Goal: Information Seeking & Learning: Learn about a topic

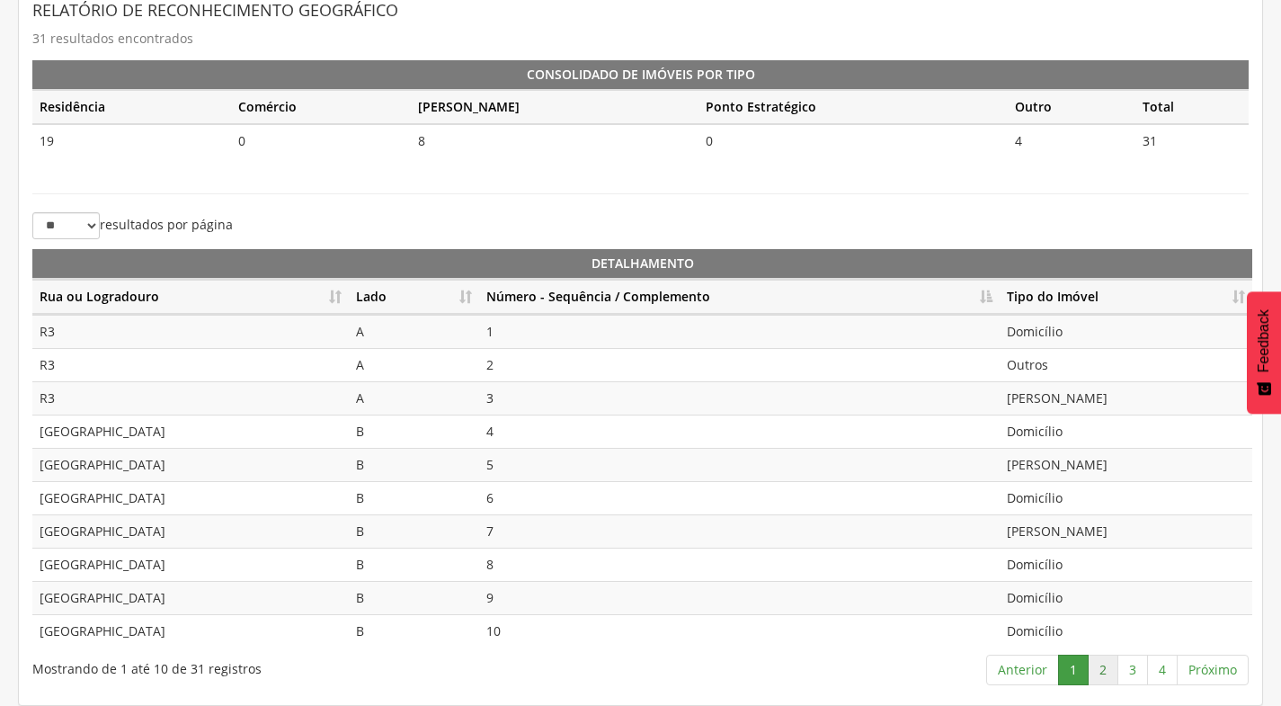
scroll to position [401, 0]
click at [1102, 677] on link "2" at bounding box center [1103, 669] width 31 height 31
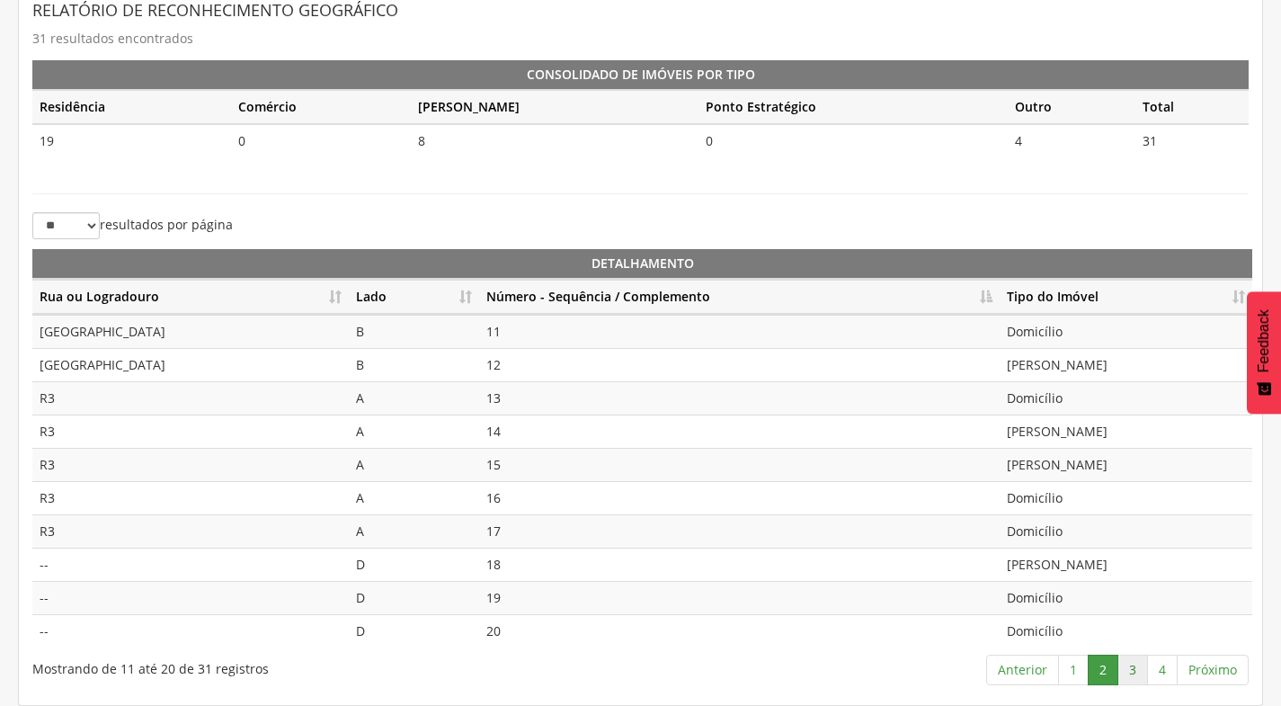
click at [1141, 671] on link "3" at bounding box center [1132, 669] width 31 height 31
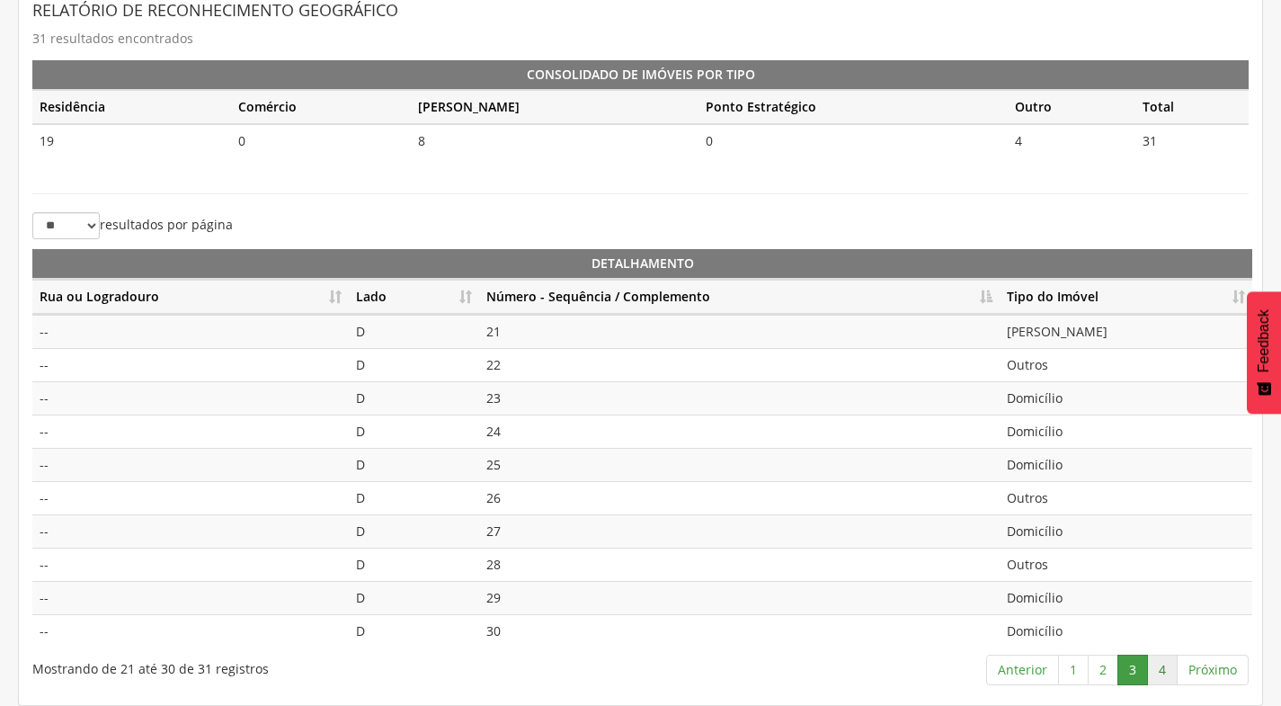
click at [1164, 672] on link "4" at bounding box center [1162, 669] width 31 height 31
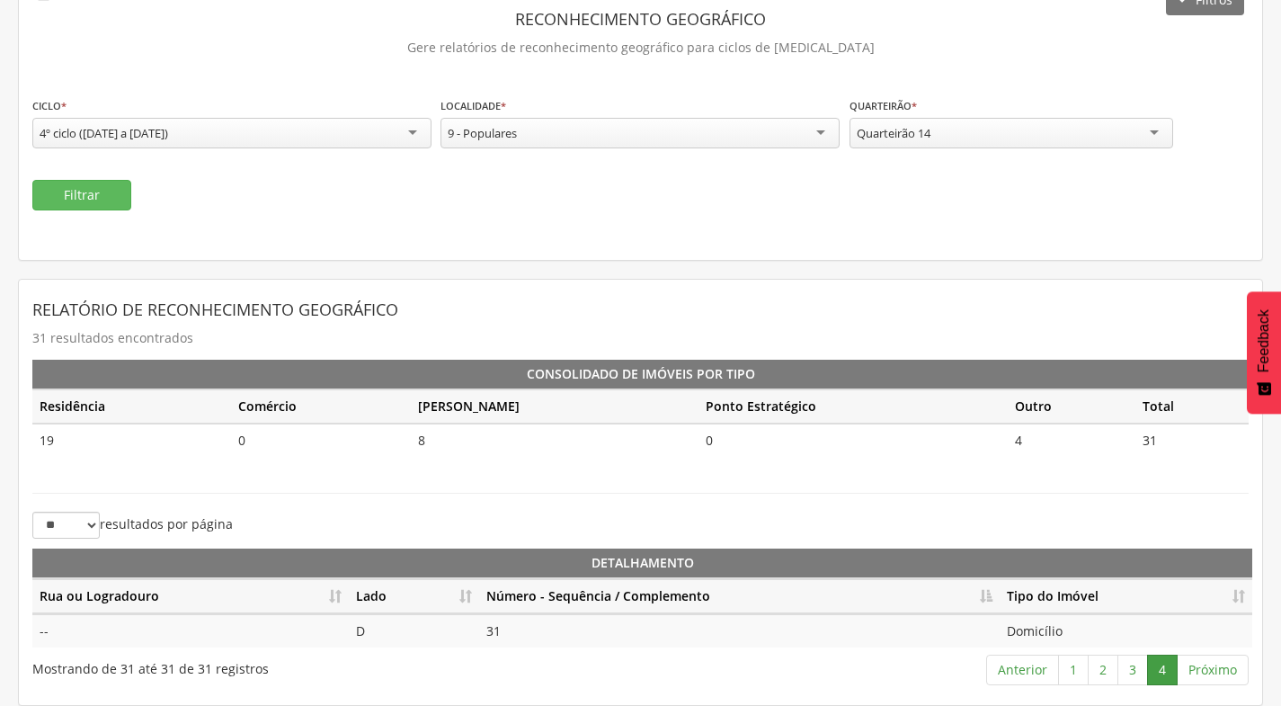
scroll to position [102, 0]
click at [1137, 674] on link "3" at bounding box center [1132, 669] width 31 height 31
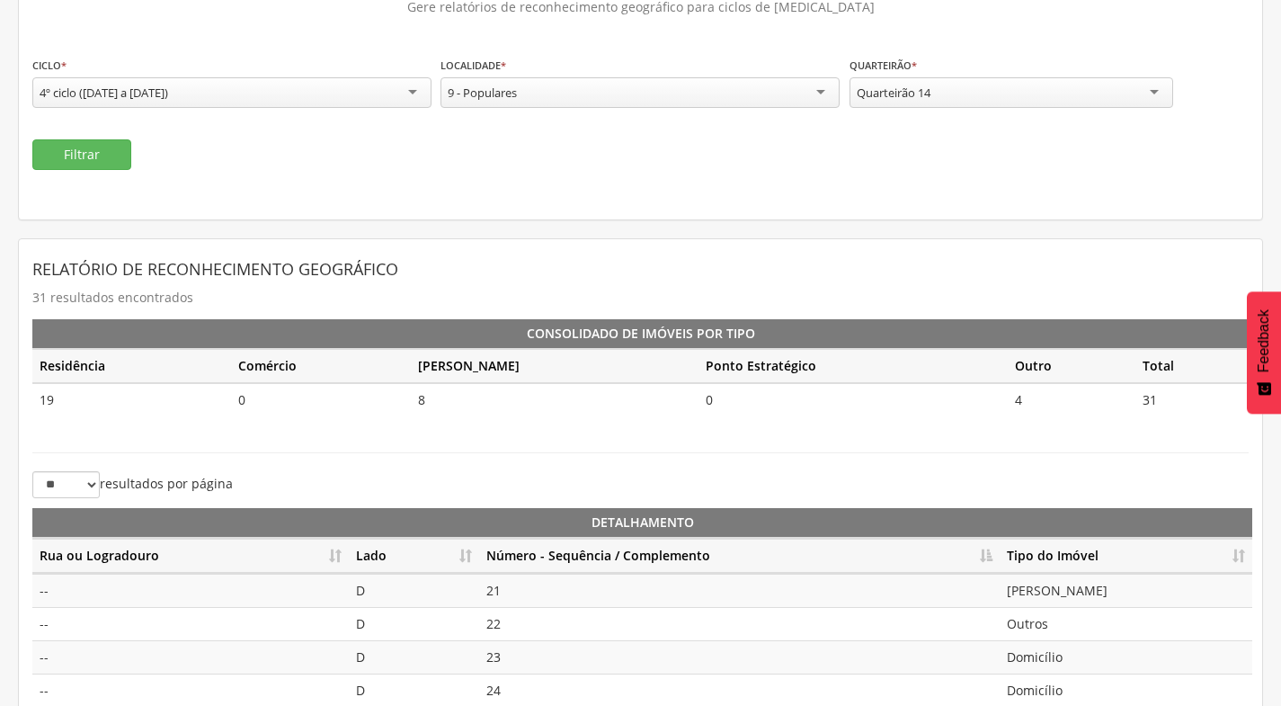
scroll to position [131, 0]
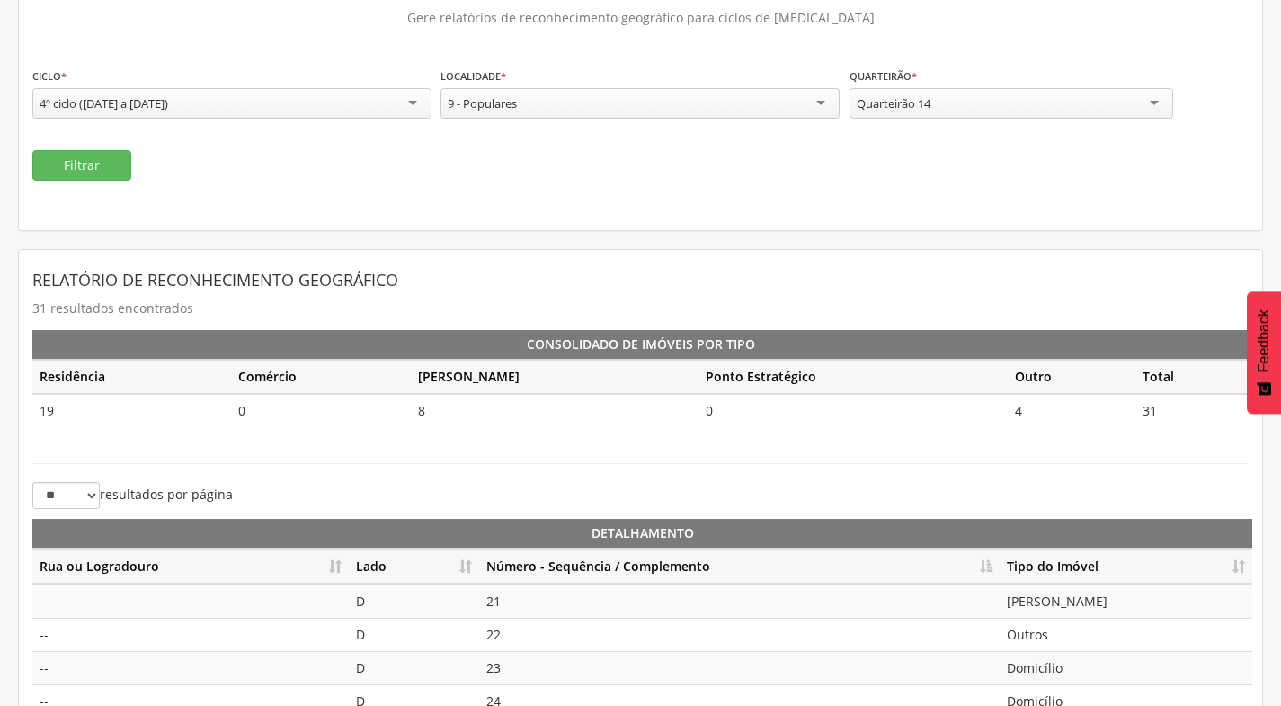
click at [999, 103] on div "Quarteirão 14" at bounding box center [1012, 103] width 324 height 31
click at [96, 164] on button "Filtrar" at bounding box center [81, 165] width 99 height 31
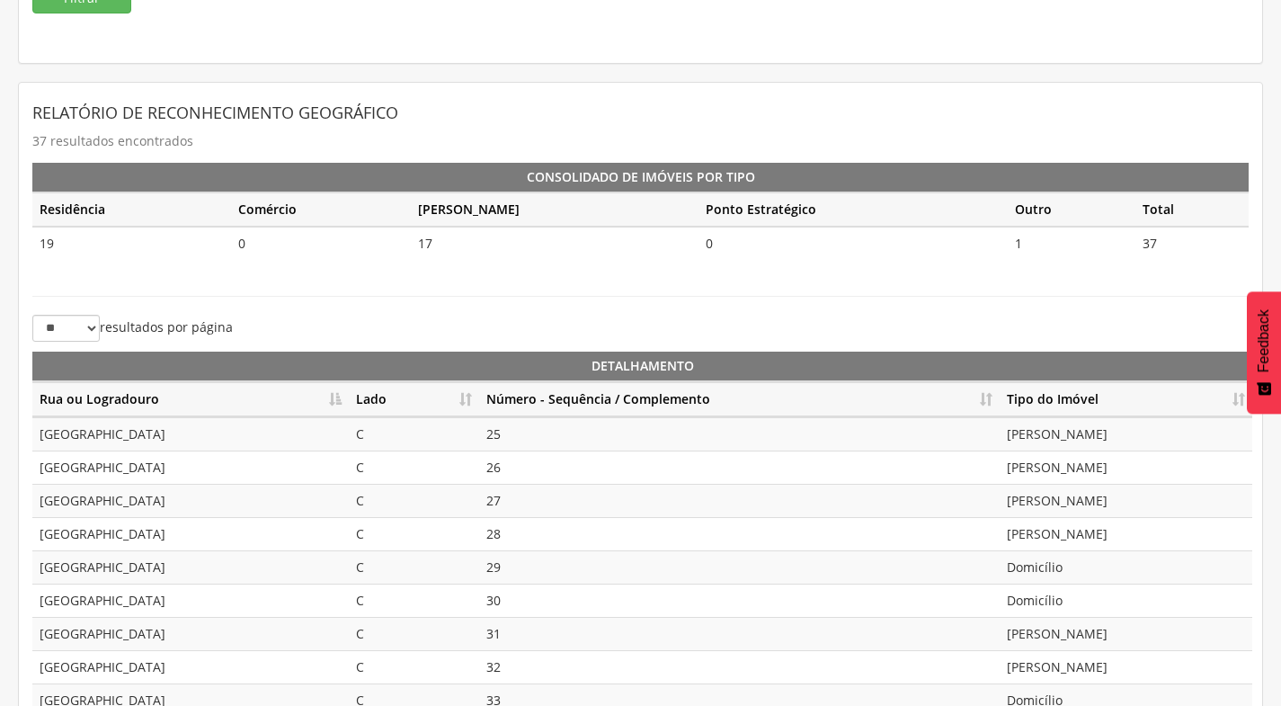
scroll to position [311, 0]
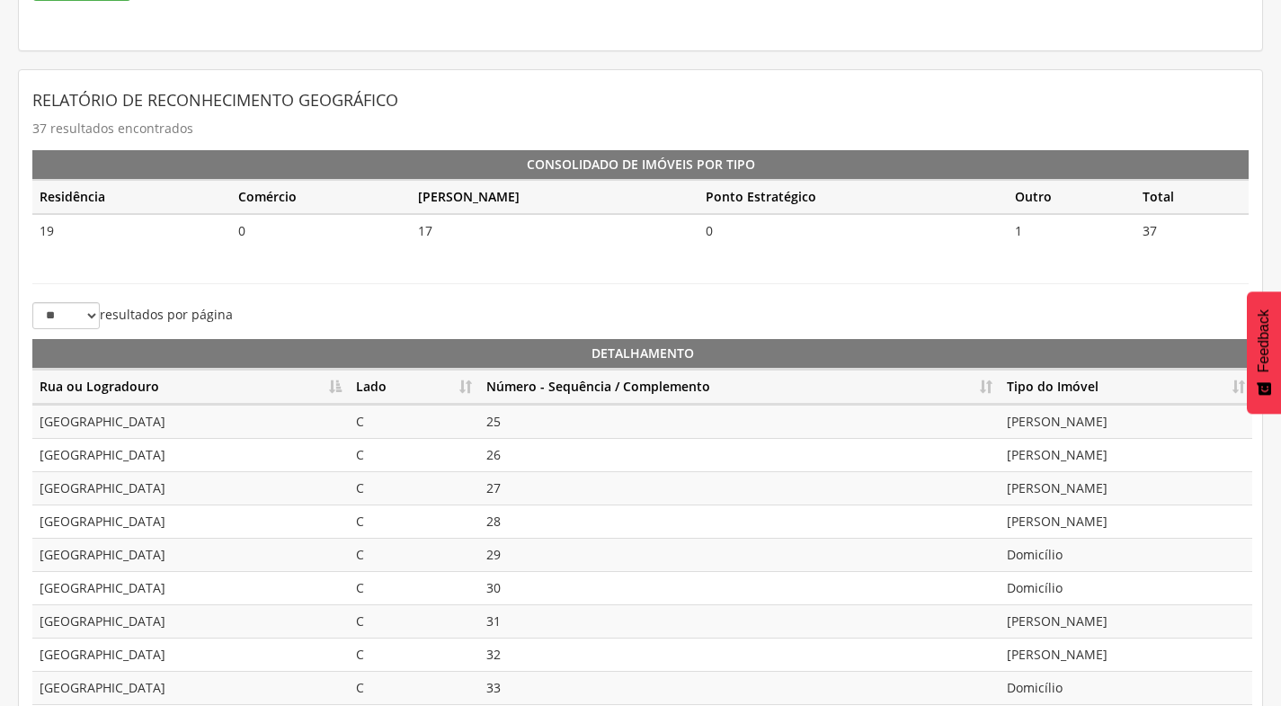
click at [987, 385] on th "Número - Sequência / Complemento" at bounding box center [739, 387] width 521 height 35
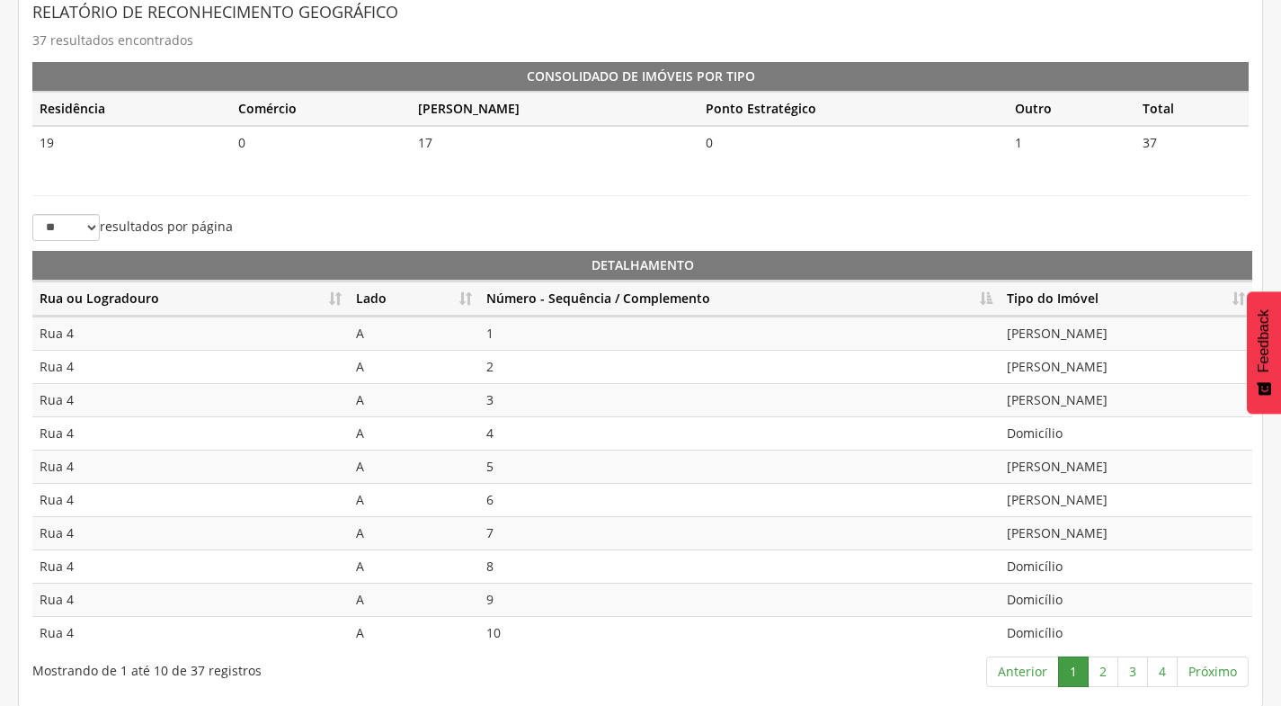
scroll to position [401, 0]
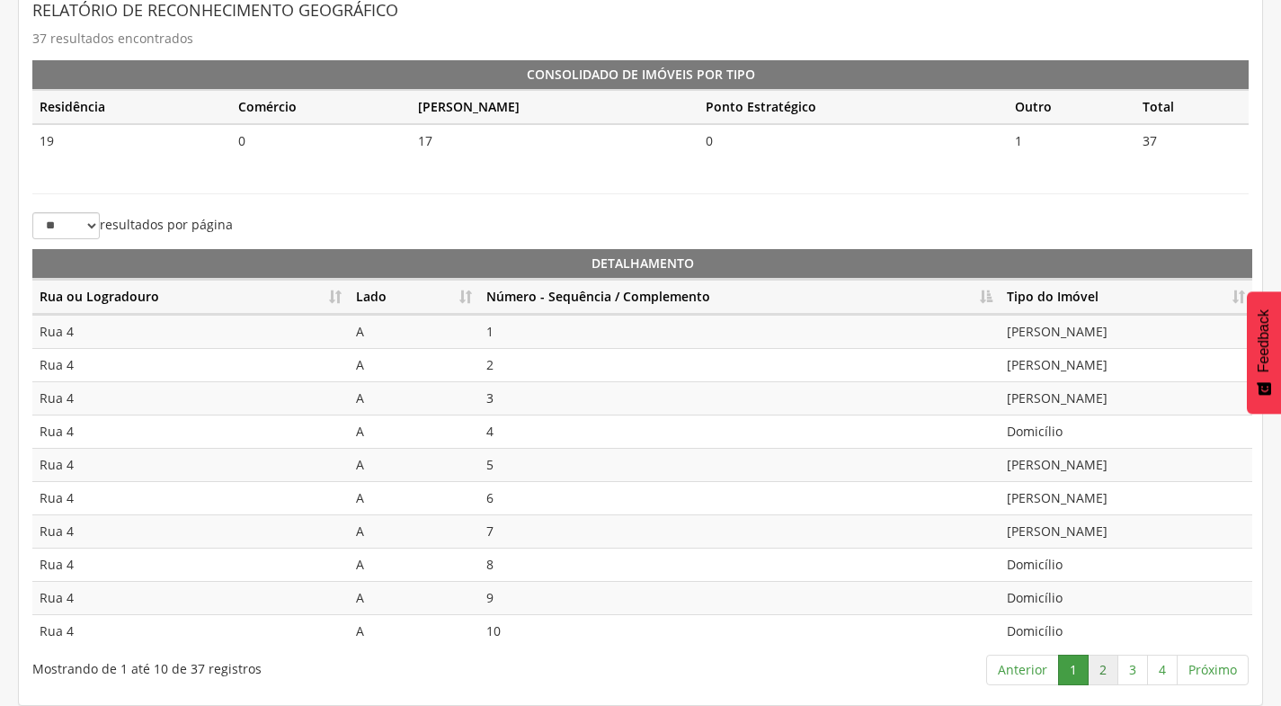
click at [1108, 671] on link "2" at bounding box center [1103, 669] width 31 height 31
click at [1130, 666] on link "3" at bounding box center [1132, 669] width 31 height 31
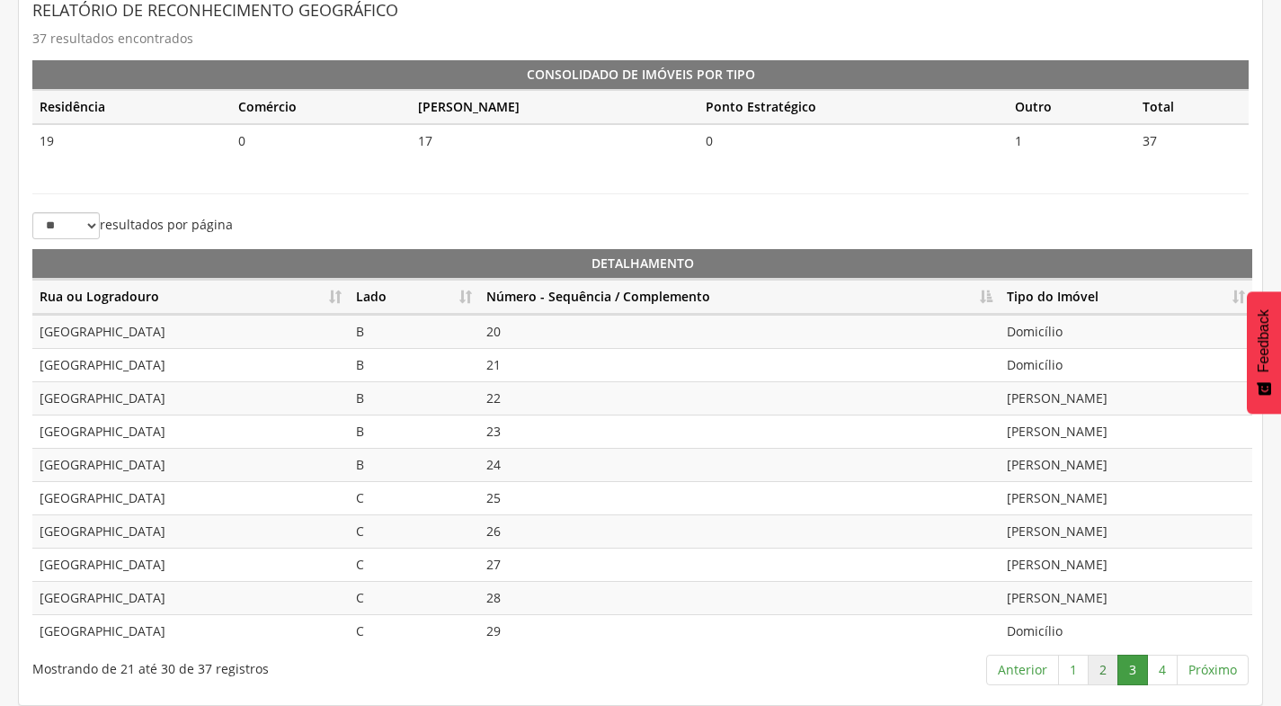
click at [1109, 667] on link "2" at bounding box center [1103, 669] width 31 height 31
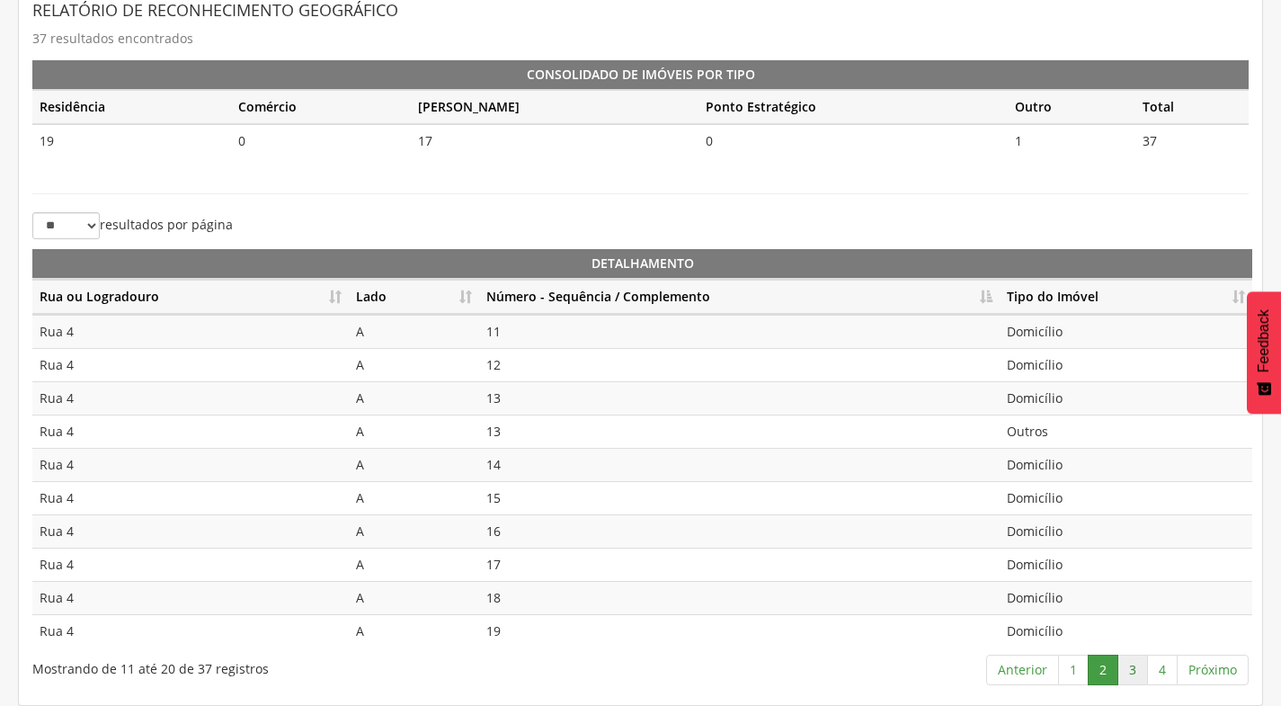
click at [1134, 669] on link "3" at bounding box center [1132, 669] width 31 height 31
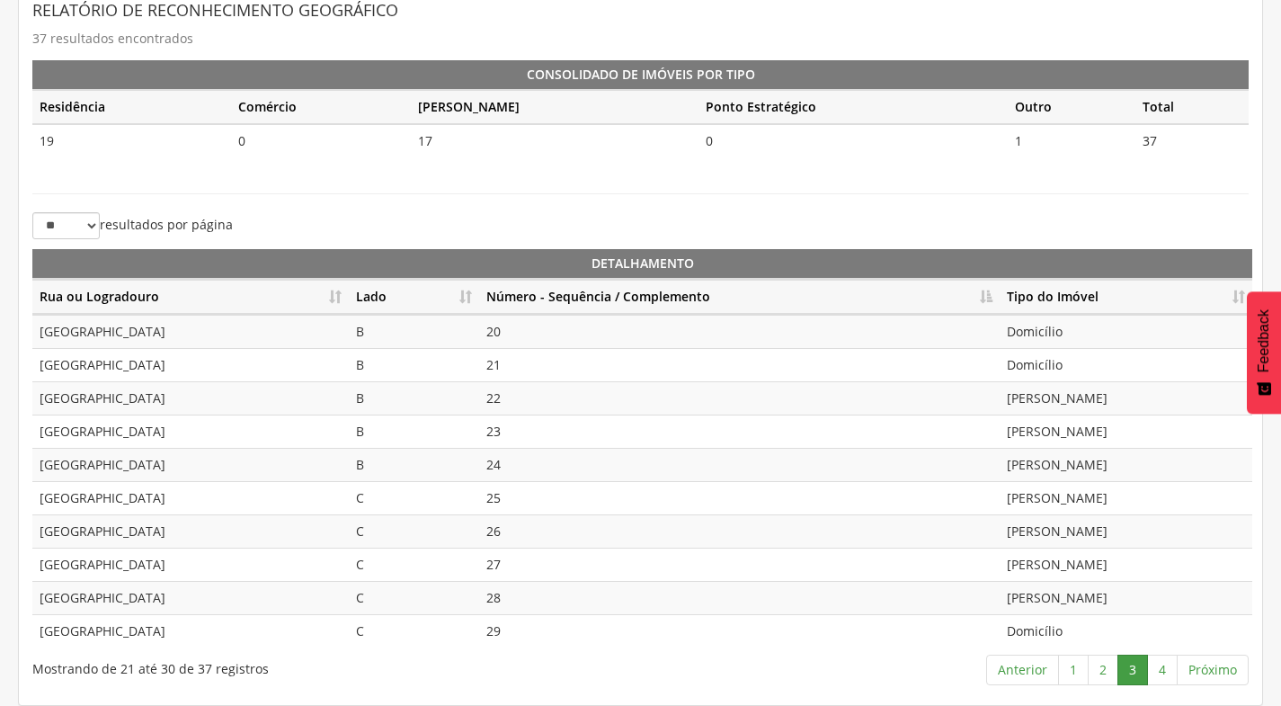
click at [164, 333] on td "[GEOGRAPHIC_DATA]" at bounding box center [190, 331] width 316 height 33
click at [159, 358] on td "[GEOGRAPHIC_DATA]" at bounding box center [190, 364] width 316 height 33
click at [162, 401] on td "[GEOGRAPHIC_DATA]" at bounding box center [190, 397] width 316 height 33
click at [157, 432] on td "[GEOGRAPHIC_DATA]" at bounding box center [190, 430] width 316 height 33
click at [151, 448] on td "[GEOGRAPHIC_DATA]" at bounding box center [190, 464] width 316 height 33
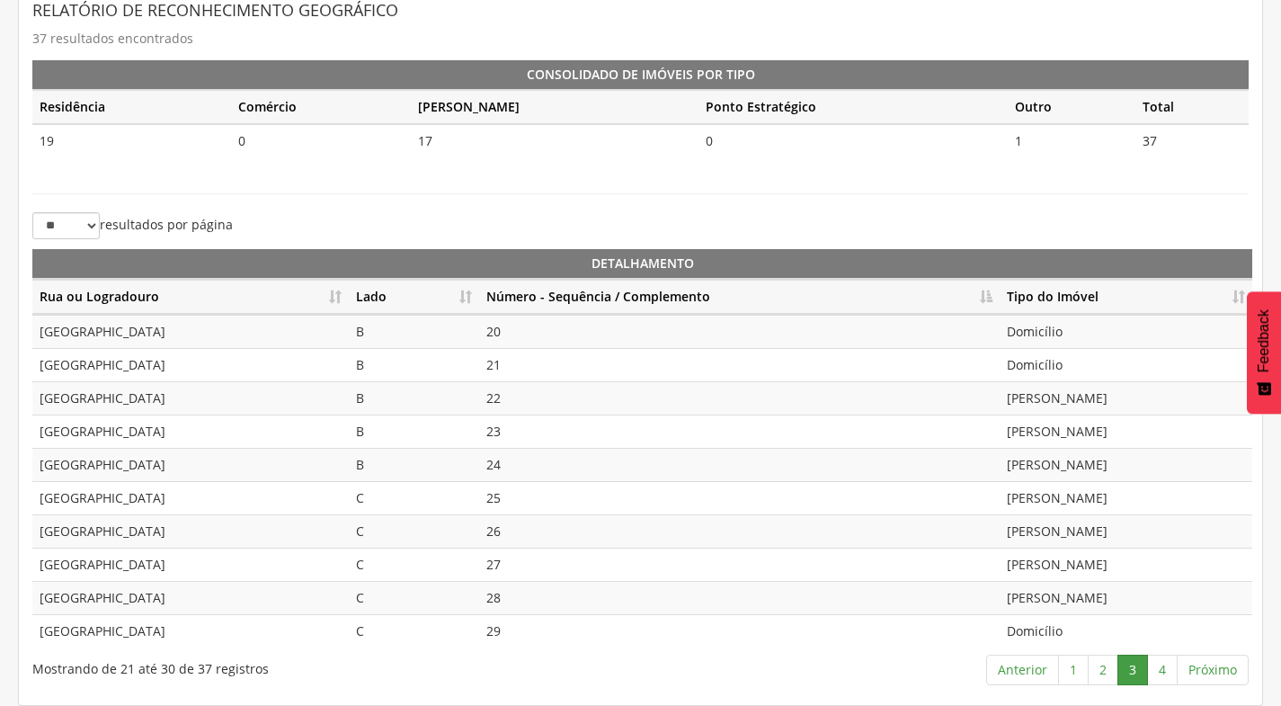
click at [181, 509] on td "[GEOGRAPHIC_DATA]" at bounding box center [190, 497] width 316 height 33
click at [1155, 672] on link "4" at bounding box center [1162, 669] width 31 height 31
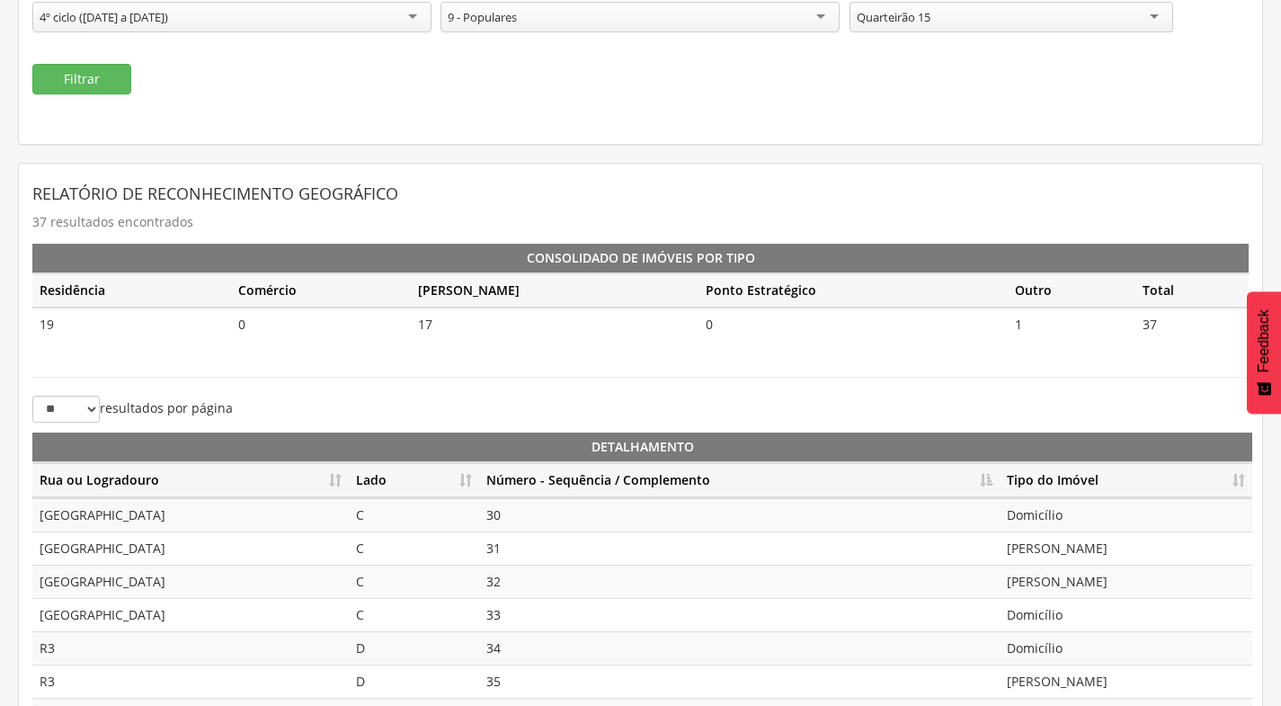
scroll to position [121, 0]
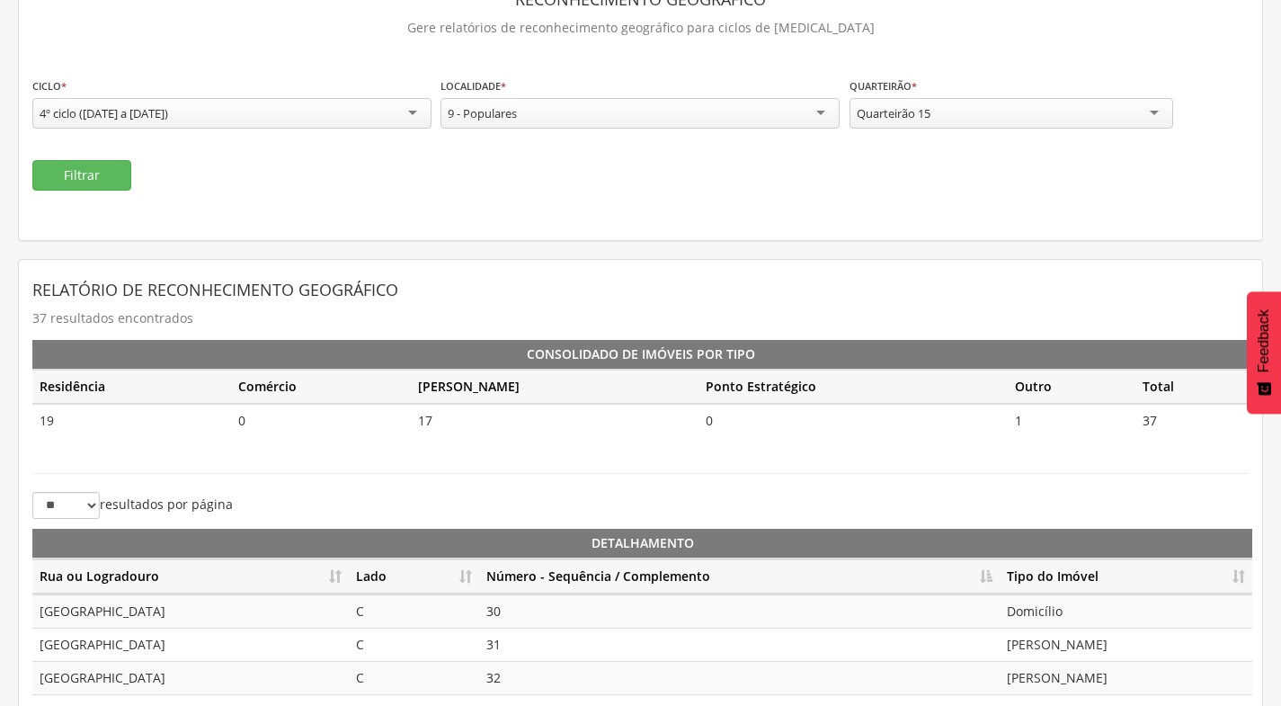
click at [987, 117] on div "Quarteirão 15" at bounding box center [1012, 113] width 324 height 31
click at [67, 179] on button "Filtrar" at bounding box center [81, 175] width 99 height 31
click at [978, 114] on div "Quarteirão 17" at bounding box center [1012, 113] width 324 height 31
click at [98, 182] on button "Filtrar" at bounding box center [81, 175] width 99 height 31
click at [977, 119] on div "Quarteirão 15" at bounding box center [1012, 114] width 324 height 32
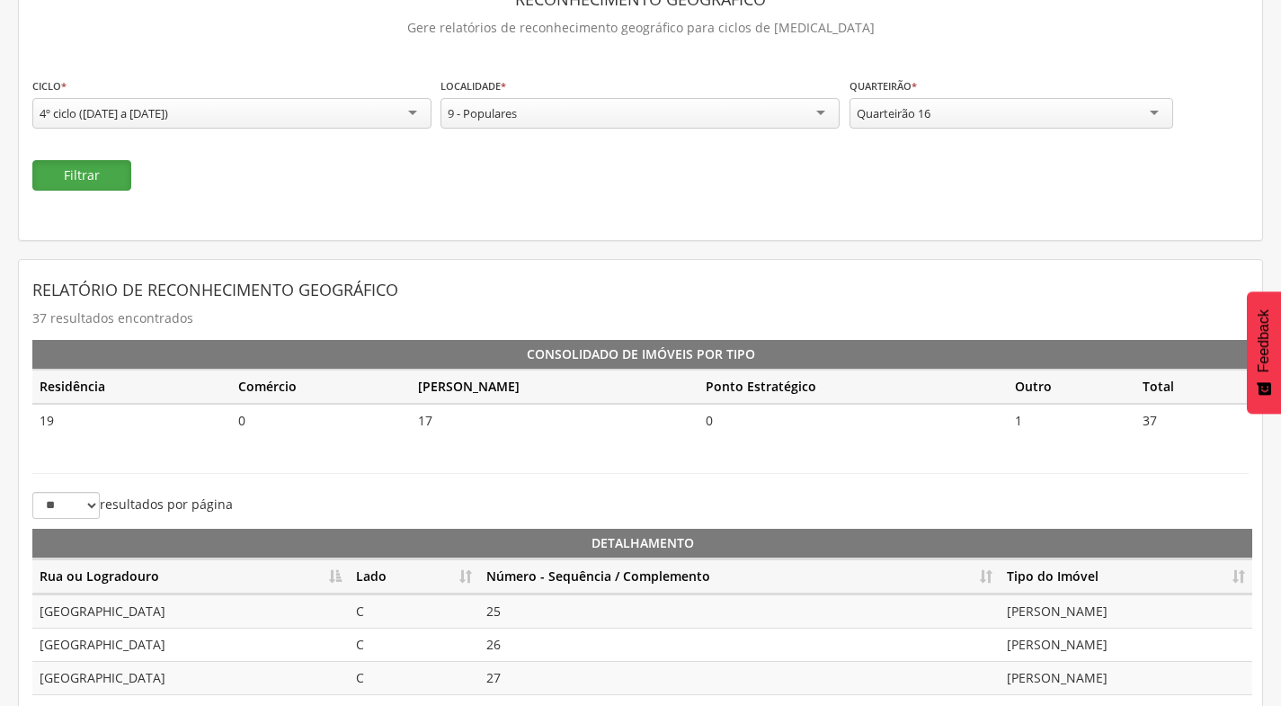
click at [65, 183] on button "Filtrar" at bounding box center [81, 175] width 99 height 31
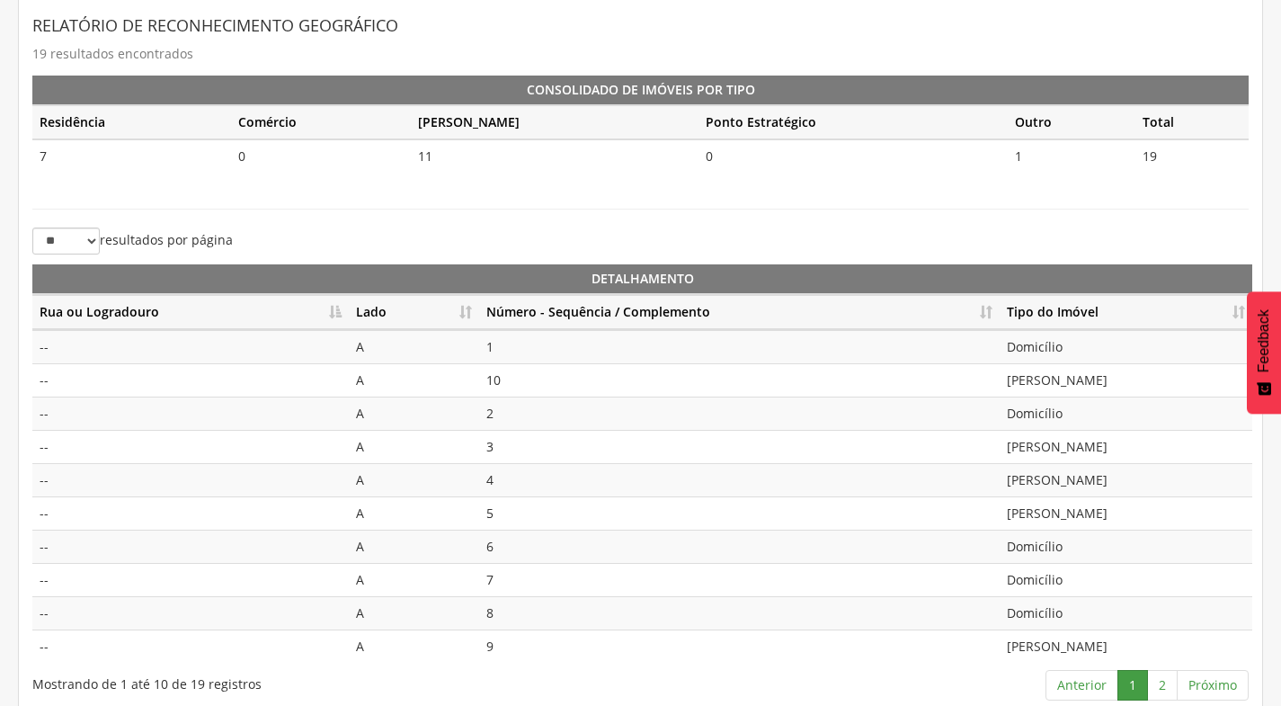
scroll to position [391, 0]
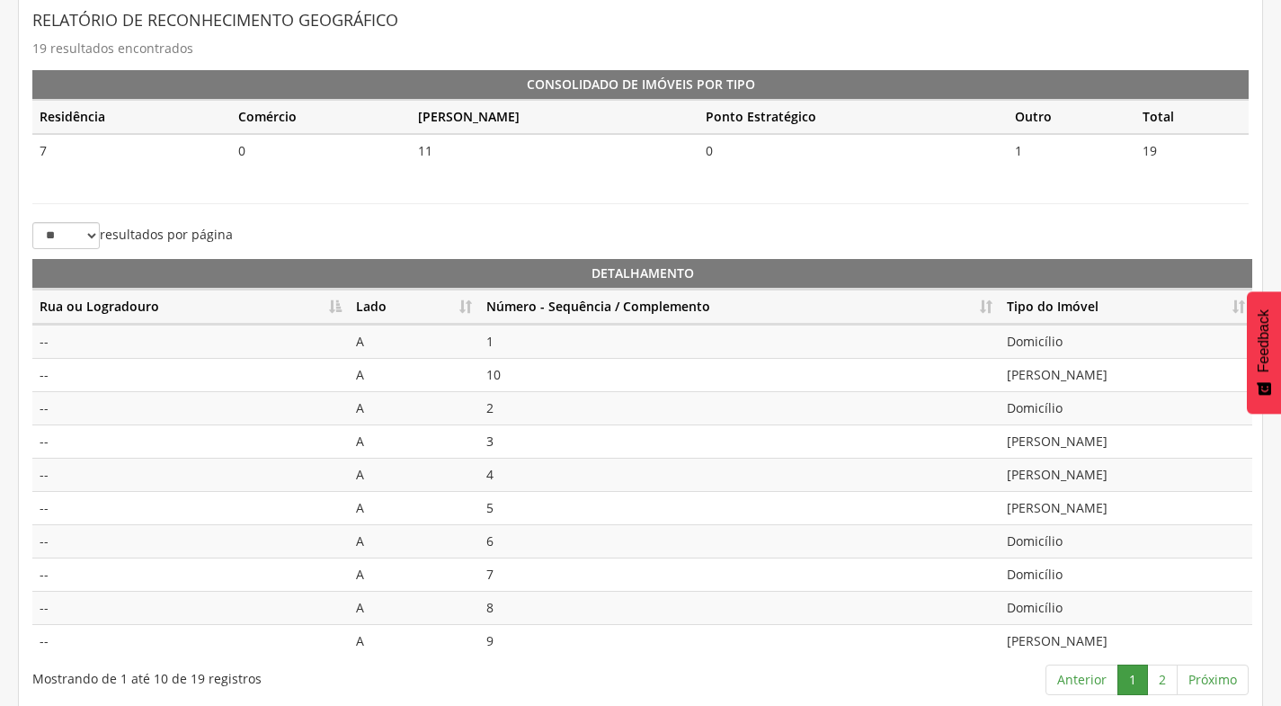
click at [988, 310] on th "Número - Sequência / Complemento" at bounding box center [739, 306] width 521 height 35
click at [1164, 680] on link "2" at bounding box center [1162, 679] width 31 height 31
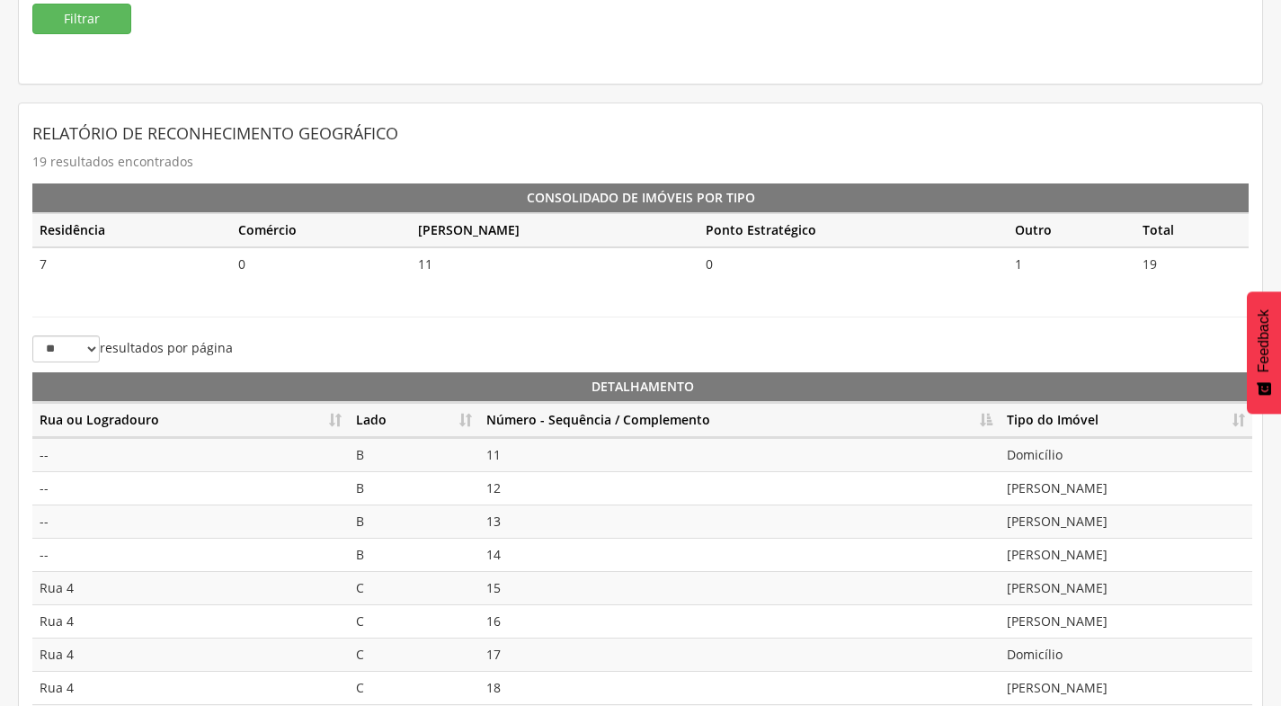
scroll to position [8, 0]
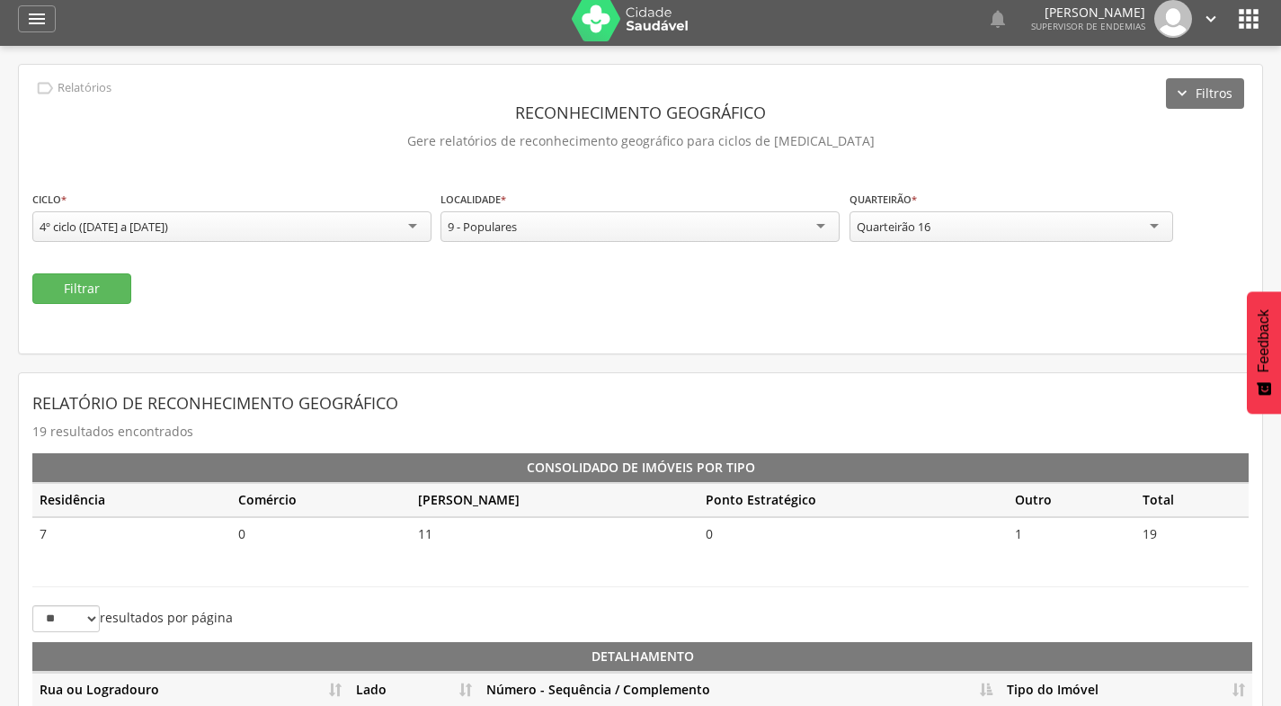
click at [1059, 227] on div "Quarteirão 16" at bounding box center [1012, 226] width 324 height 31
click at [67, 280] on button "Filtrar" at bounding box center [81, 288] width 99 height 31
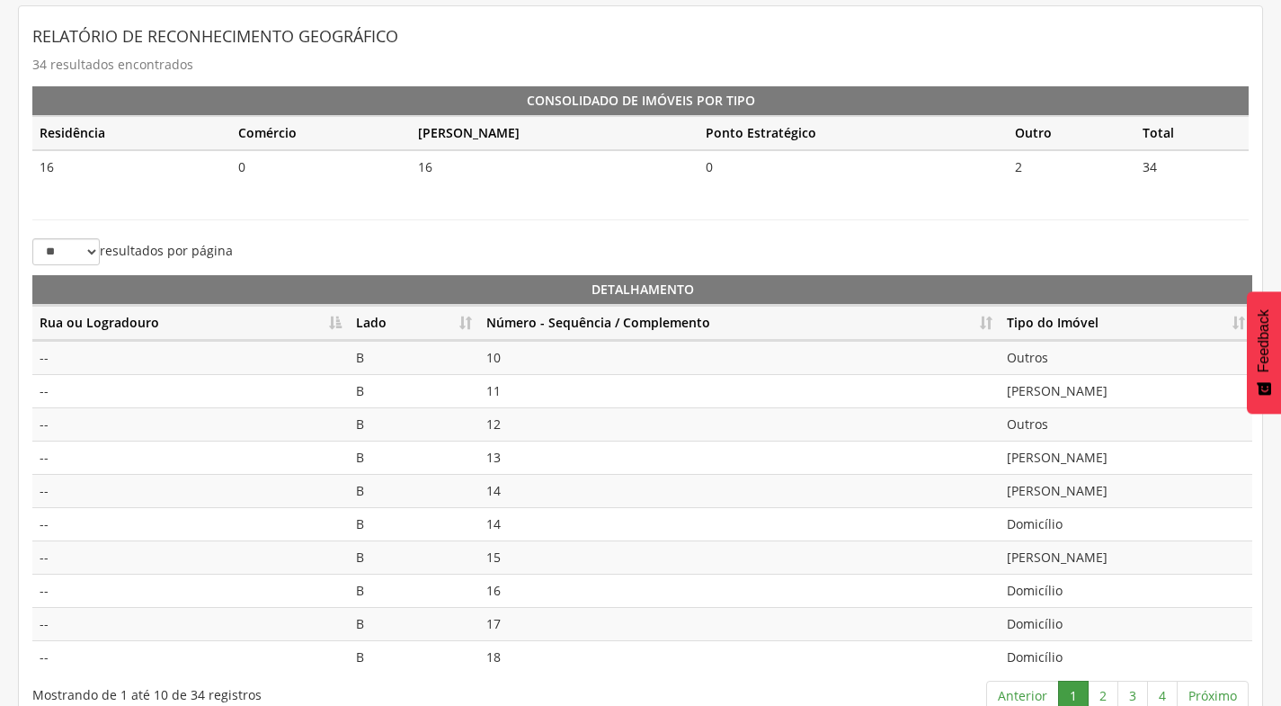
scroll to position [401, 0]
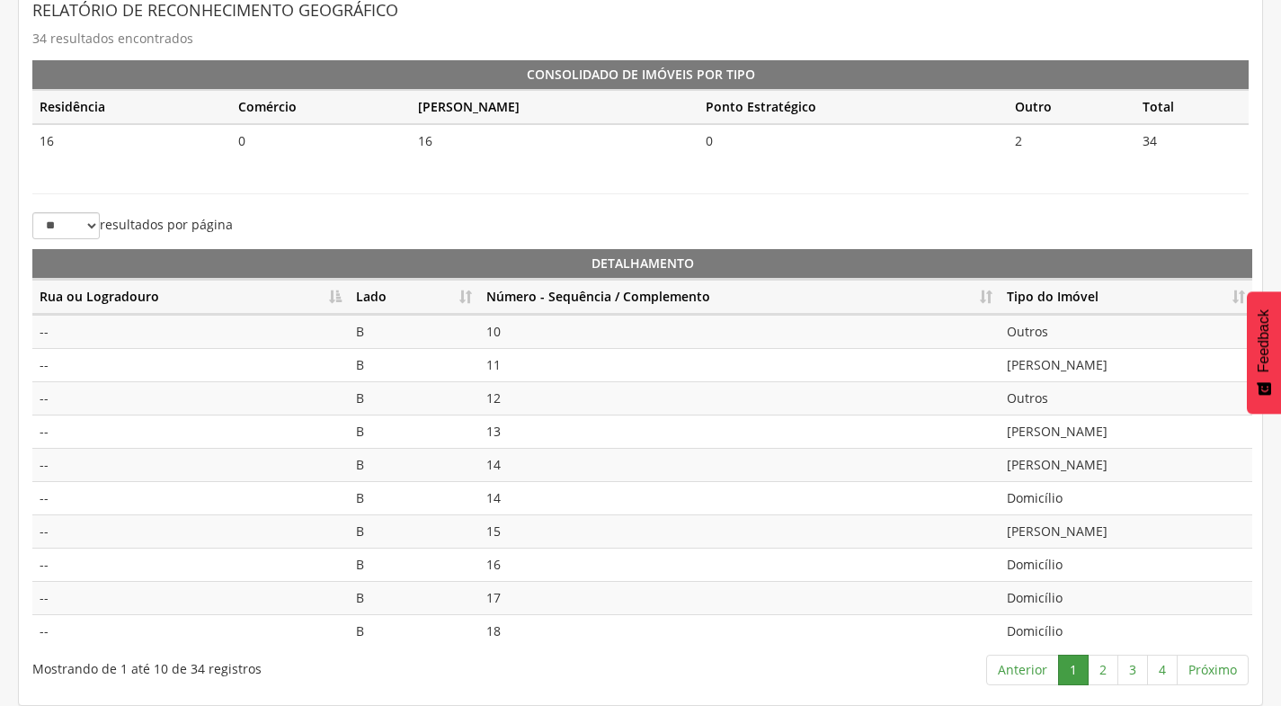
click at [987, 289] on th "Número - Sequência / Complemento" at bounding box center [739, 297] width 521 height 35
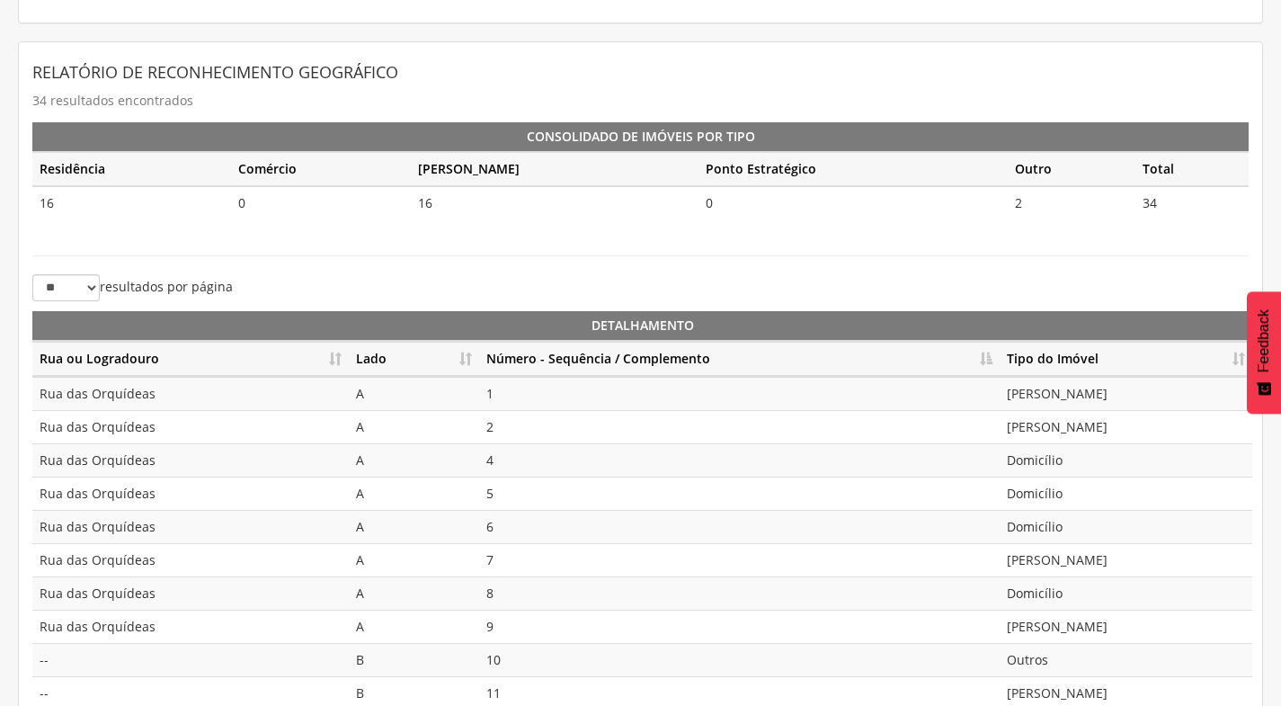
scroll to position [41, 0]
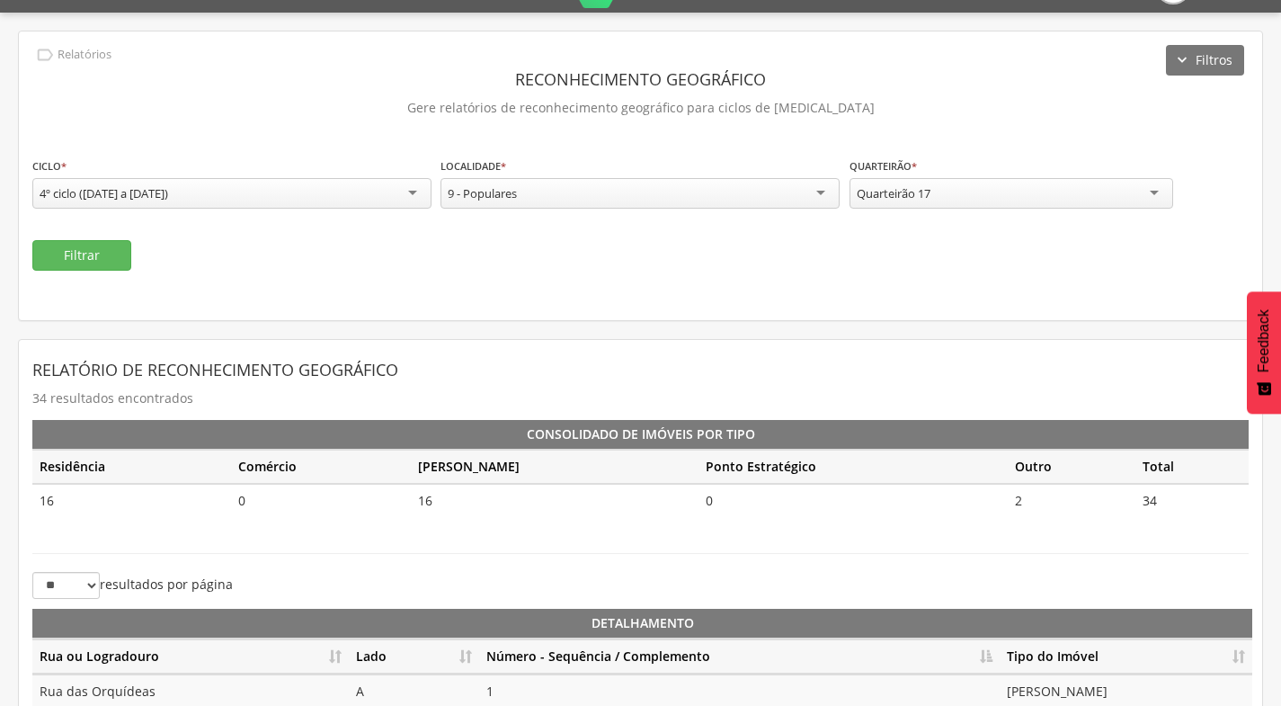
click at [1018, 201] on div "Quarteirão 17" at bounding box center [1012, 193] width 324 height 31
click at [50, 257] on button "Filtrar" at bounding box center [81, 255] width 99 height 31
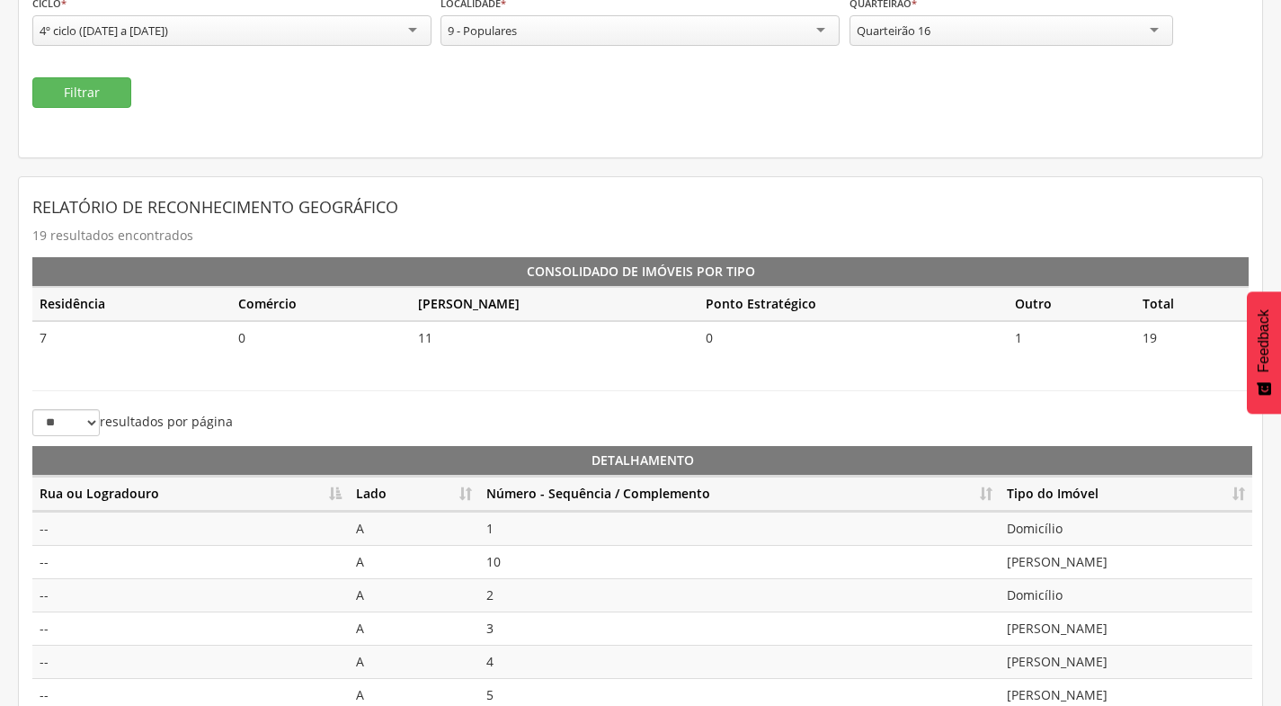
scroll to position [401, 0]
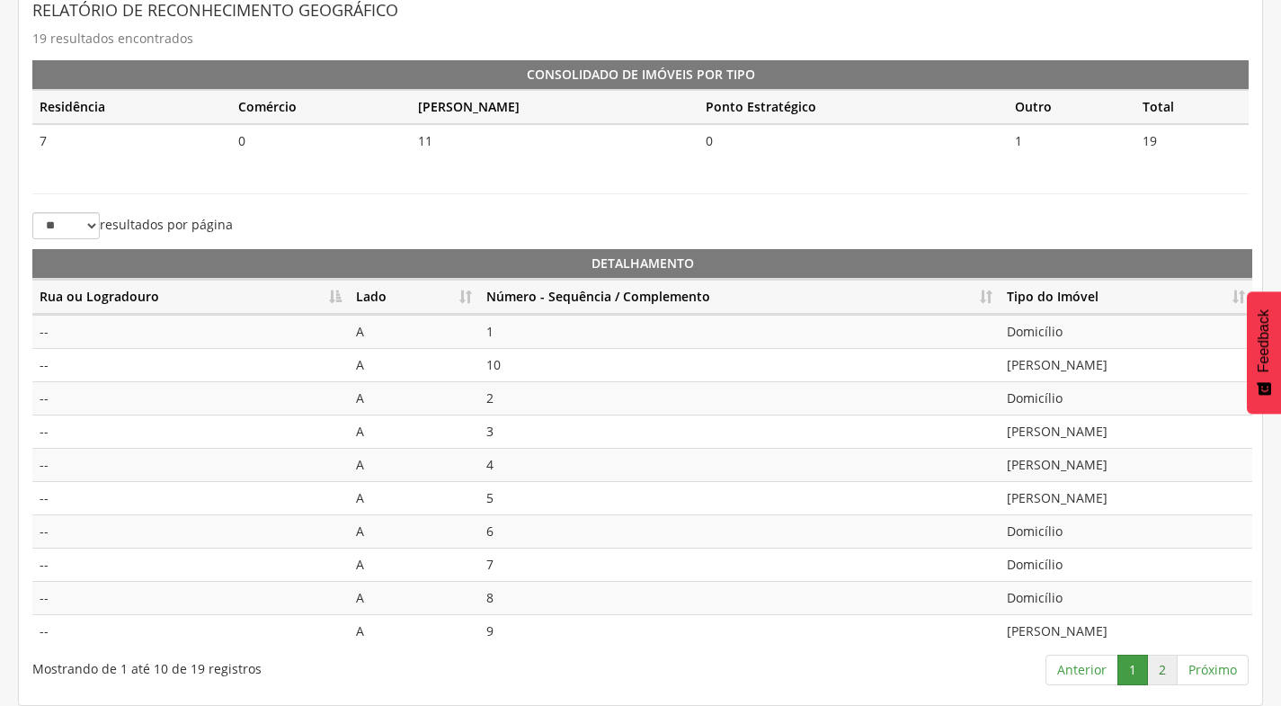
click at [1163, 670] on link "2" at bounding box center [1162, 669] width 31 height 31
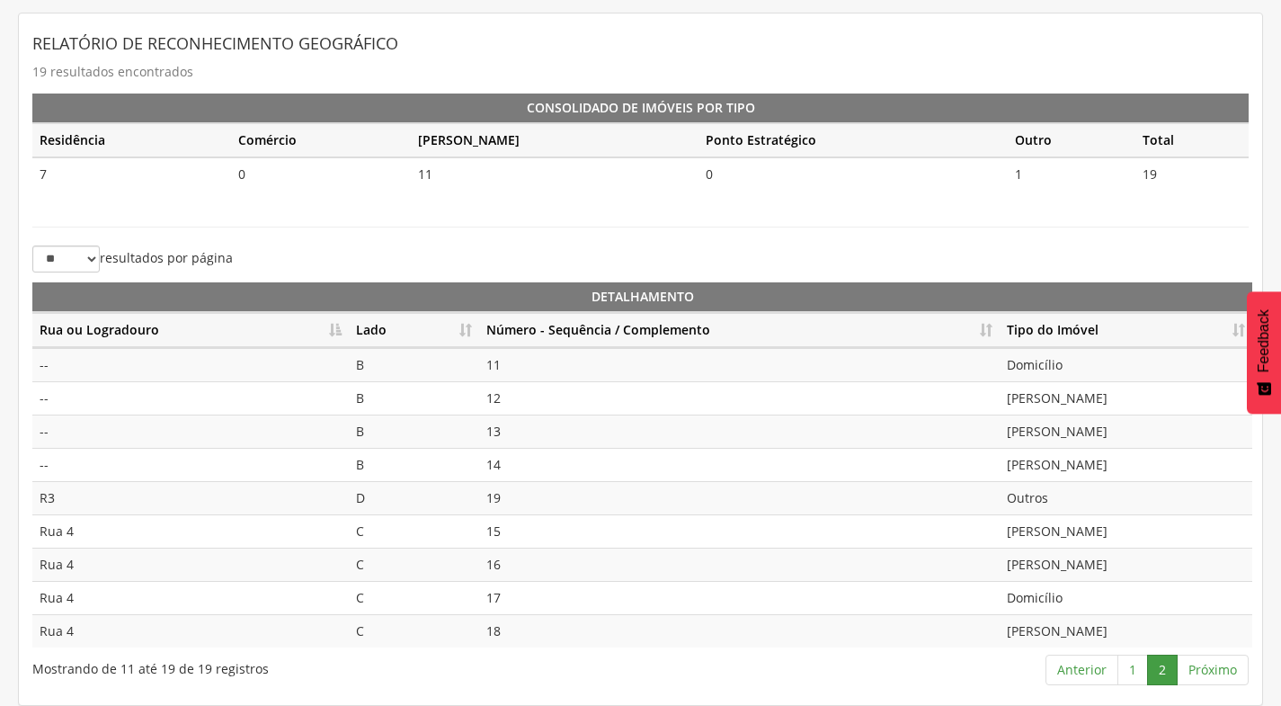
click at [467, 331] on th "Lado" at bounding box center [414, 330] width 130 height 35
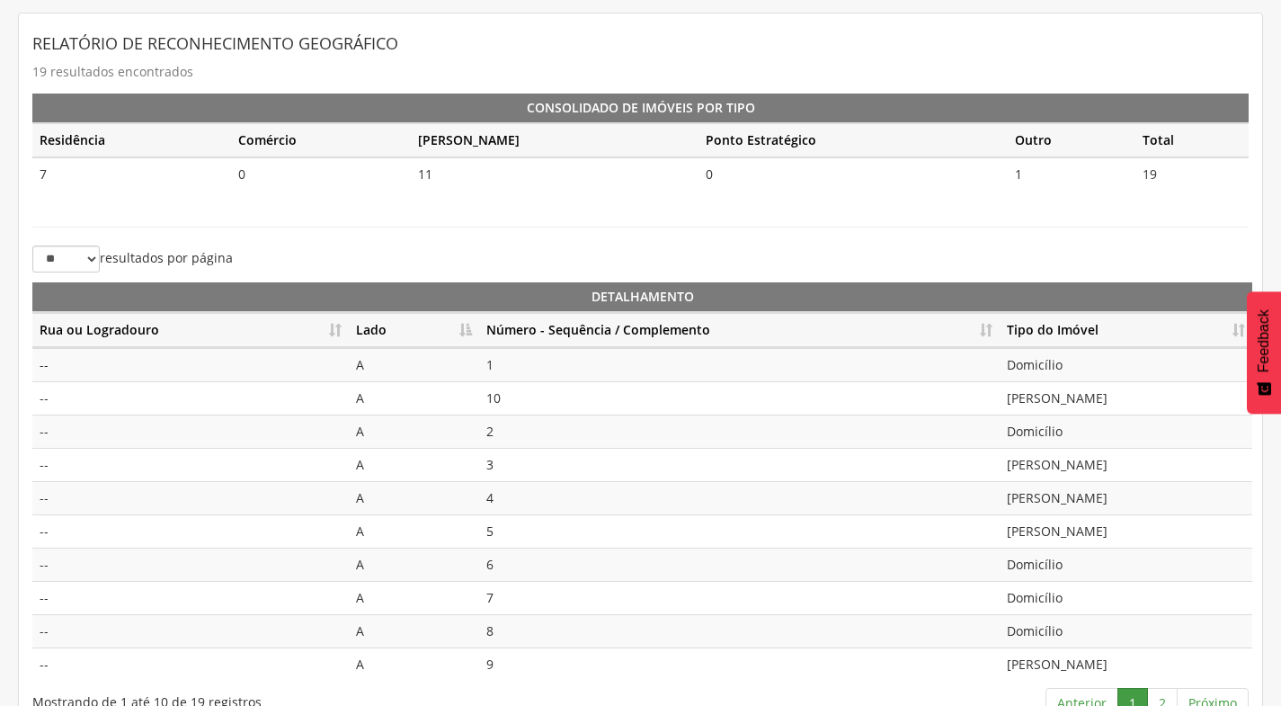
click at [467, 331] on th "Lado" at bounding box center [414, 330] width 130 height 35
click at [992, 324] on th "Número - Sequência / Complemento" at bounding box center [739, 330] width 521 height 35
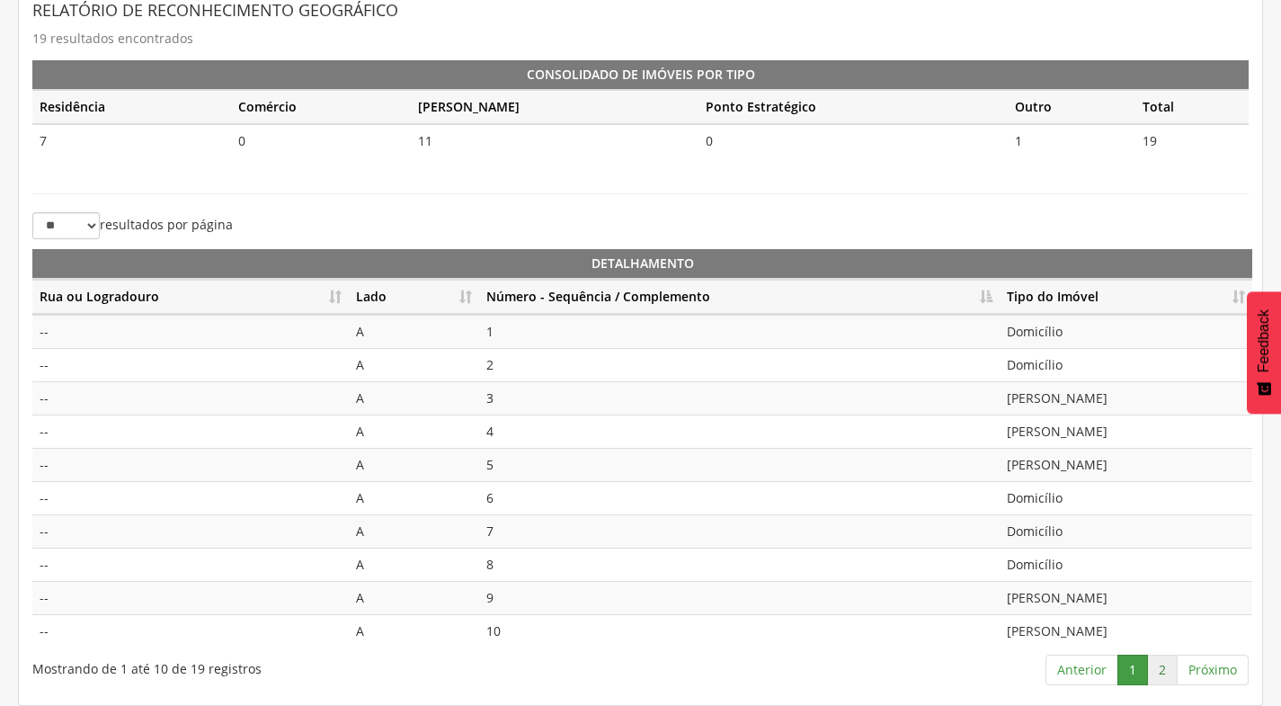
click at [1162, 679] on link "2" at bounding box center [1162, 669] width 31 height 31
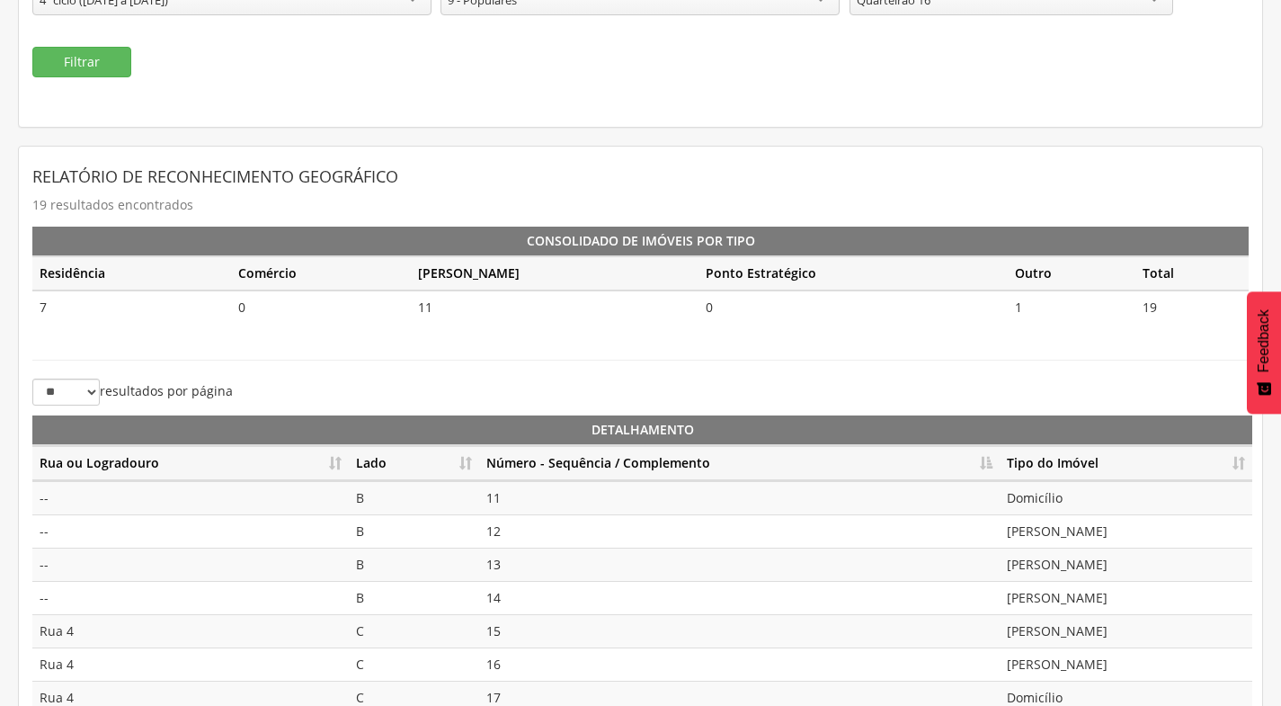
scroll to position [98, 0]
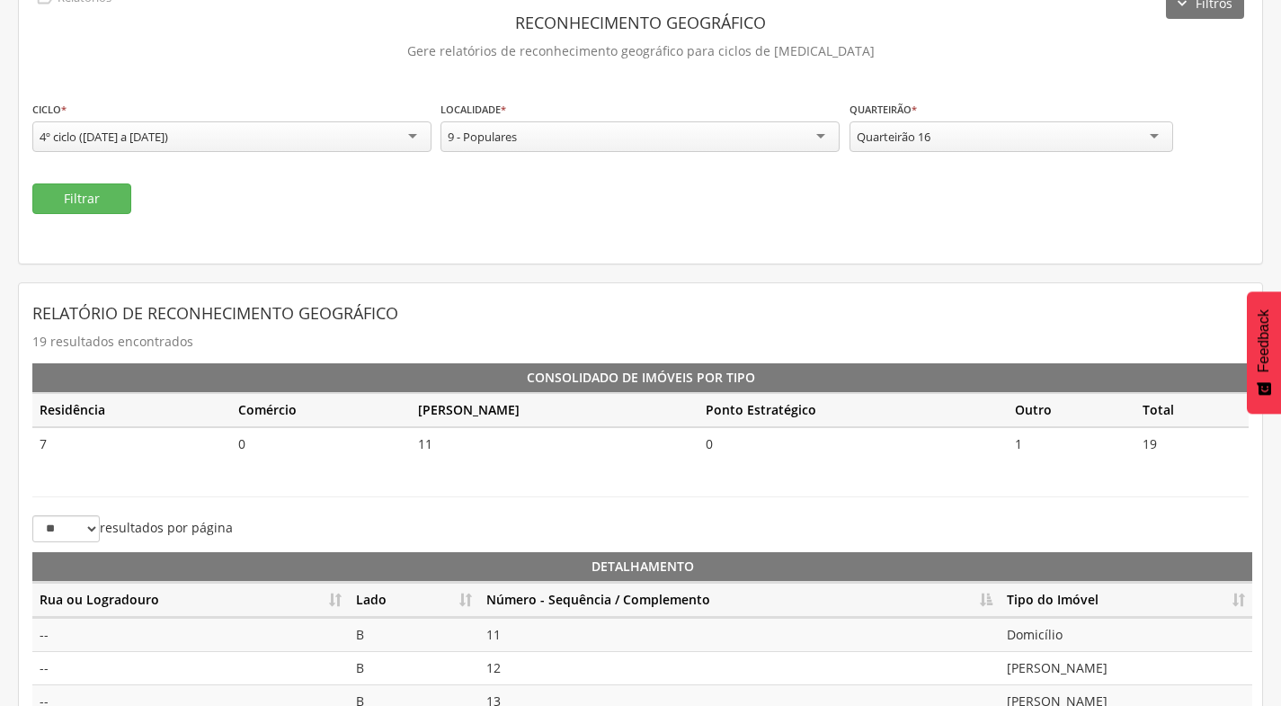
click at [975, 139] on div "Quarteirão 16" at bounding box center [1012, 136] width 324 height 31
click at [64, 208] on button "Filtrar" at bounding box center [81, 198] width 99 height 31
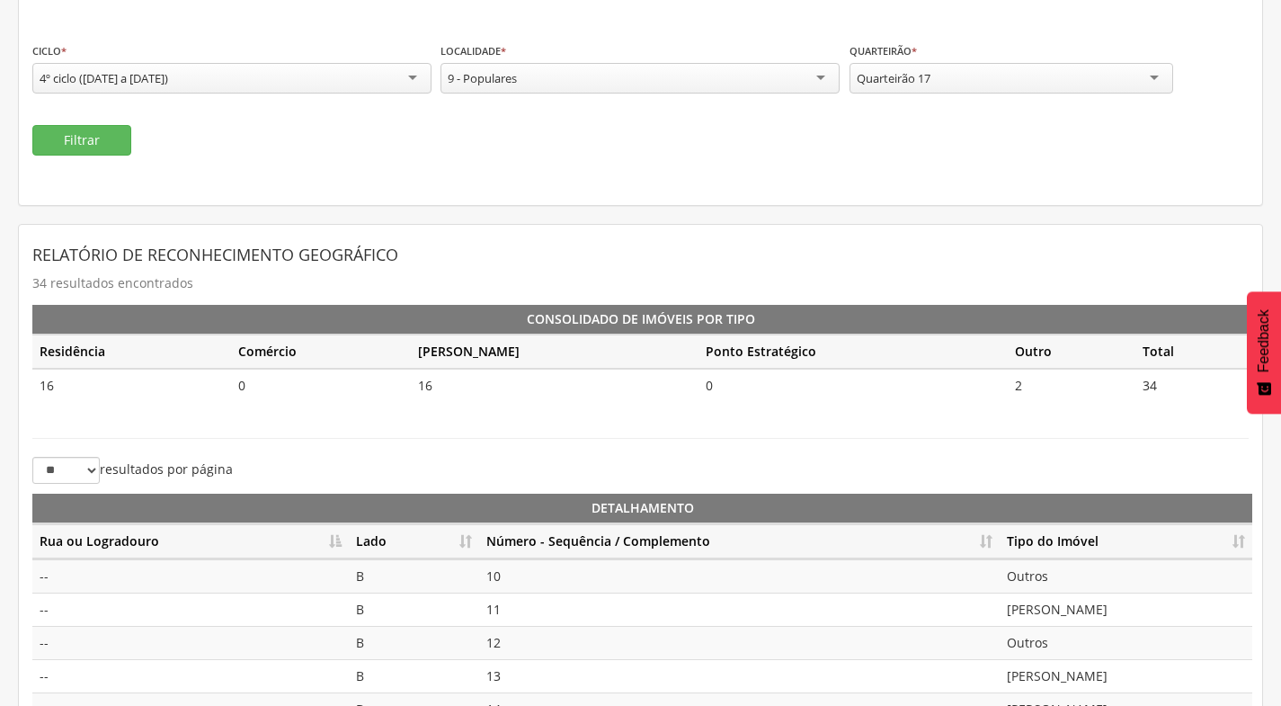
scroll to position [188, 0]
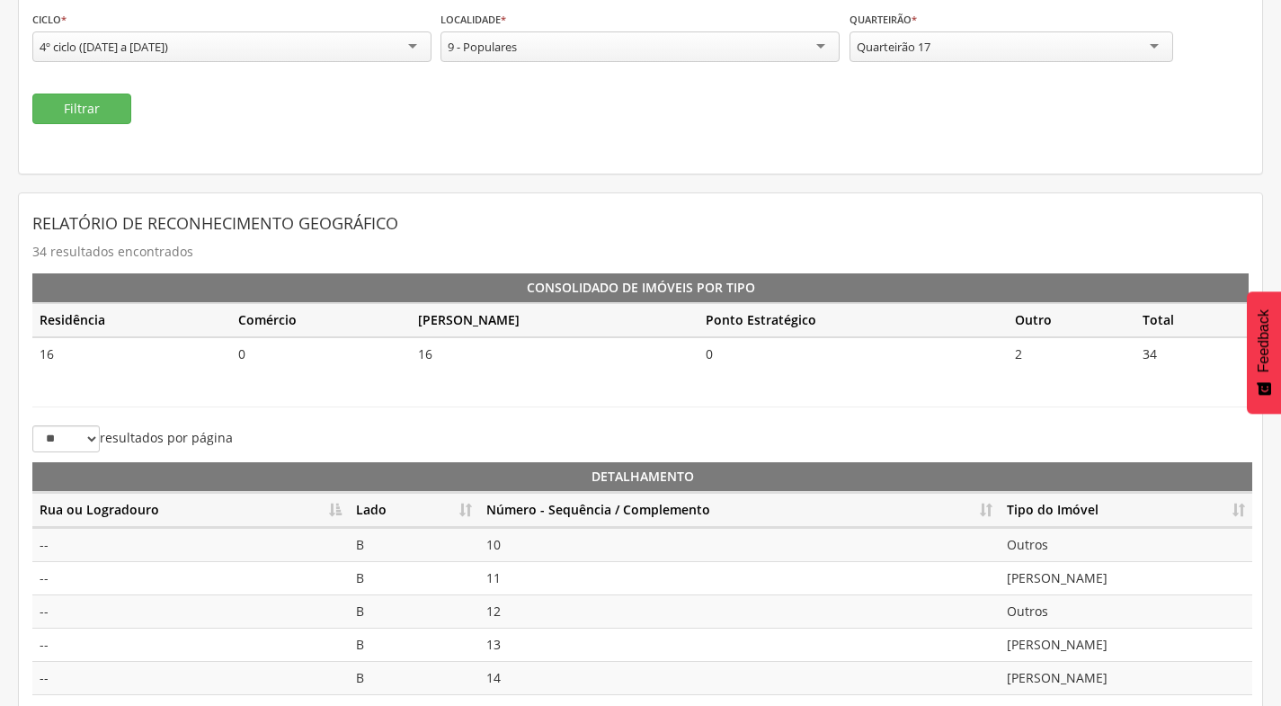
click at [989, 507] on th "Número - Sequência / Complemento" at bounding box center [739, 510] width 521 height 35
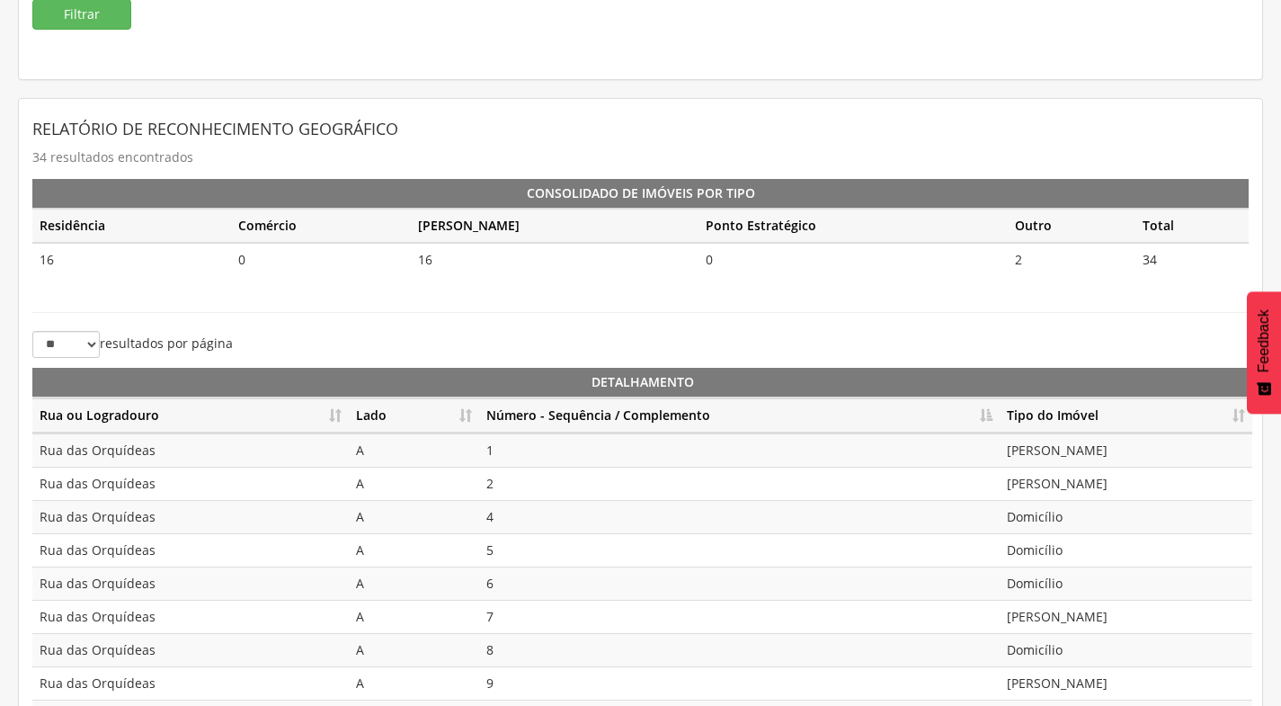
scroll to position [401, 0]
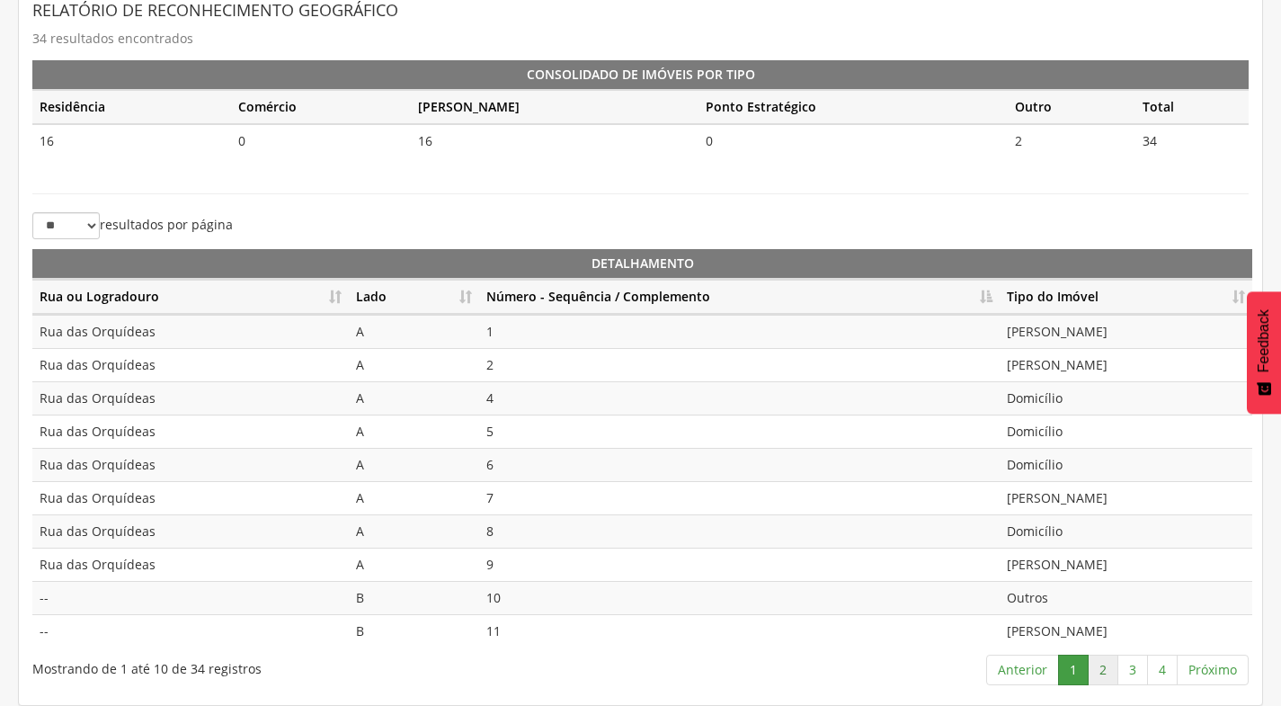
click at [1105, 672] on link "2" at bounding box center [1103, 669] width 31 height 31
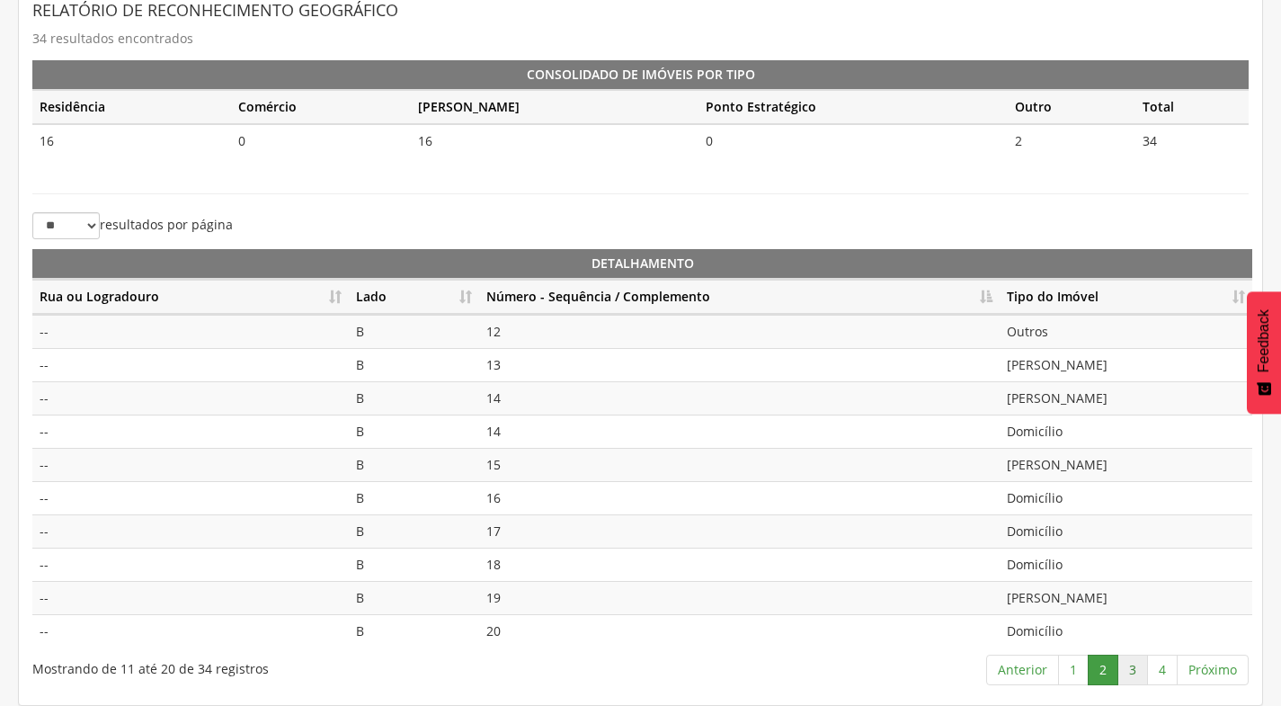
click at [1135, 667] on link "3" at bounding box center [1132, 669] width 31 height 31
click at [1158, 668] on link "4" at bounding box center [1162, 669] width 31 height 31
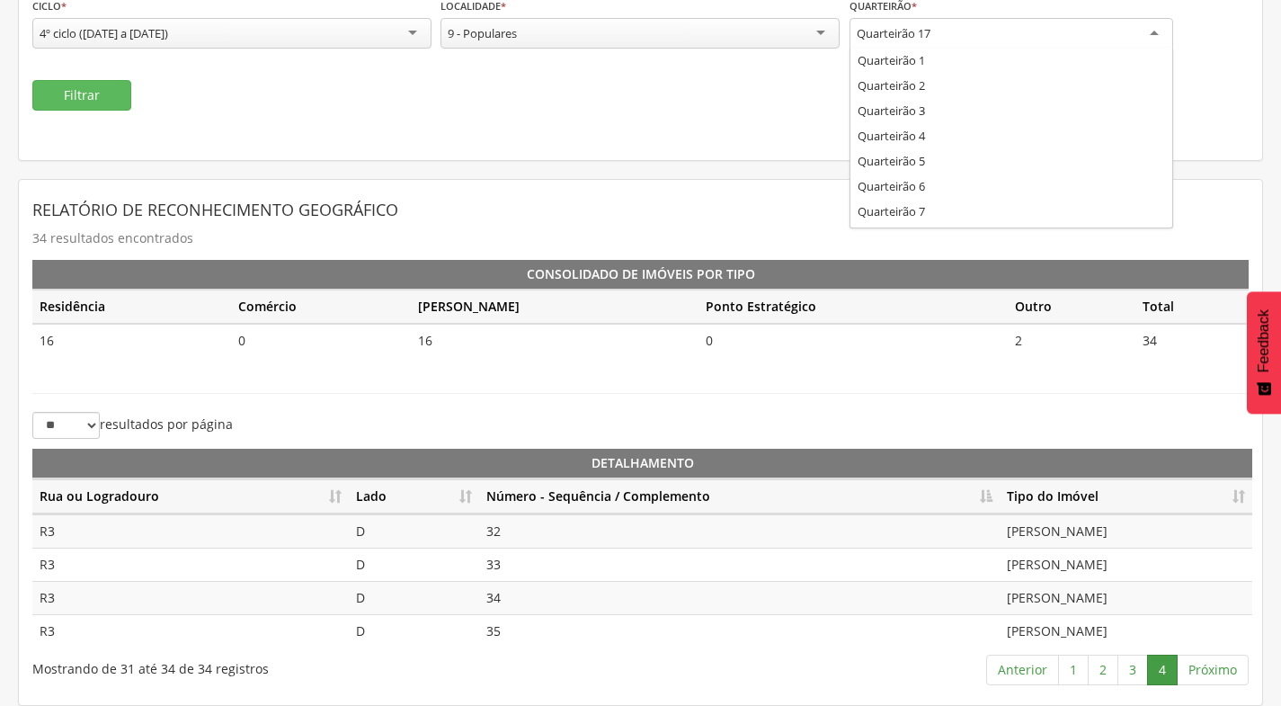
click at [982, 35] on div "Quarteirão 17" at bounding box center [1012, 34] width 324 height 32
click at [107, 94] on button "Filtrar" at bounding box center [81, 95] width 99 height 31
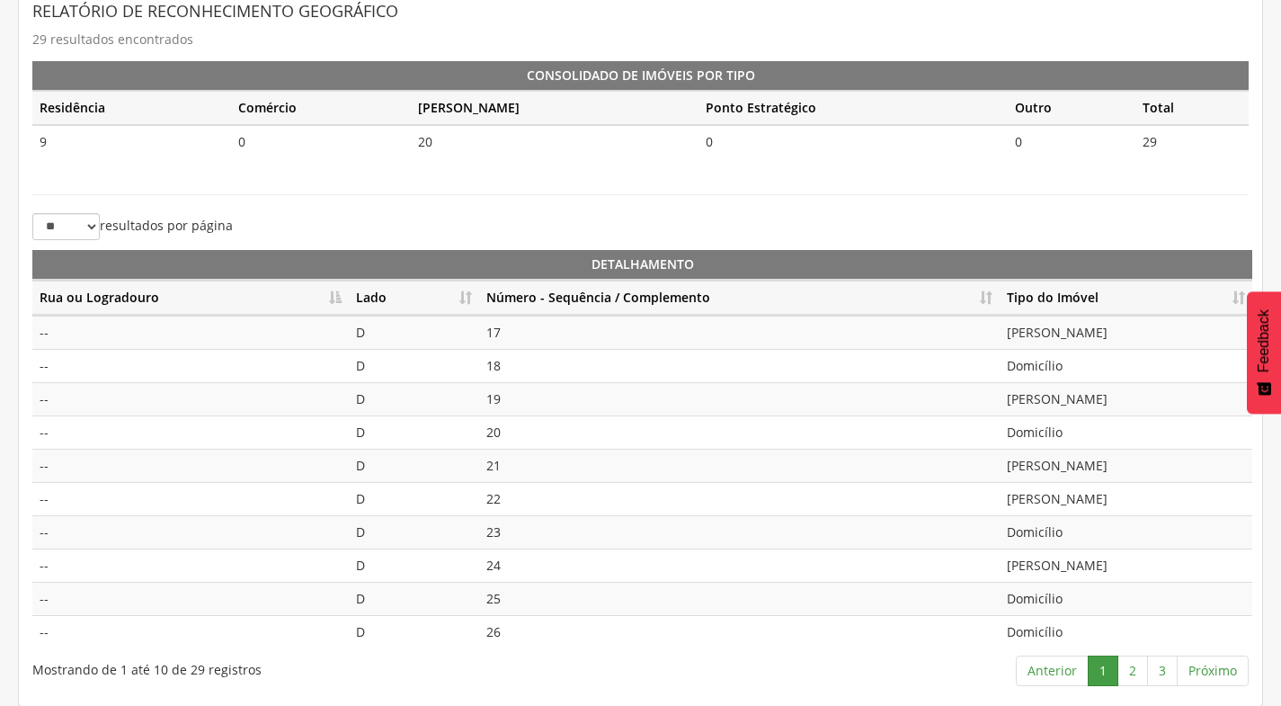
scroll to position [401, 0]
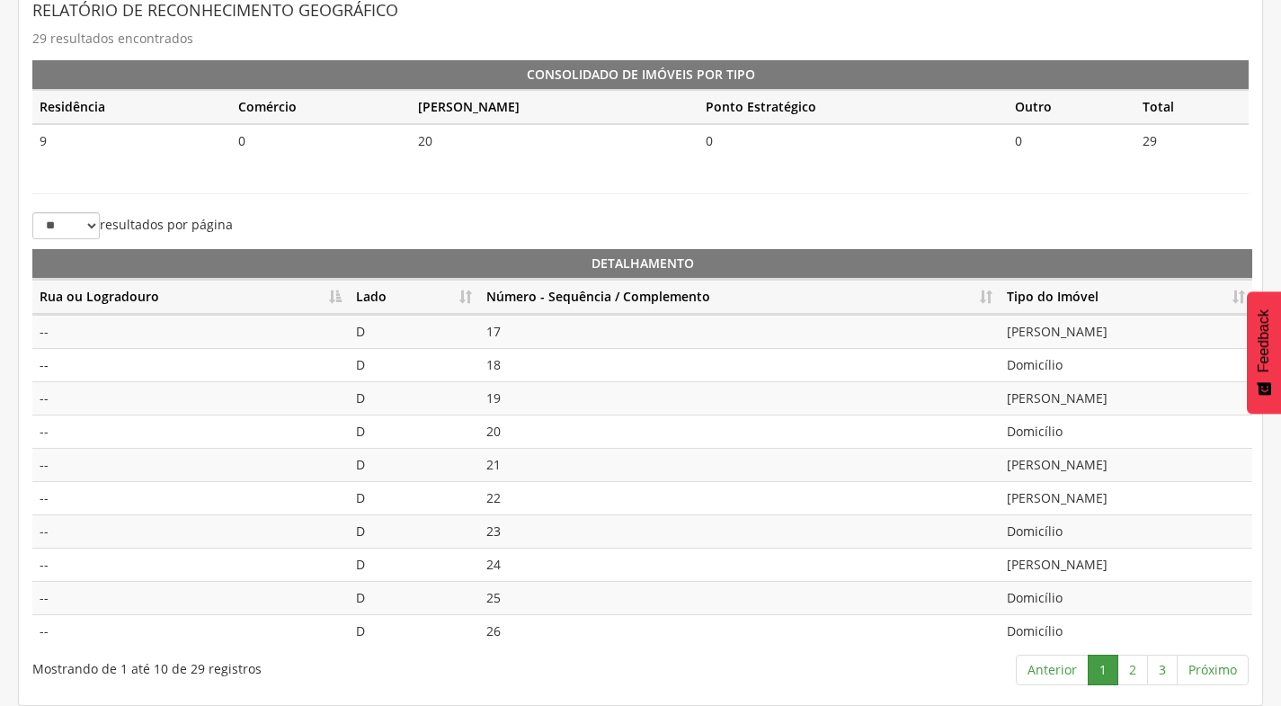
click at [993, 289] on th "Número - Sequência / Complemento" at bounding box center [739, 297] width 521 height 35
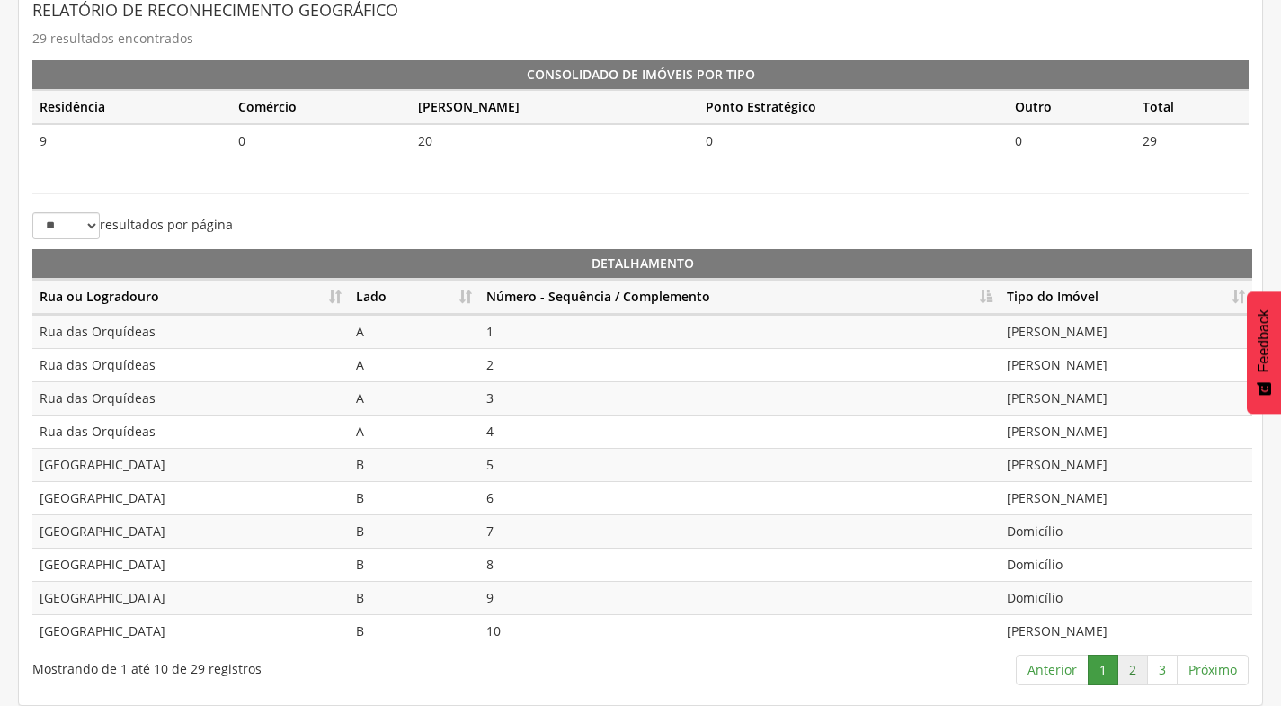
click at [1144, 670] on link "2" at bounding box center [1132, 669] width 31 height 31
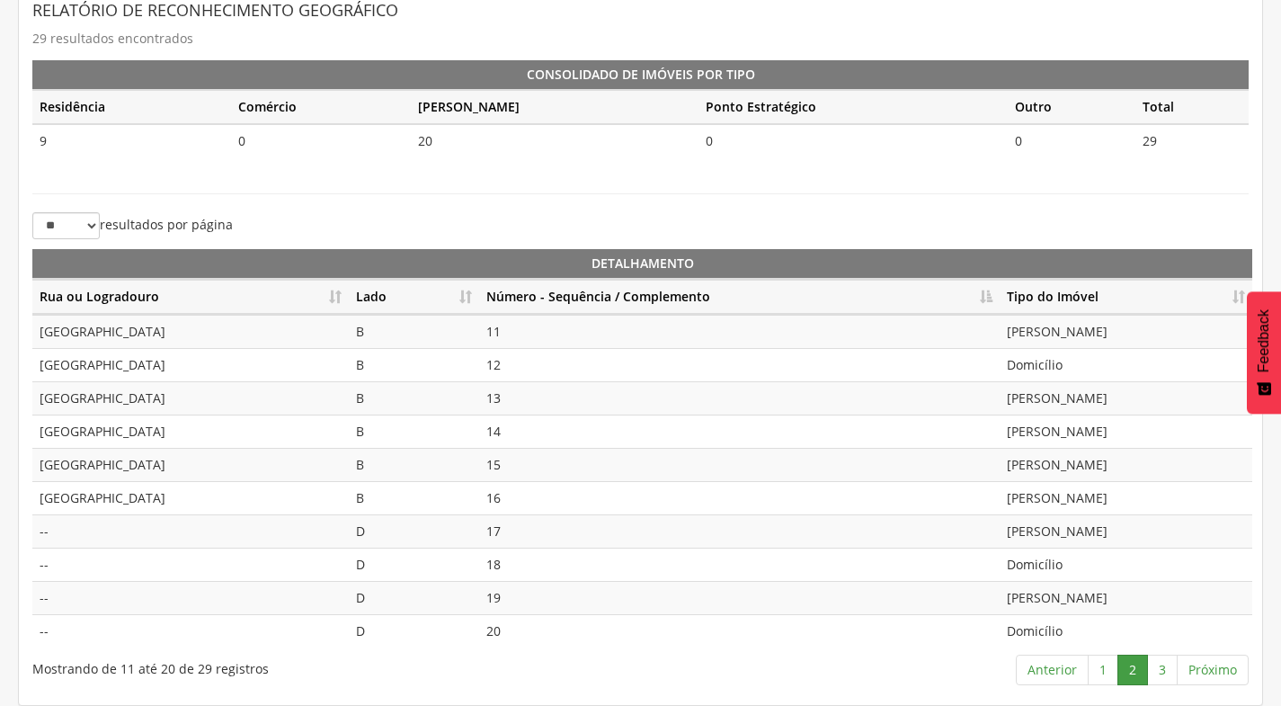
click at [1073, 364] on td "Domicílio" at bounding box center [1126, 364] width 253 height 33
click at [1164, 671] on link "3" at bounding box center [1162, 669] width 31 height 31
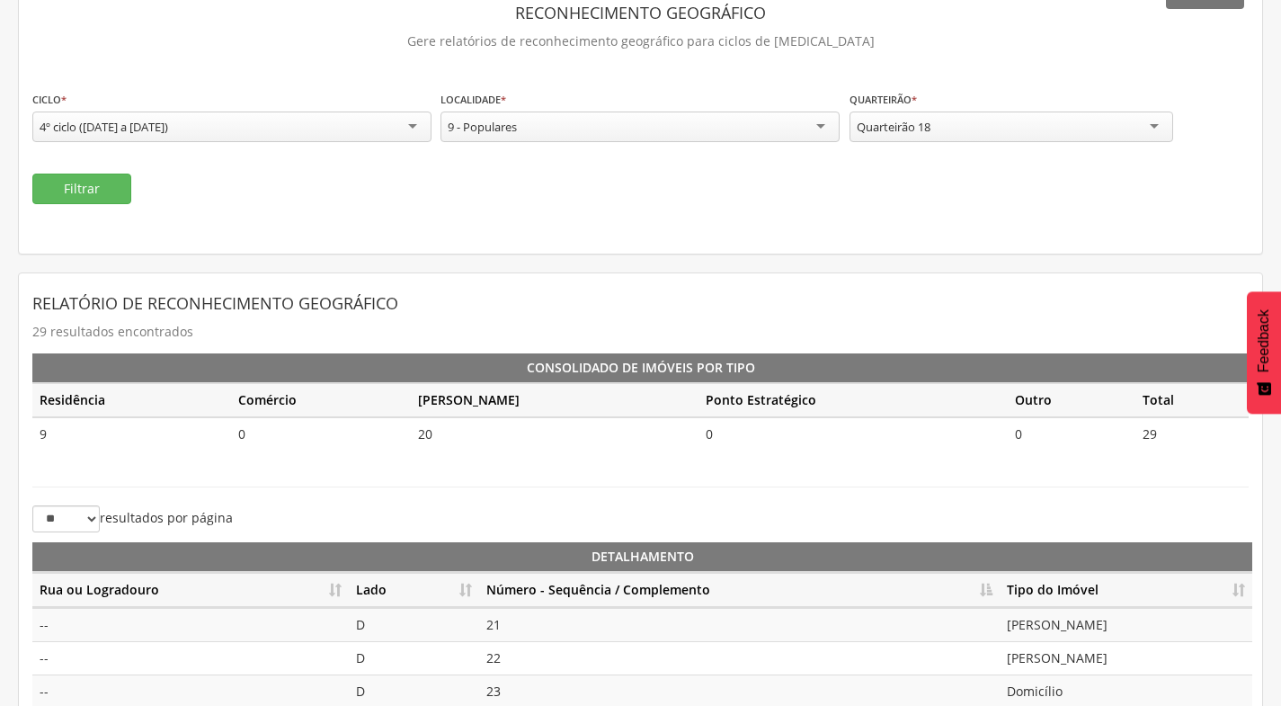
scroll to position [98, 0]
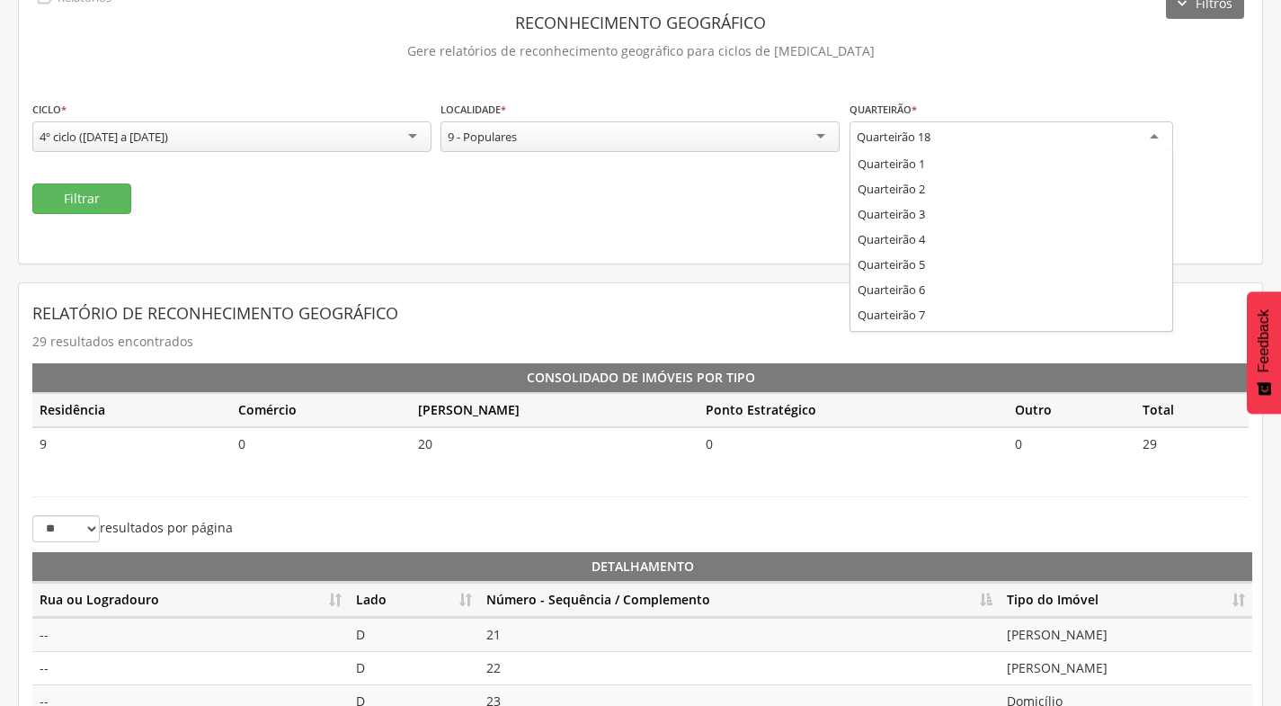
click at [922, 139] on div "Quarteirão 18" at bounding box center [894, 137] width 74 height 16
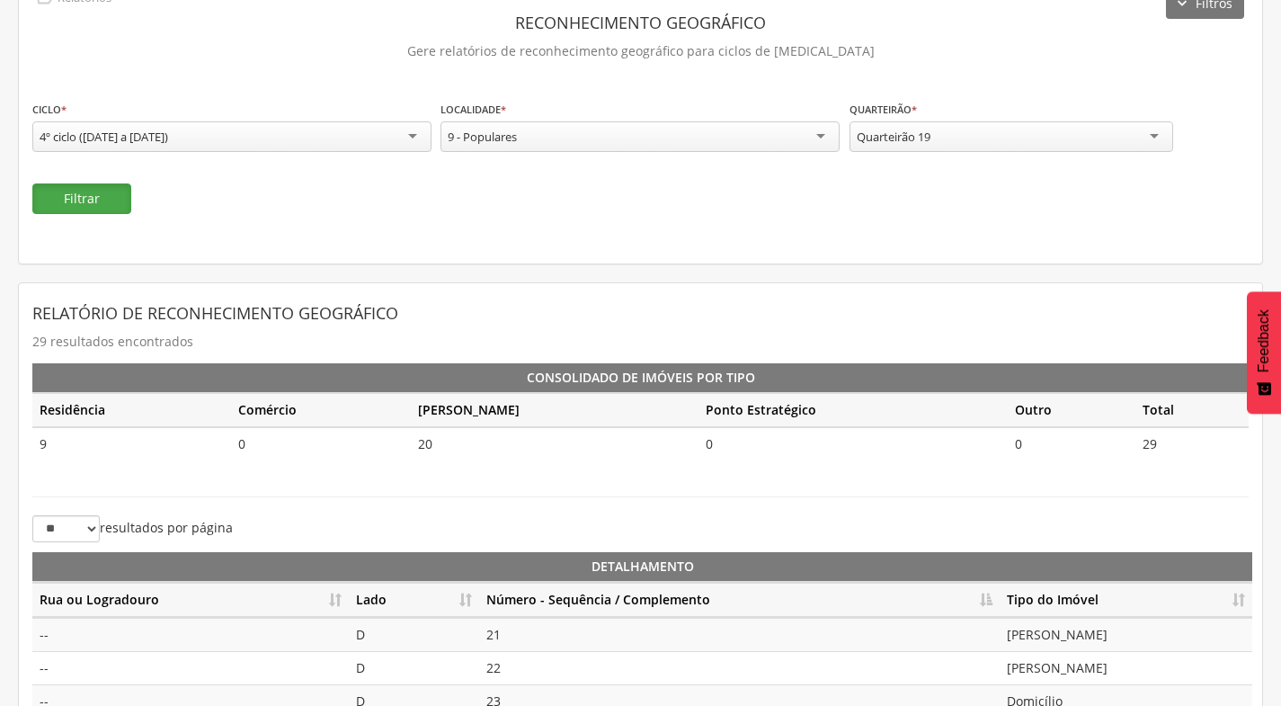
click at [60, 196] on button "Filtrar" at bounding box center [81, 198] width 99 height 31
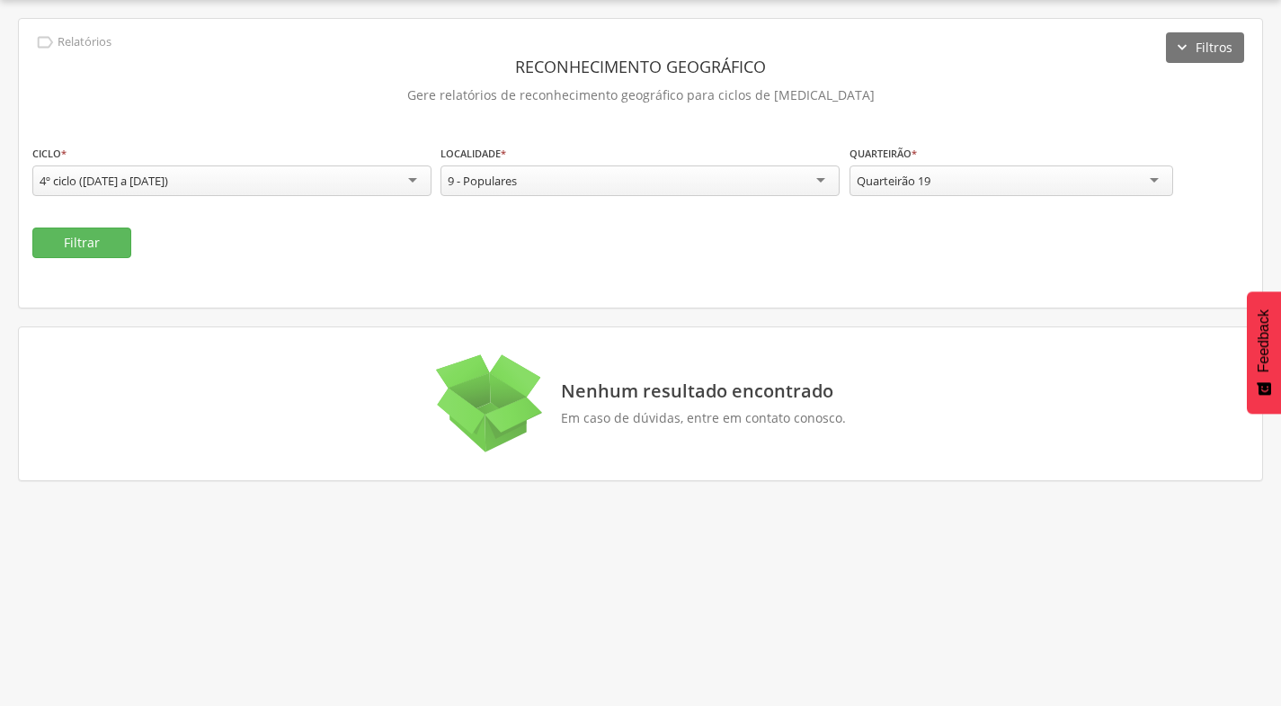
click at [520, 188] on div "9 - Populares" at bounding box center [640, 180] width 399 height 31
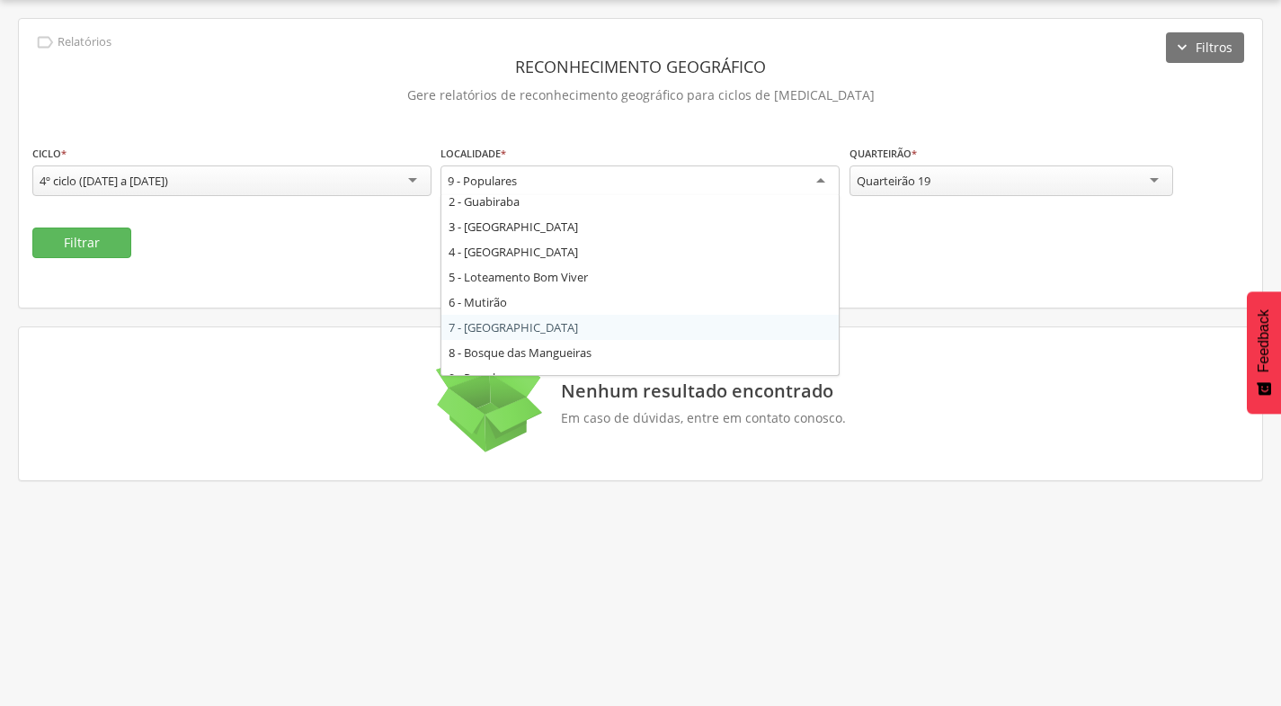
scroll to position [0, 0]
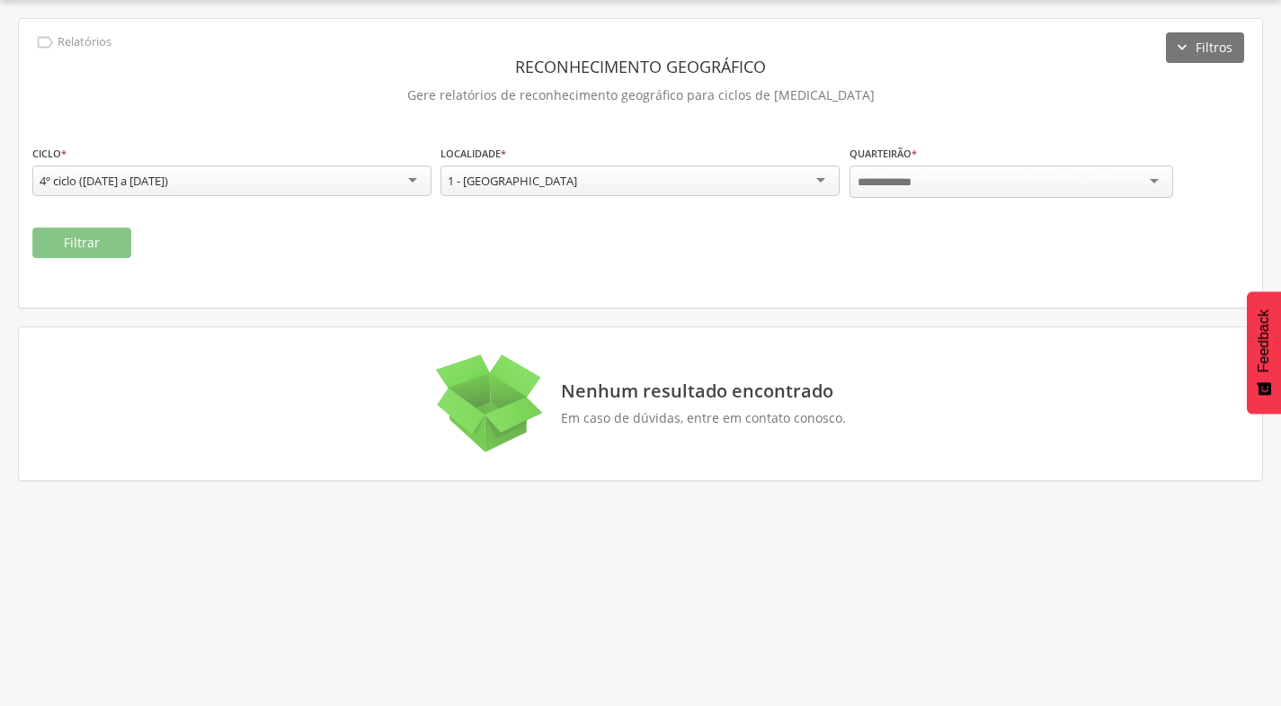
click at [984, 188] on div at bounding box center [1012, 181] width 324 height 32
click at [110, 242] on button "Filtrar" at bounding box center [81, 242] width 99 height 31
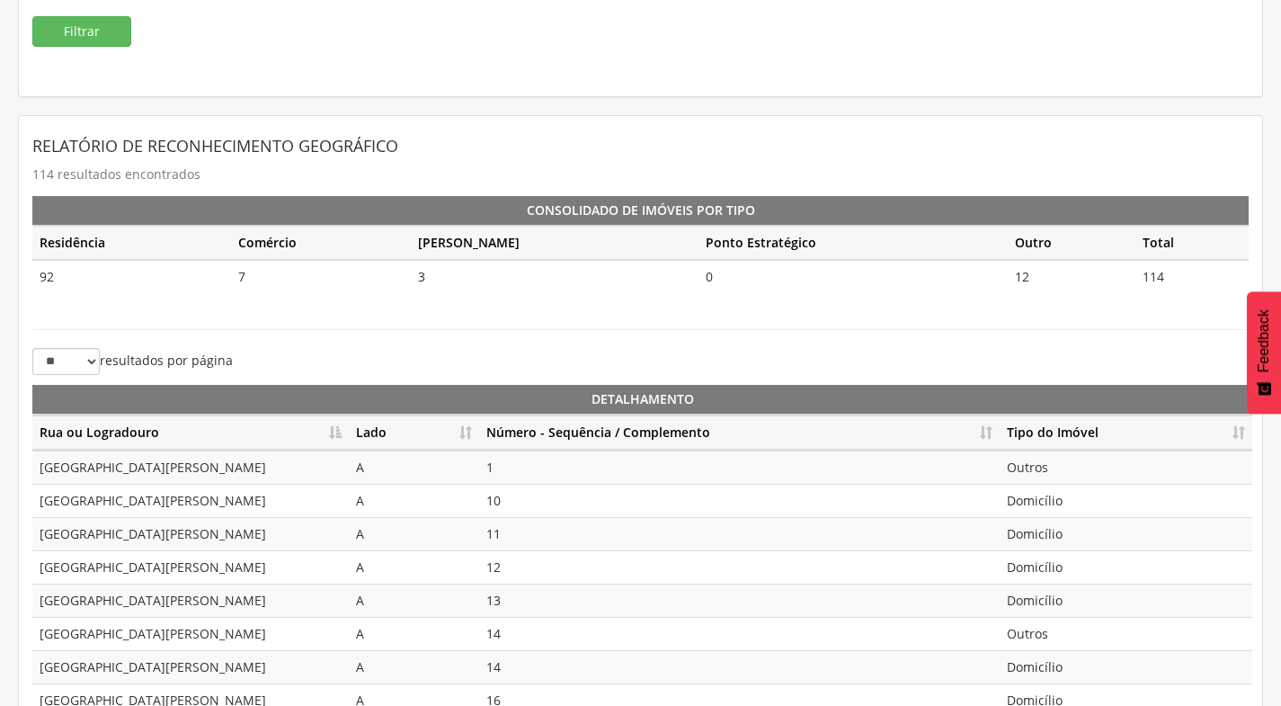
scroll to position [401, 0]
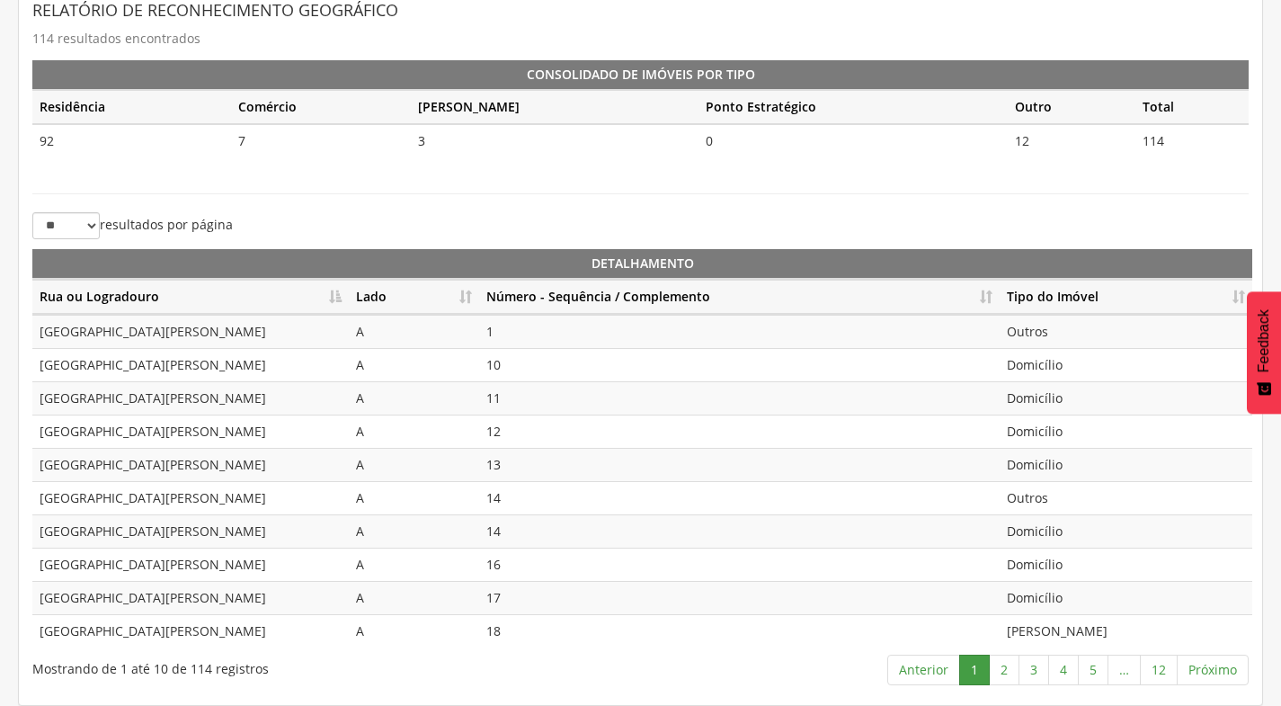
click at [992, 297] on th "Número - Sequência / Complemento" at bounding box center [739, 297] width 521 height 35
click at [636, 536] on td "6" at bounding box center [739, 530] width 521 height 33
click at [631, 574] on td "7" at bounding box center [739, 564] width 521 height 33
click at [1003, 664] on link "2" at bounding box center [1004, 669] width 31 height 31
click at [1032, 331] on td "Domicílio" at bounding box center [1126, 331] width 253 height 33
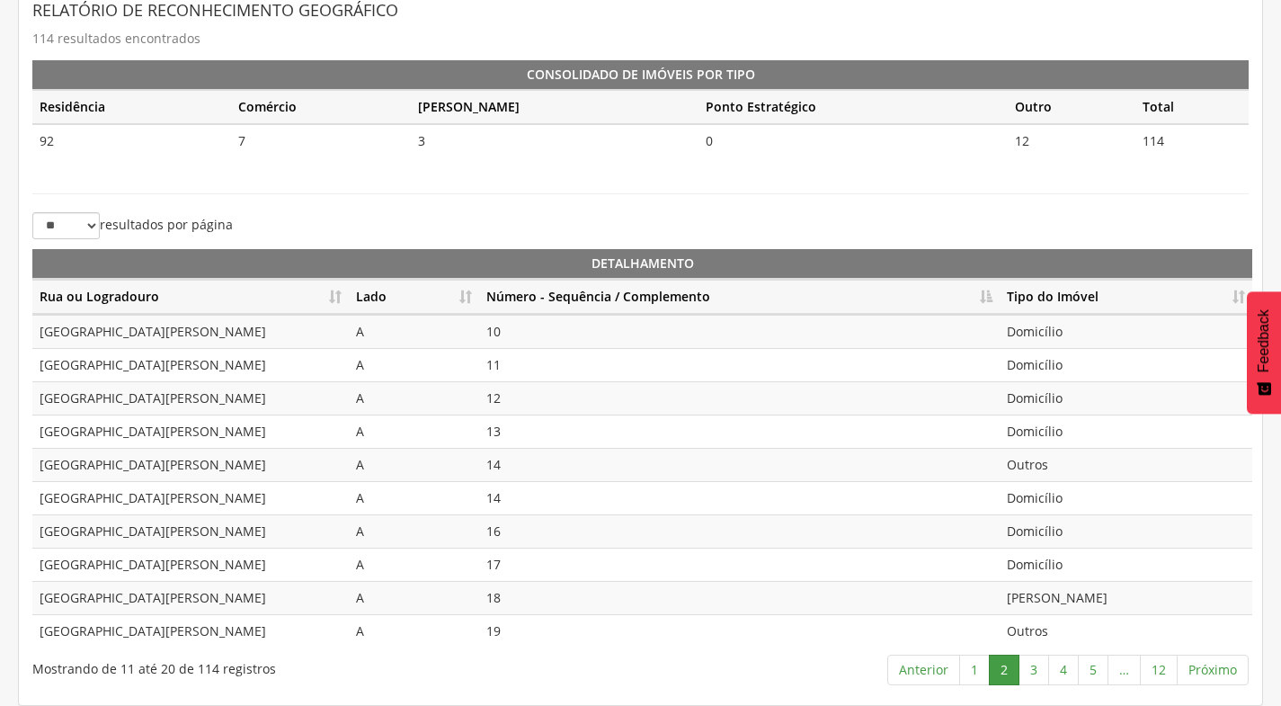
click at [1033, 370] on td "Domicílio" at bounding box center [1126, 364] width 253 height 33
click at [1038, 404] on td "Domicílio" at bounding box center [1126, 397] width 253 height 33
click at [1038, 435] on td "Domicílio" at bounding box center [1126, 430] width 253 height 33
click at [1033, 470] on td "Outros" at bounding box center [1126, 464] width 253 height 33
click at [1036, 668] on link "3" at bounding box center [1034, 669] width 31 height 31
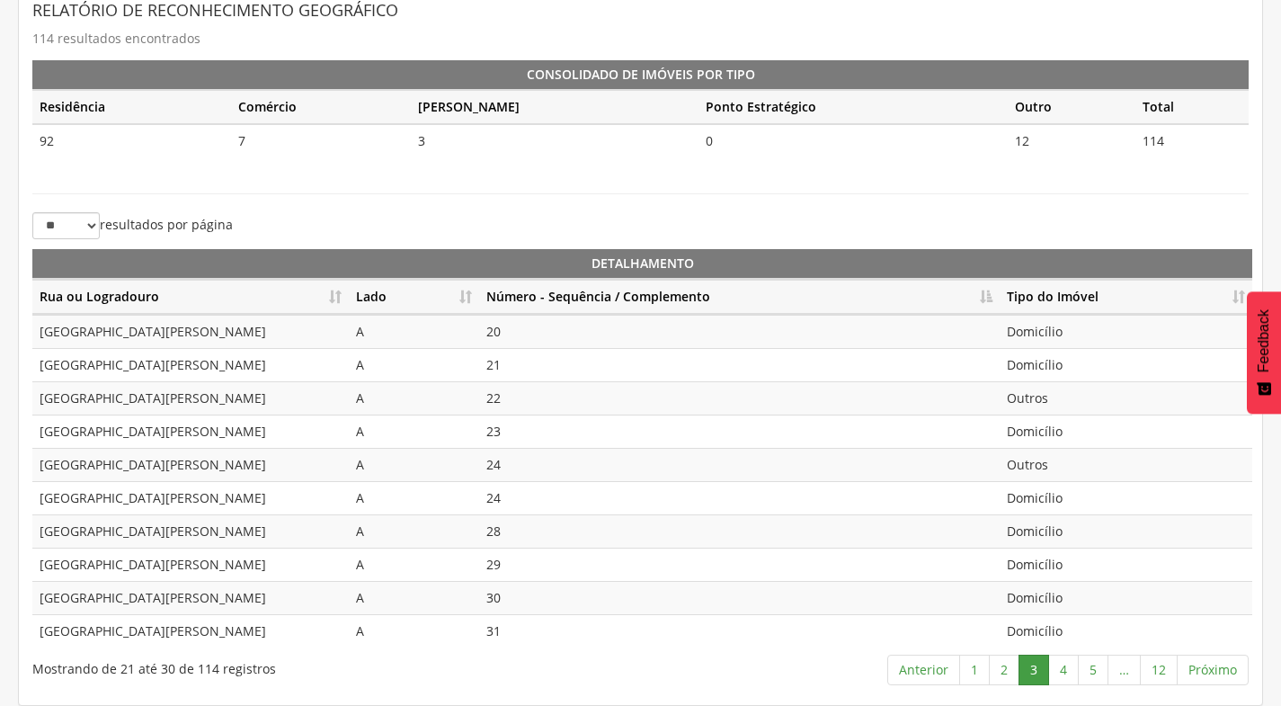
click at [1034, 400] on td "Outros" at bounding box center [1126, 397] width 253 height 33
click at [1067, 672] on link "4" at bounding box center [1063, 669] width 31 height 31
click at [1062, 348] on td "Domicílio" at bounding box center [1126, 364] width 253 height 33
drag, startPoint x: 1061, startPoint y: 364, endPoint x: 1066, endPoint y: 400, distance: 36.4
click at [1061, 364] on td "Domicílio" at bounding box center [1126, 364] width 253 height 33
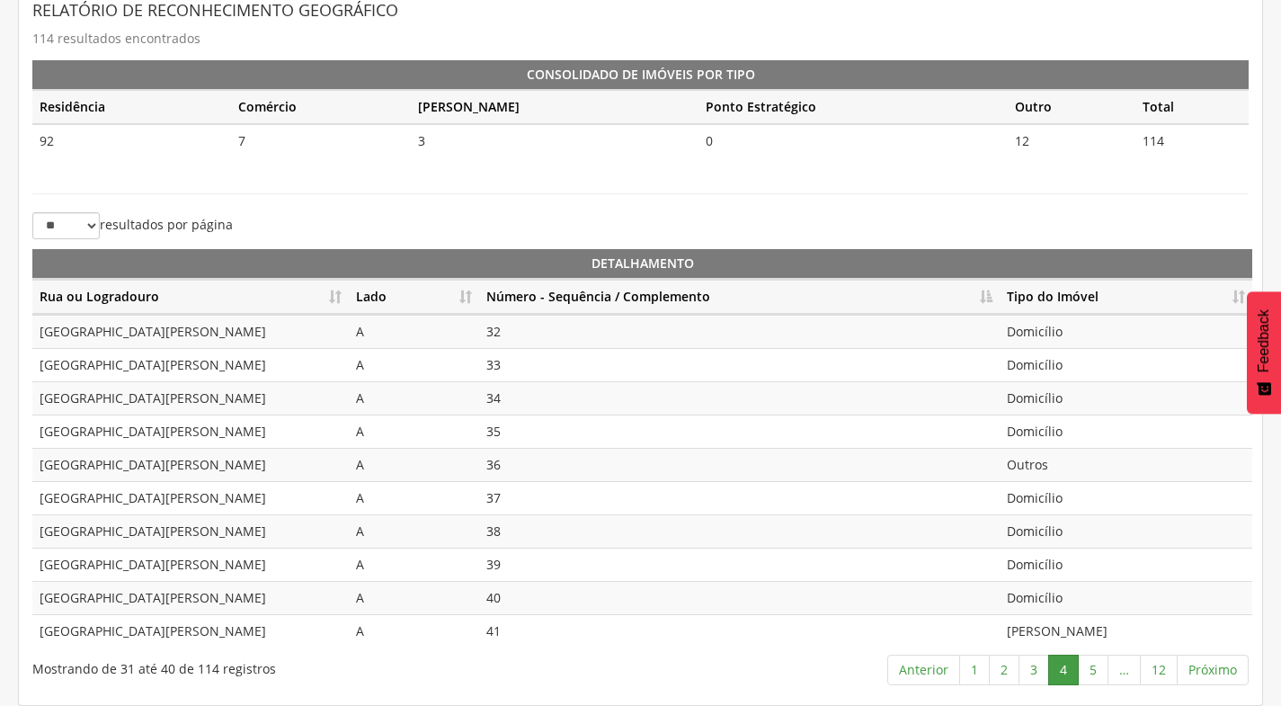
click at [1066, 401] on td "Domicílio" at bounding box center [1126, 397] width 253 height 33
click at [1058, 442] on td "Domicílio" at bounding box center [1126, 430] width 253 height 33
click at [1052, 468] on td "Outros" at bounding box center [1126, 464] width 253 height 33
click at [1095, 672] on link "5" at bounding box center [1093, 669] width 31 height 31
click at [1092, 664] on link "6" at bounding box center [1093, 669] width 31 height 31
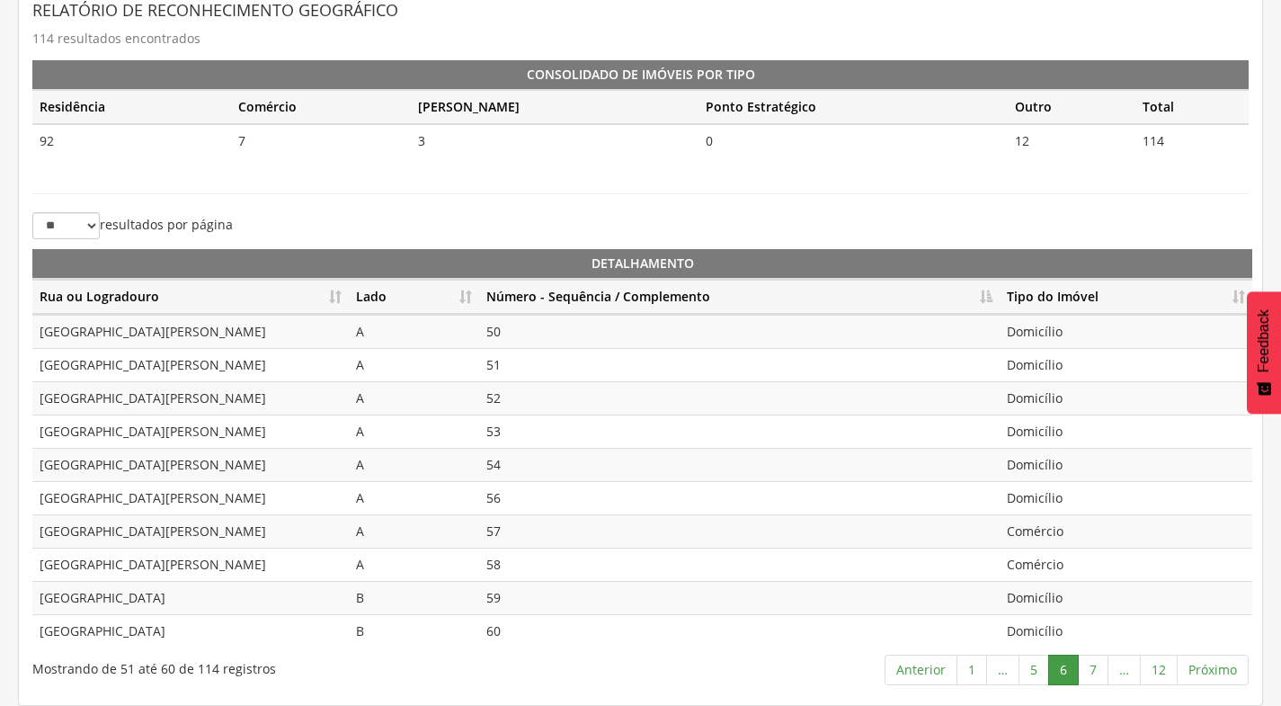
click at [1057, 535] on td "Comércio" at bounding box center [1126, 530] width 253 height 33
click at [1061, 558] on td "Comércio" at bounding box center [1126, 564] width 253 height 33
click at [1087, 683] on link "7" at bounding box center [1093, 669] width 31 height 31
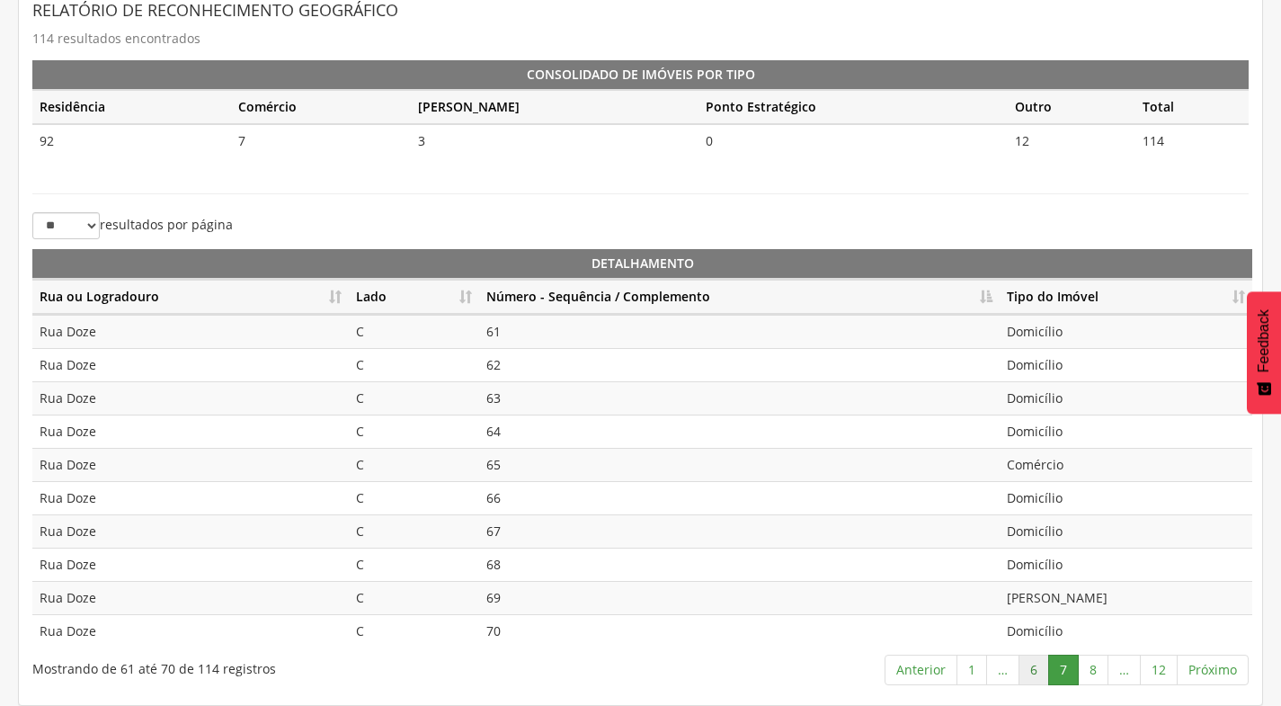
click at [1034, 672] on link "6" at bounding box center [1034, 669] width 31 height 31
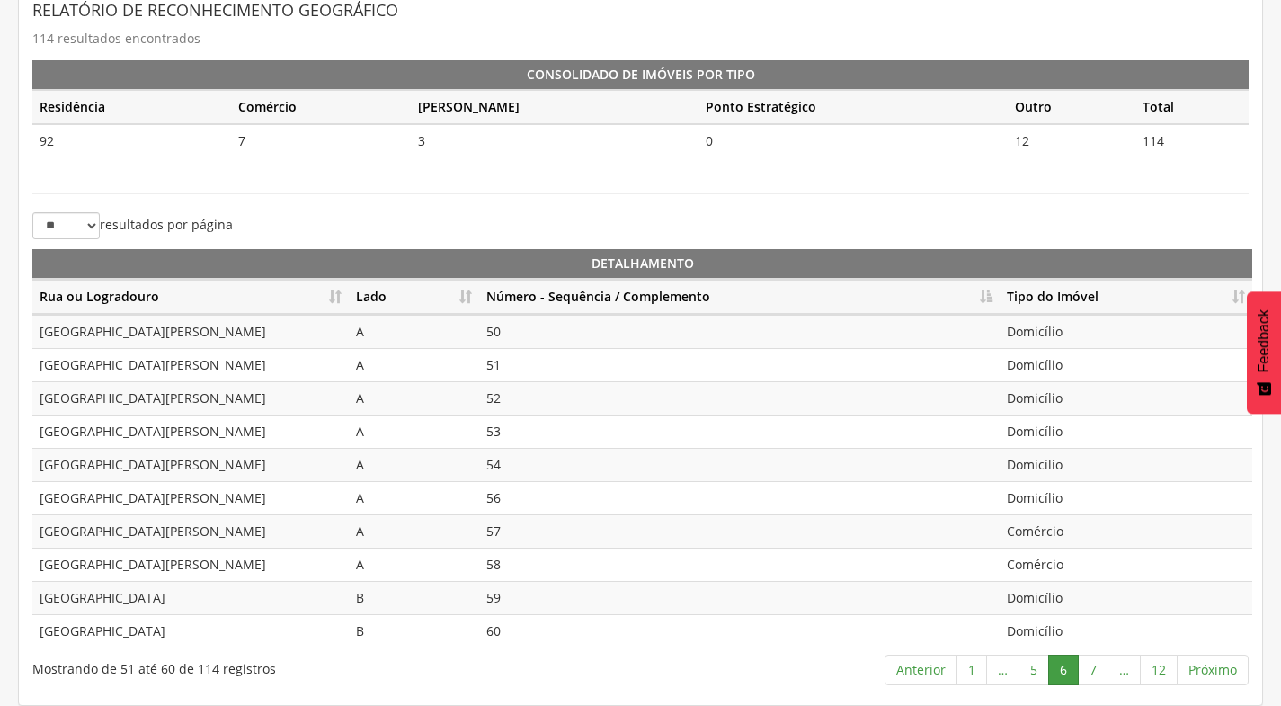
click at [1066, 668] on link "6" at bounding box center [1063, 669] width 31 height 31
click at [1101, 668] on link "7" at bounding box center [1093, 669] width 31 height 31
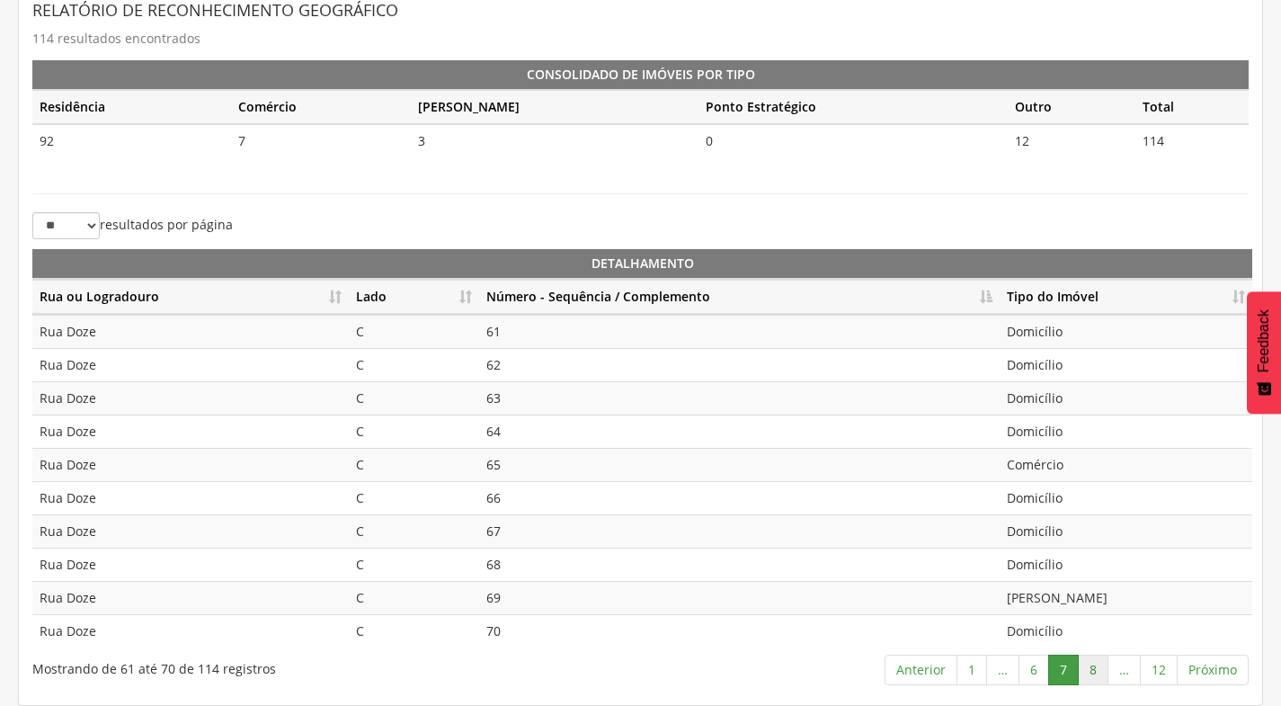
click at [1095, 675] on link "8" at bounding box center [1093, 669] width 31 height 31
click at [1096, 672] on link "9" at bounding box center [1093, 669] width 31 height 31
click at [1079, 674] on link "10" at bounding box center [1085, 669] width 38 height 31
drag, startPoint x: 1041, startPoint y: 328, endPoint x: 1041, endPoint y: 348, distance: 19.8
click at [1041, 327] on td "Domicílio" at bounding box center [1126, 331] width 253 height 33
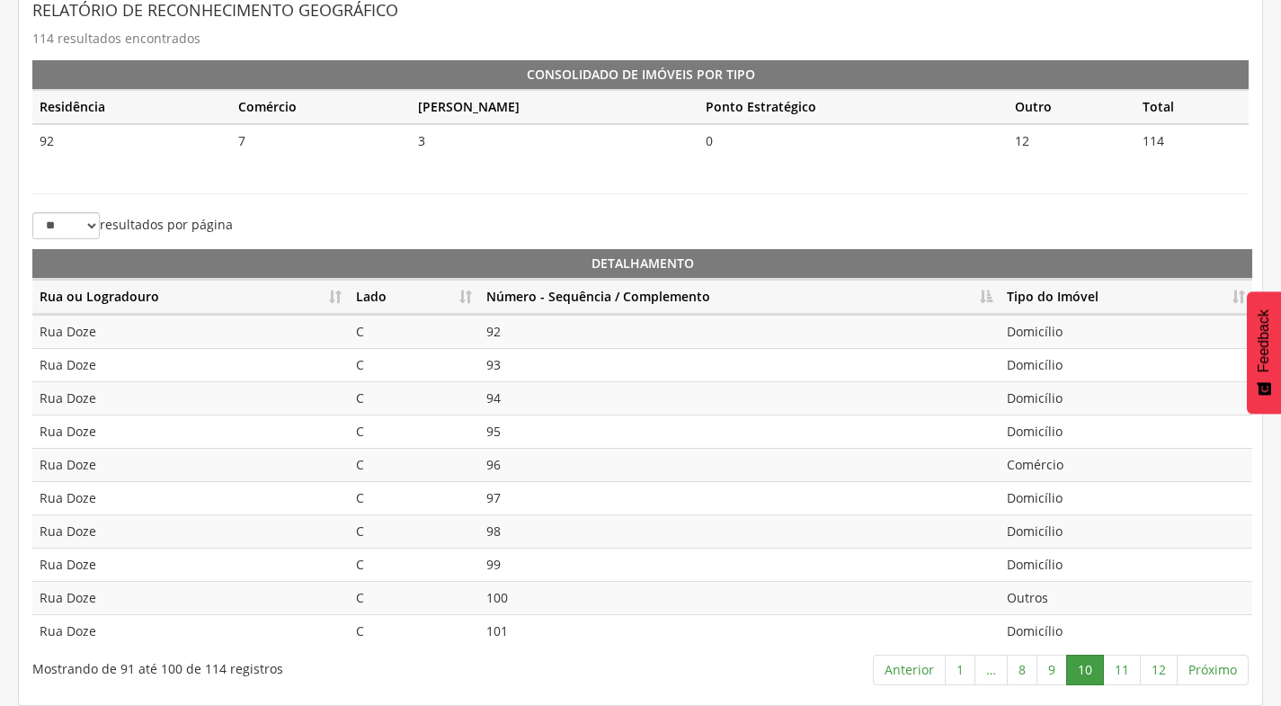
click at [1038, 369] on td "Domicílio" at bounding box center [1126, 364] width 253 height 33
click at [1034, 408] on td "Domicílio" at bounding box center [1126, 397] width 253 height 33
click at [1038, 430] on td "Domicílio" at bounding box center [1126, 430] width 253 height 33
drag, startPoint x: 1038, startPoint y: 430, endPoint x: 1043, endPoint y: 466, distance: 36.2
click at [1043, 466] on td "Comércio" at bounding box center [1126, 464] width 253 height 33
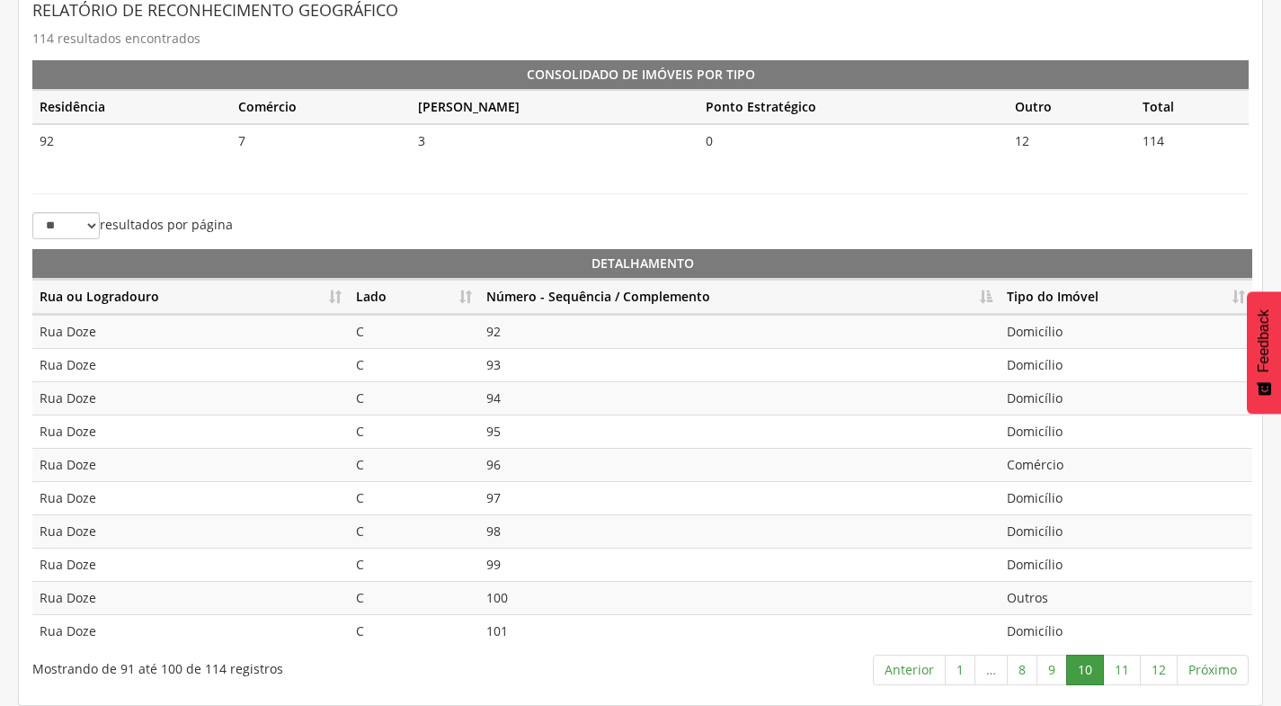
click at [1048, 599] on td "Outros" at bounding box center [1126, 597] width 253 height 33
click at [1123, 669] on link "11" at bounding box center [1122, 669] width 38 height 31
click at [1149, 670] on link "12" at bounding box center [1159, 669] width 38 height 31
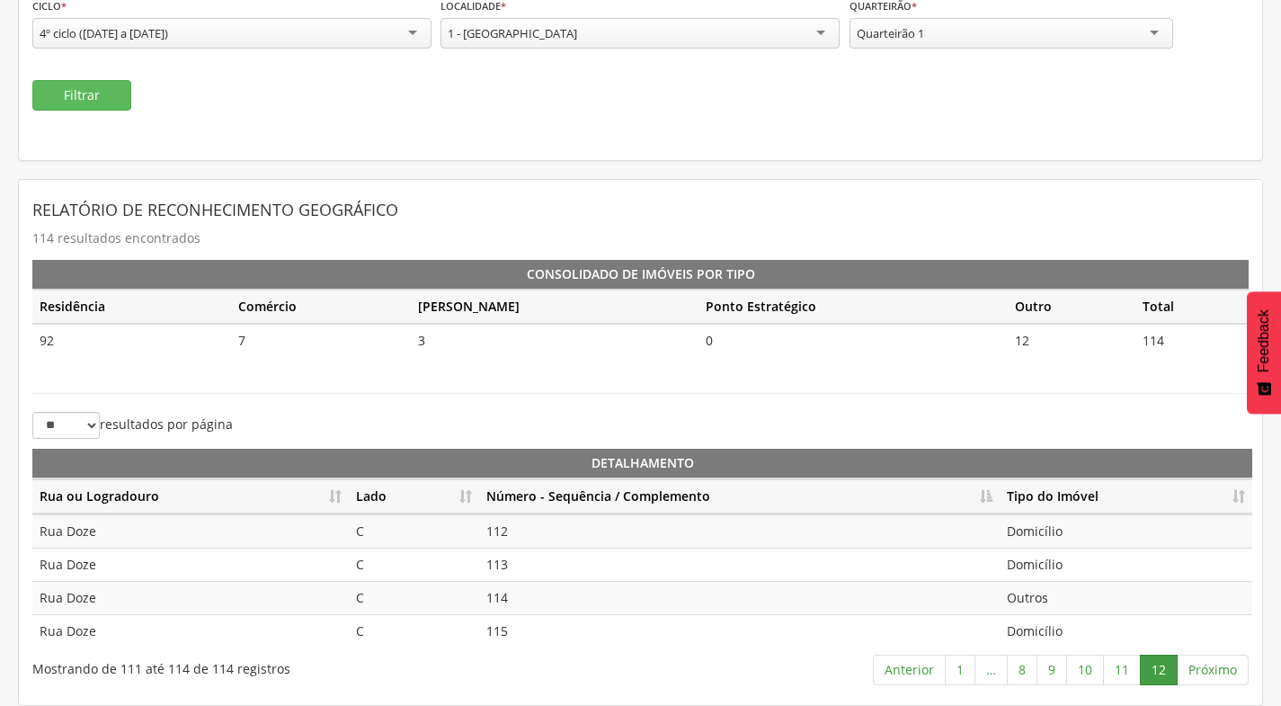
scroll to position [201, 0]
click at [1038, 33] on div "Quarteirão 1" at bounding box center [1012, 33] width 324 height 31
click at [85, 85] on button "Filtrar" at bounding box center [81, 95] width 99 height 31
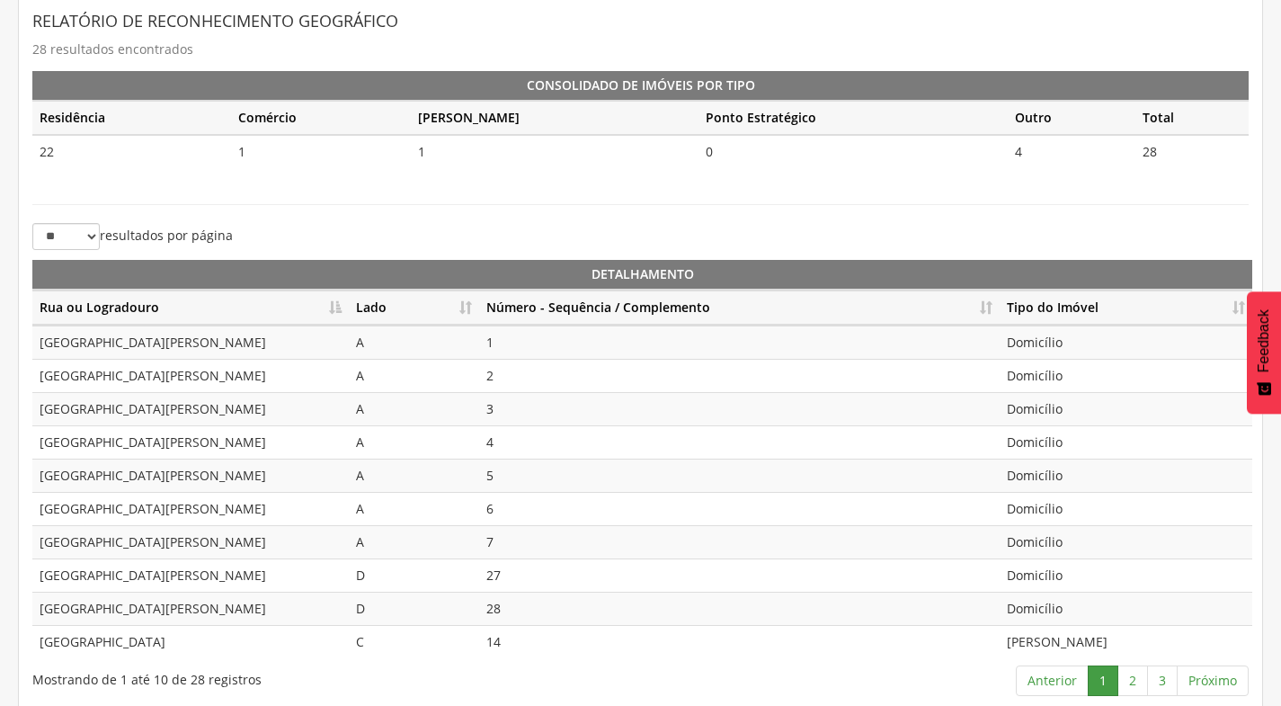
scroll to position [401, 0]
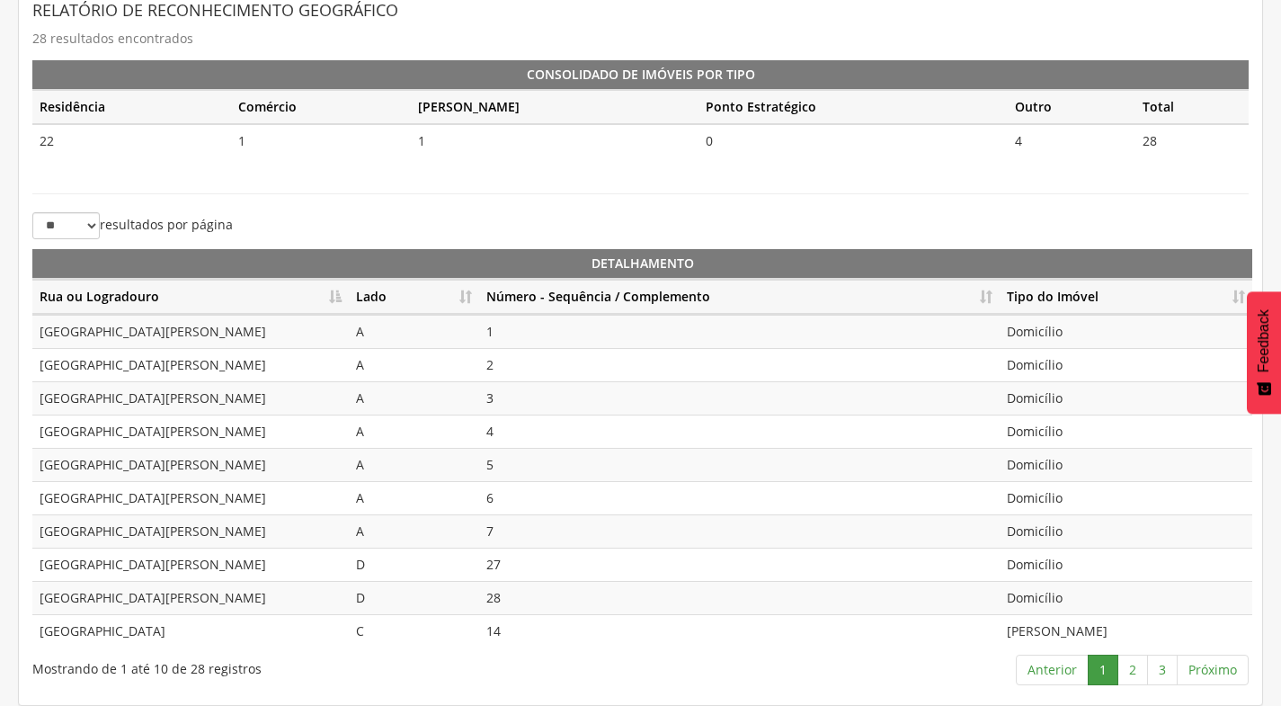
click at [988, 286] on th "Número - Sequência / Complemento" at bounding box center [739, 297] width 521 height 35
click at [1145, 674] on link "2" at bounding box center [1132, 669] width 31 height 31
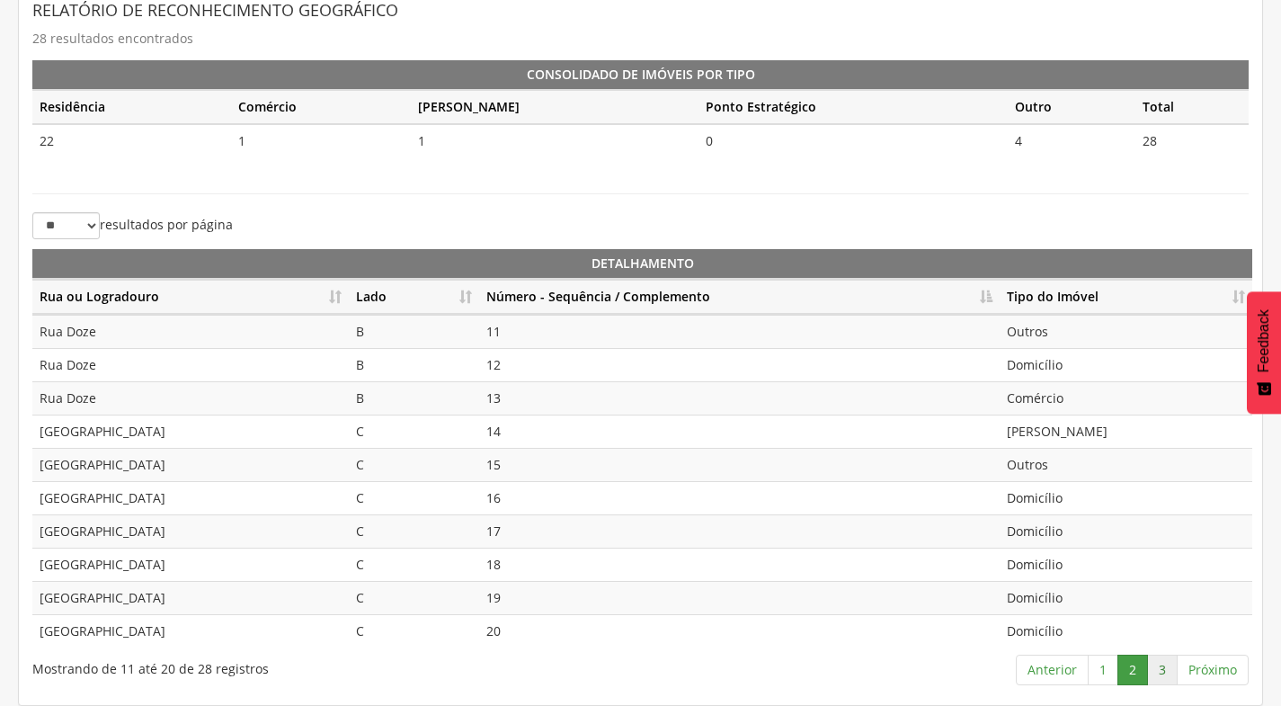
click at [1164, 670] on link "3" at bounding box center [1162, 669] width 31 height 31
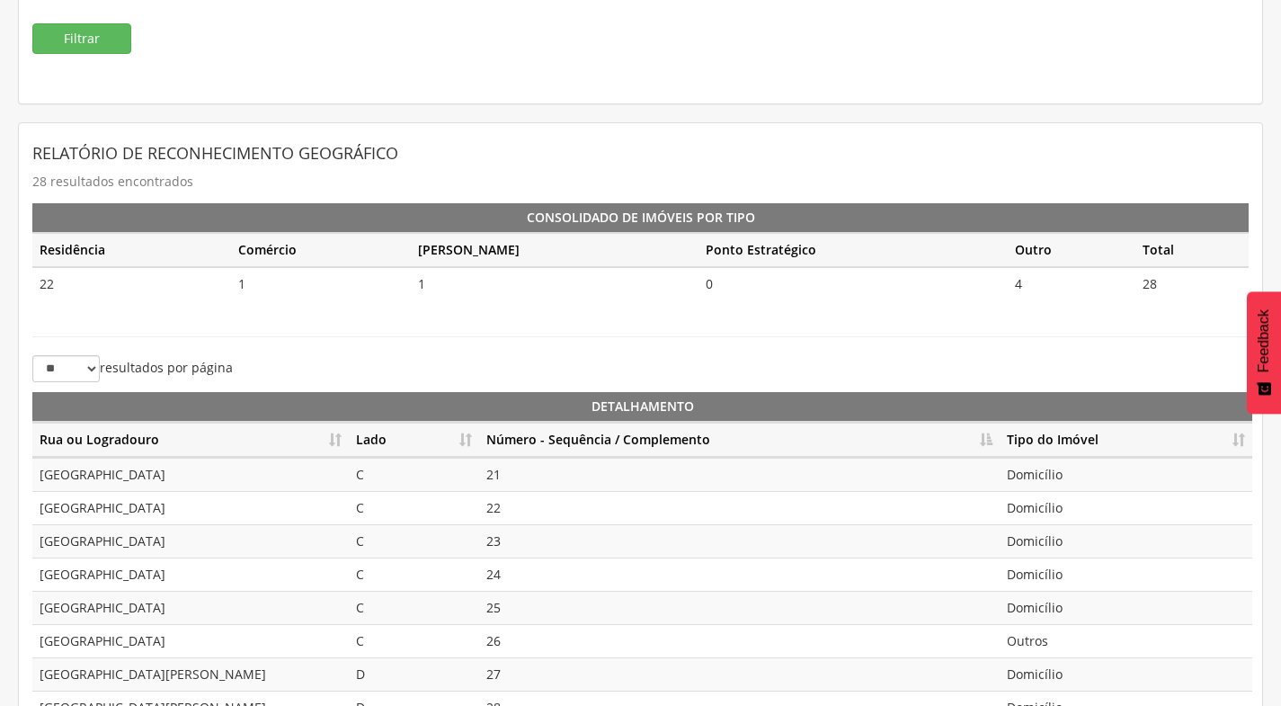
scroll to position [155, 0]
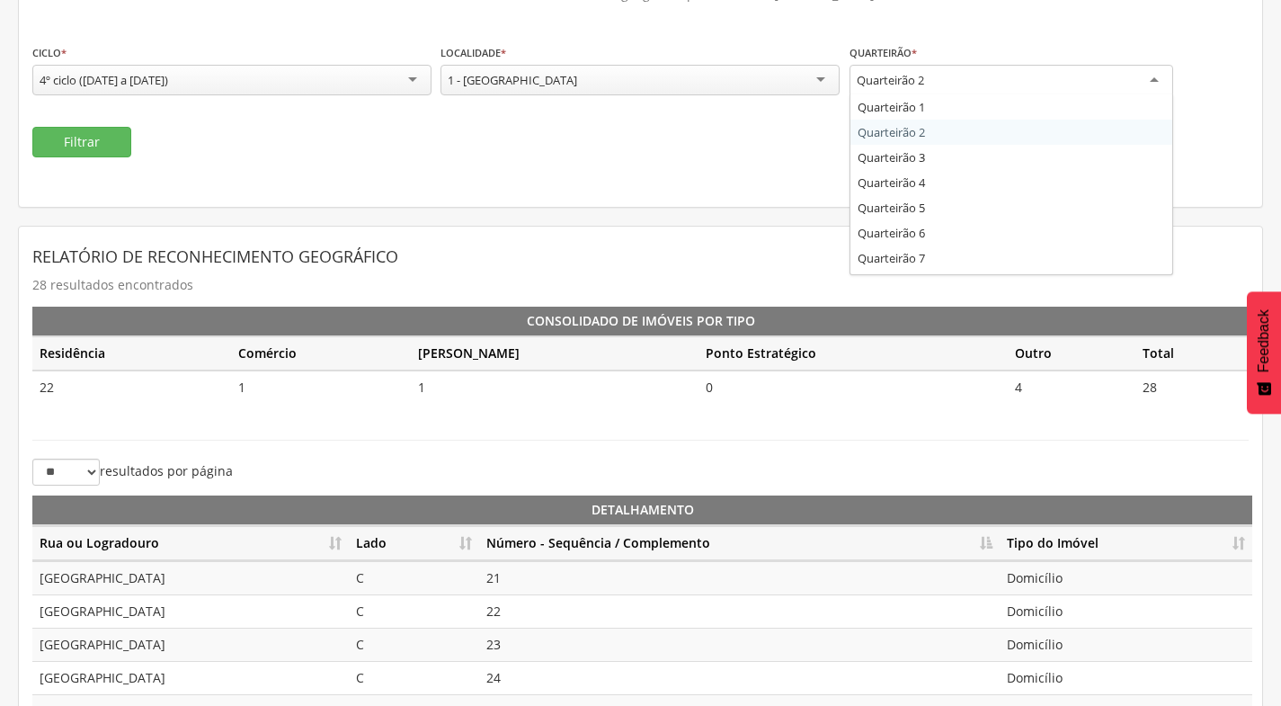
click at [1010, 85] on div "Quarteirão 2" at bounding box center [1012, 81] width 324 height 32
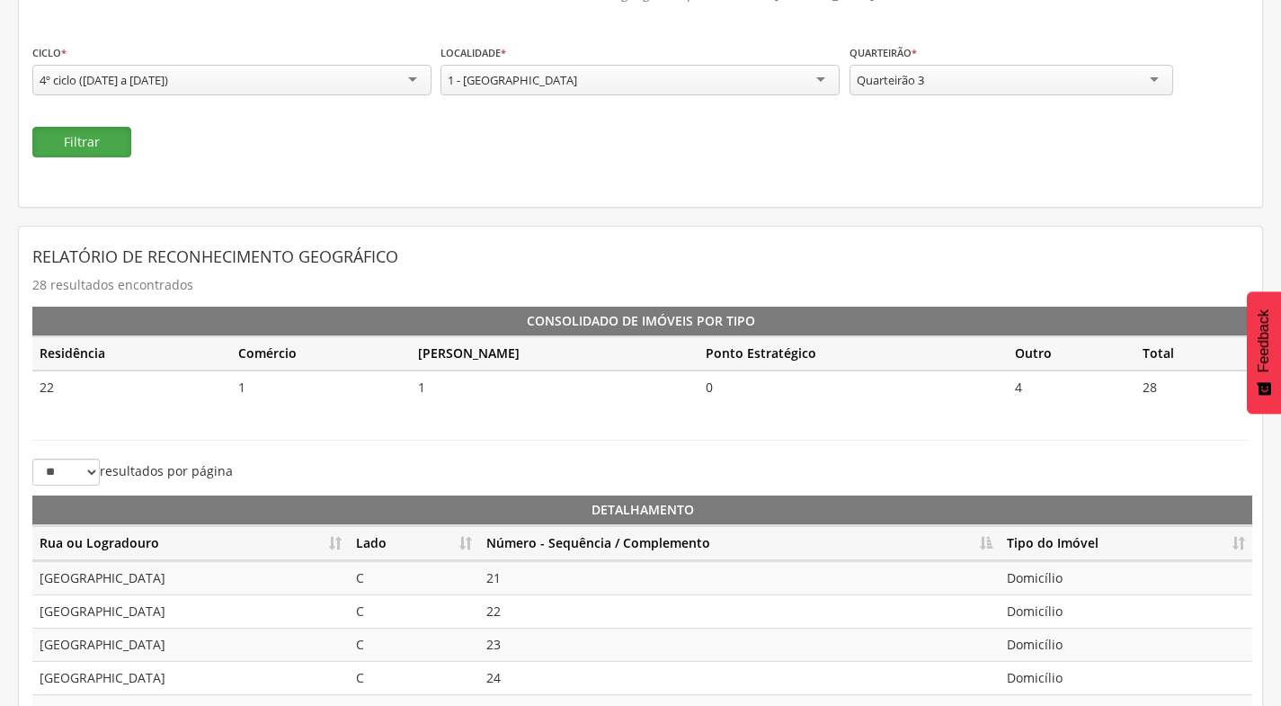
click at [80, 144] on button "Filtrar" at bounding box center [81, 142] width 99 height 31
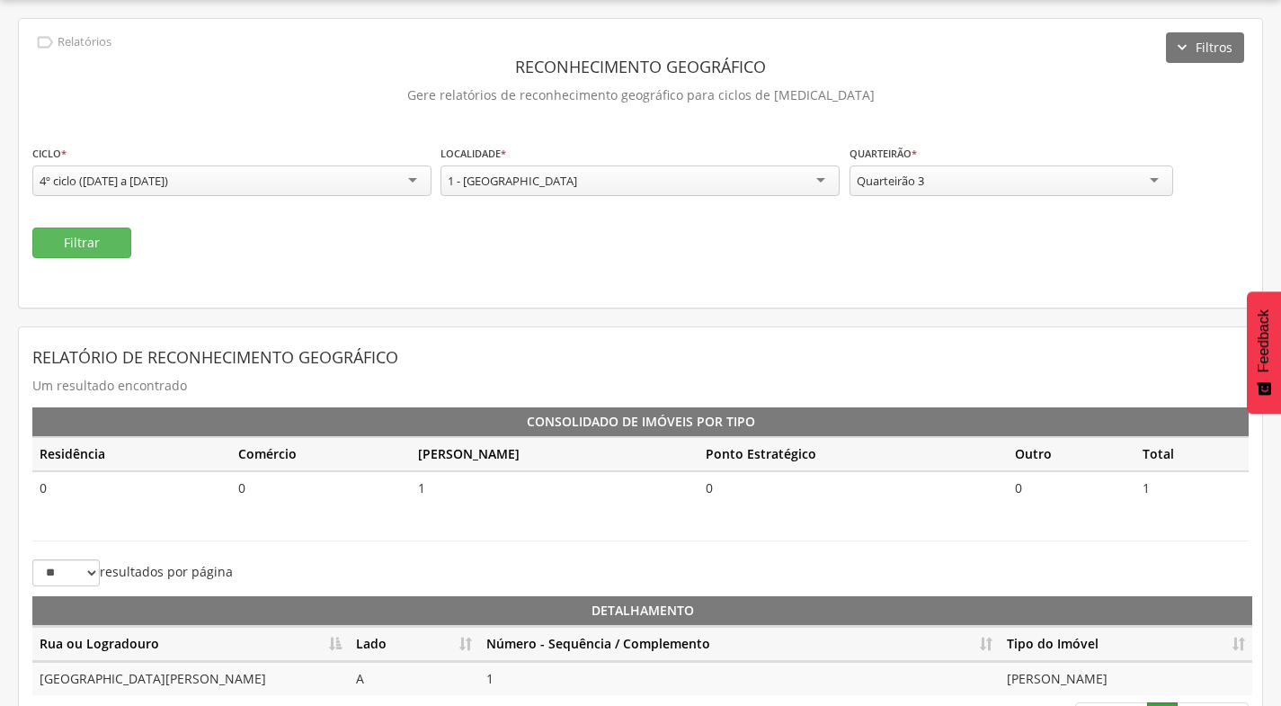
scroll to position [102, 0]
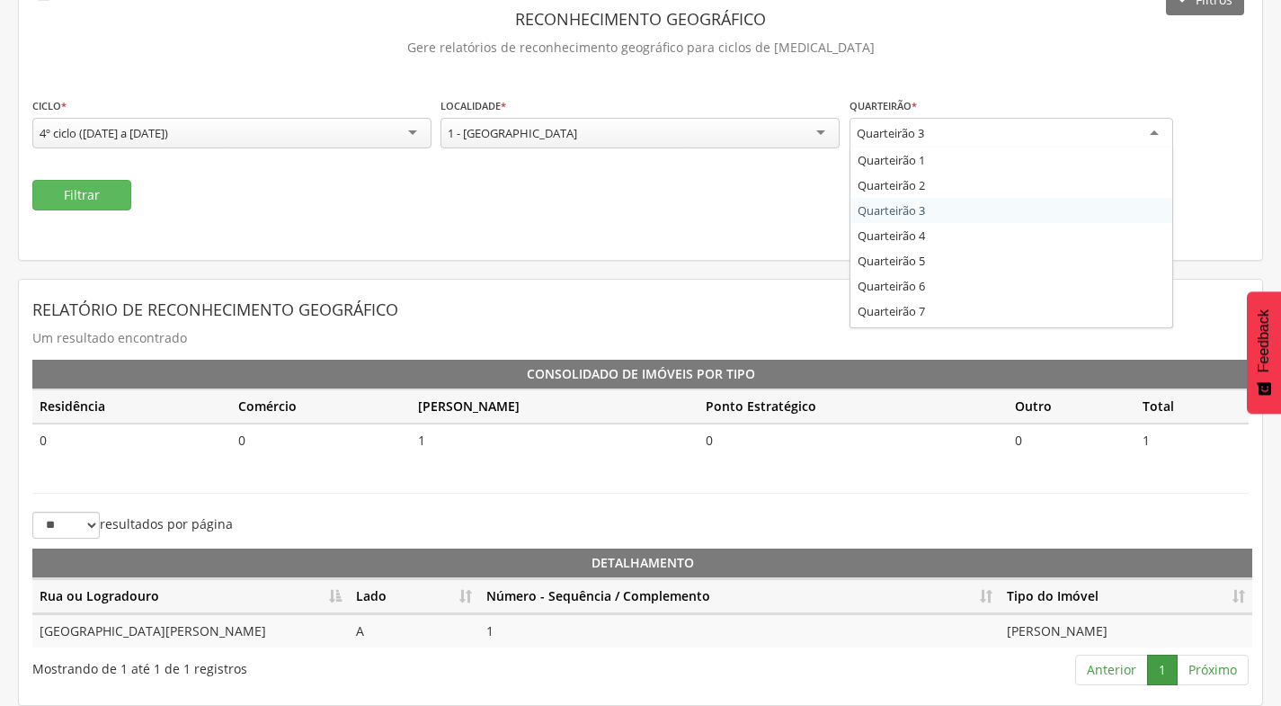
click at [1037, 139] on div "Quarteirão 3" at bounding box center [1012, 134] width 324 height 32
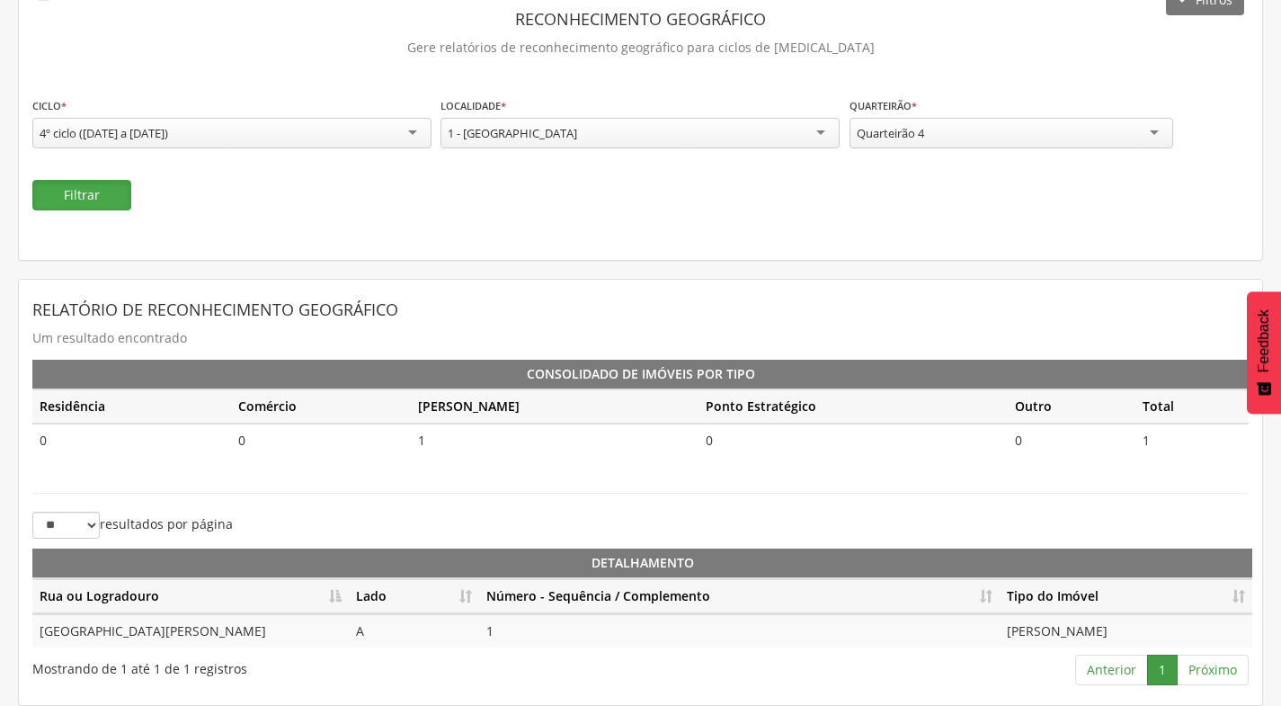
click at [76, 193] on button "Filtrar" at bounding box center [81, 195] width 99 height 31
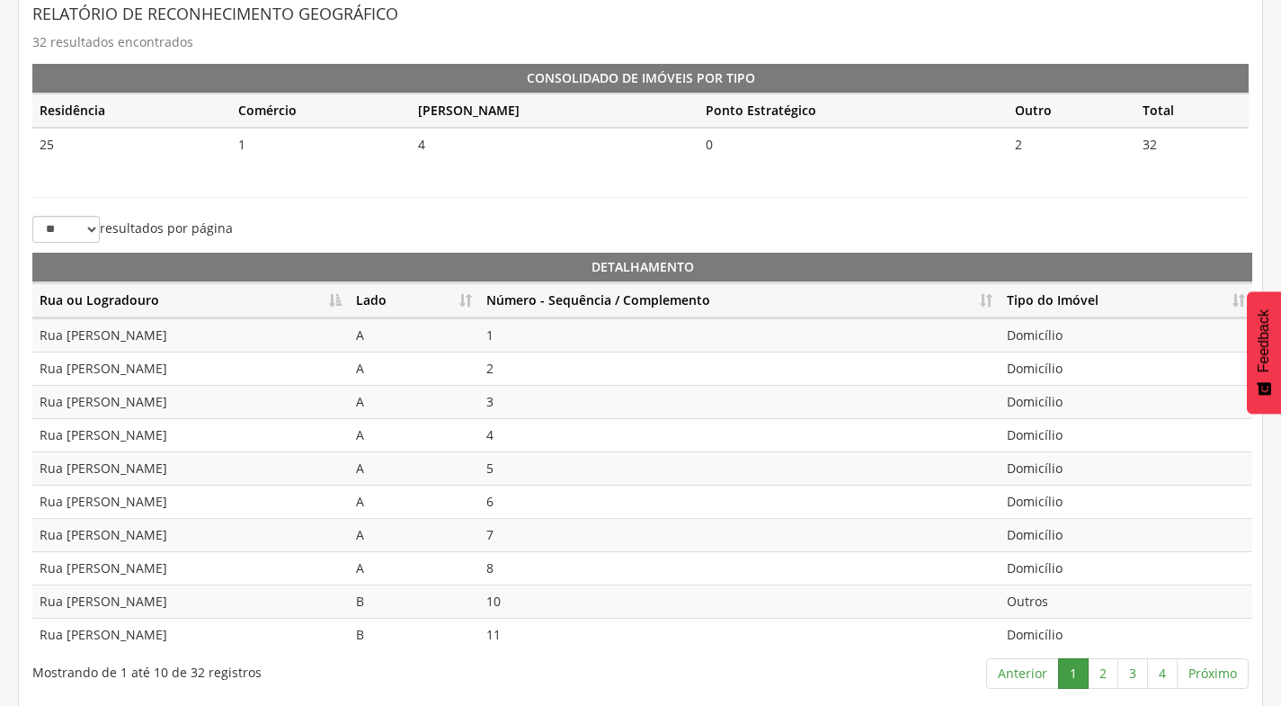
scroll to position [401, 0]
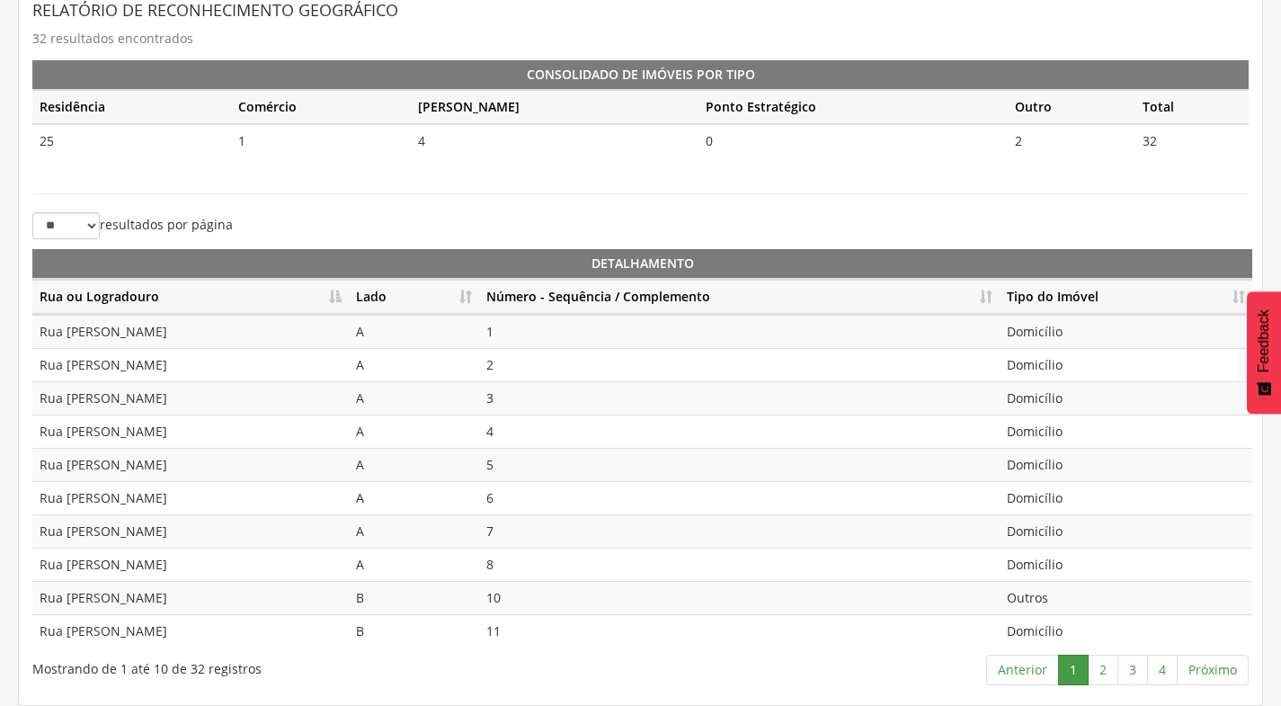
click at [987, 296] on th "Número - Sequência / Complemento" at bounding box center [739, 297] width 521 height 35
click at [1106, 672] on link "2" at bounding box center [1103, 669] width 31 height 31
click at [1133, 672] on link "3" at bounding box center [1132, 669] width 31 height 31
click at [1159, 672] on link "4" at bounding box center [1162, 669] width 31 height 31
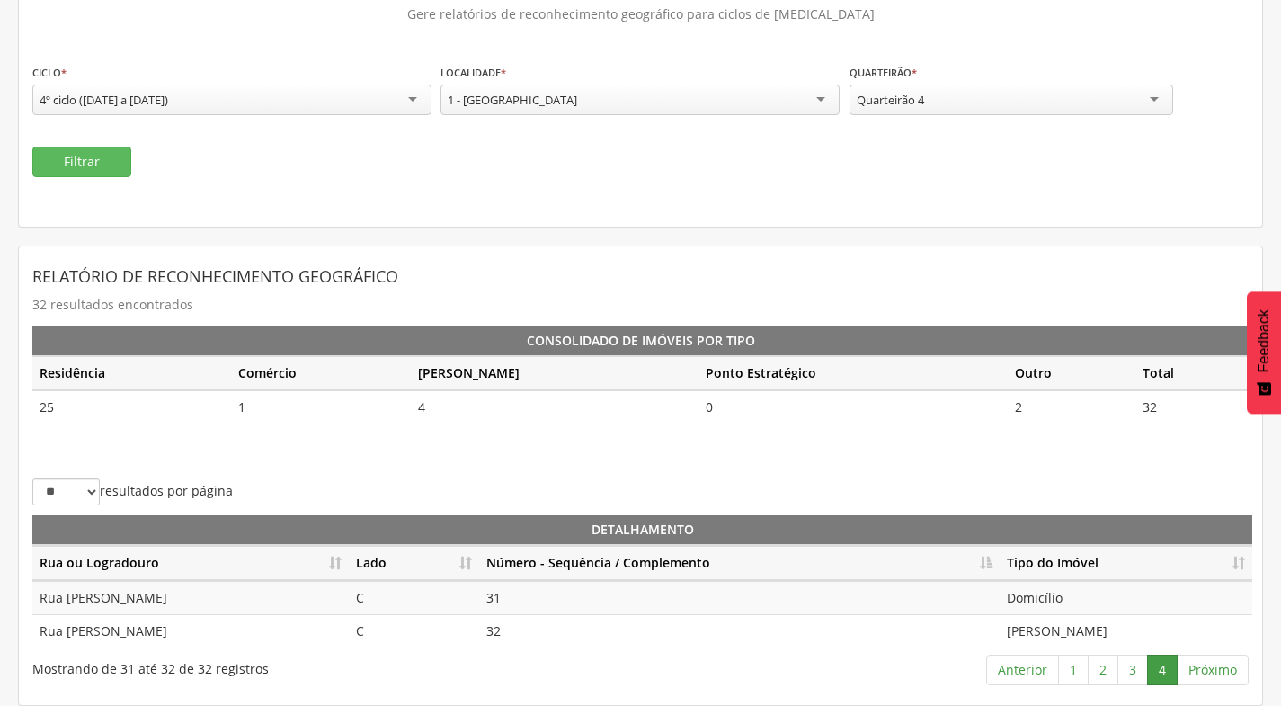
click at [1054, 112] on div "Quarteirão 4" at bounding box center [1012, 100] width 324 height 31
click at [104, 172] on button "Filtrar" at bounding box center [81, 162] width 99 height 31
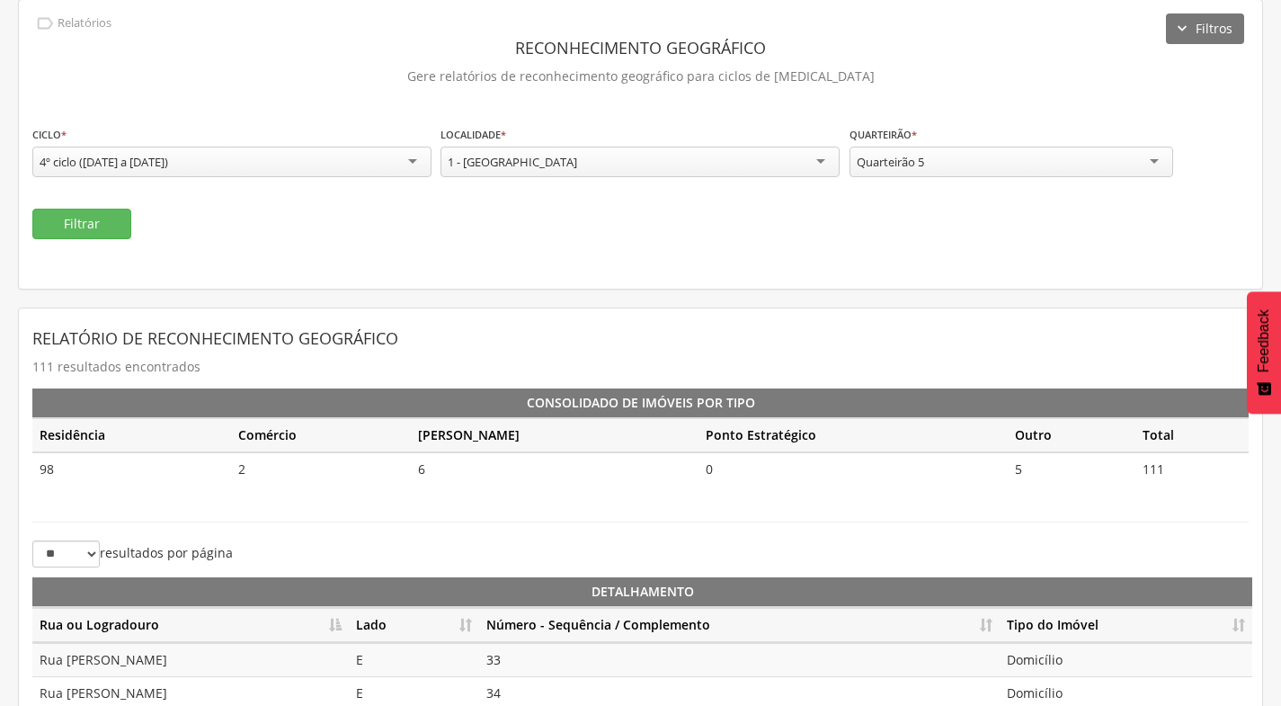
scroll to position [41, 0]
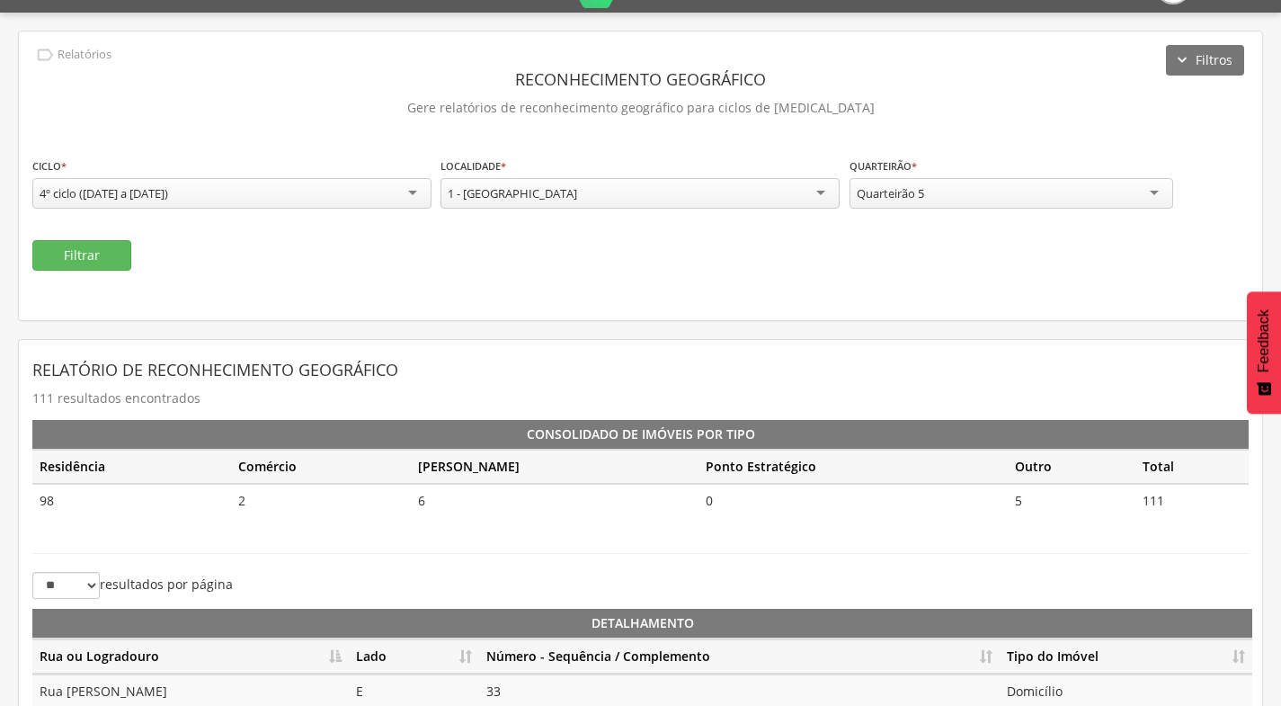
click at [1013, 193] on div "Quarteirão 5" at bounding box center [1012, 193] width 324 height 31
click at [70, 243] on button "Filtrar" at bounding box center [81, 255] width 99 height 31
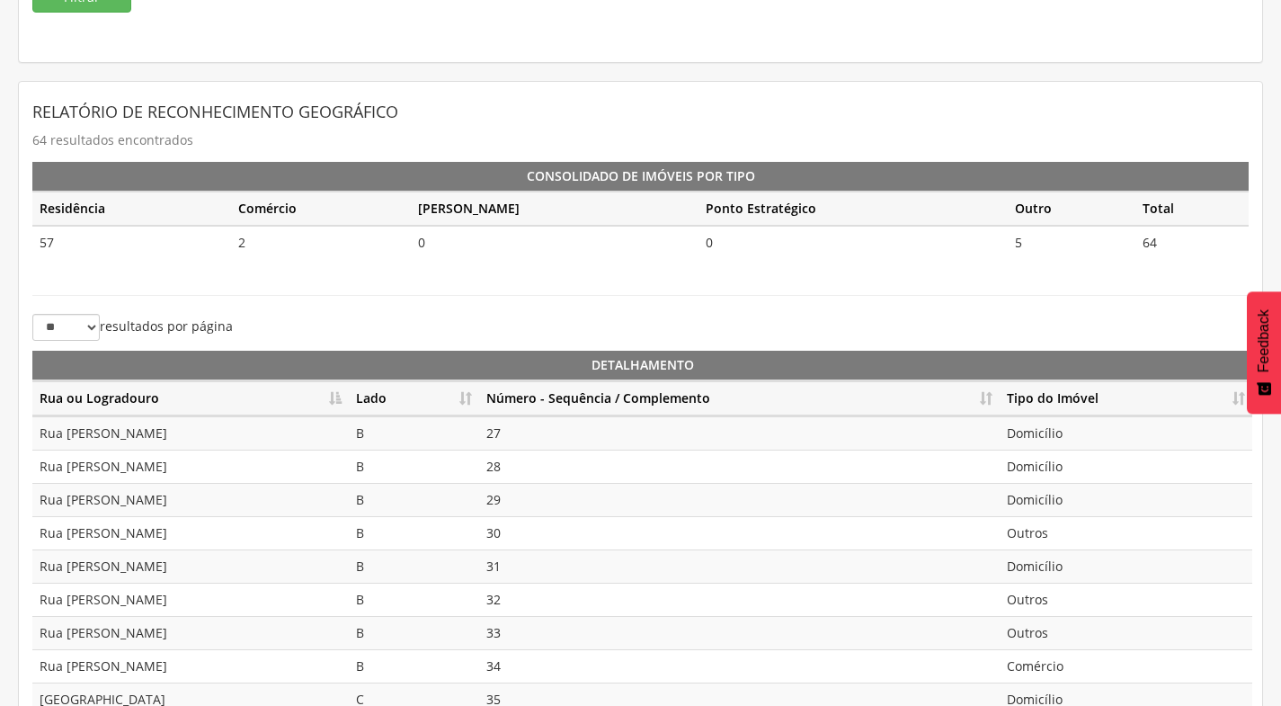
scroll to position [311, 0]
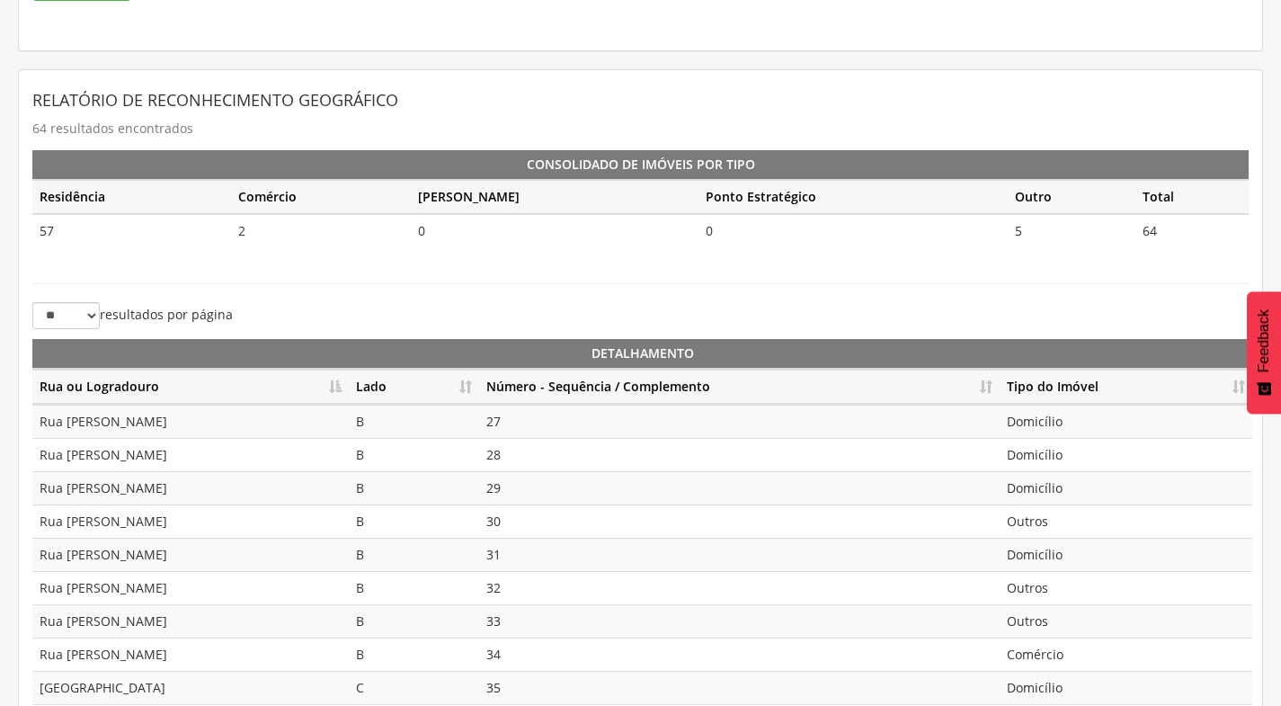
click at [994, 380] on th "Número - Sequência / Complemento" at bounding box center [739, 387] width 521 height 35
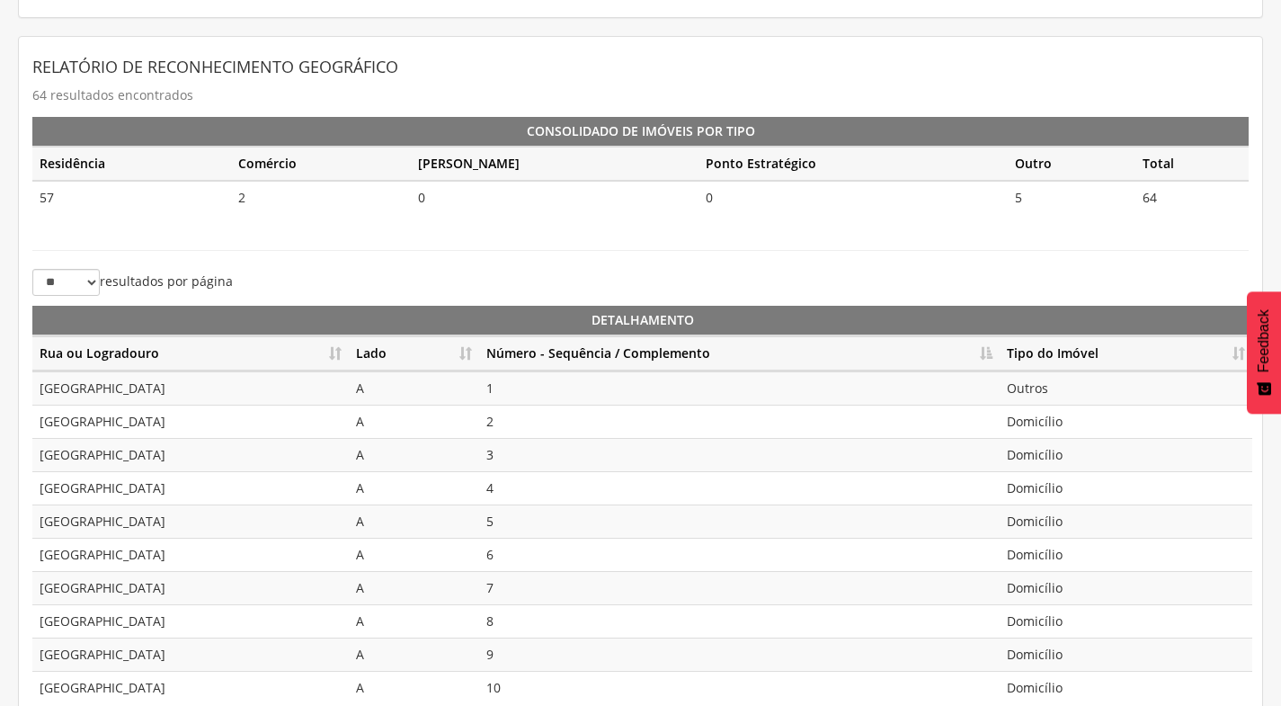
scroll to position [401, 0]
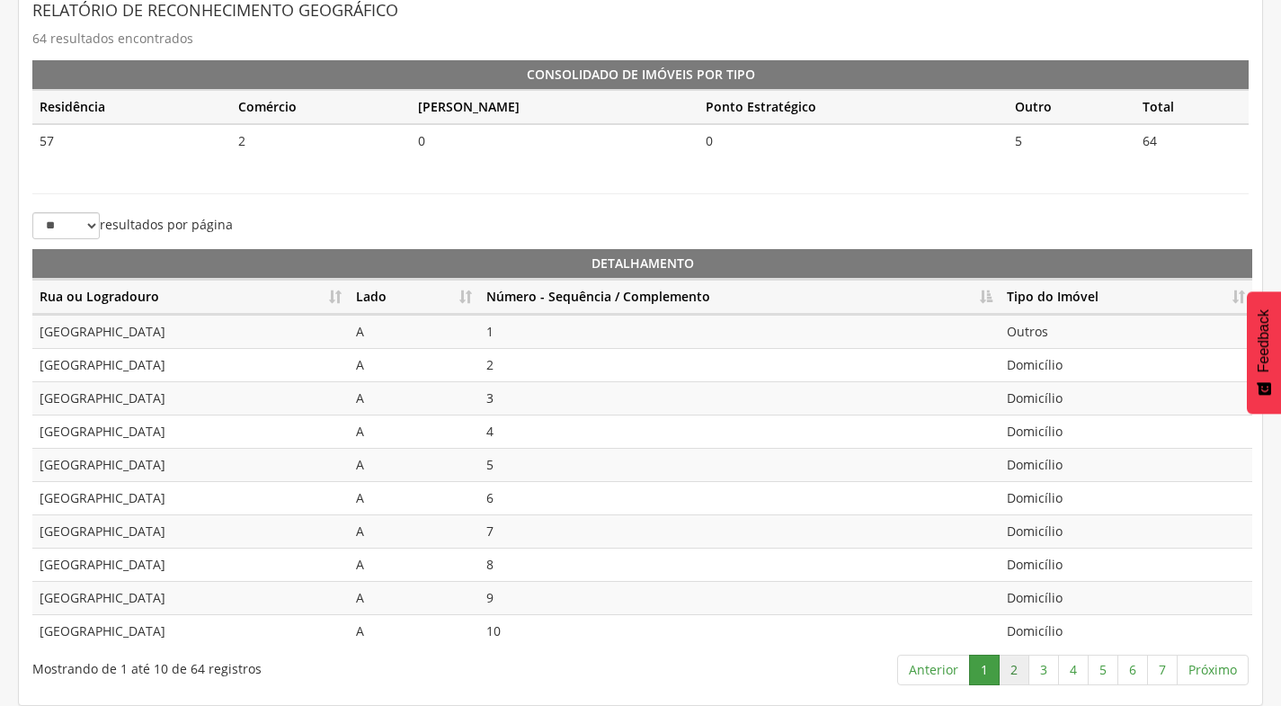
click at [1019, 678] on link "2" at bounding box center [1014, 669] width 31 height 31
click at [1042, 679] on link "3" at bounding box center [1043, 669] width 31 height 31
click at [1071, 665] on link "4" at bounding box center [1073, 669] width 31 height 31
click at [1101, 672] on link "5" at bounding box center [1103, 669] width 31 height 31
click at [1144, 675] on link "6" at bounding box center [1132, 669] width 31 height 31
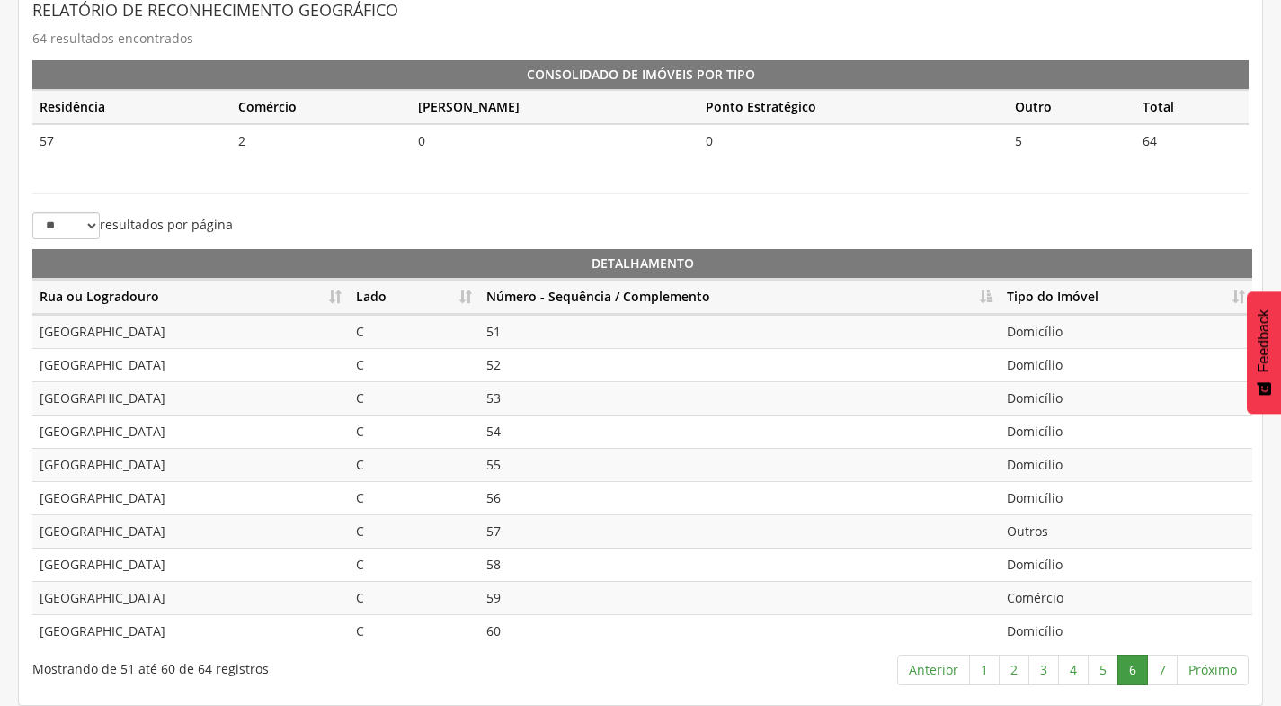
click at [1057, 538] on td "Outros" at bounding box center [1126, 530] width 253 height 33
click at [1157, 674] on link "7" at bounding box center [1162, 669] width 31 height 31
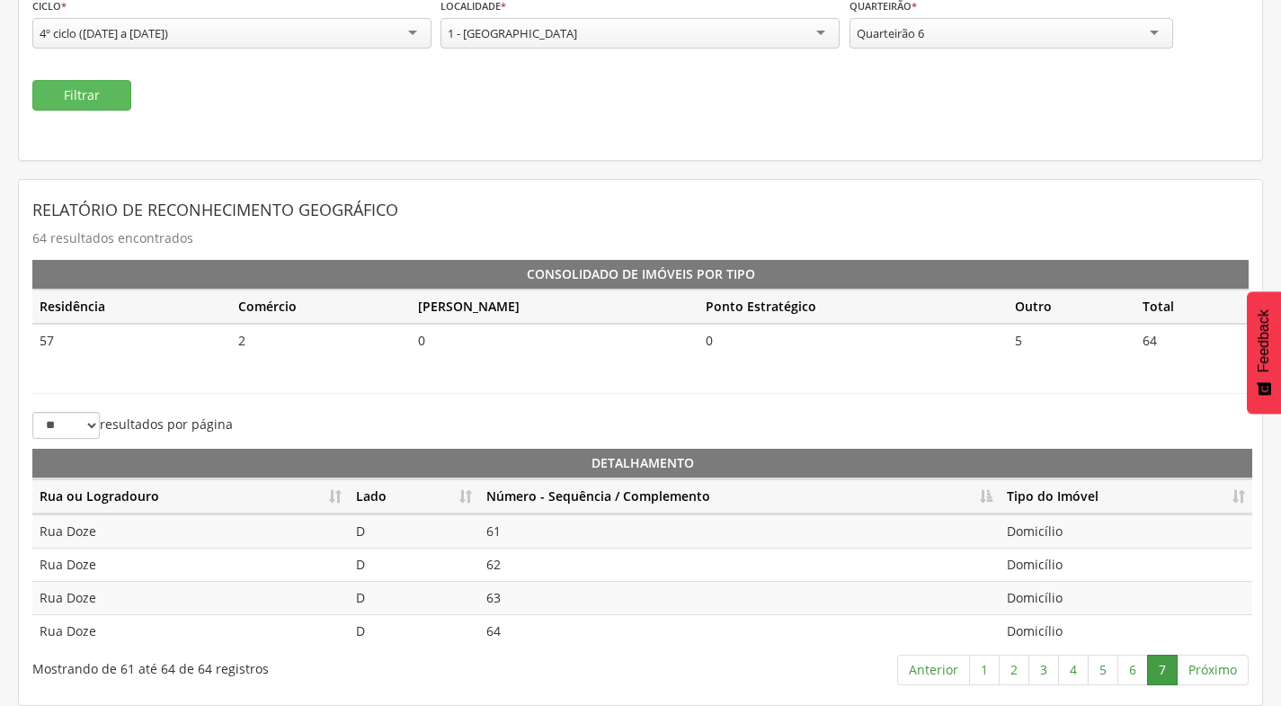
scroll to position [201, 0]
click at [1156, 672] on link "7" at bounding box center [1162, 669] width 31 height 31
click at [1126, 674] on link "6" at bounding box center [1132, 669] width 31 height 31
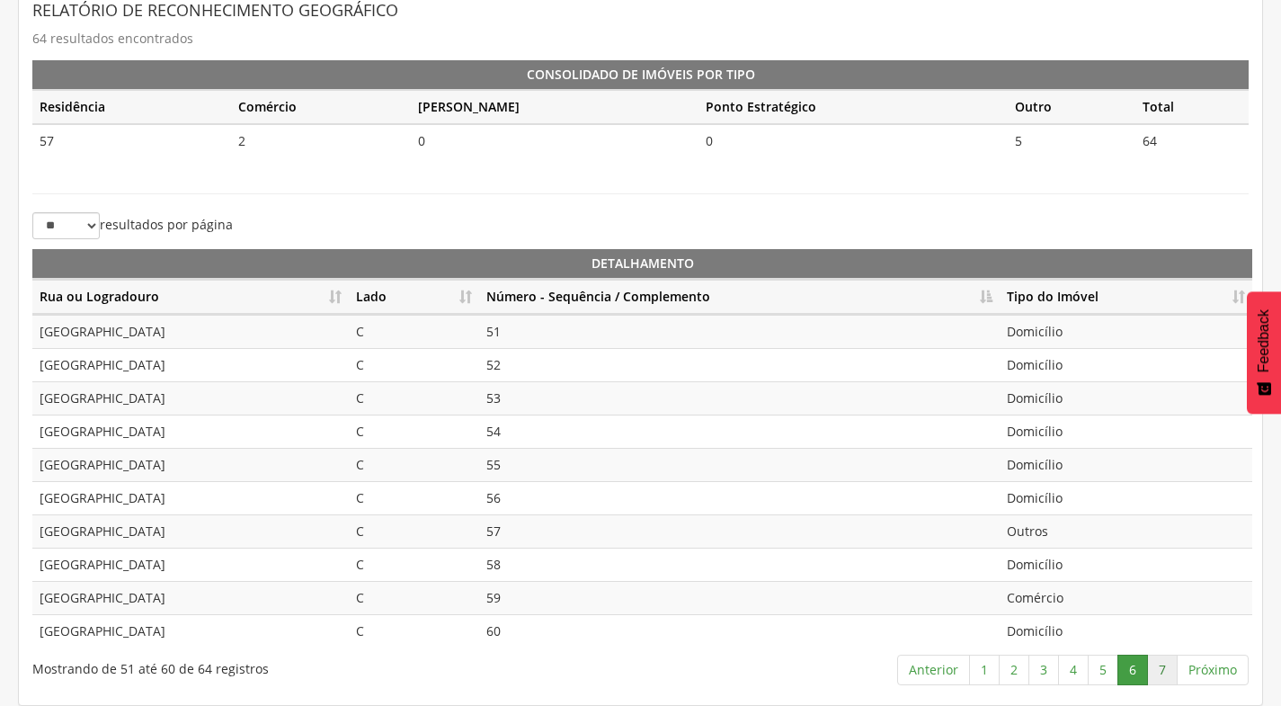
click at [1157, 670] on link "7" at bounding box center [1162, 669] width 31 height 31
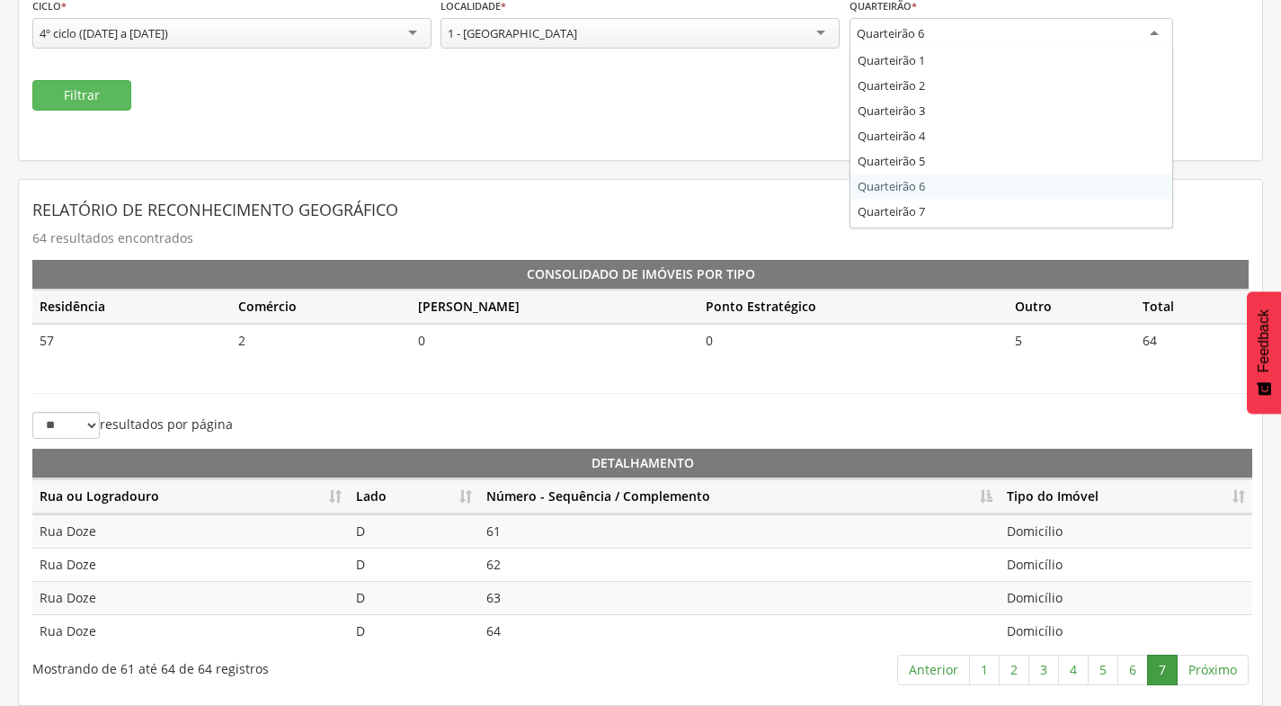
click at [1056, 37] on div "Quarteirão 6" at bounding box center [1012, 34] width 324 height 32
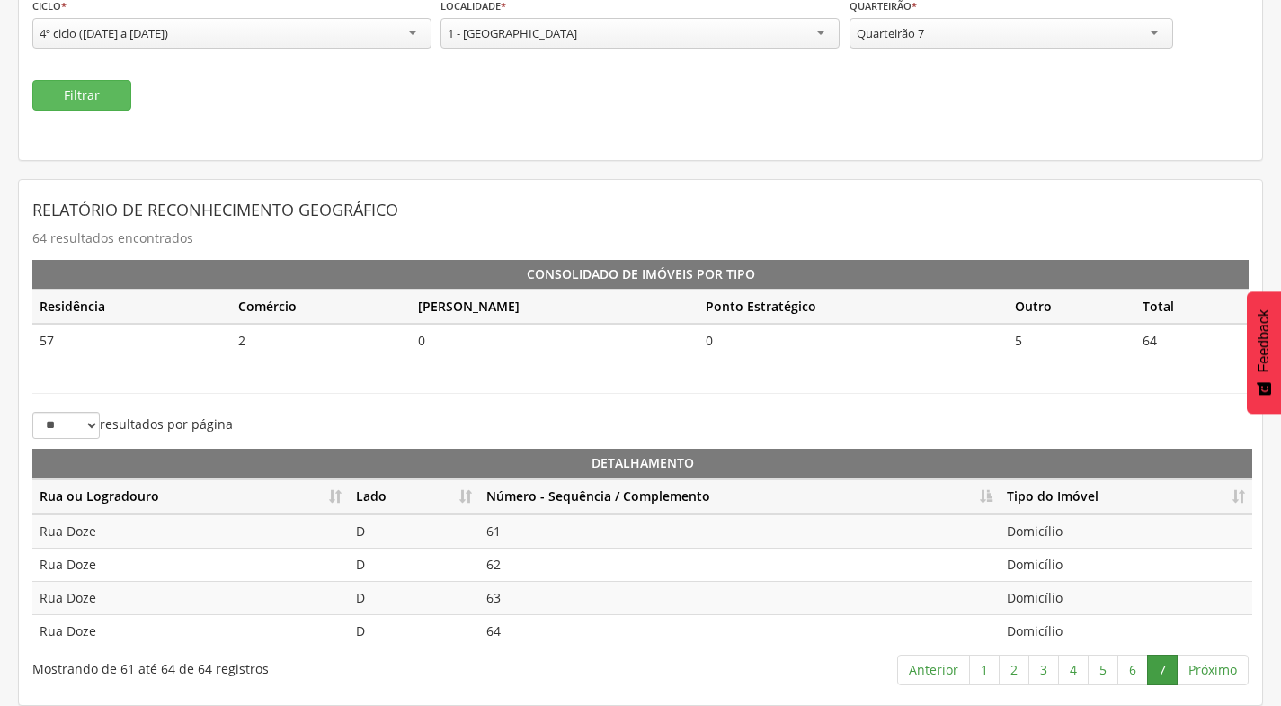
scroll to position [0, 0]
click at [113, 104] on button "Filtrar" at bounding box center [81, 95] width 99 height 31
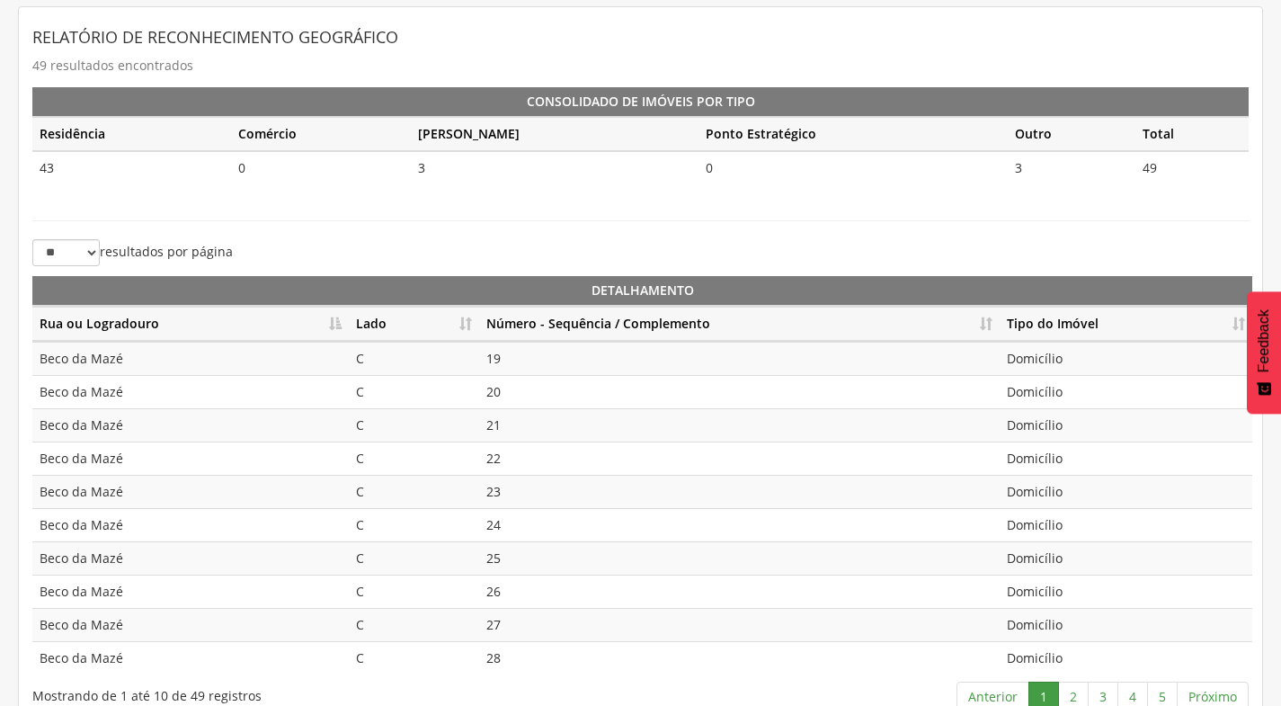
scroll to position [381, 0]
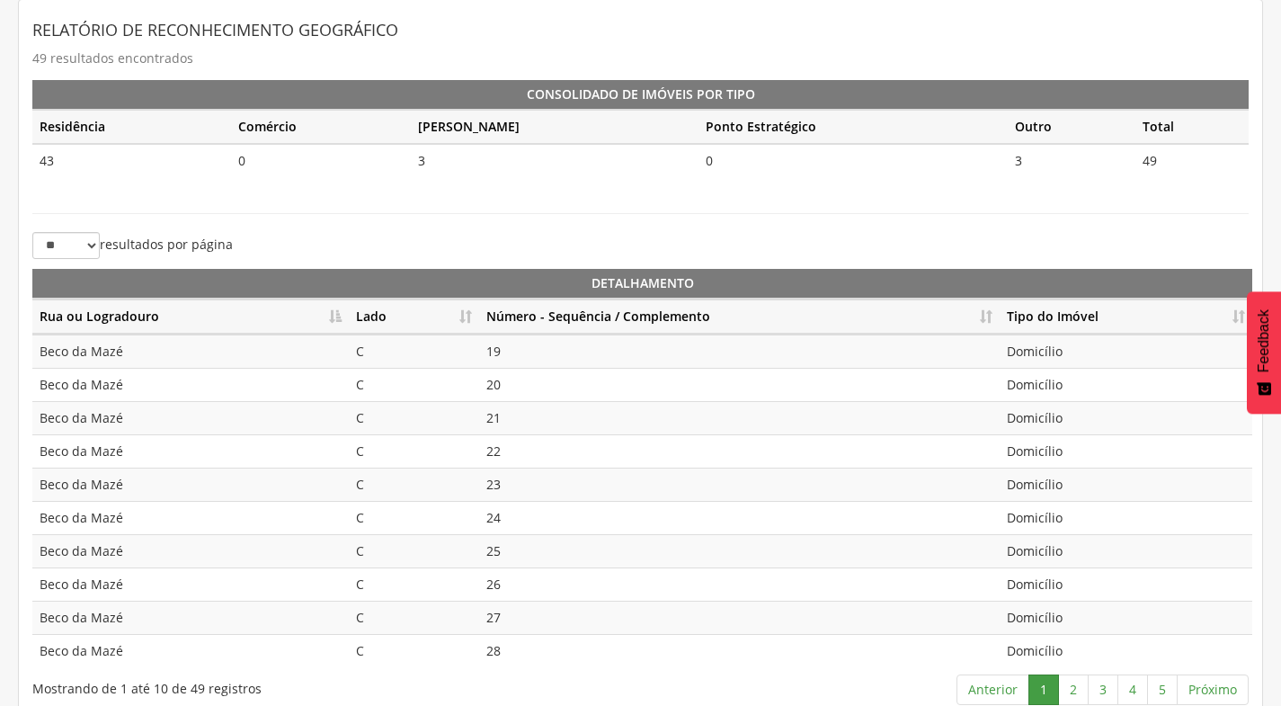
click at [979, 318] on th "Número - Sequência / Complemento" at bounding box center [739, 316] width 521 height 35
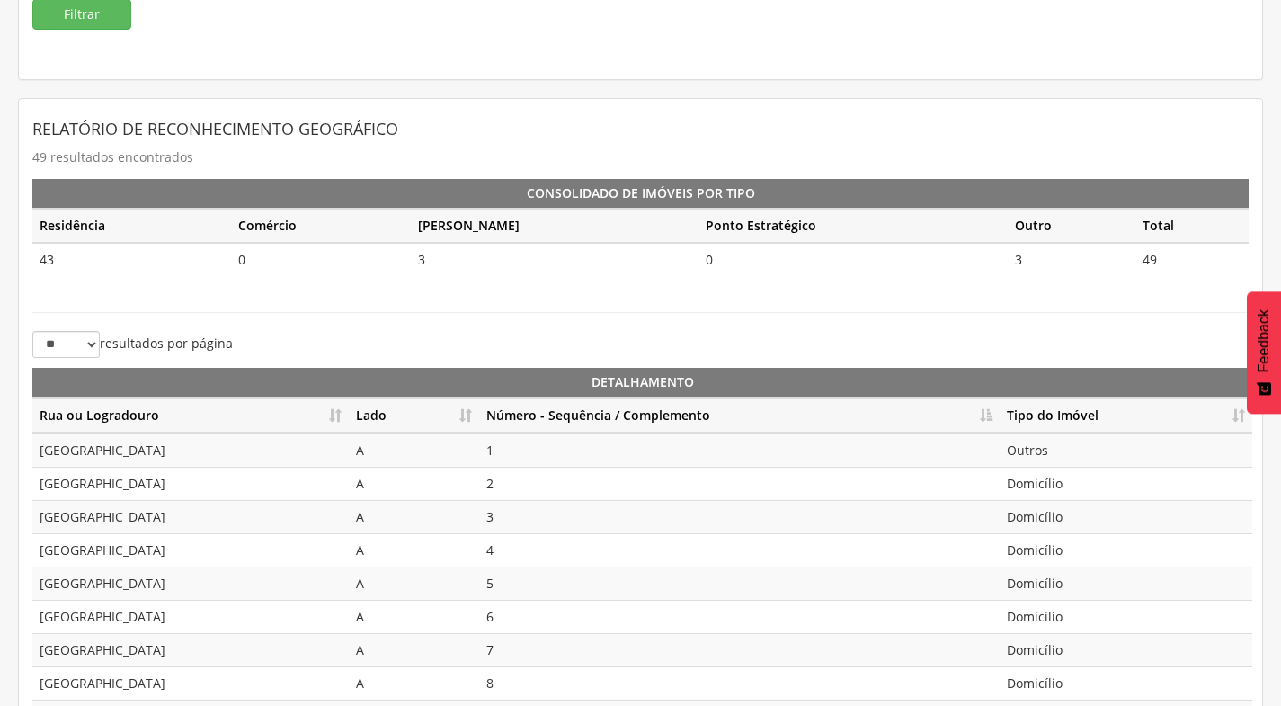
scroll to position [401, 0]
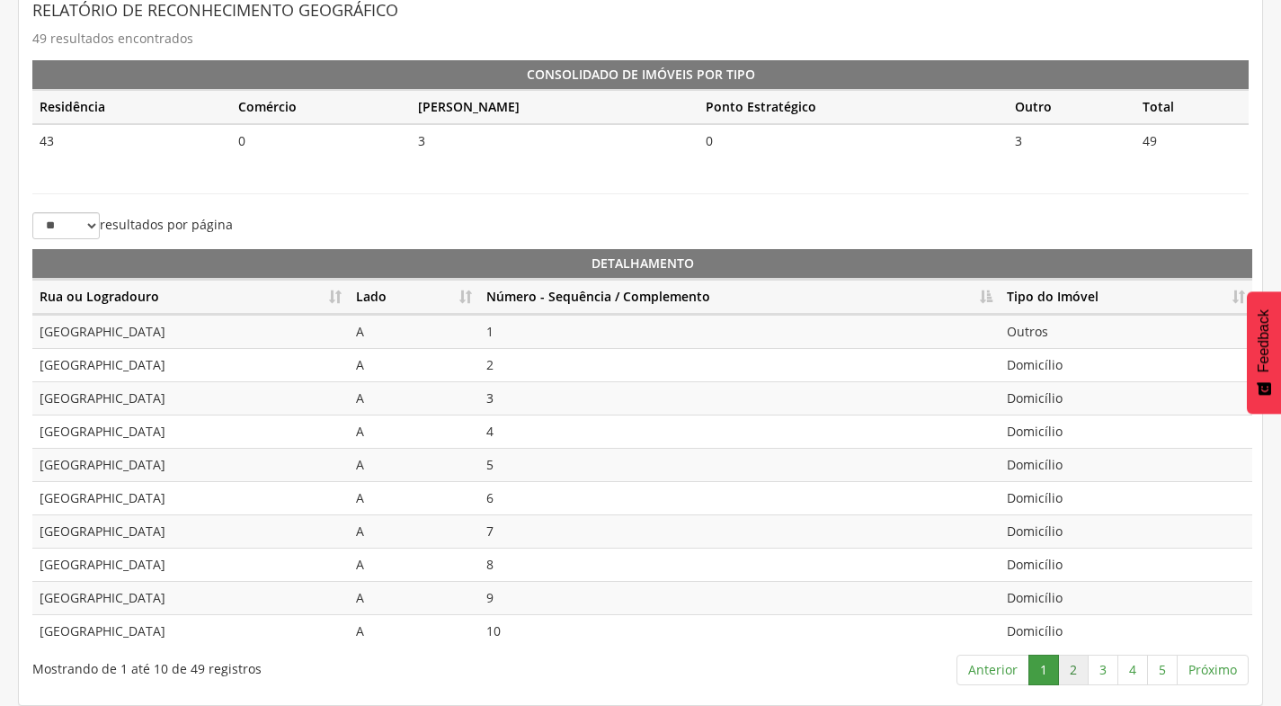
click at [1064, 668] on link "2" at bounding box center [1073, 669] width 31 height 31
click at [1101, 660] on link "3" at bounding box center [1103, 669] width 31 height 31
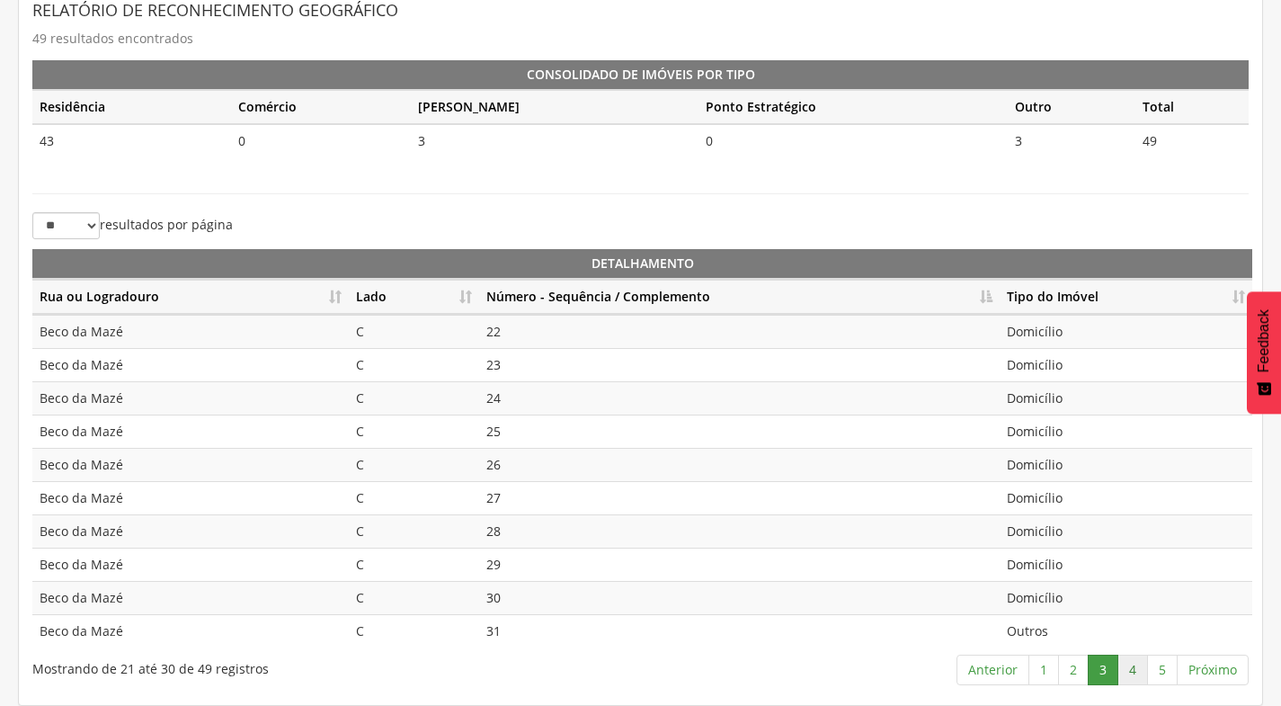
click at [1135, 672] on link "4" at bounding box center [1132, 669] width 31 height 31
click at [1101, 668] on link "3" at bounding box center [1103, 669] width 31 height 31
click at [1080, 674] on link "2" at bounding box center [1073, 669] width 31 height 31
click at [1100, 664] on link "3" at bounding box center [1103, 669] width 31 height 31
click at [1129, 671] on link "4" at bounding box center [1132, 669] width 31 height 31
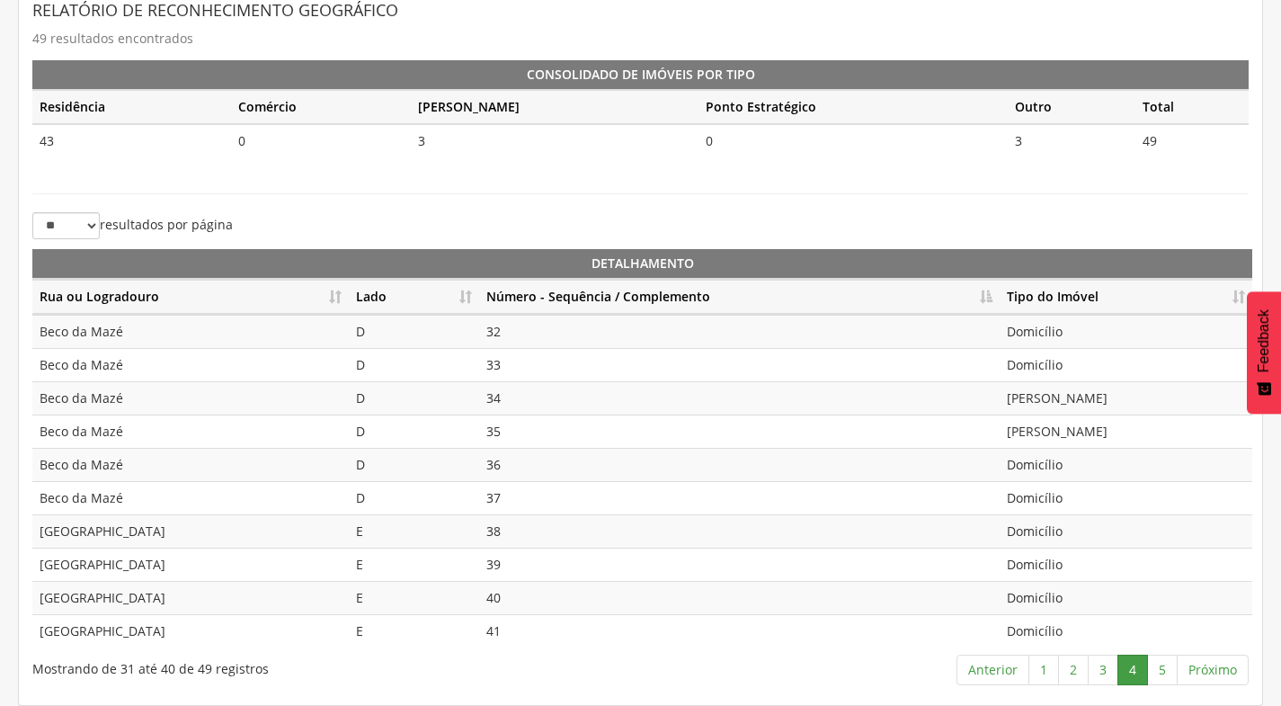
click at [499, 329] on td "32" at bounding box center [739, 331] width 521 height 33
drag, startPoint x: 502, startPoint y: 379, endPoint x: 509, endPoint y: 408, distance: 29.7
click at [503, 378] on td "33" at bounding box center [739, 364] width 521 height 33
click at [503, 399] on td "34" at bounding box center [739, 397] width 521 height 33
click at [504, 425] on td "35" at bounding box center [739, 430] width 521 height 33
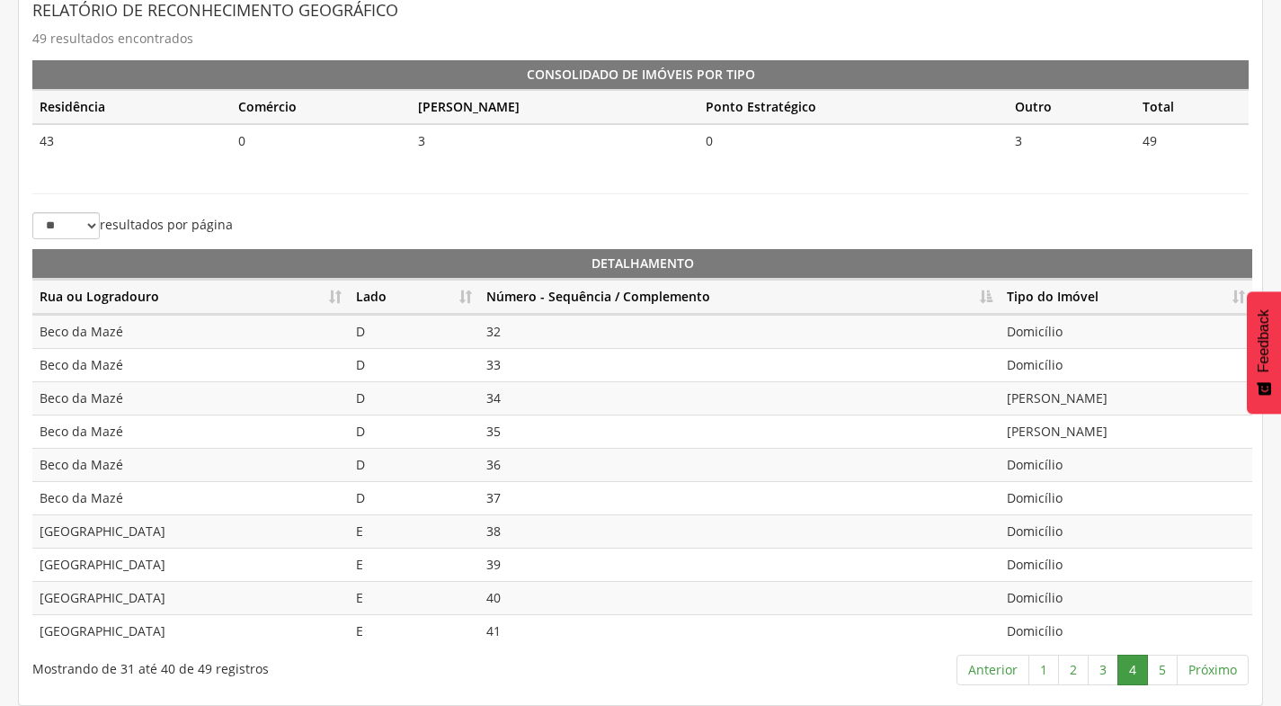
click at [512, 467] on td "36" at bounding box center [739, 464] width 521 height 33
click at [512, 494] on td "37" at bounding box center [739, 497] width 521 height 33
click at [499, 530] on td "38" at bounding box center [739, 530] width 521 height 33
click at [1156, 672] on link "5" at bounding box center [1162, 669] width 31 height 31
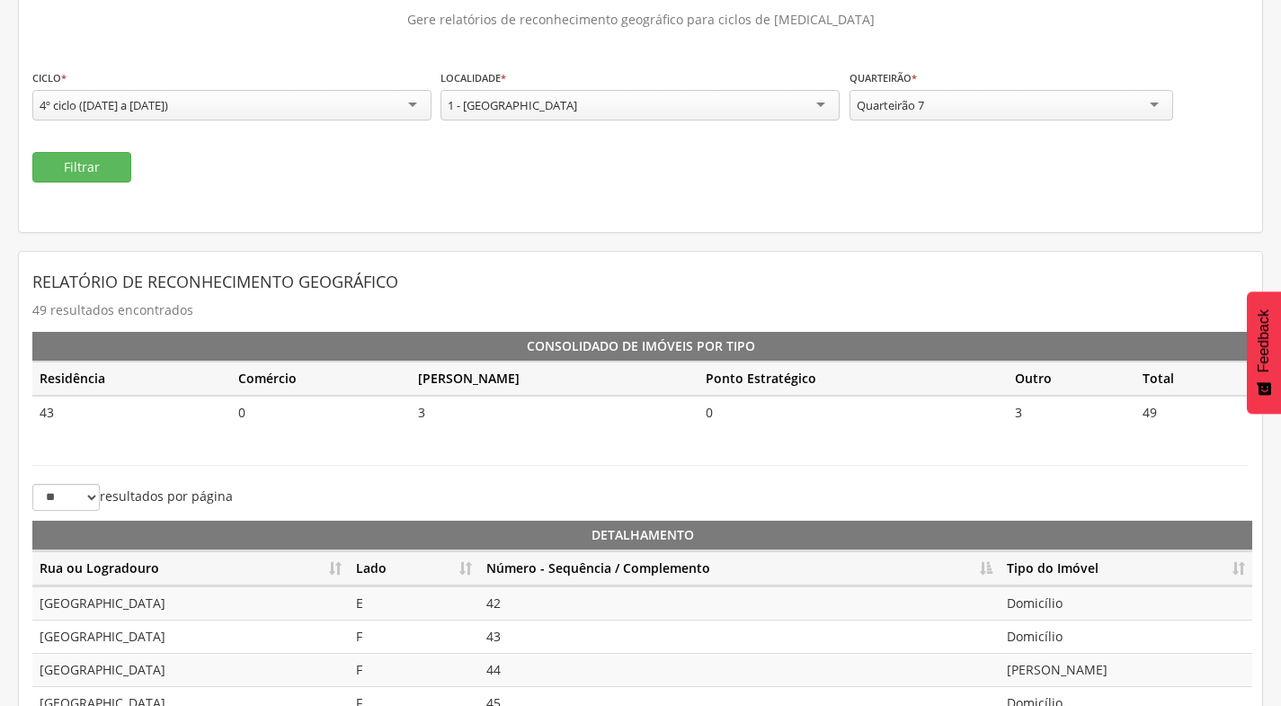
scroll to position [98, 0]
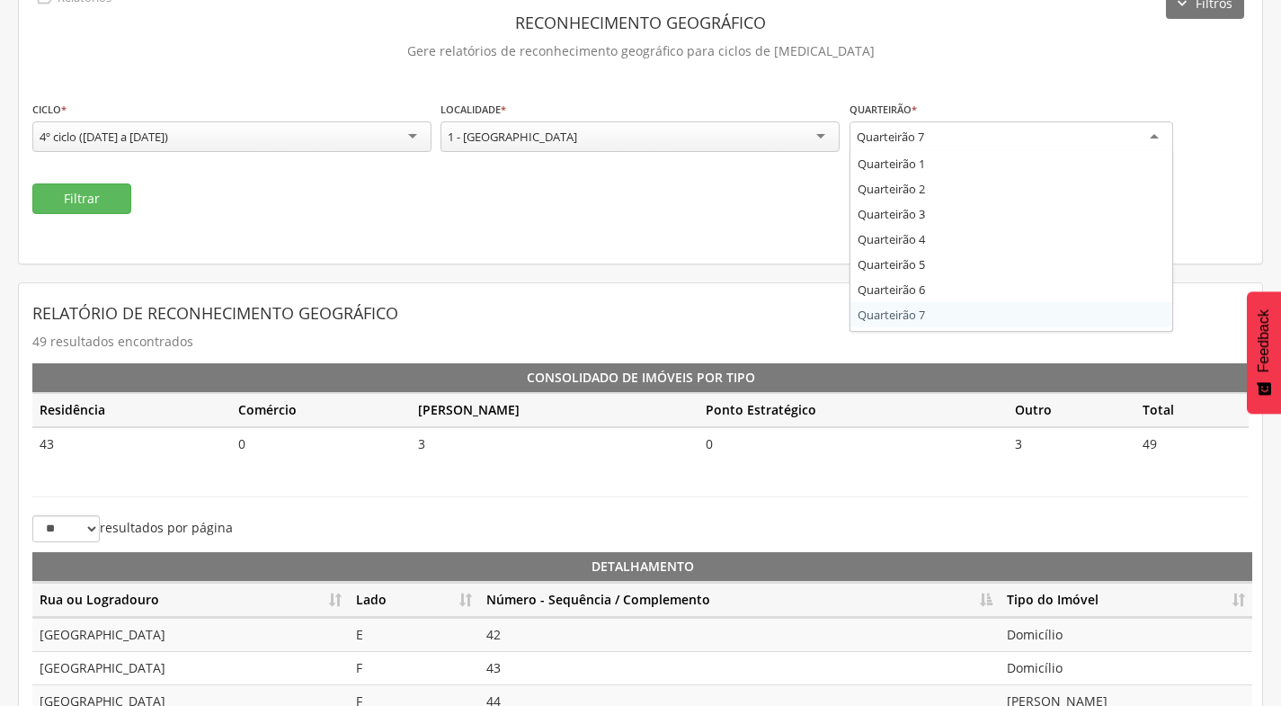
click at [1003, 149] on div "Quarteirão 7" at bounding box center [1012, 137] width 324 height 32
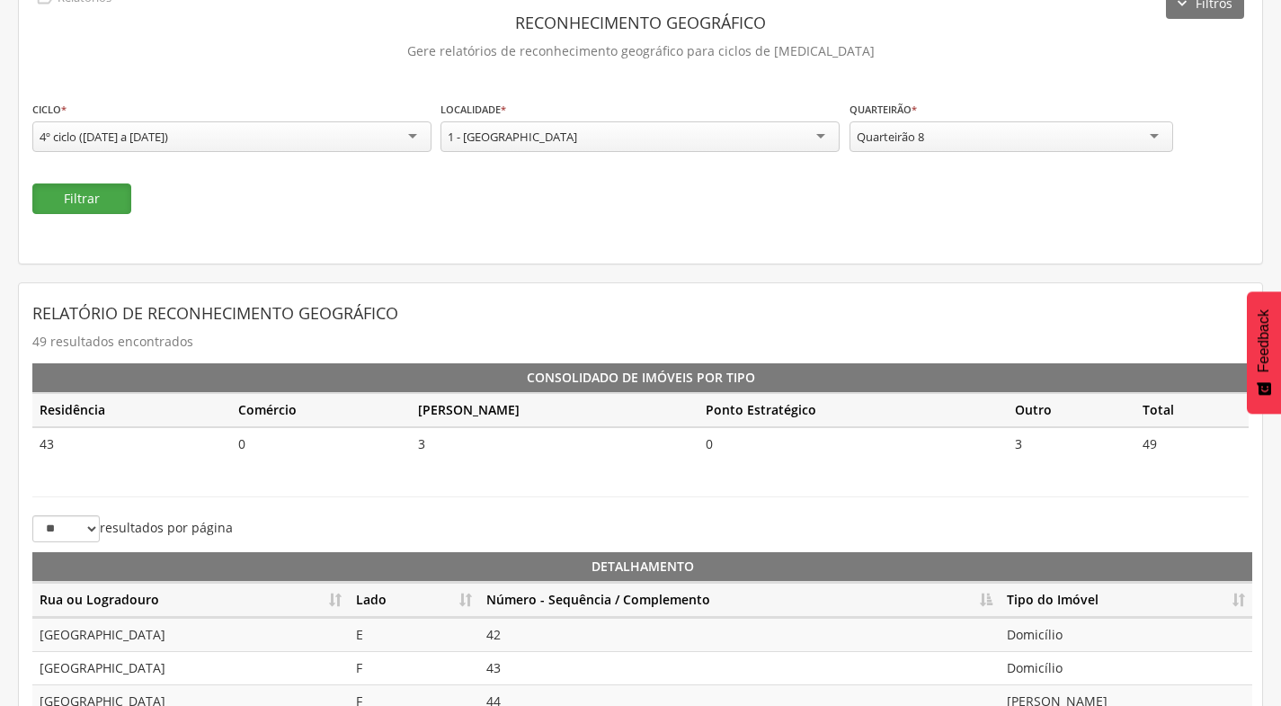
click at [79, 203] on button "Filtrar" at bounding box center [81, 198] width 99 height 31
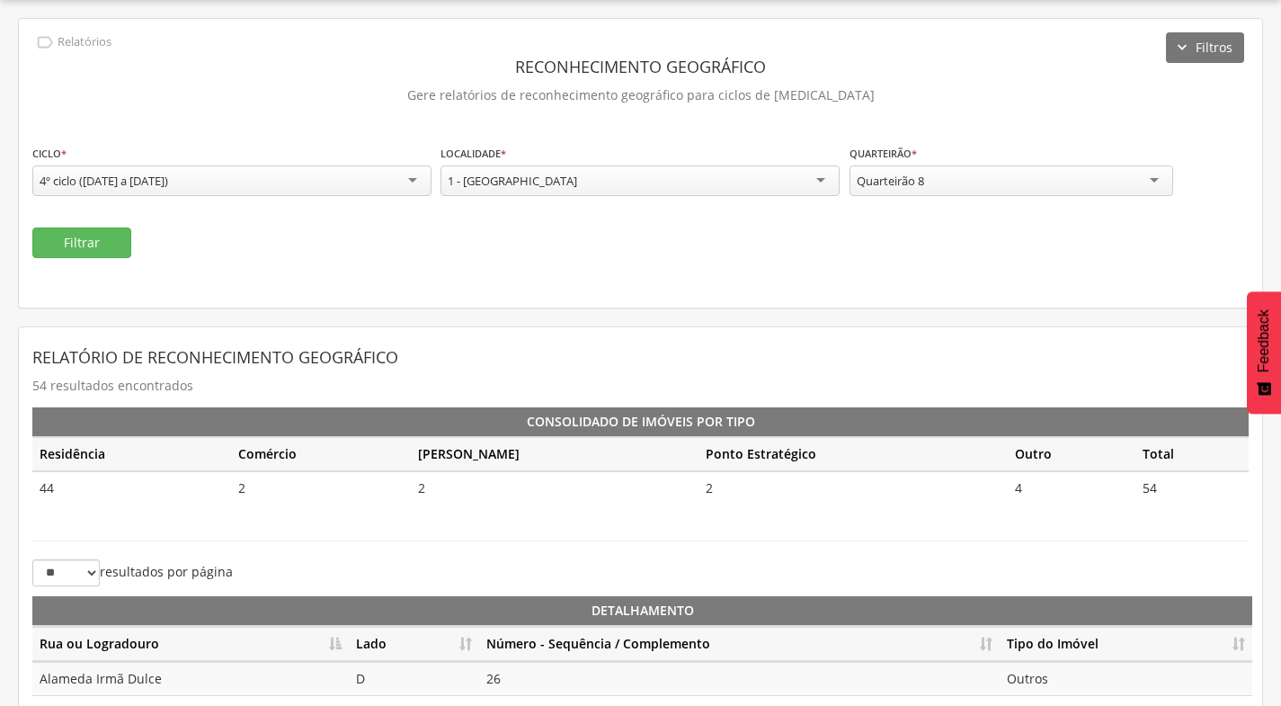
scroll to position [98, 0]
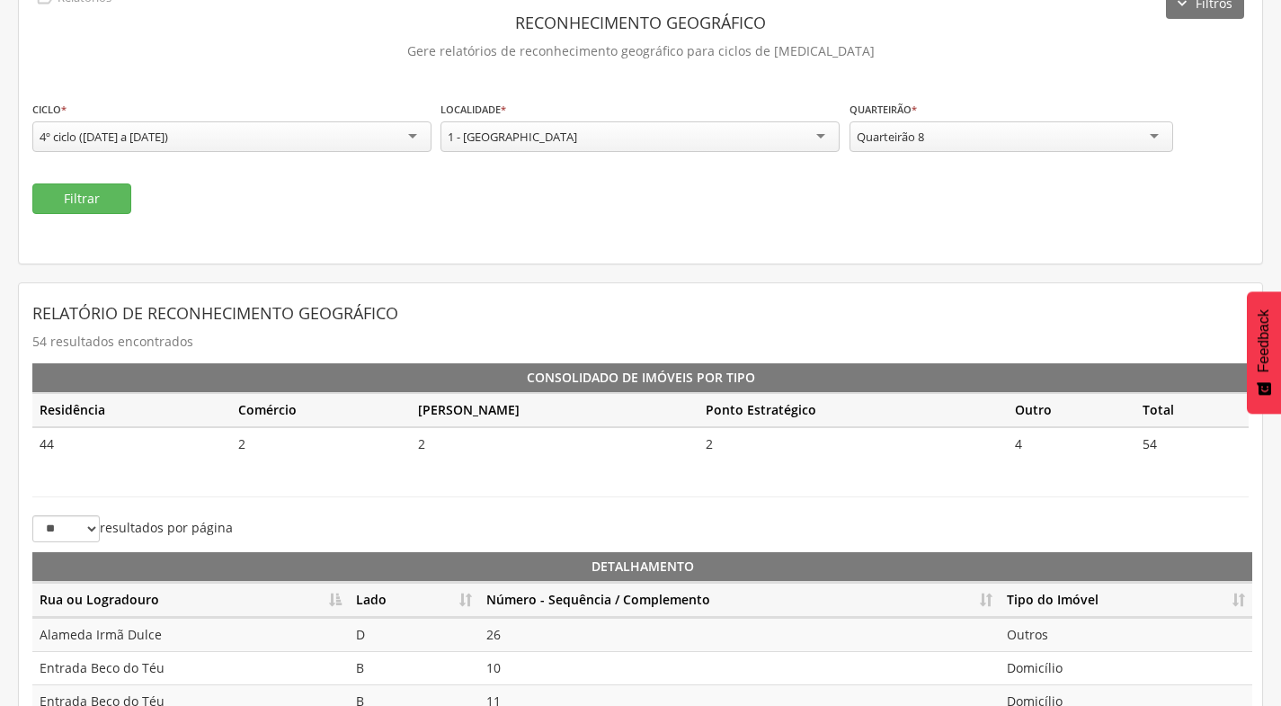
click at [989, 598] on th "Número - Sequência / Complemento" at bounding box center [739, 600] width 521 height 35
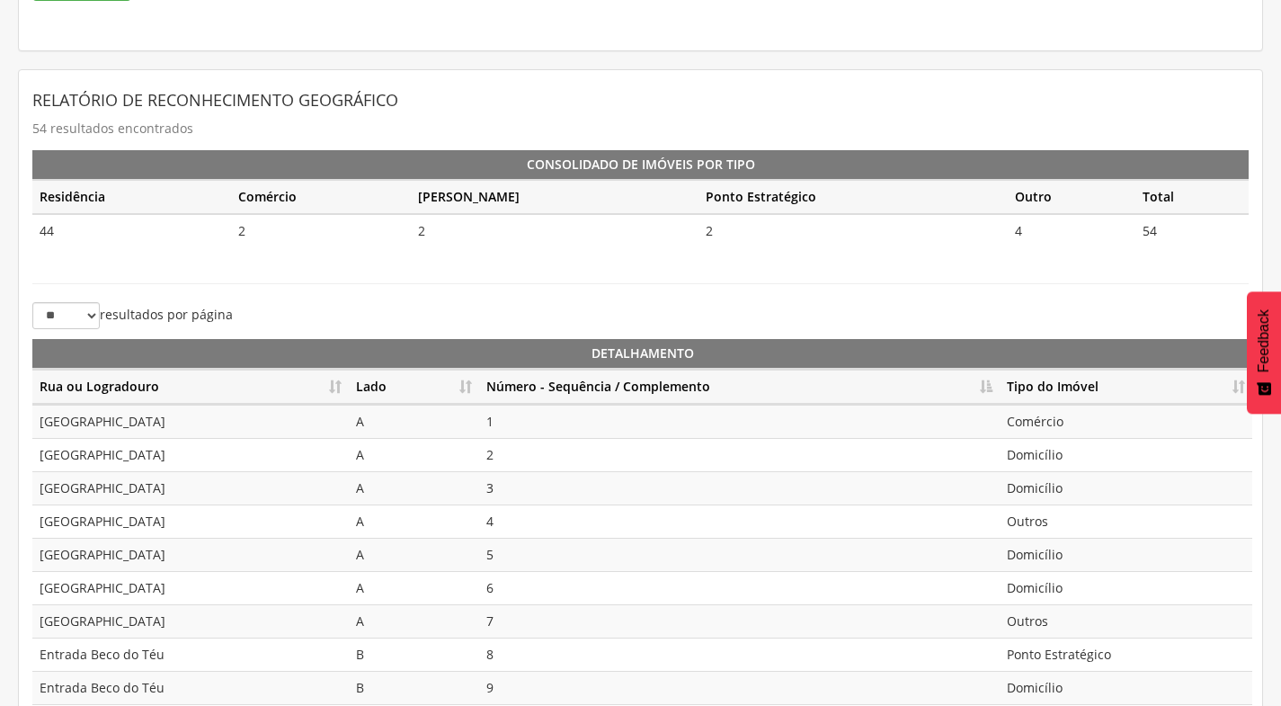
scroll to position [401, 0]
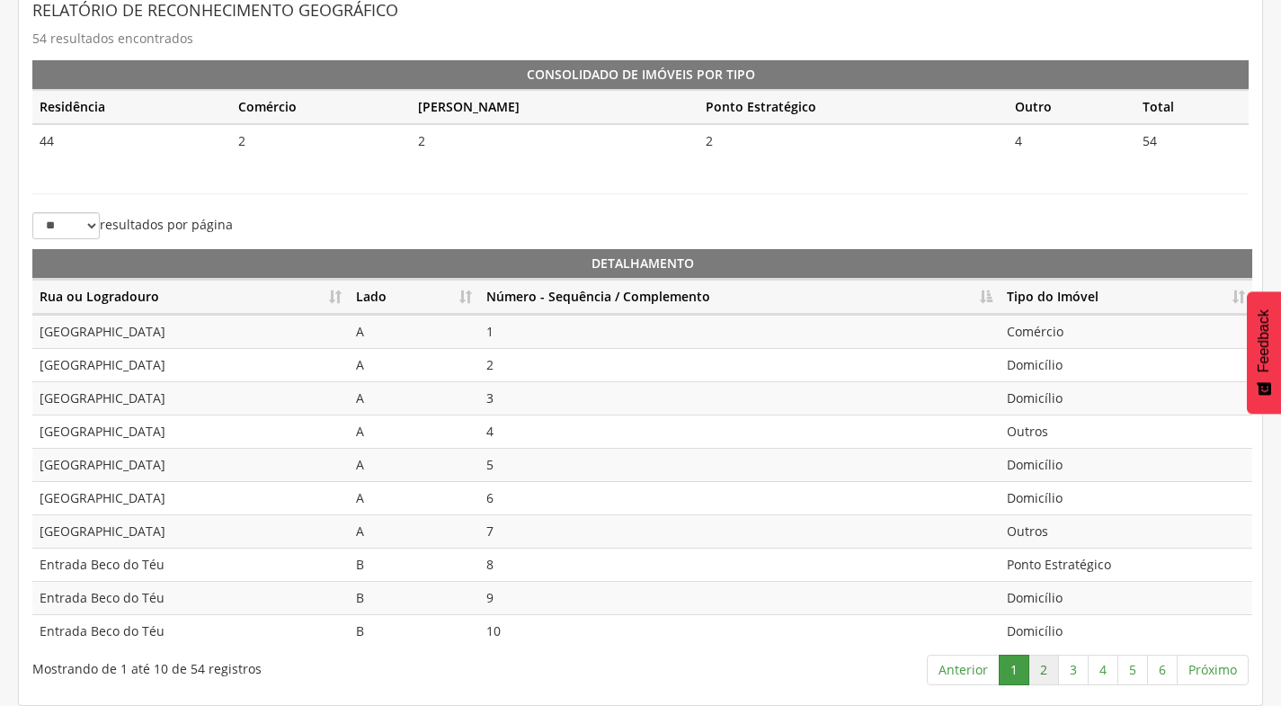
click at [1042, 682] on link "2" at bounding box center [1043, 669] width 31 height 31
click at [1075, 670] on link "3" at bounding box center [1073, 669] width 31 height 31
click at [1098, 668] on link "4" at bounding box center [1103, 669] width 31 height 31
click at [1136, 671] on link "5" at bounding box center [1132, 669] width 31 height 31
click at [1159, 667] on link "6" at bounding box center [1162, 669] width 31 height 31
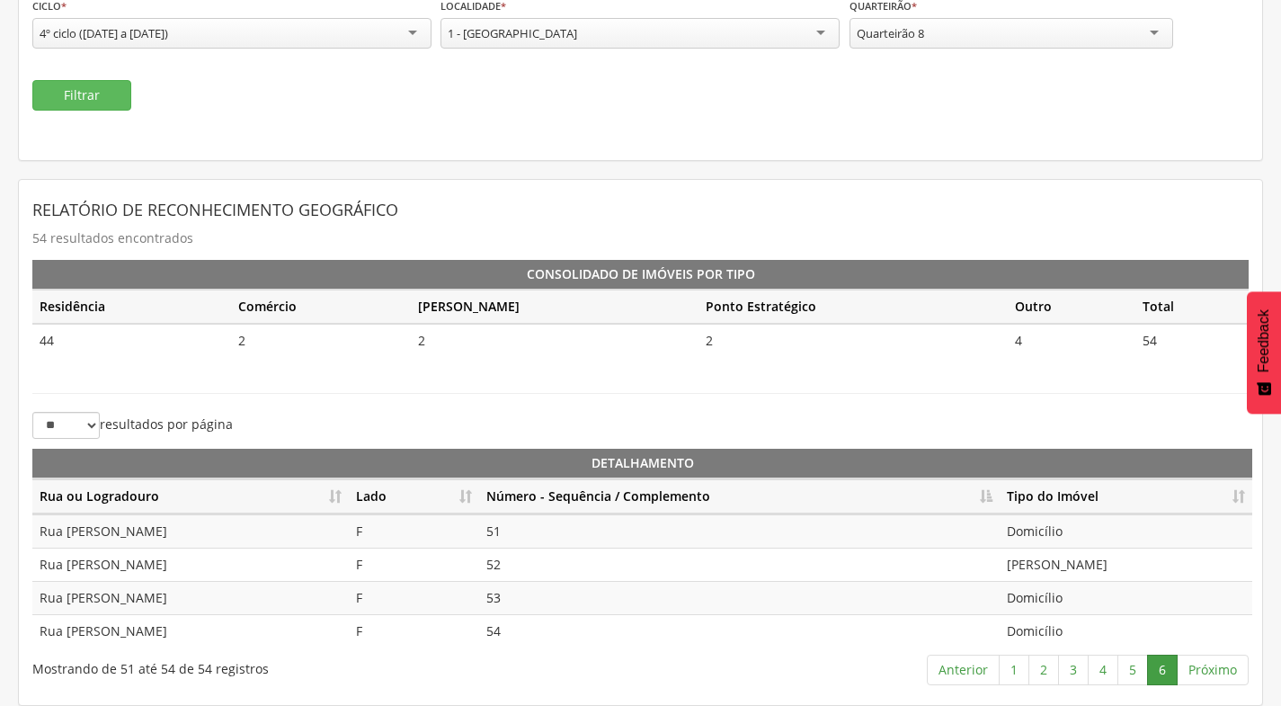
scroll to position [201, 0]
click at [980, 33] on div "Quarteirão 8" at bounding box center [1012, 33] width 324 height 31
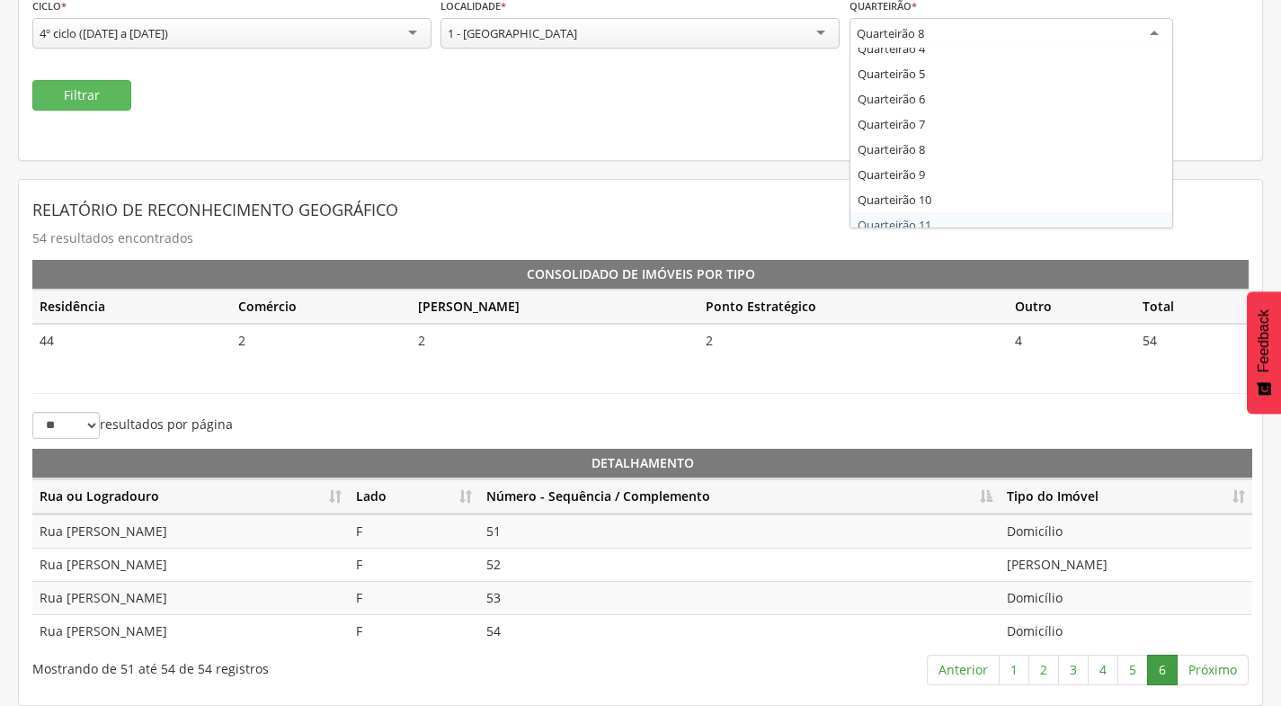
scroll to position [119, 0]
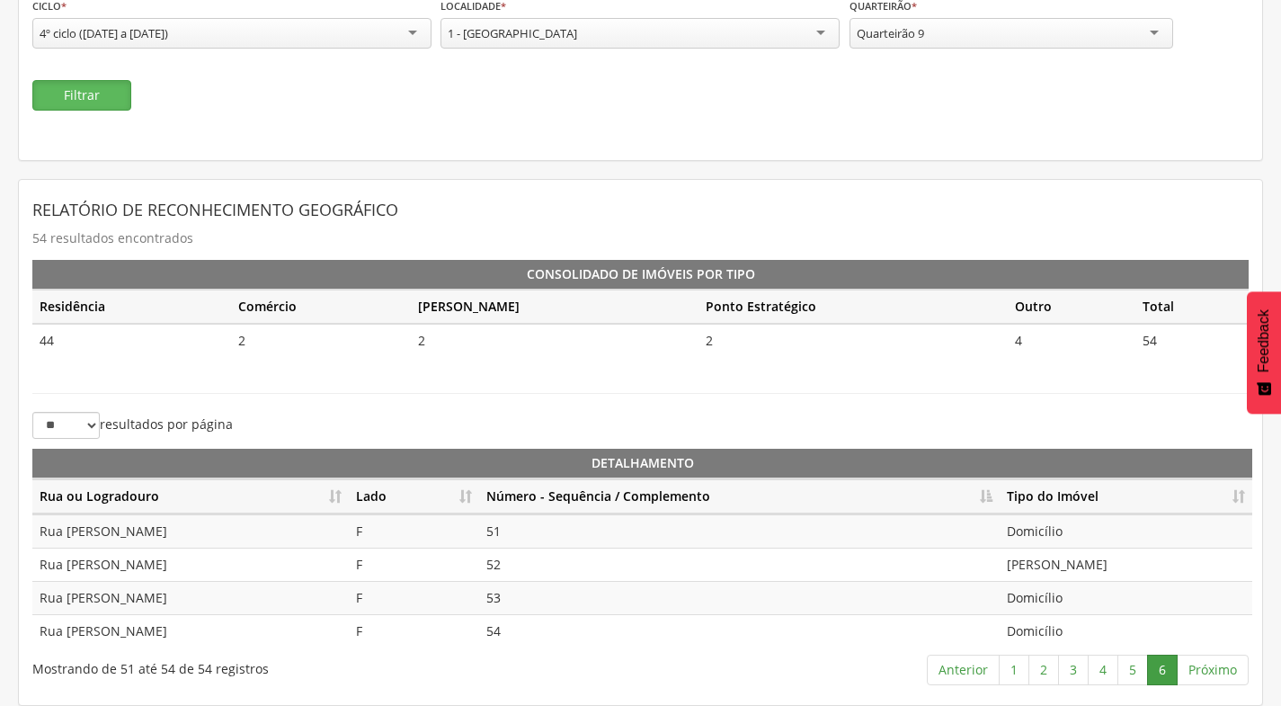
click at [111, 91] on button "Filtrar" at bounding box center [81, 95] width 99 height 31
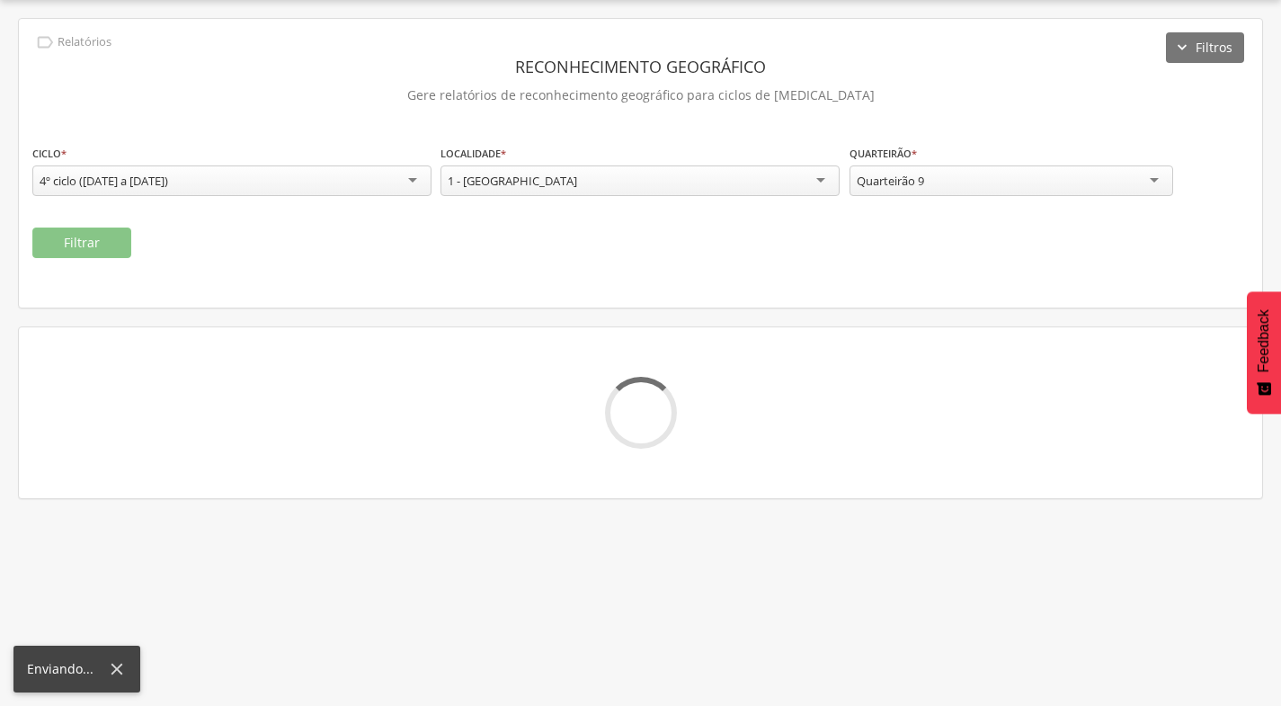
scroll to position [201, 0]
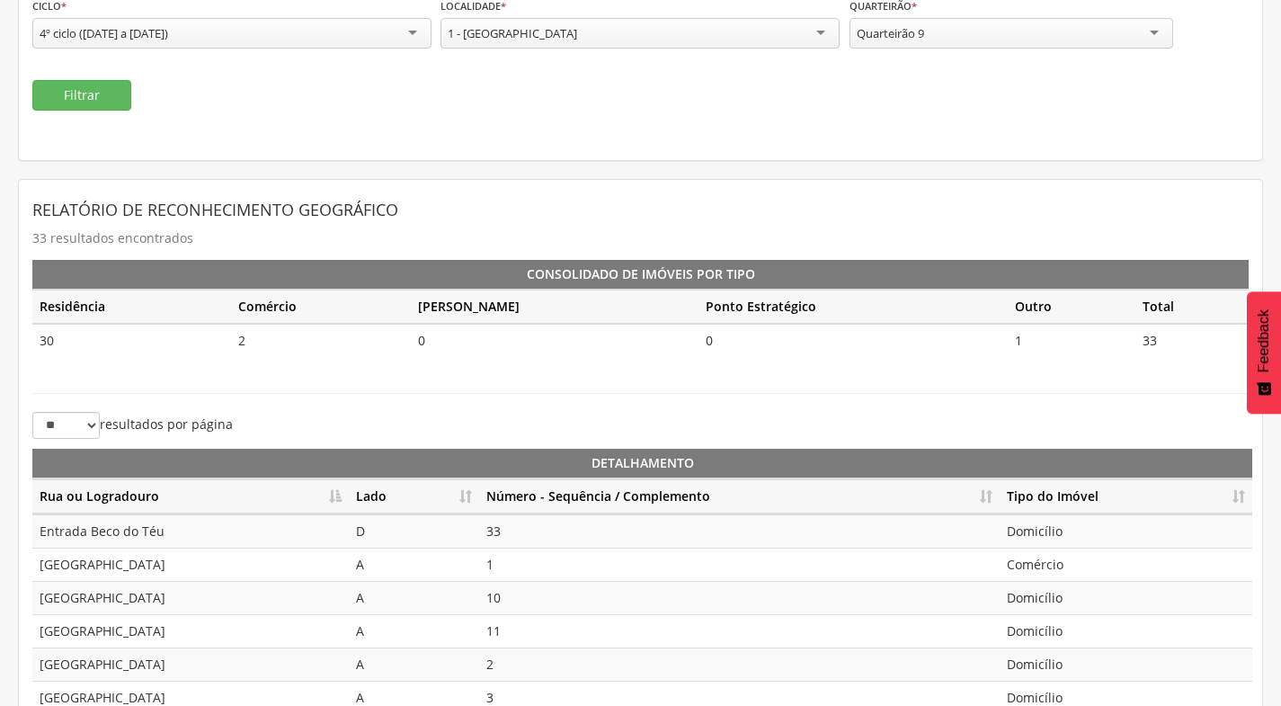
click at [984, 501] on th "Número - Sequência / Complemento" at bounding box center [739, 496] width 521 height 35
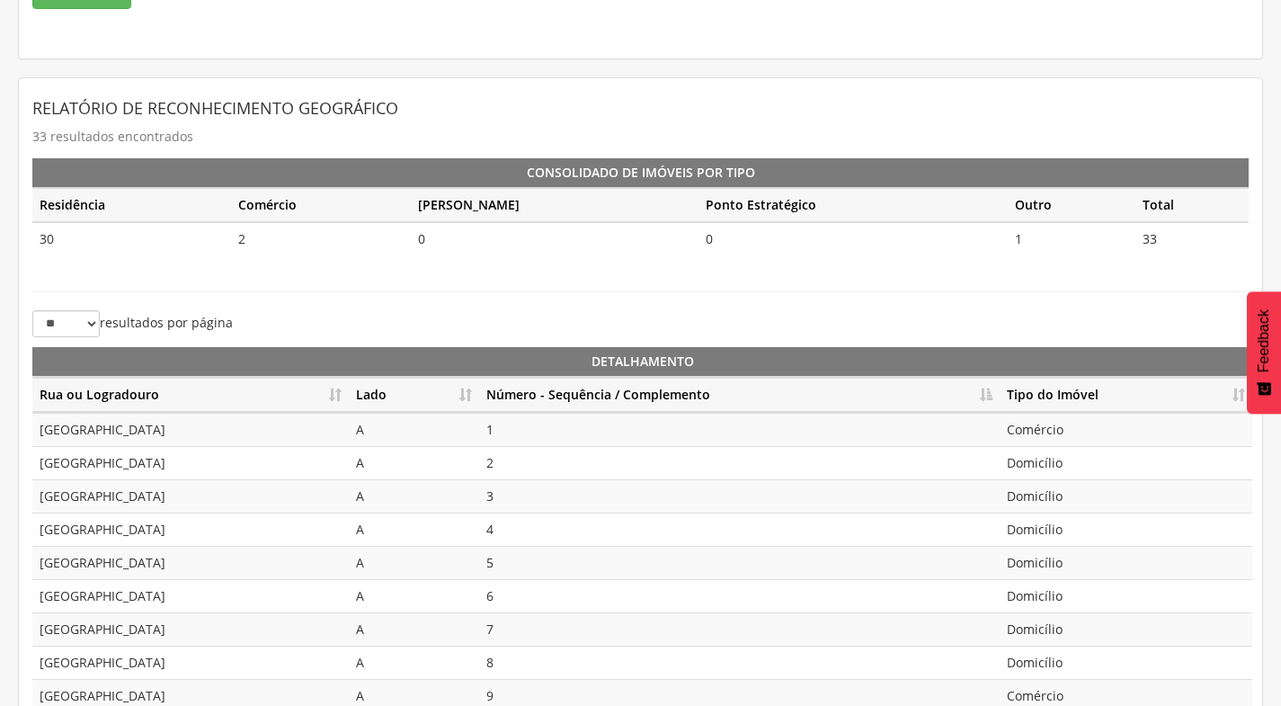
scroll to position [401, 0]
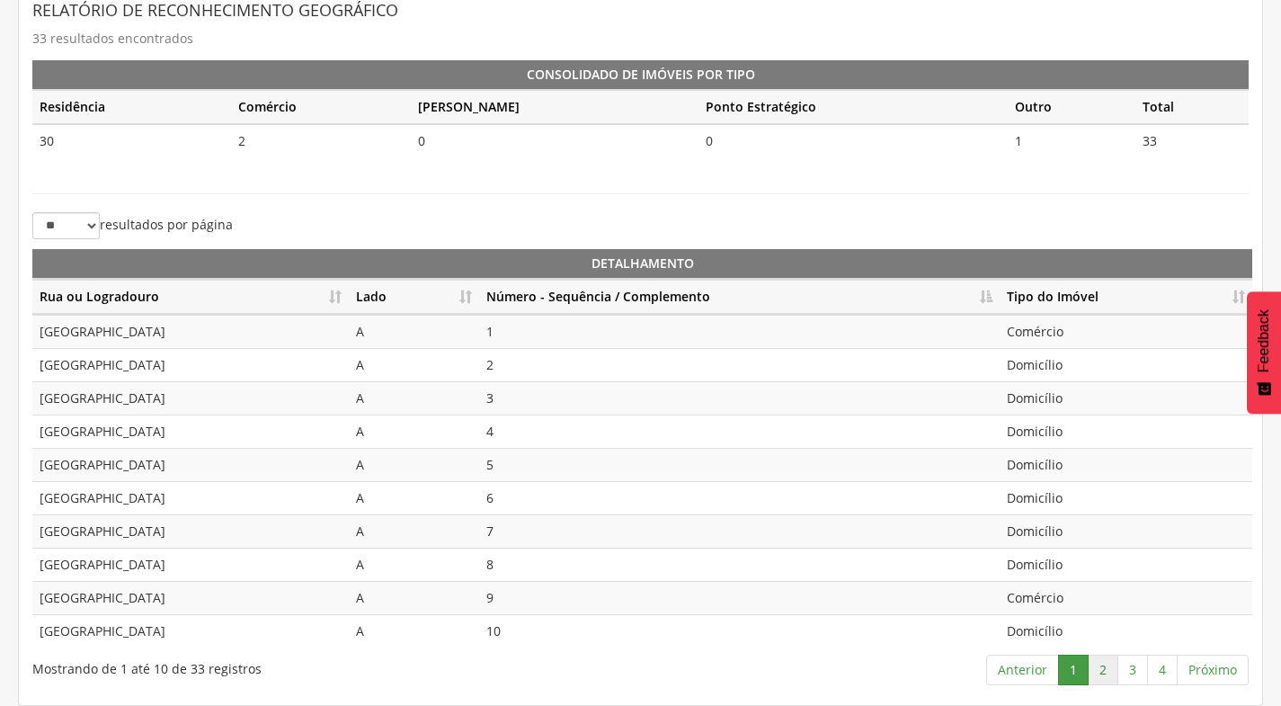
click at [1101, 675] on link "2" at bounding box center [1103, 669] width 31 height 31
click at [1144, 673] on link "3" at bounding box center [1132, 669] width 31 height 31
click at [1105, 669] on link "2" at bounding box center [1103, 669] width 31 height 31
click at [1136, 672] on link "3" at bounding box center [1132, 669] width 31 height 31
click at [1168, 671] on link "4" at bounding box center [1162, 669] width 31 height 31
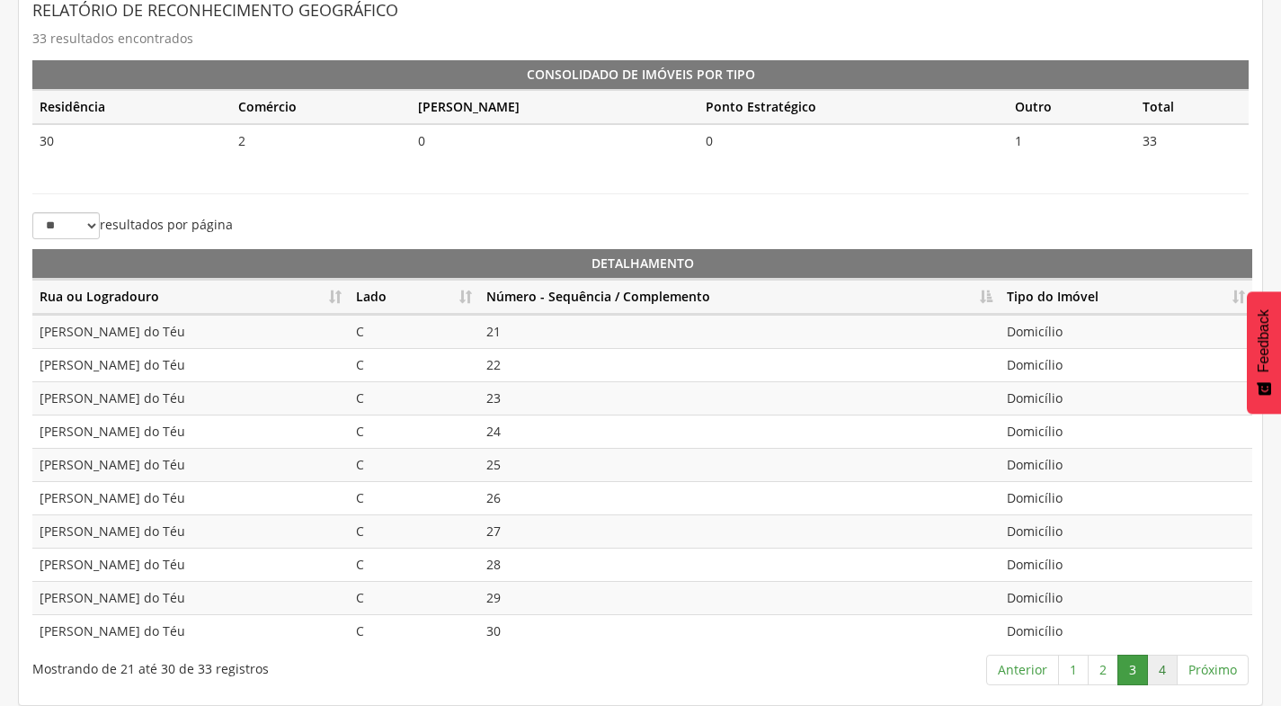
scroll to position [168, 0]
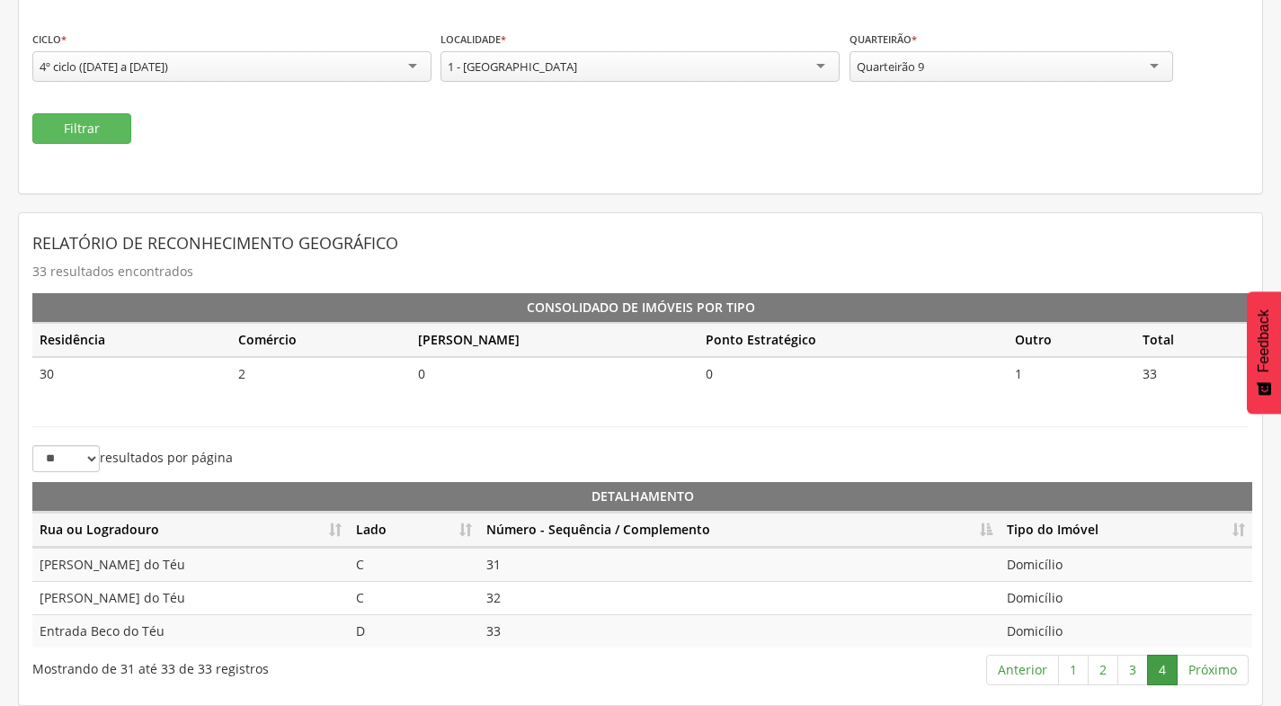
click at [1022, 62] on div "Quarteirão 9" at bounding box center [1012, 66] width 324 height 31
click at [119, 122] on button "Filtrar" at bounding box center [81, 128] width 99 height 31
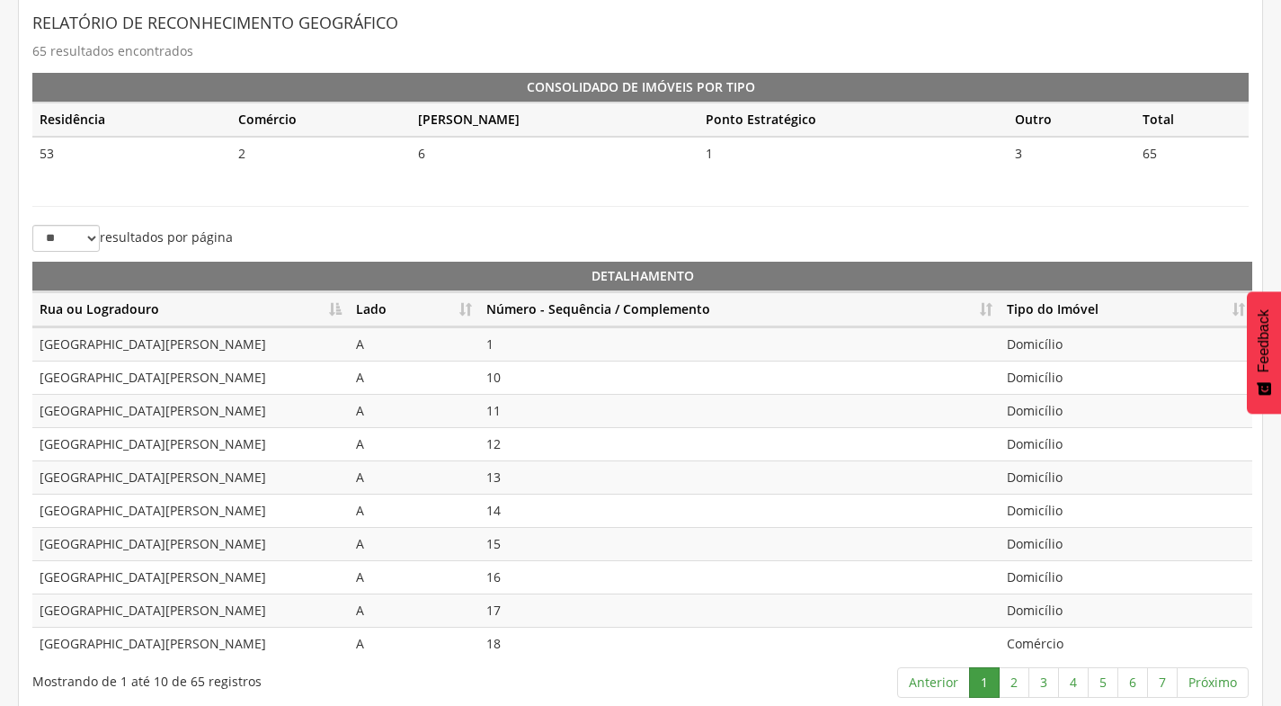
scroll to position [401, 0]
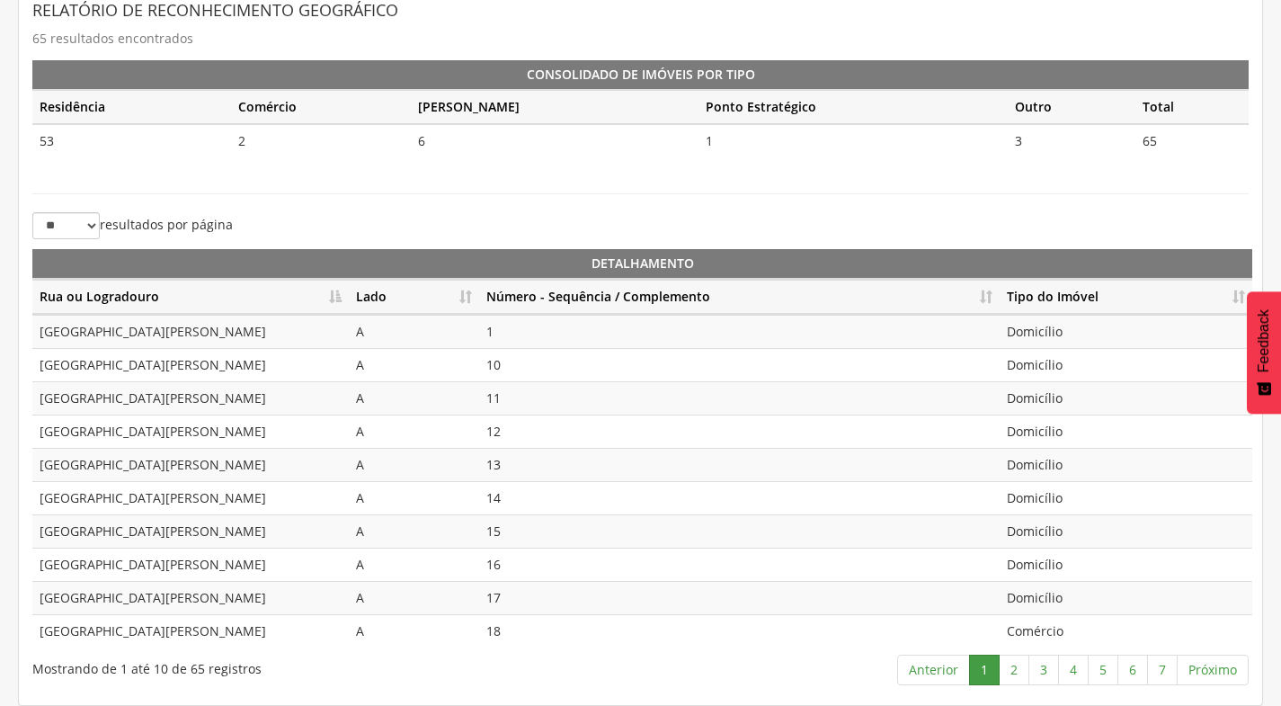
click at [987, 298] on th "Número - Sequência / Complemento" at bounding box center [739, 297] width 521 height 35
click at [1091, 396] on td "[PERSON_NAME]" at bounding box center [1126, 397] width 253 height 33
click at [1089, 462] on td "[PERSON_NAME]" at bounding box center [1126, 464] width 253 height 33
click at [1017, 672] on link "2" at bounding box center [1014, 669] width 31 height 31
click at [1045, 671] on link "3" at bounding box center [1043, 669] width 31 height 31
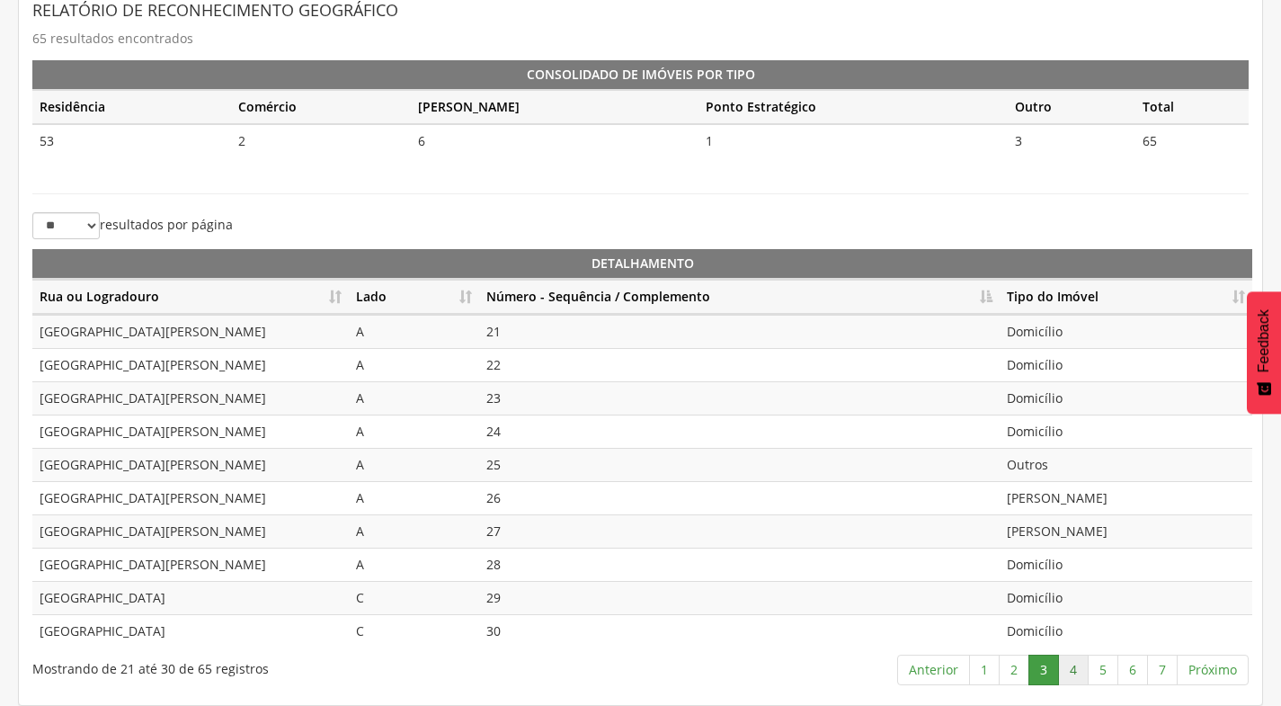
click at [1077, 668] on link "4" at bounding box center [1073, 669] width 31 height 31
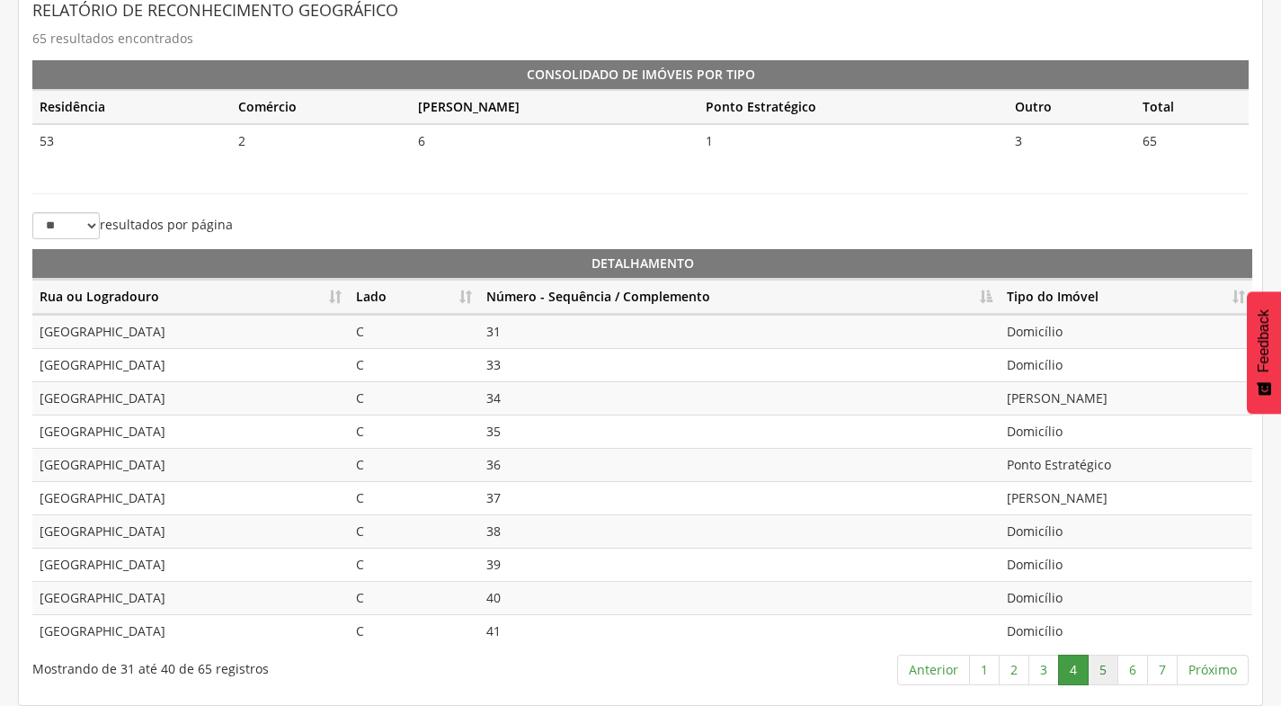
click at [1106, 670] on link "5" at bounding box center [1103, 669] width 31 height 31
click at [1125, 670] on link "6" at bounding box center [1132, 669] width 31 height 31
click at [1025, 343] on td "Domicílio" at bounding box center [1126, 331] width 253 height 33
click at [1160, 664] on link "7" at bounding box center [1162, 669] width 31 height 31
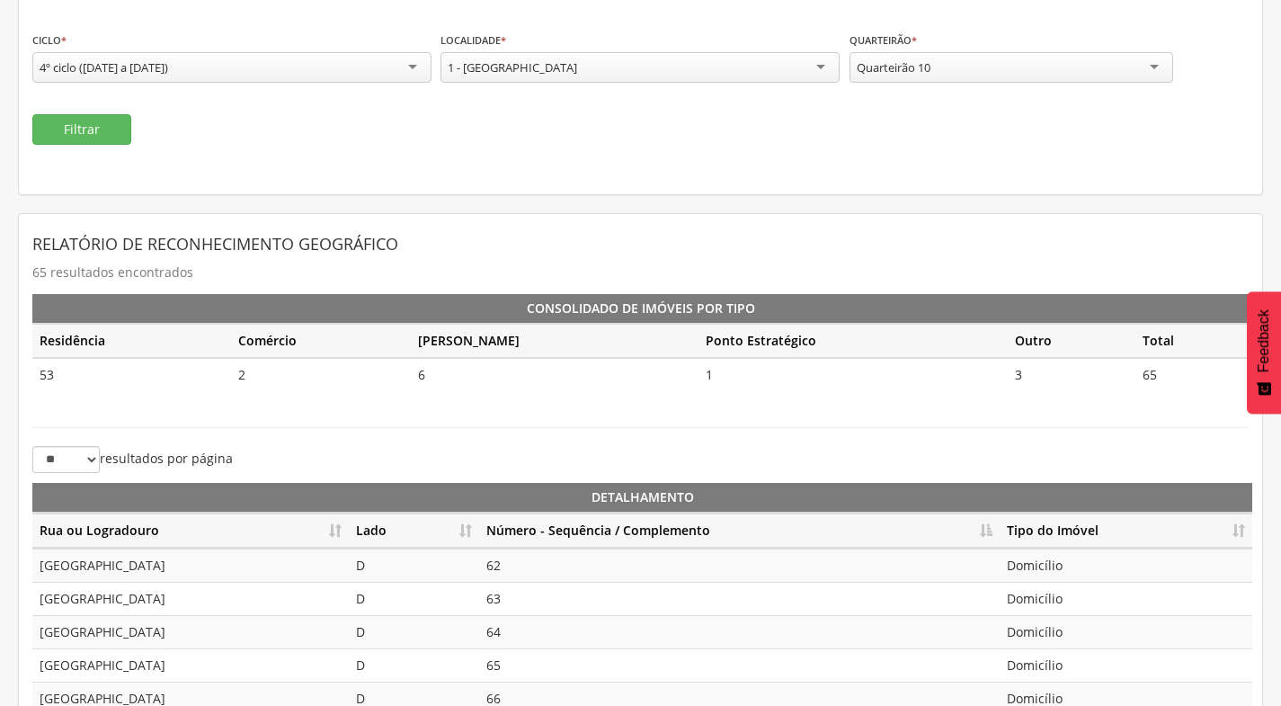
scroll to position [0, 0]
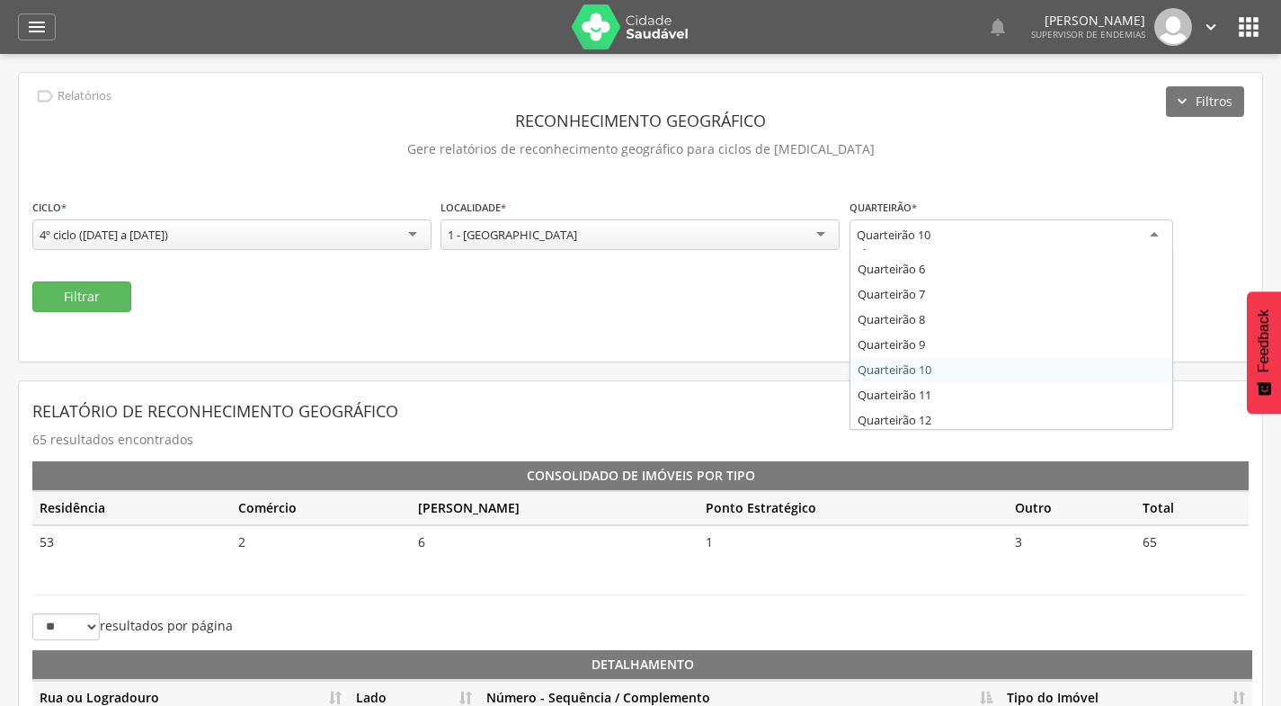
click at [970, 236] on div "Quarteirão 10" at bounding box center [1012, 235] width 324 height 32
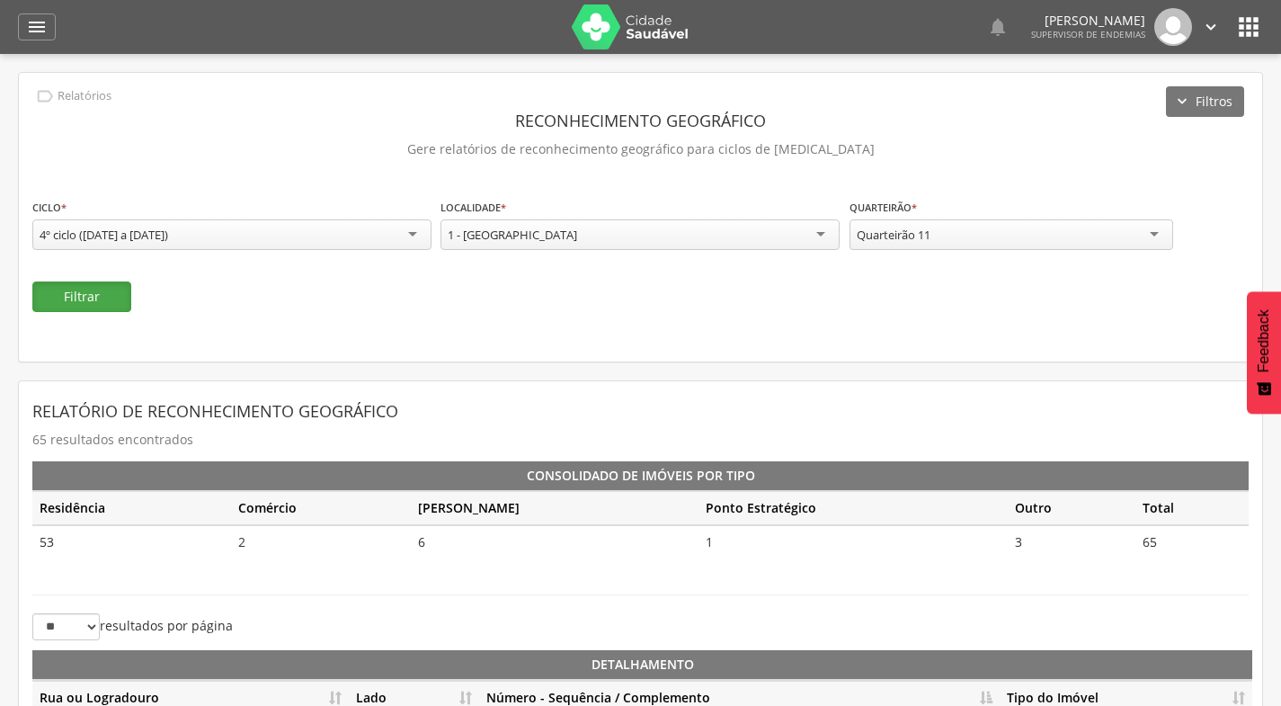
click at [74, 290] on button "Filtrar" at bounding box center [81, 296] width 99 height 31
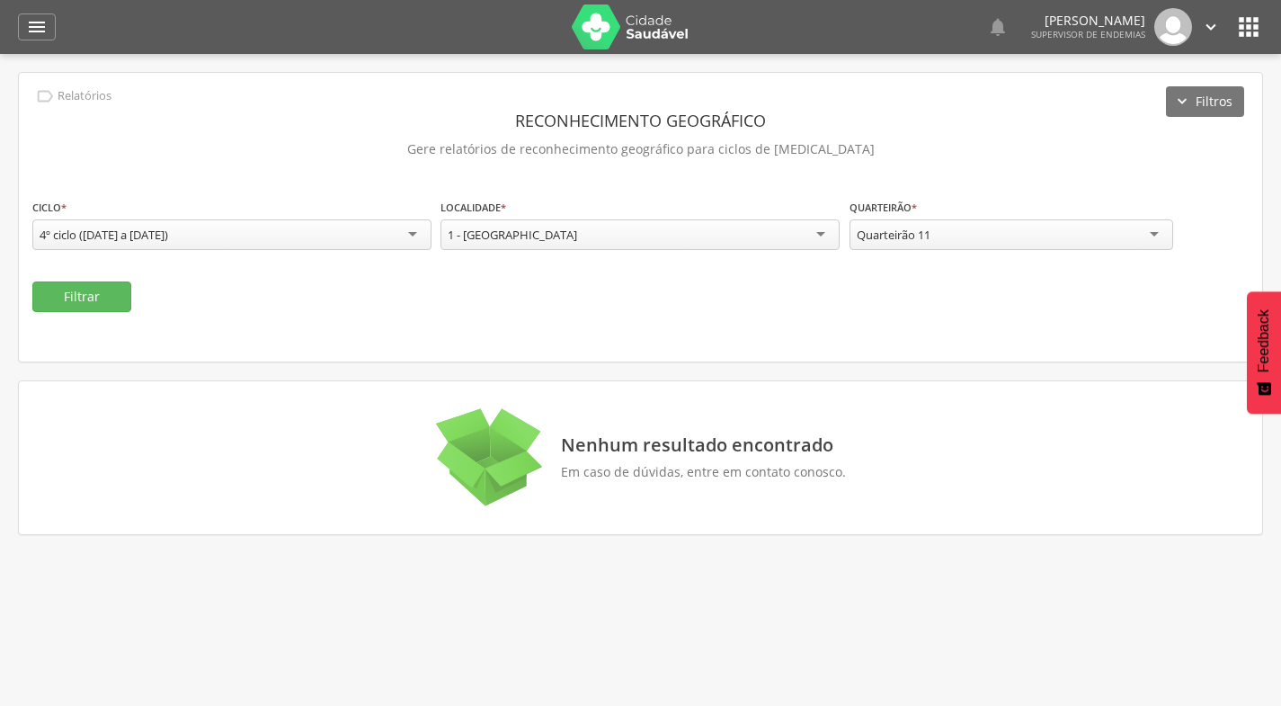
scroll to position [54, 0]
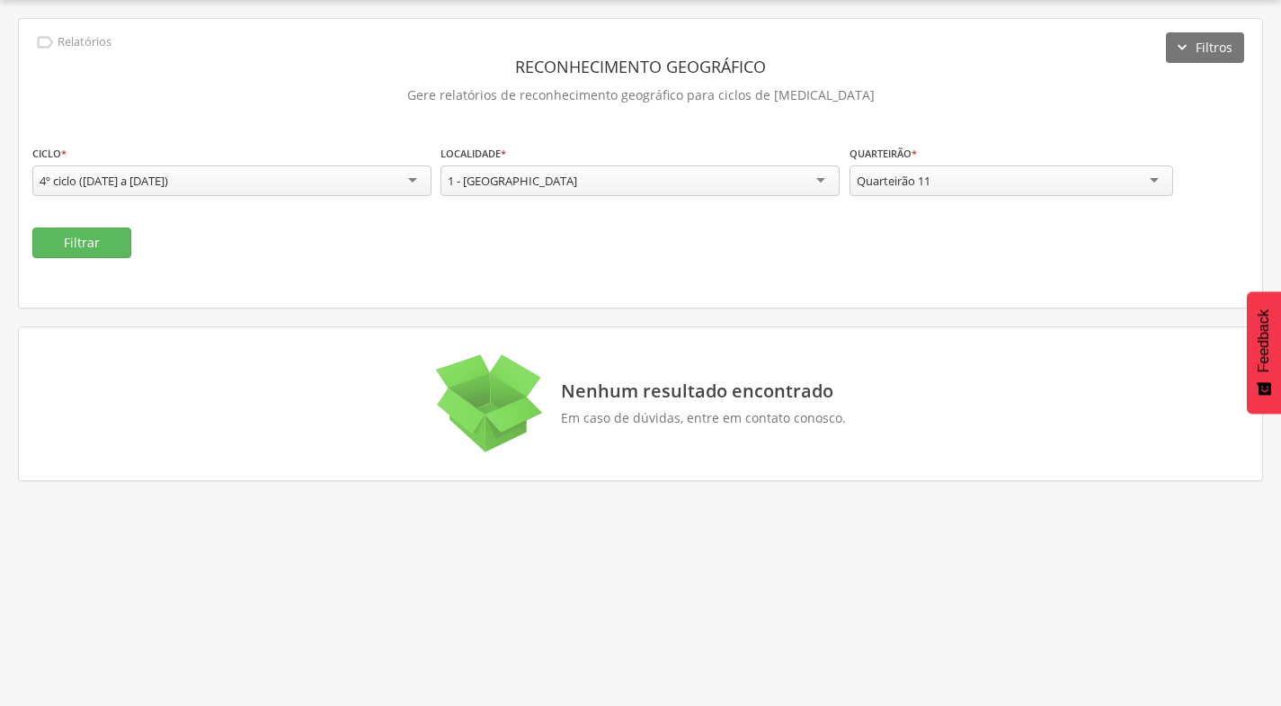
click at [939, 176] on div "Quarteirão 11" at bounding box center [1012, 180] width 324 height 31
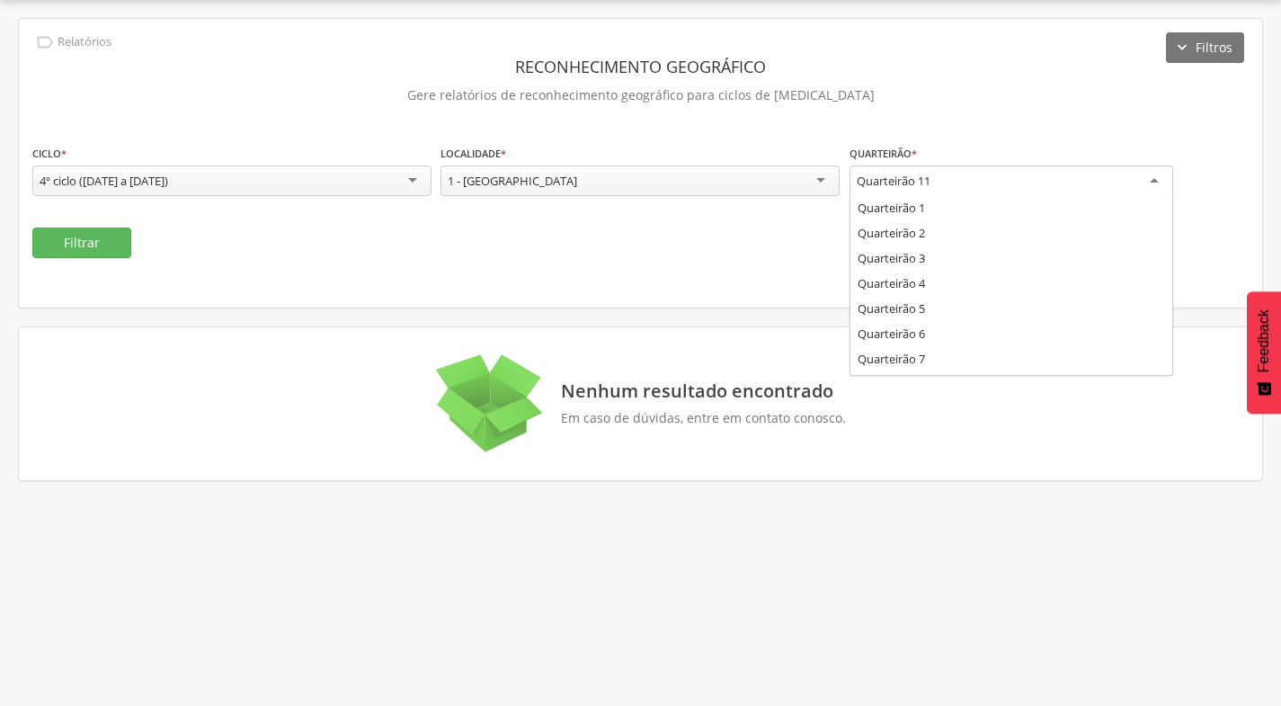
scroll to position [0, 0]
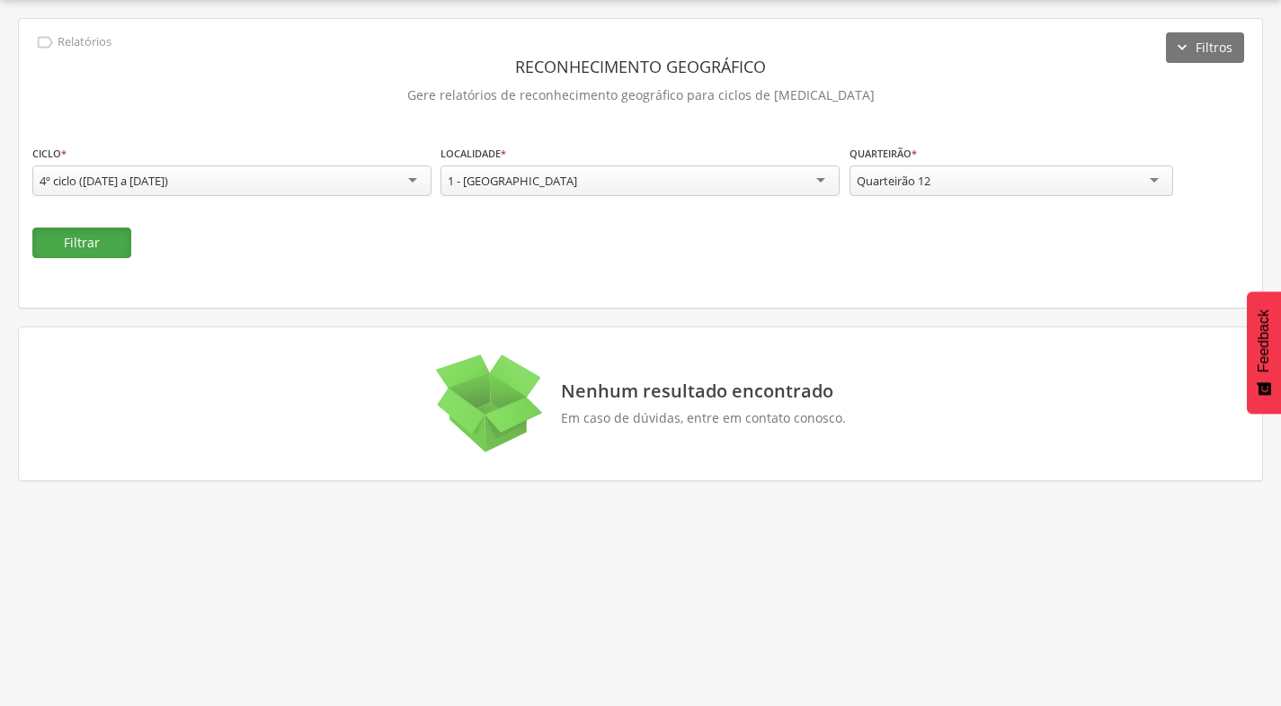
click at [74, 245] on button "Filtrar" at bounding box center [81, 242] width 99 height 31
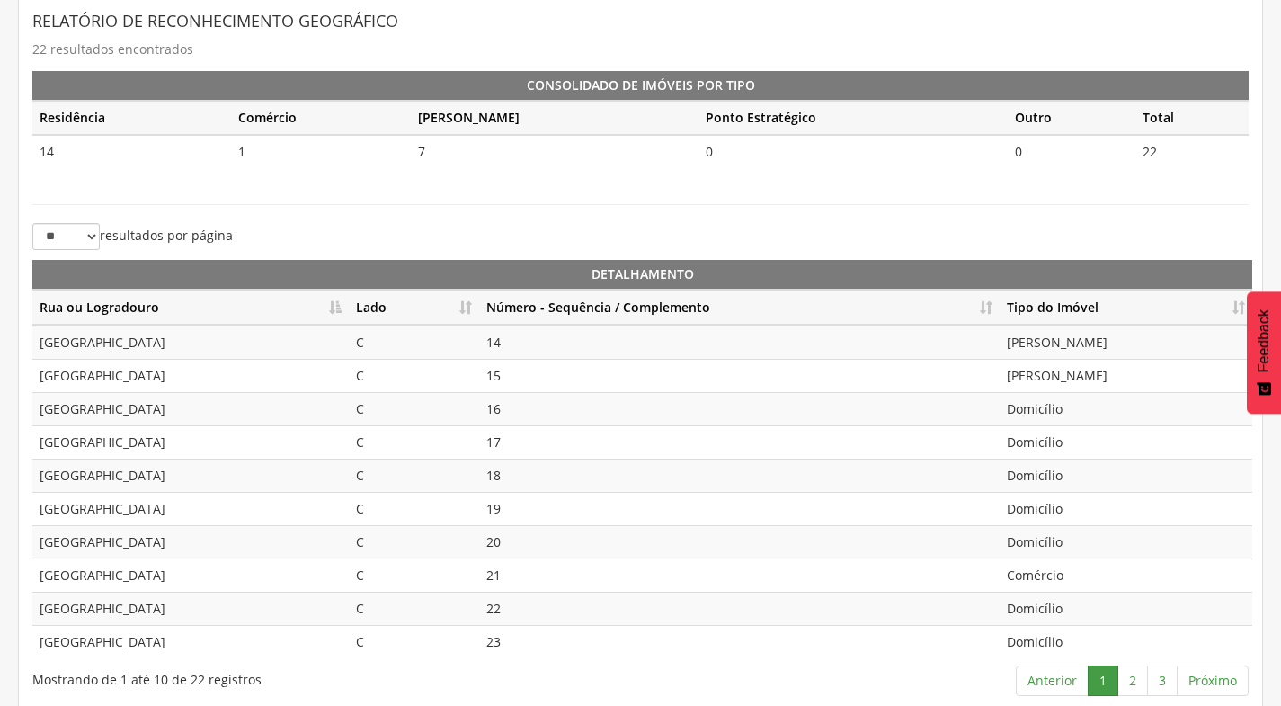
scroll to position [401, 0]
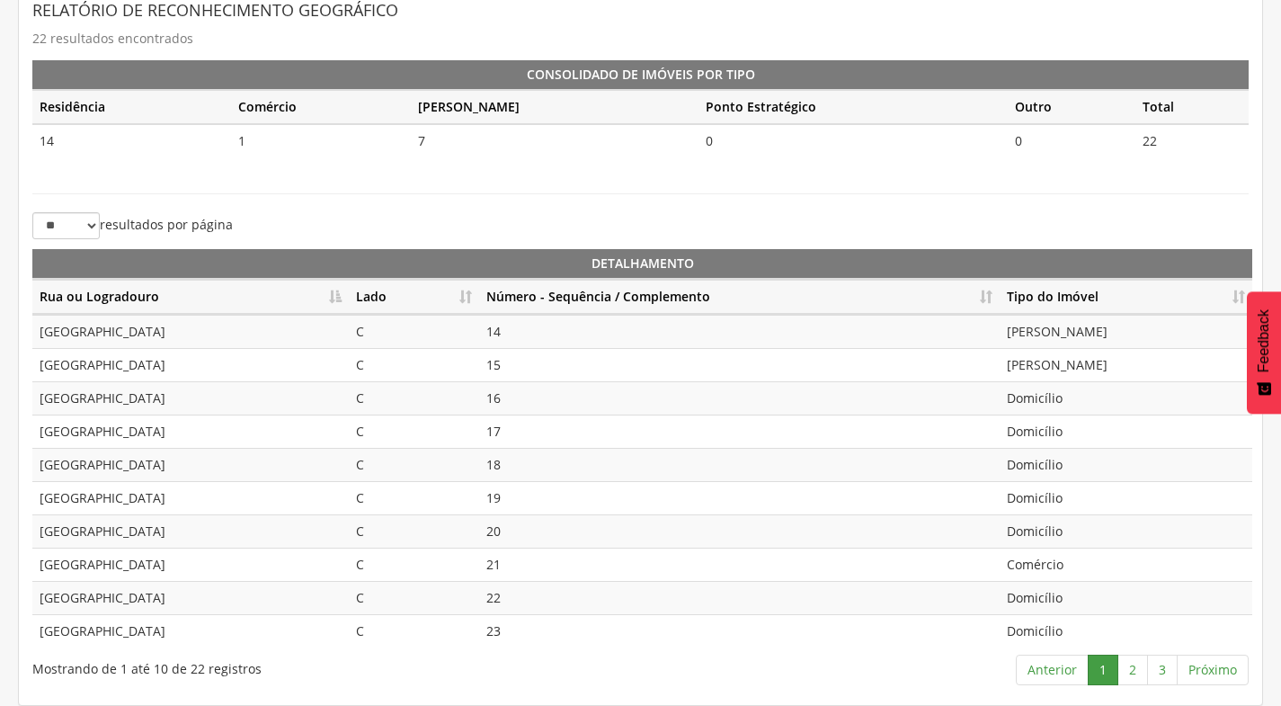
click at [977, 293] on th "Número - Sequência / Complemento" at bounding box center [739, 297] width 521 height 35
click at [1136, 672] on link "2" at bounding box center [1132, 669] width 31 height 31
click at [1166, 669] on link "3" at bounding box center [1162, 669] width 31 height 31
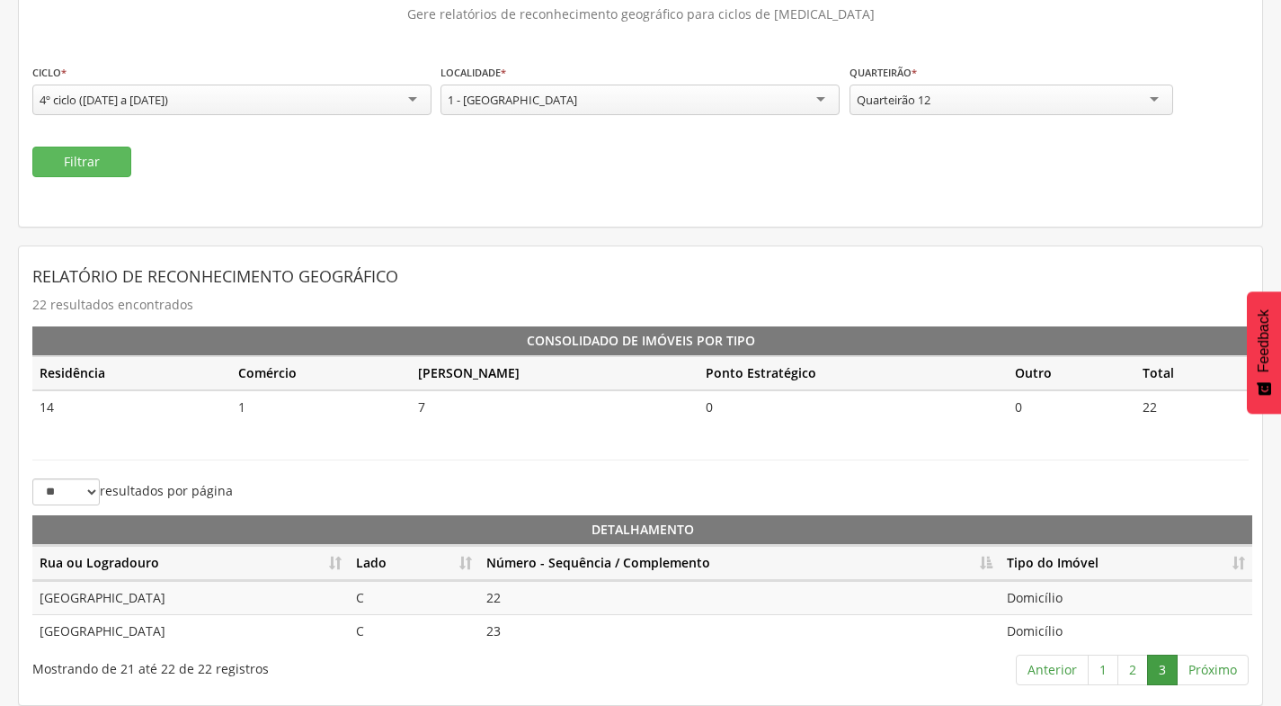
click at [926, 89] on div "Quarteirão 12" at bounding box center [1012, 100] width 324 height 31
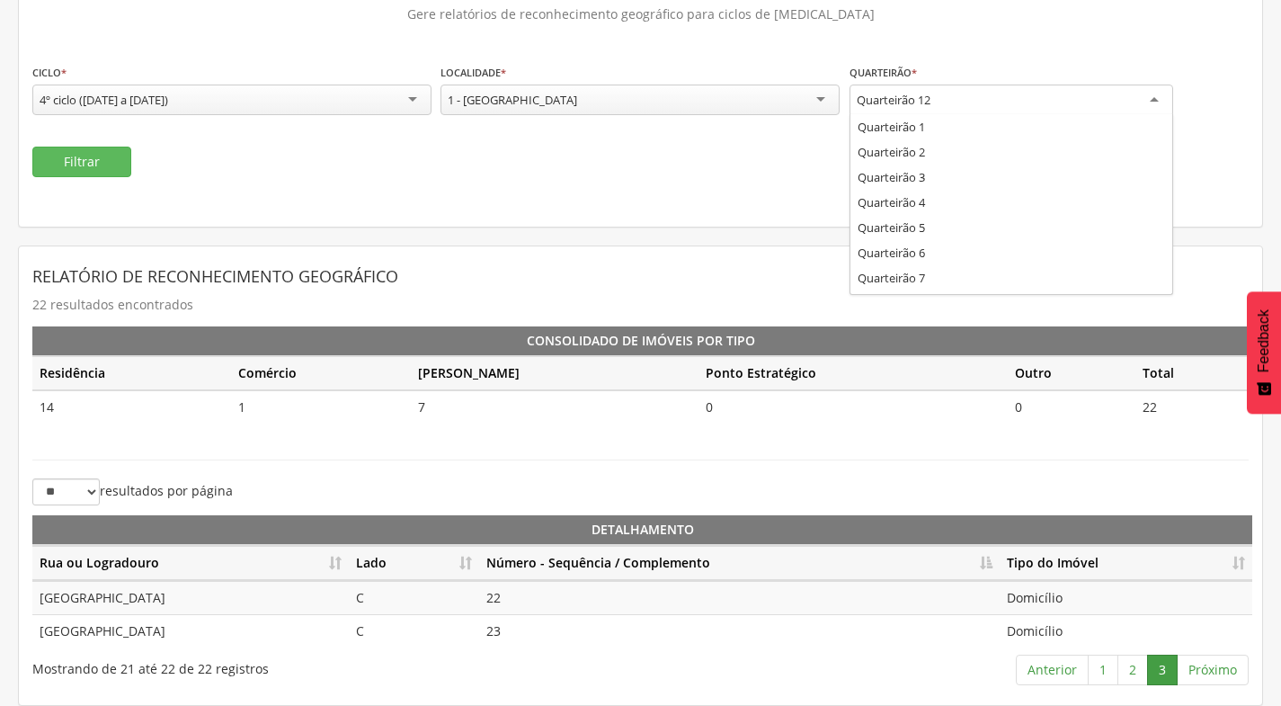
scroll to position [0, 0]
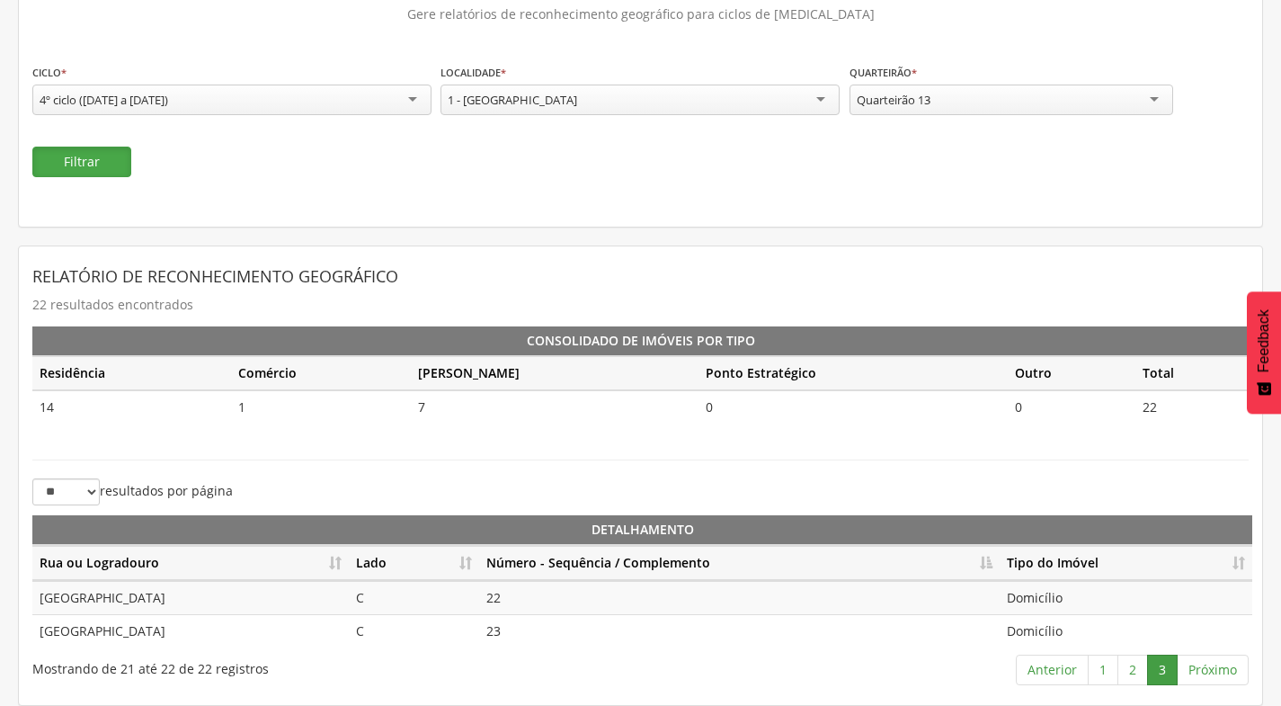
click at [55, 171] on button "Filtrar" at bounding box center [81, 162] width 99 height 31
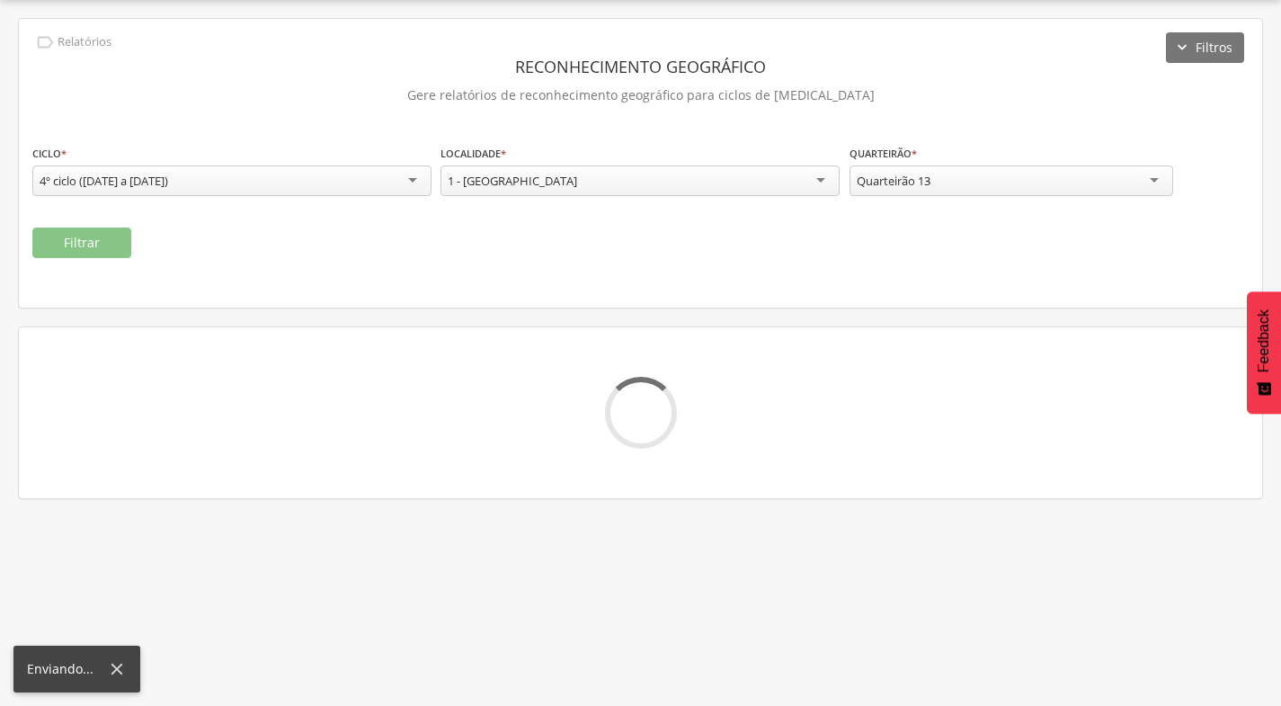
scroll to position [102, 0]
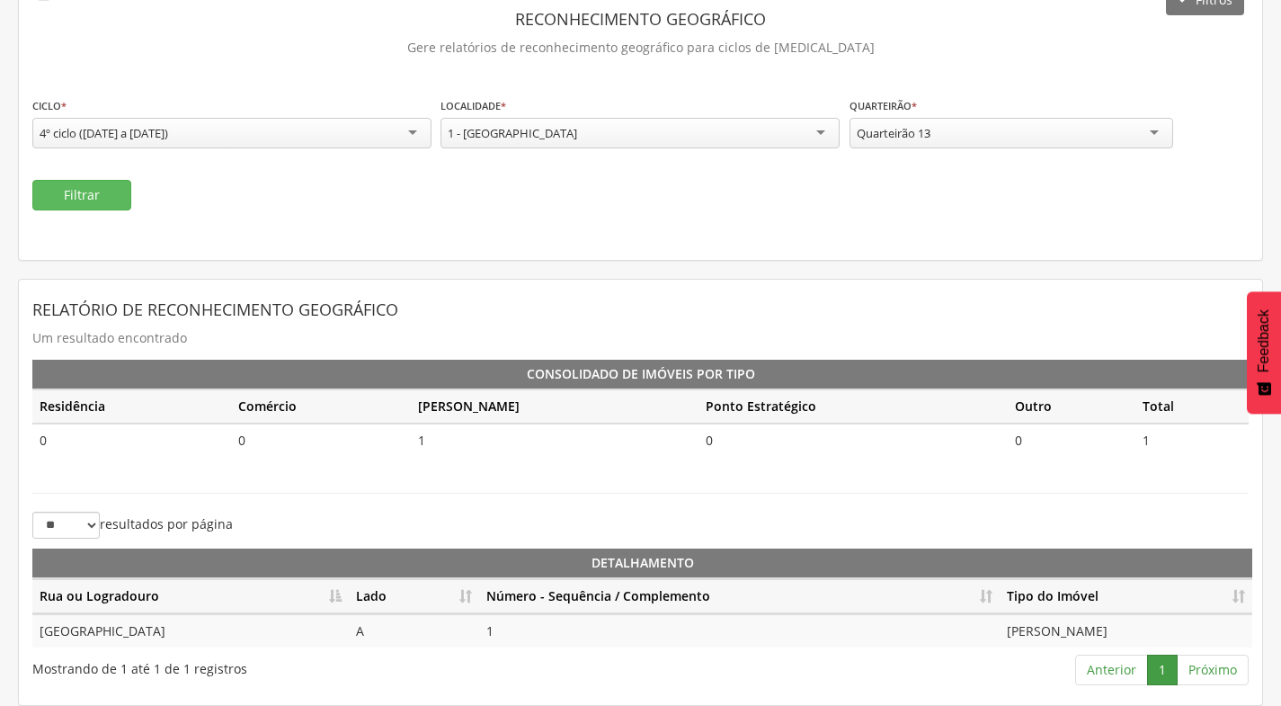
click at [1091, 127] on div "Quarteirão 13" at bounding box center [1012, 133] width 324 height 31
click at [110, 178] on fieldset "**********" at bounding box center [640, 153] width 1216 height 114
click at [111, 191] on button "Filtrar" at bounding box center [81, 195] width 99 height 31
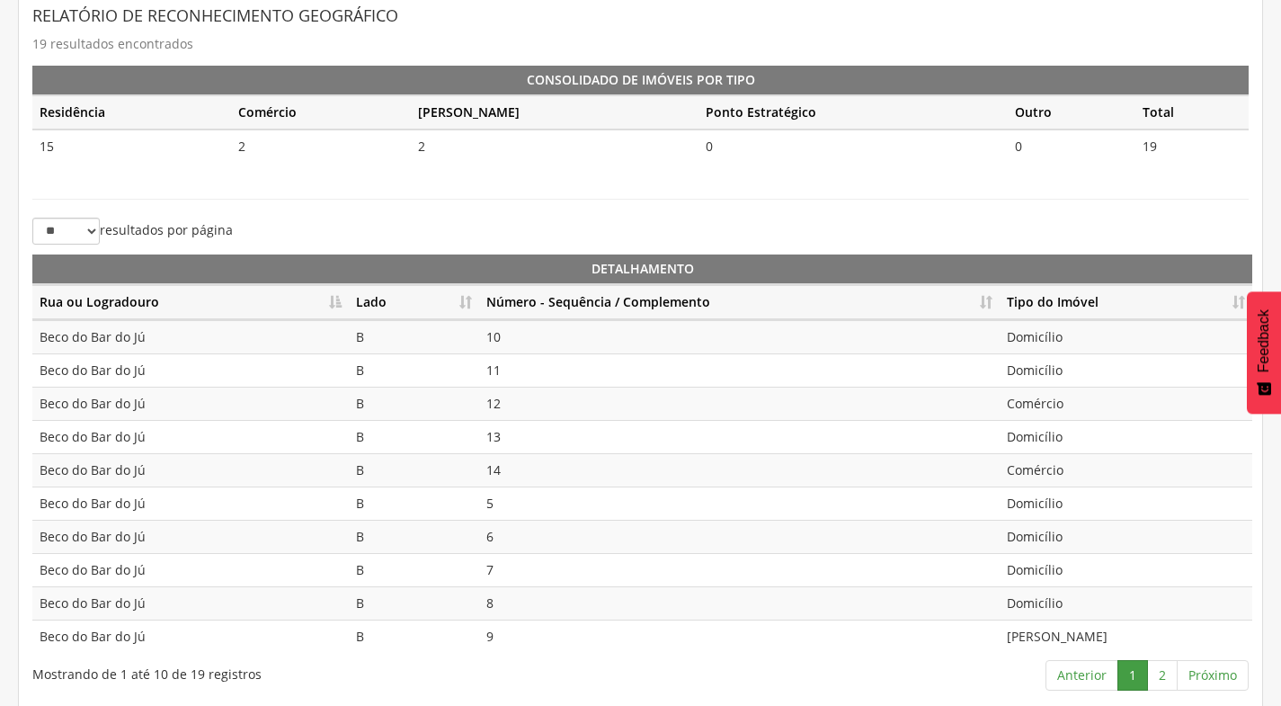
scroll to position [401, 0]
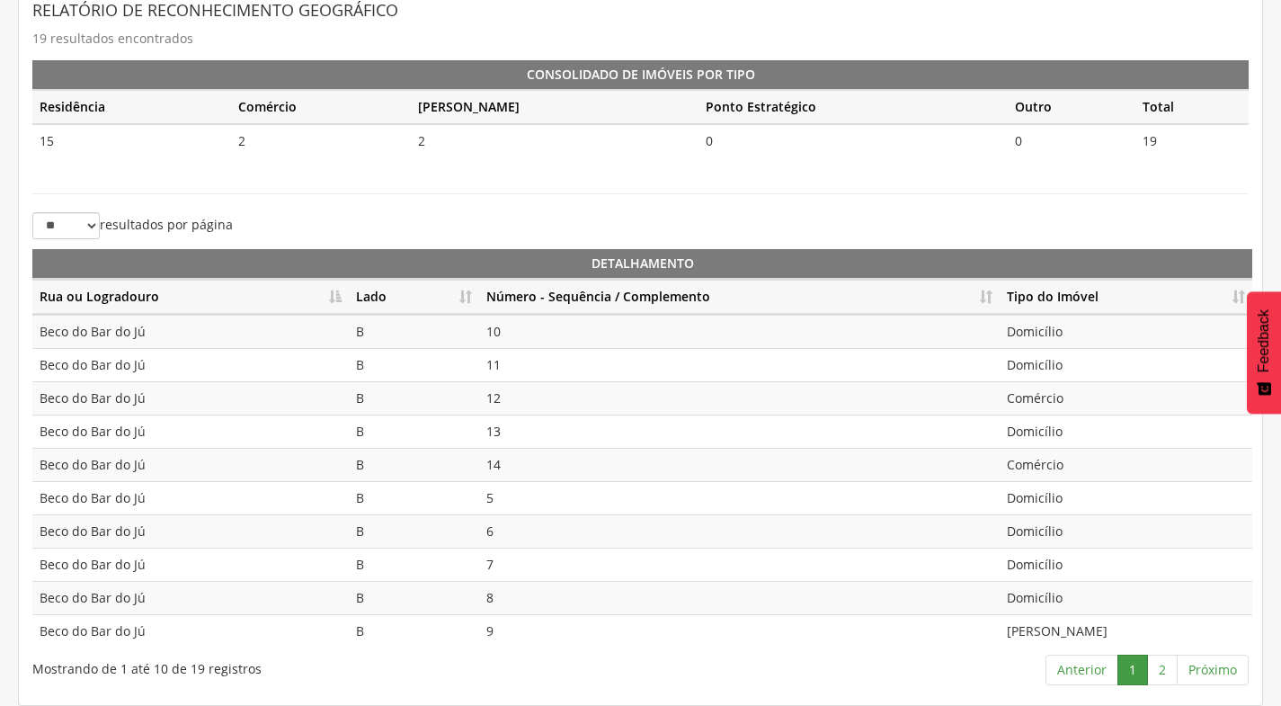
click at [988, 304] on th "Número - Sequência / Complemento" at bounding box center [739, 297] width 521 height 35
click at [1171, 677] on link "2" at bounding box center [1162, 669] width 31 height 31
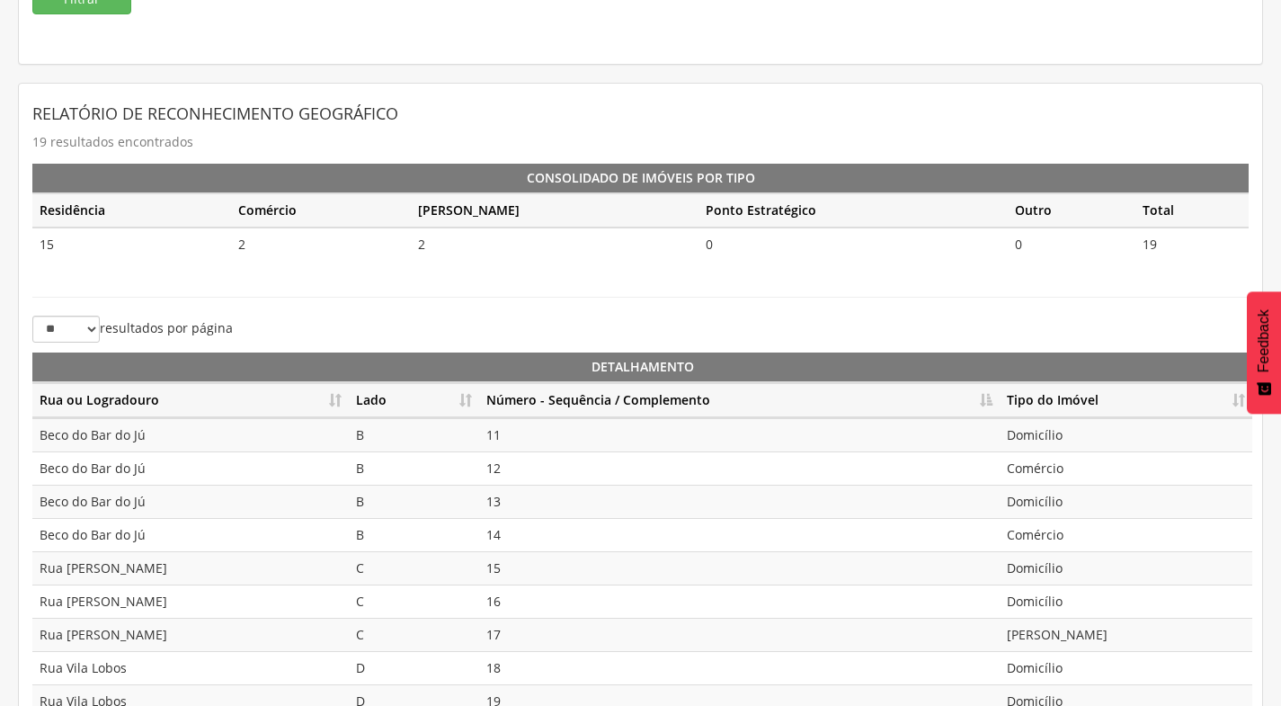
scroll to position [188, 0]
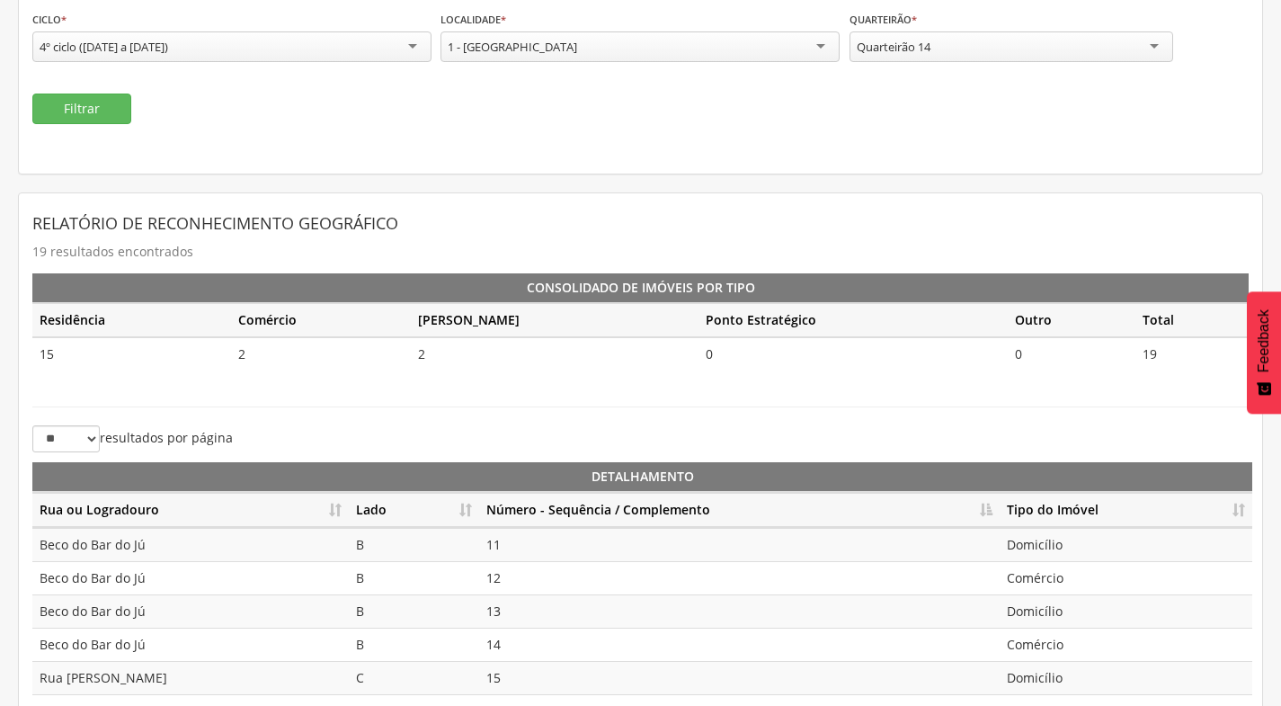
click at [983, 509] on th "Número - Sequência / Complemento" at bounding box center [739, 510] width 521 height 35
click at [1002, 504] on th "Tipo do Imóvel" at bounding box center [1126, 510] width 253 height 35
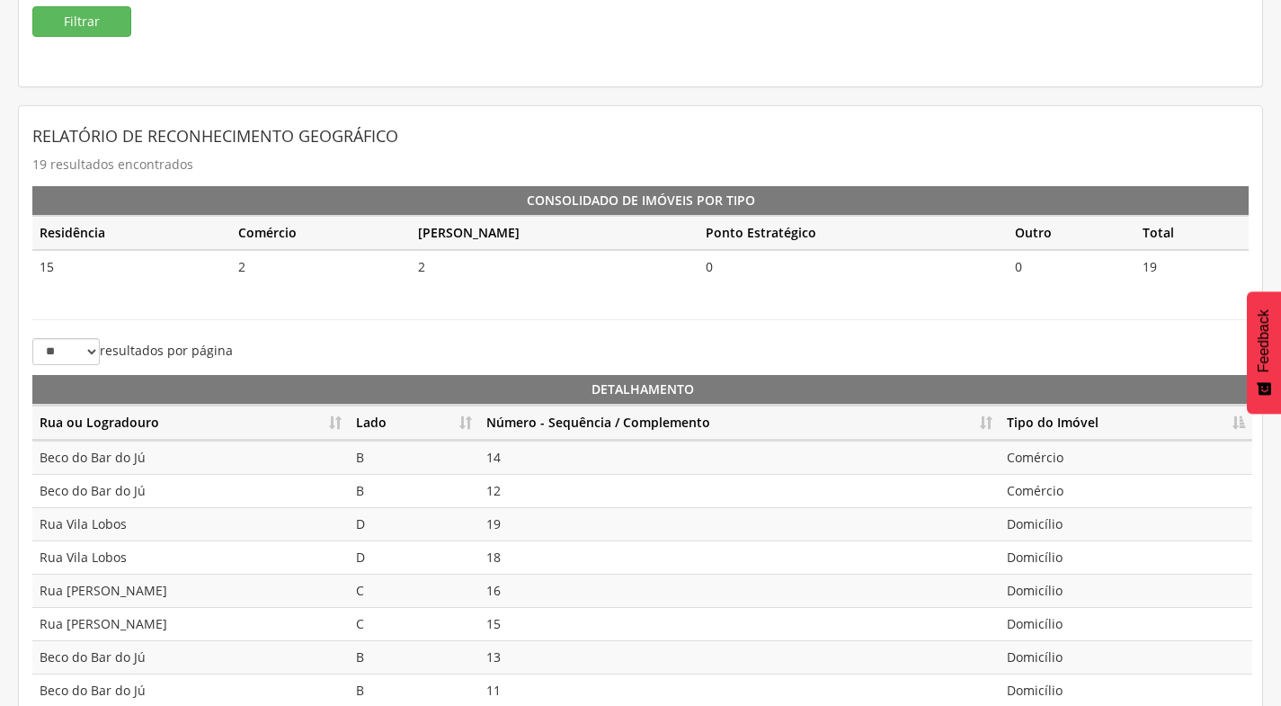
scroll to position [401, 0]
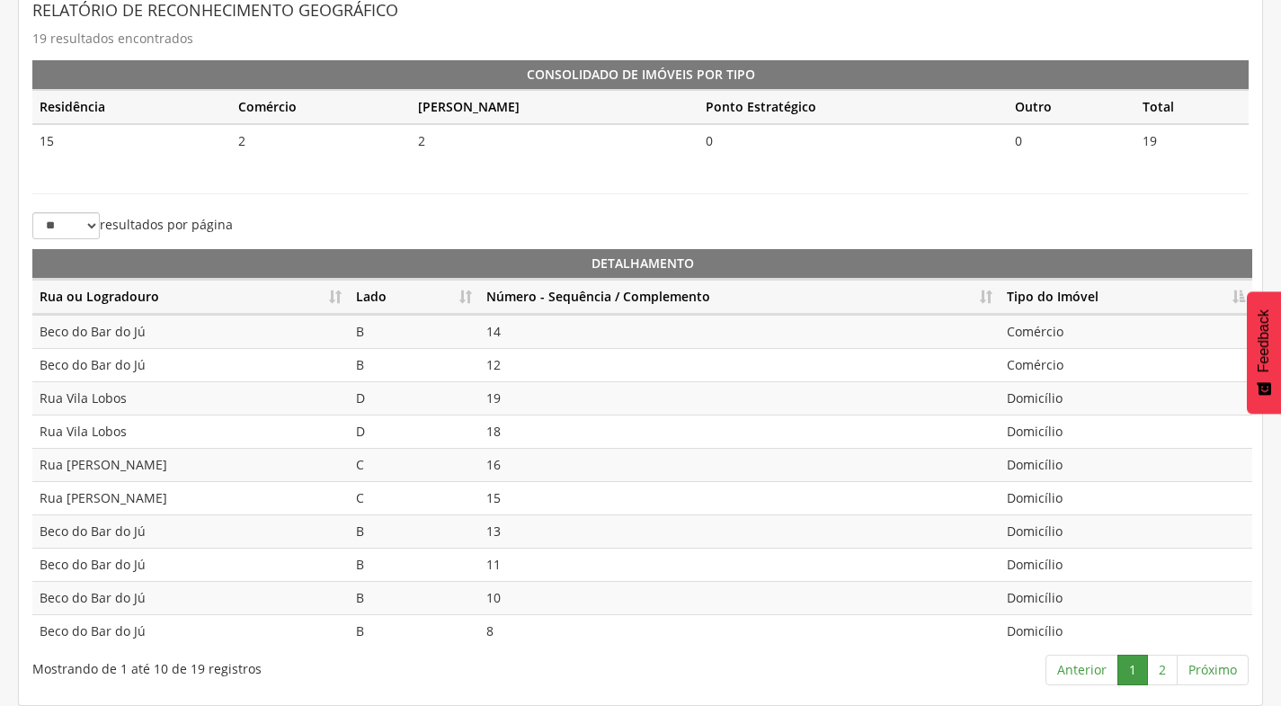
click at [985, 291] on th "Número - Sequência / Complemento" at bounding box center [739, 297] width 521 height 35
click at [1160, 678] on link "2" at bounding box center [1162, 669] width 31 height 31
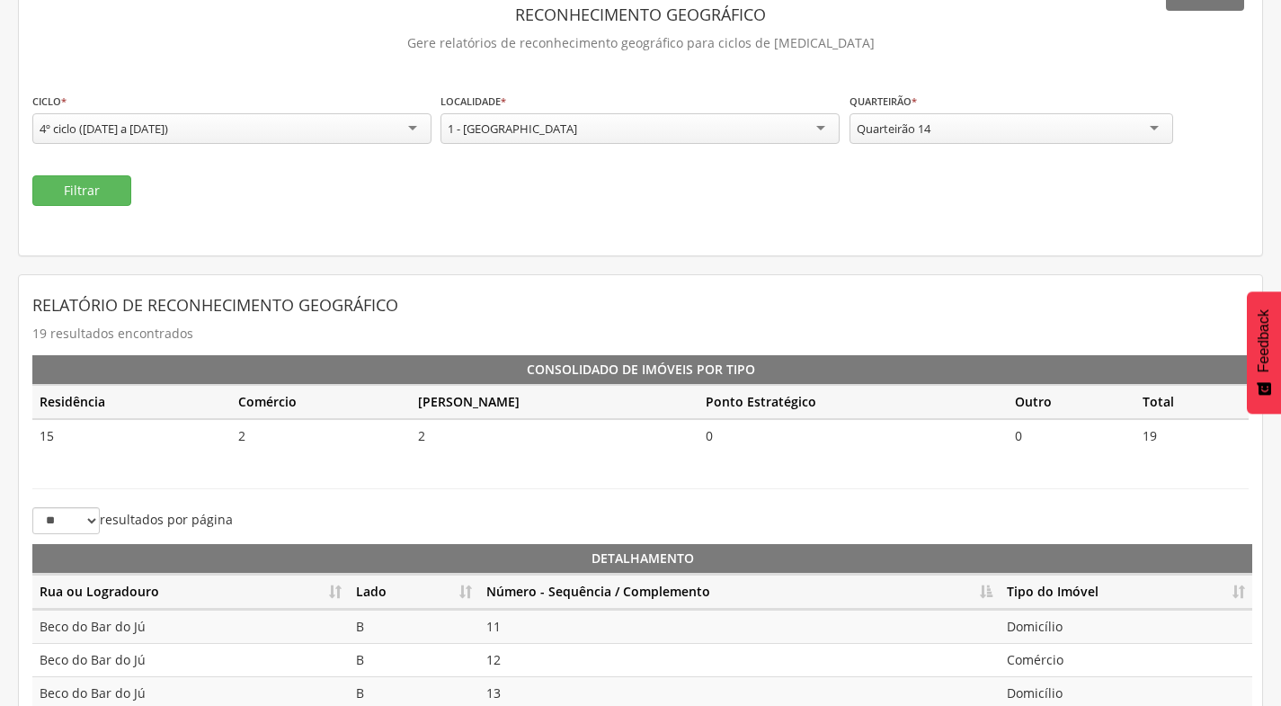
scroll to position [98, 0]
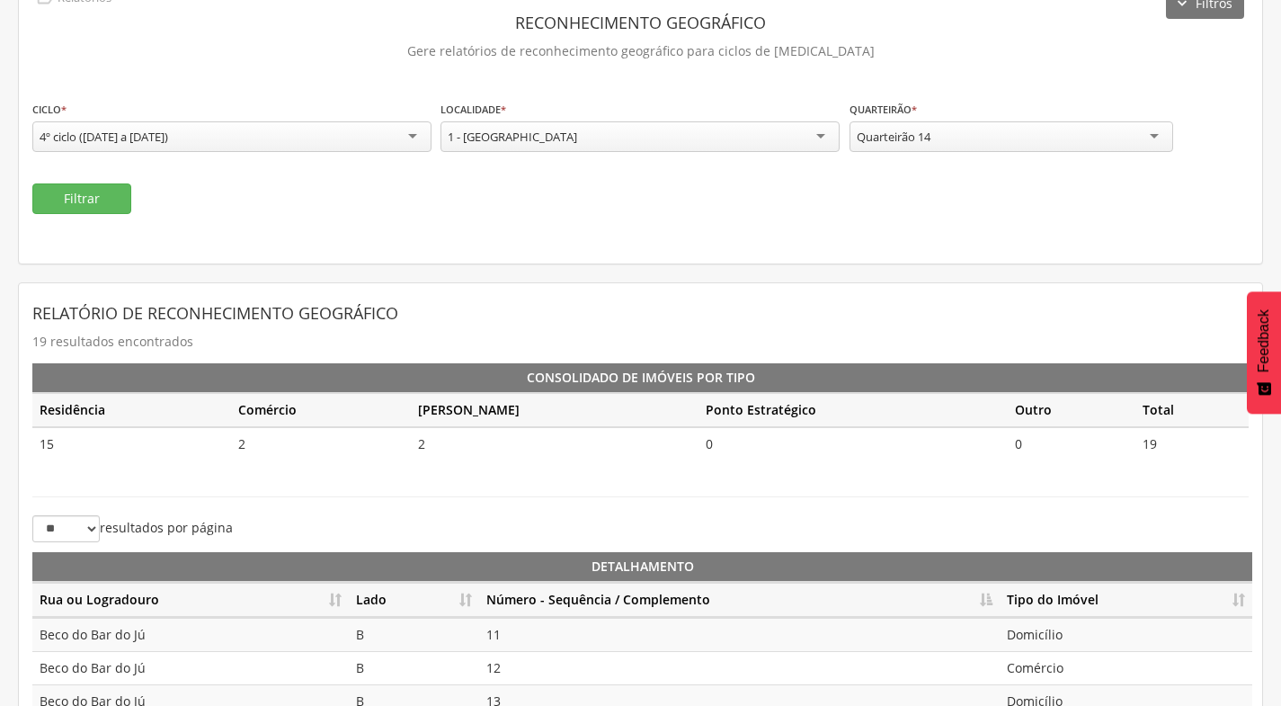
click at [1050, 143] on div "Quarteirão 14" at bounding box center [1012, 136] width 324 height 31
click at [63, 188] on button "Filtrar" at bounding box center [81, 198] width 99 height 31
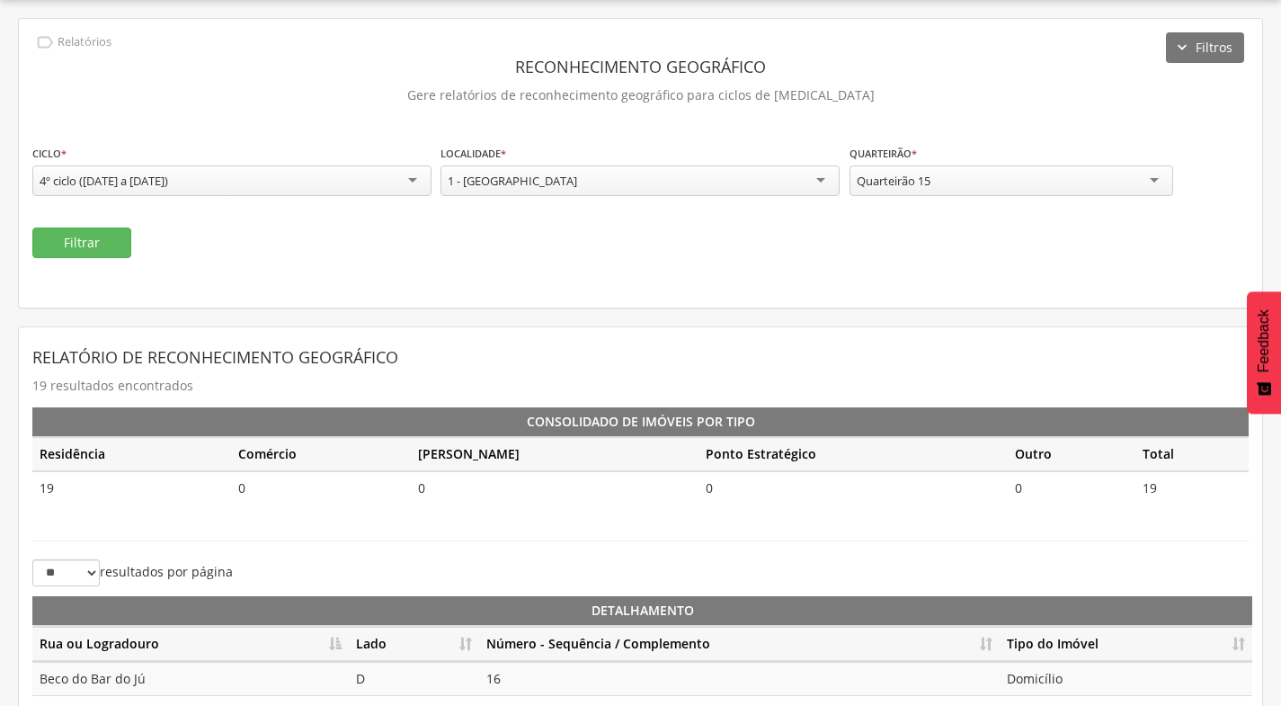
scroll to position [98, 0]
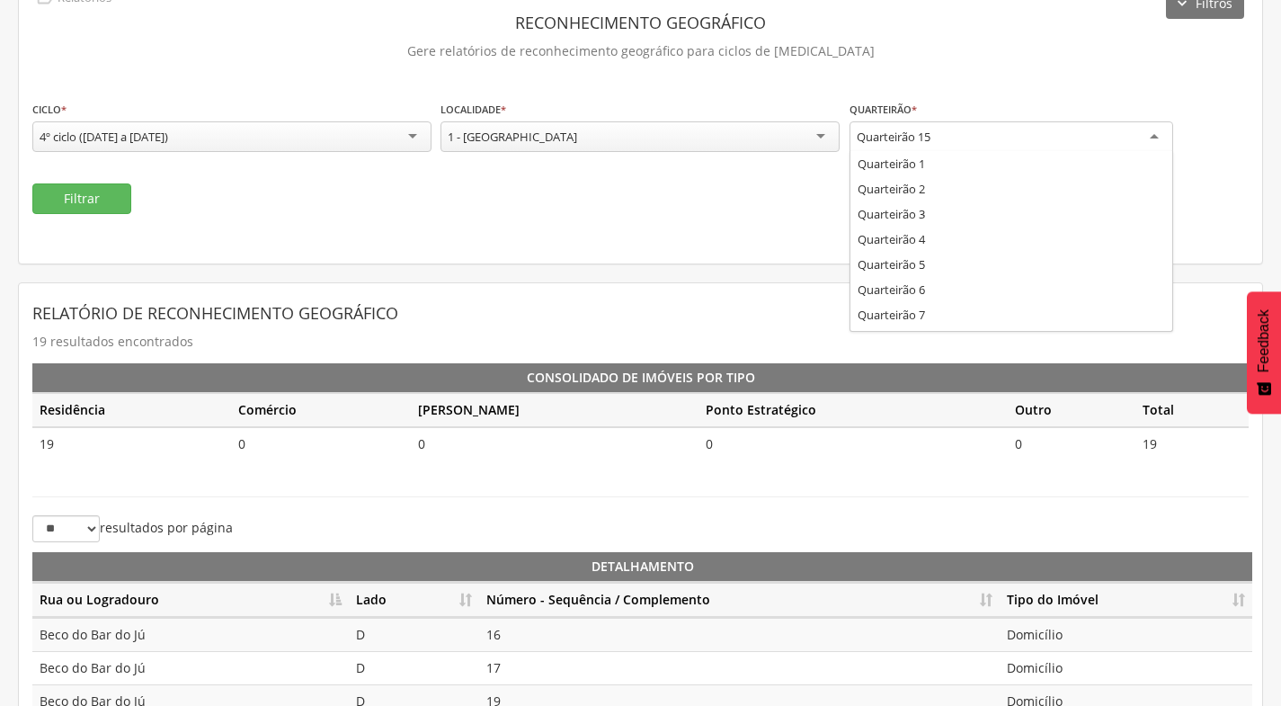
drag, startPoint x: 934, startPoint y: 143, endPoint x: 946, endPoint y: 132, distance: 15.9
click at [939, 142] on div "Quarteirão 15" at bounding box center [1012, 137] width 324 height 32
drag, startPoint x: 44, startPoint y: 211, endPoint x: 64, endPoint y: 205, distance: 20.8
click at [45, 209] on button "Filtrar" at bounding box center [81, 198] width 99 height 31
click at [1021, 130] on div "Quarteirão 14" at bounding box center [1012, 137] width 324 height 32
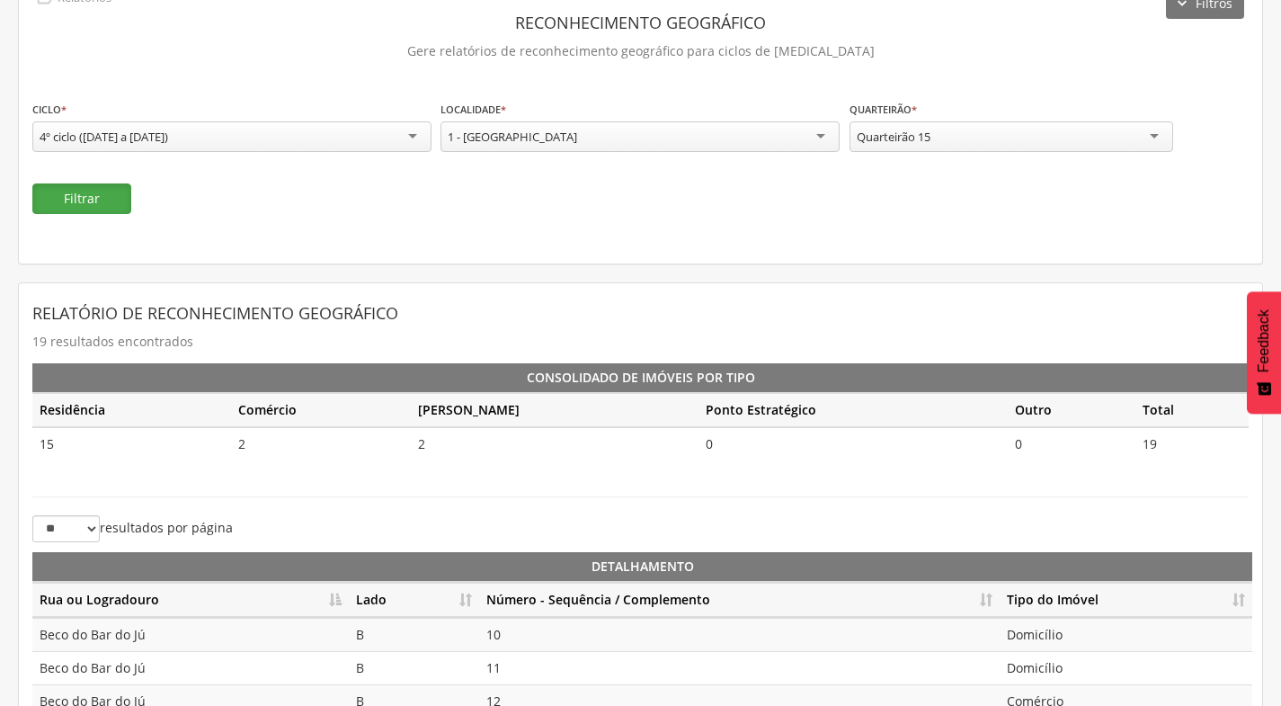
click at [105, 199] on button "Filtrar" at bounding box center [81, 198] width 99 height 31
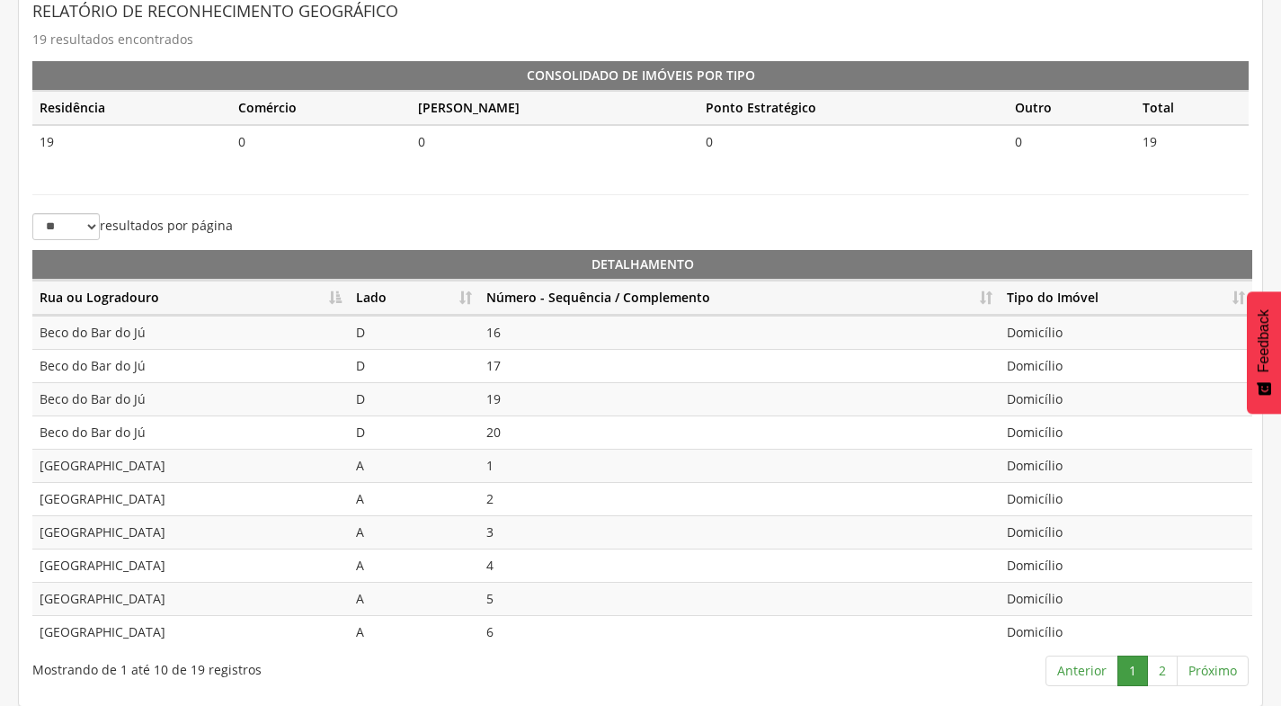
scroll to position [401, 0]
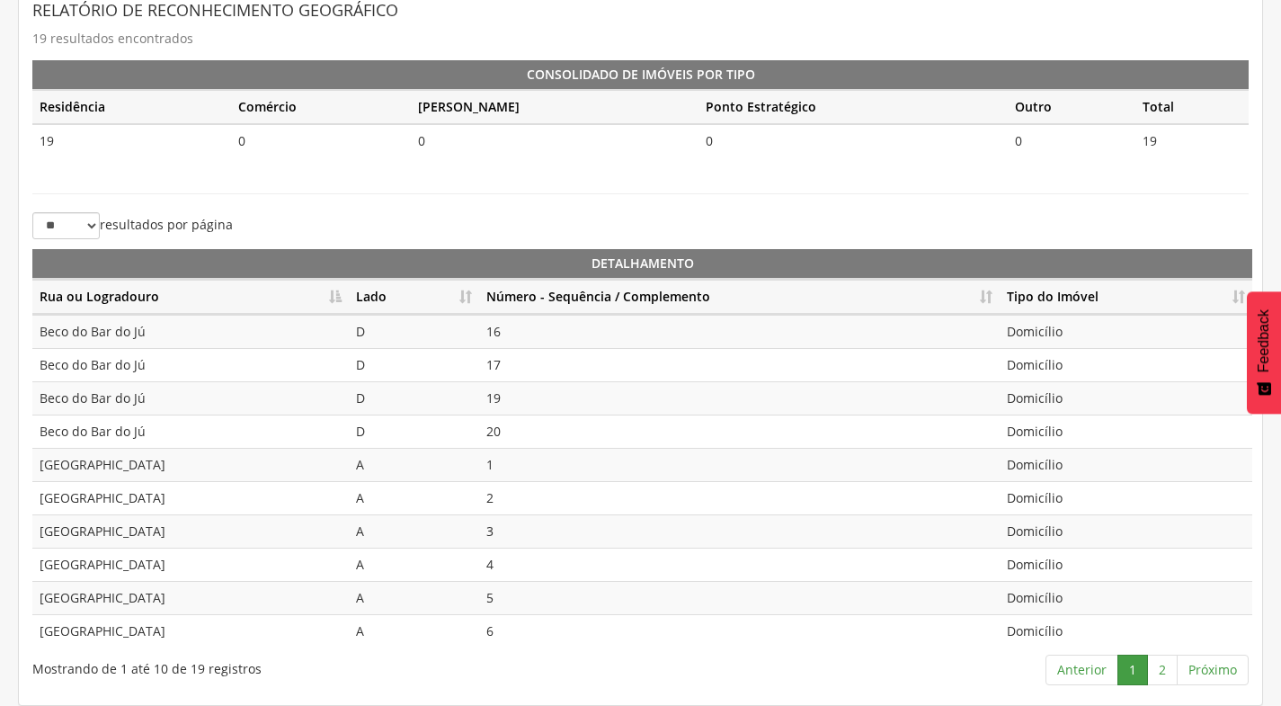
click at [990, 297] on th "Número - Sequência / Complemento" at bounding box center [739, 297] width 521 height 35
click at [1162, 672] on link "2" at bounding box center [1162, 669] width 31 height 31
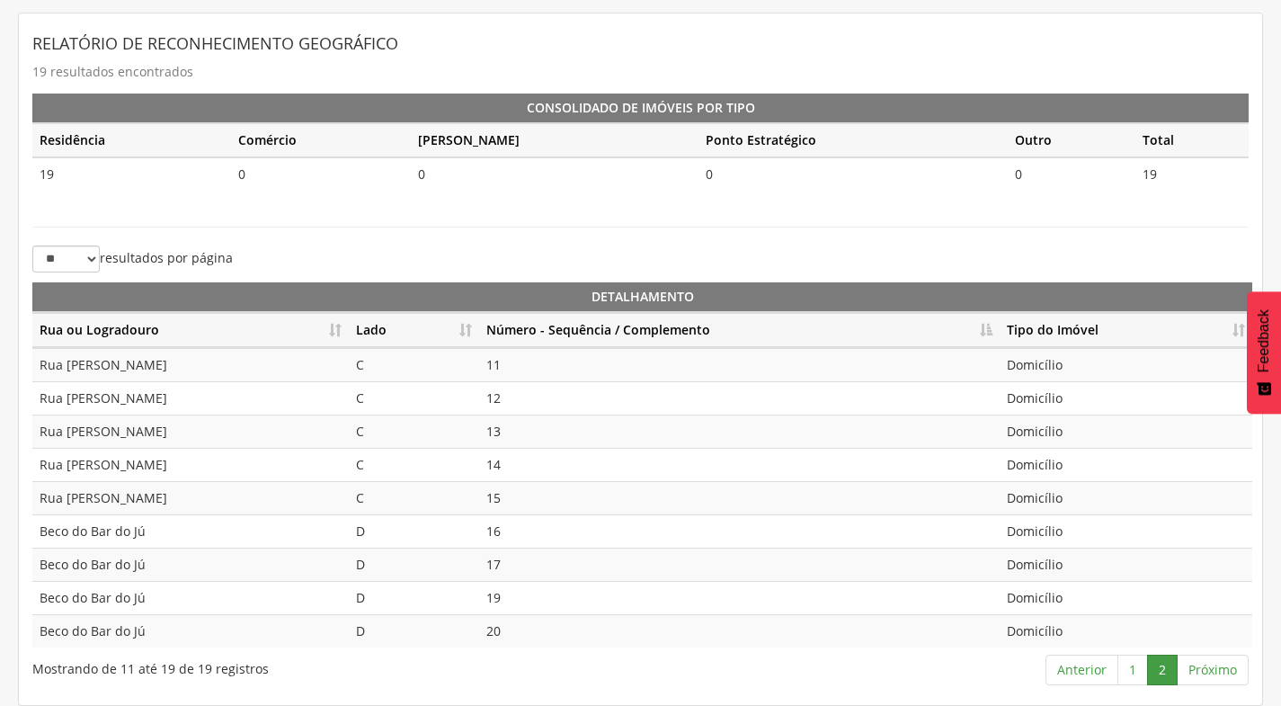
scroll to position [368, 0]
click at [1137, 667] on link "1" at bounding box center [1132, 669] width 31 height 31
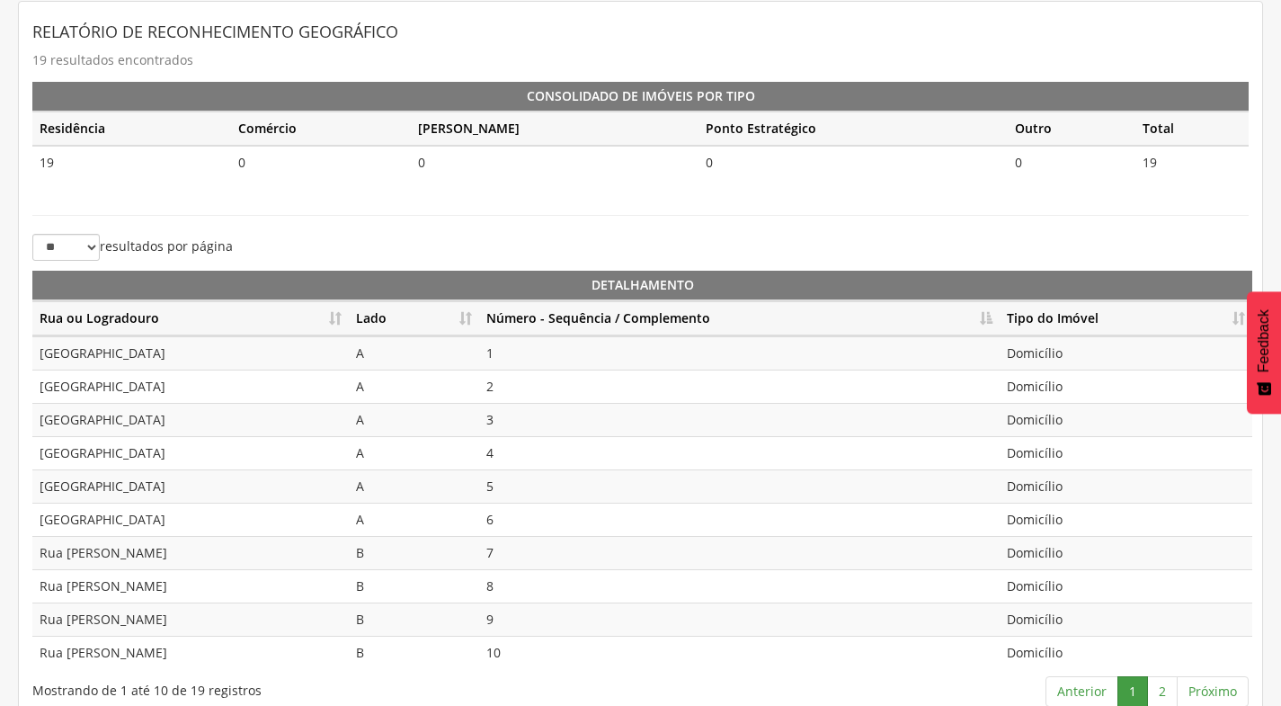
click at [1163, 669] on div "Detalhamento Rua ou Logradouro Lado Número - Sequência / Complemento Tipo do Im…" at bounding box center [640, 469] width 1243 height 409
click at [1165, 690] on link "2" at bounding box center [1162, 691] width 31 height 31
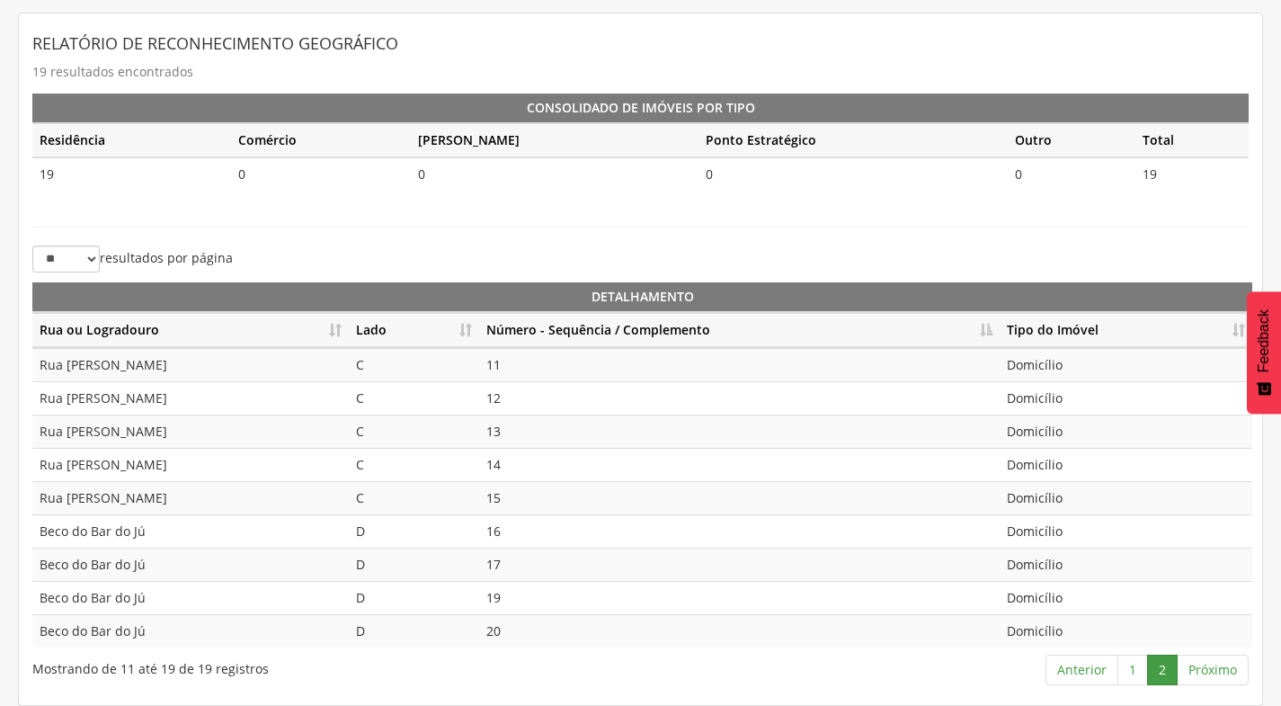
click at [521, 540] on td "16" at bounding box center [739, 530] width 521 height 33
drag, startPoint x: 521, startPoint y: 574, endPoint x: 522, endPoint y: 583, distance: 9.0
click at [522, 574] on td "17" at bounding box center [739, 564] width 521 height 33
click at [518, 605] on td "19" at bounding box center [739, 597] width 521 height 33
click at [521, 643] on td "20" at bounding box center [739, 630] width 521 height 33
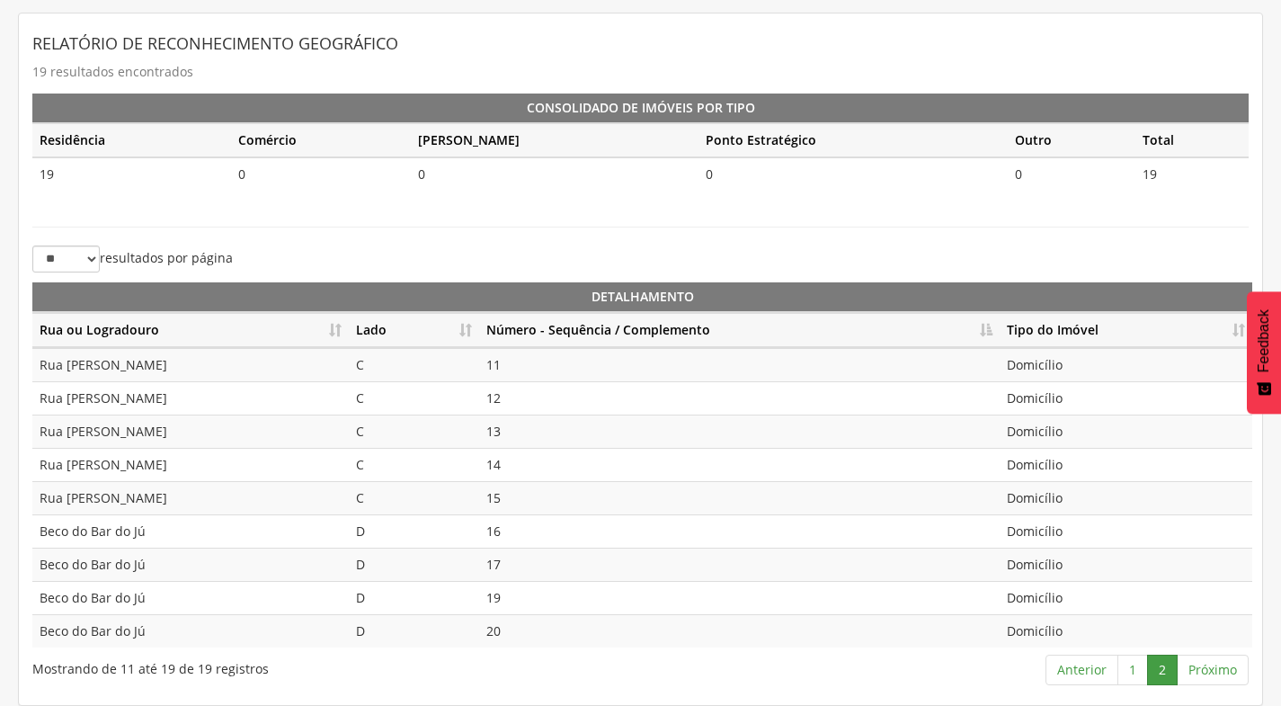
click at [522, 528] on td "16" at bounding box center [739, 530] width 521 height 33
click at [521, 575] on td "17" at bounding box center [739, 564] width 521 height 33
click at [513, 597] on td "19" at bounding box center [739, 597] width 521 height 33
click at [514, 633] on td "20" at bounding box center [739, 630] width 521 height 33
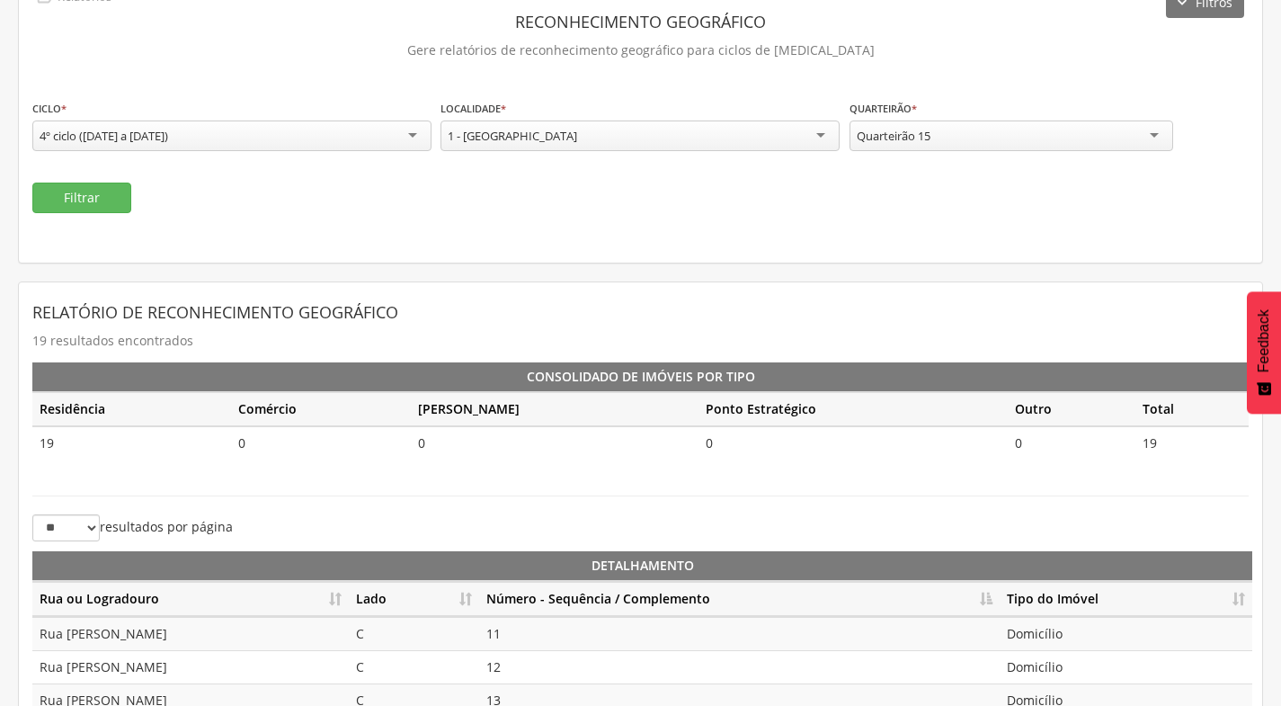
scroll to position [98, 0]
click at [1085, 129] on div "Quarteirão 15" at bounding box center [1012, 136] width 324 height 31
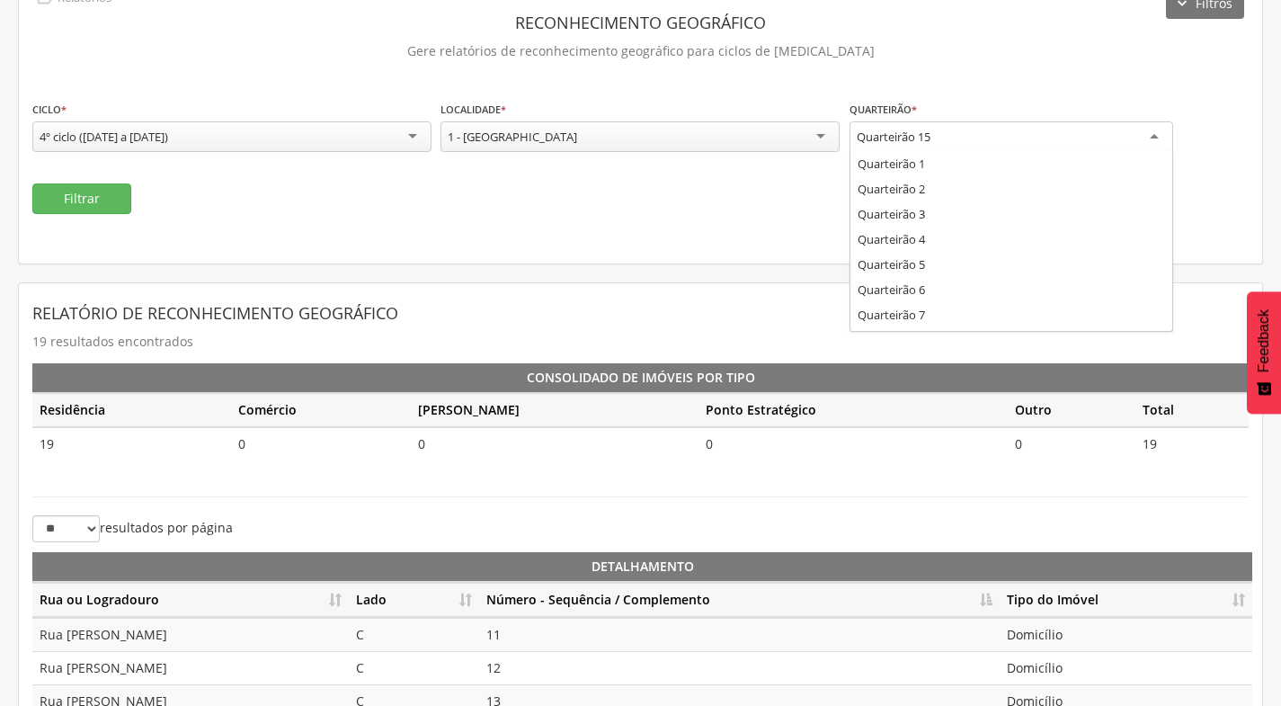
scroll to position [0, 0]
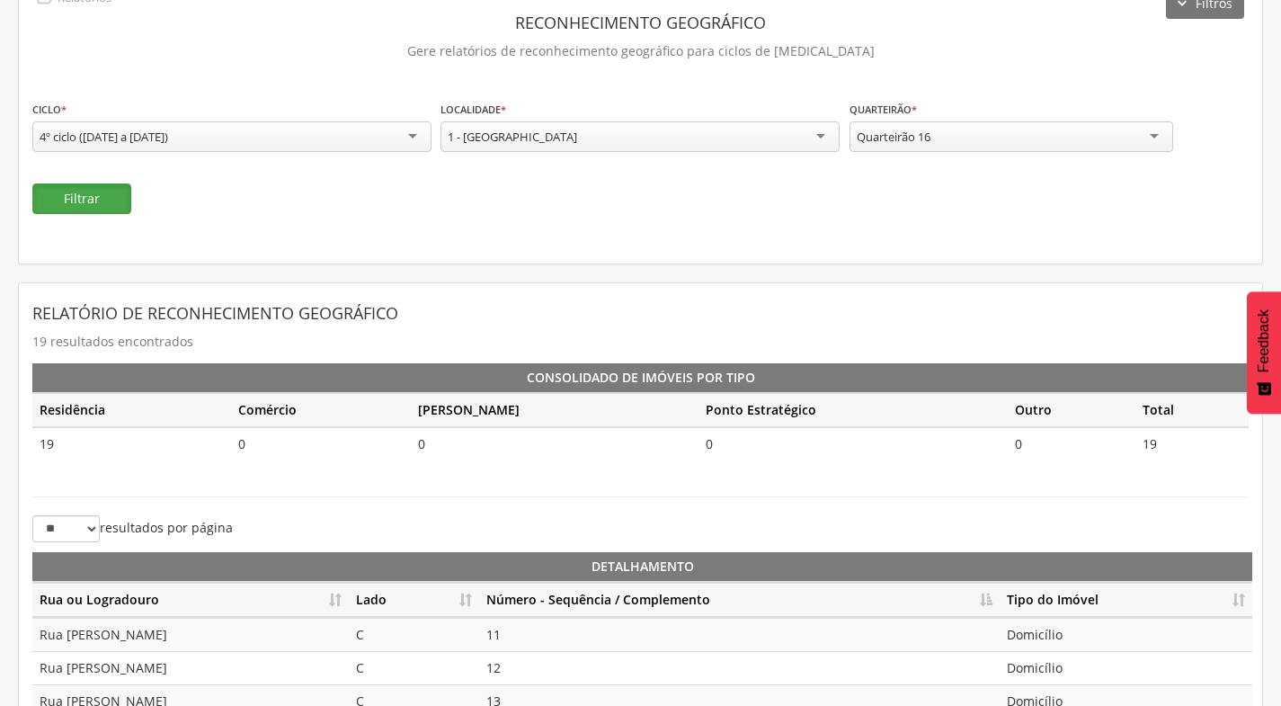
click at [54, 197] on button "Filtrar" at bounding box center [81, 198] width 99 height 31
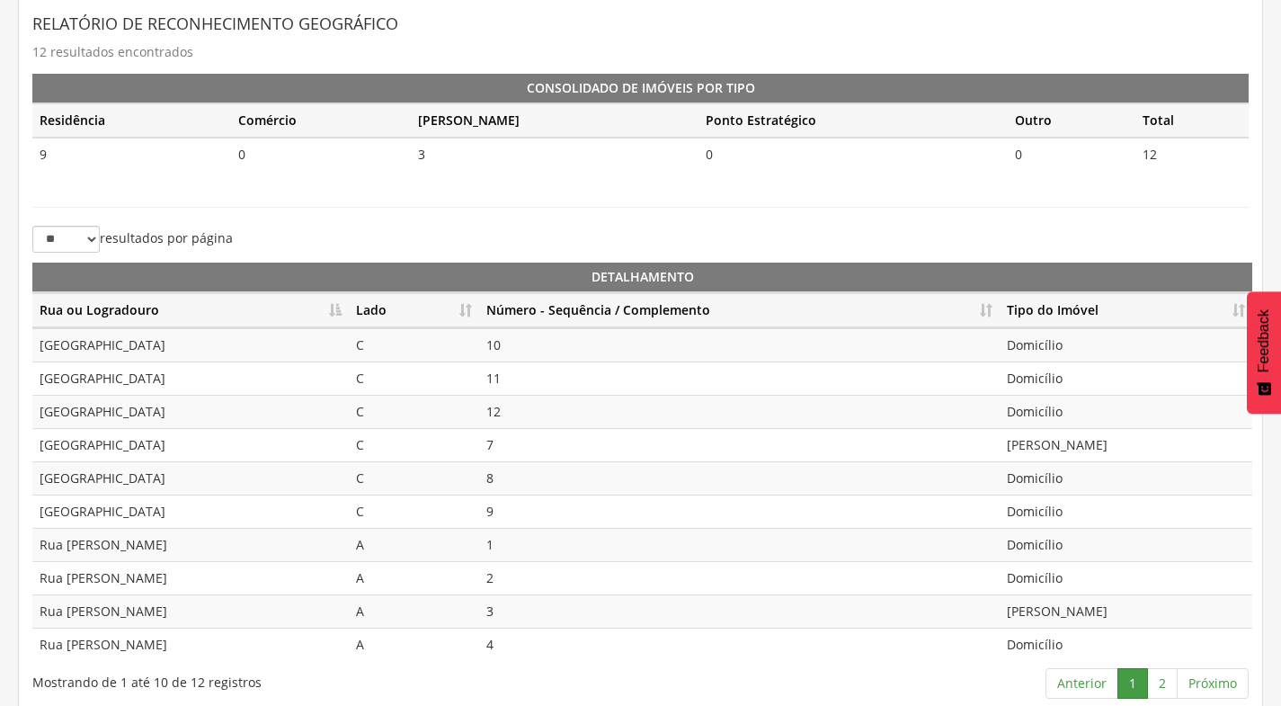
scroll to position [401, 0]
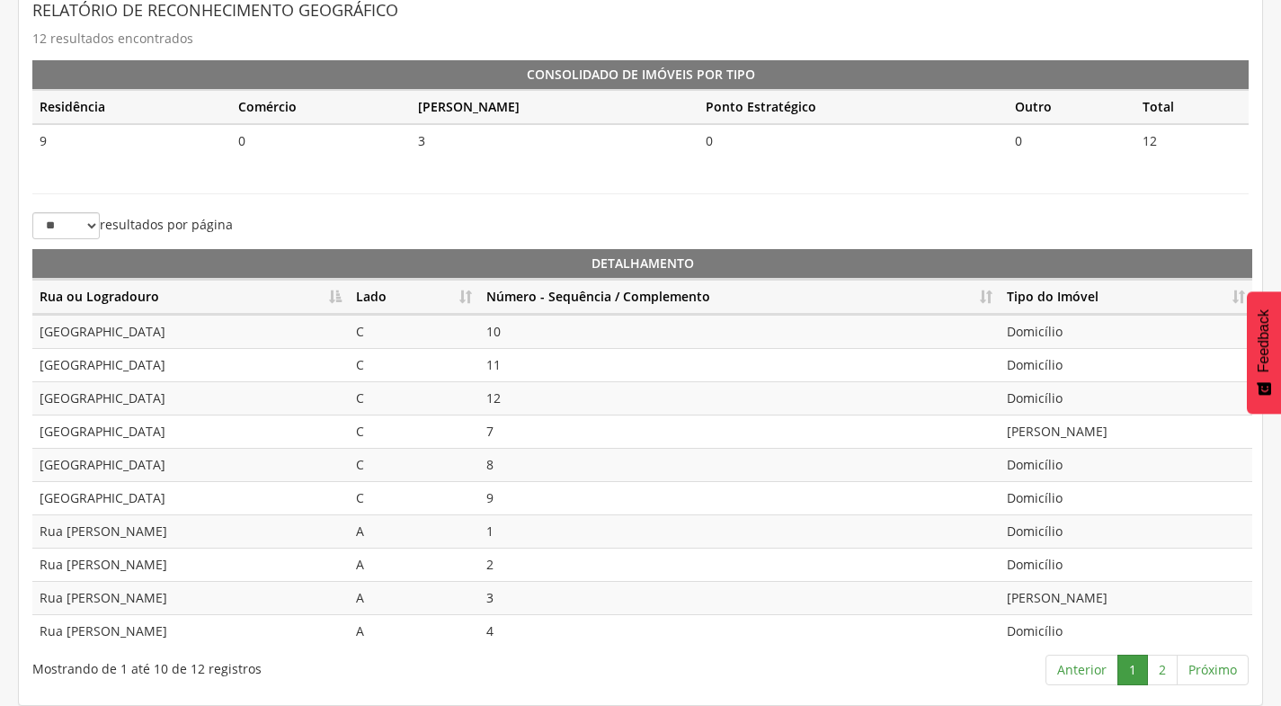
click at [989, 297] on th "Número - Sequência / Complemento" at bounding box center [739, 297] width 521 height 35
click at [1166, 678] on link "2" at bounding box center [1162, 669] width 31 height 31
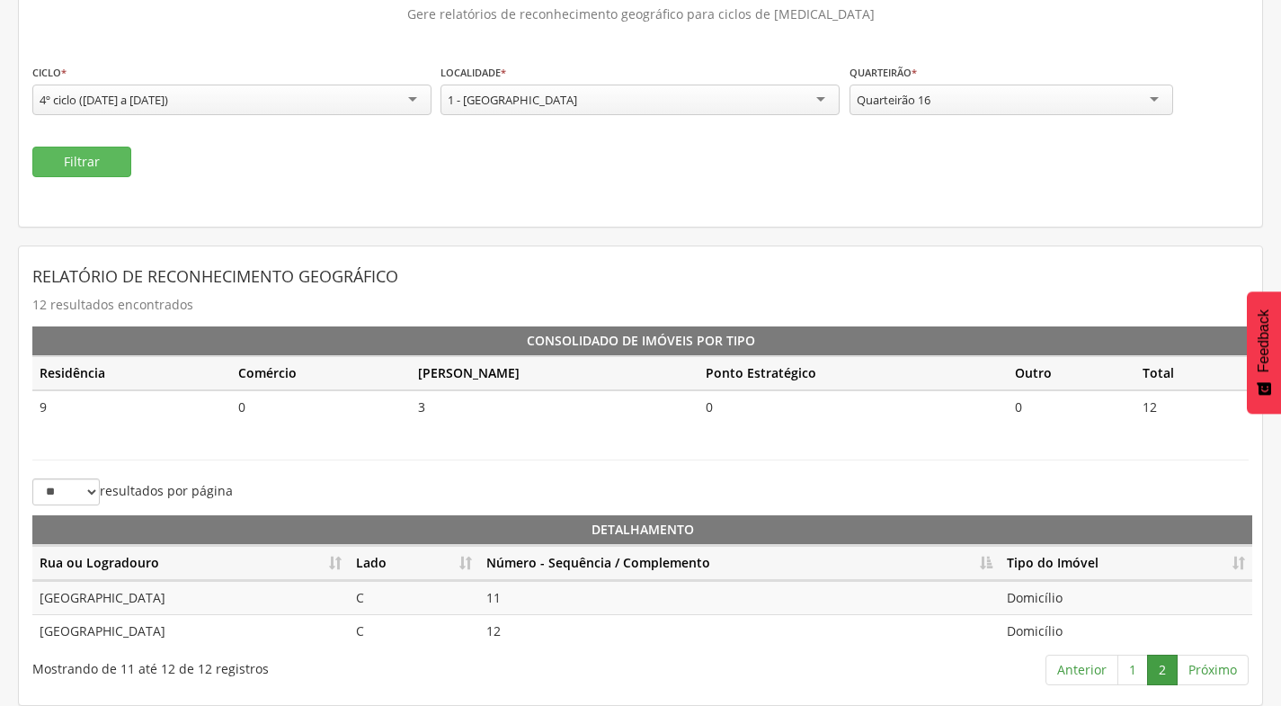
scroll to position [135, 0]
click at [1059, 107] on div "Quarteirão 16" at bounding box center [1012, 100] width 324 height 31
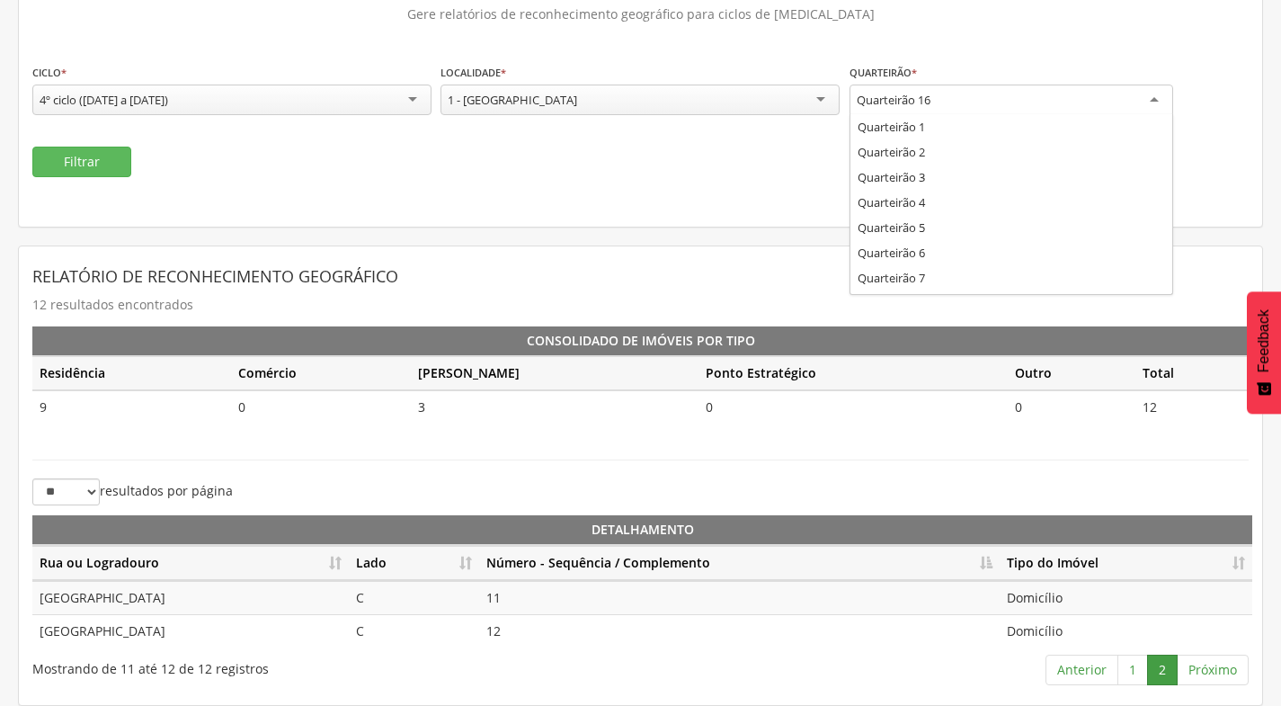
scroll to position [0, 0]
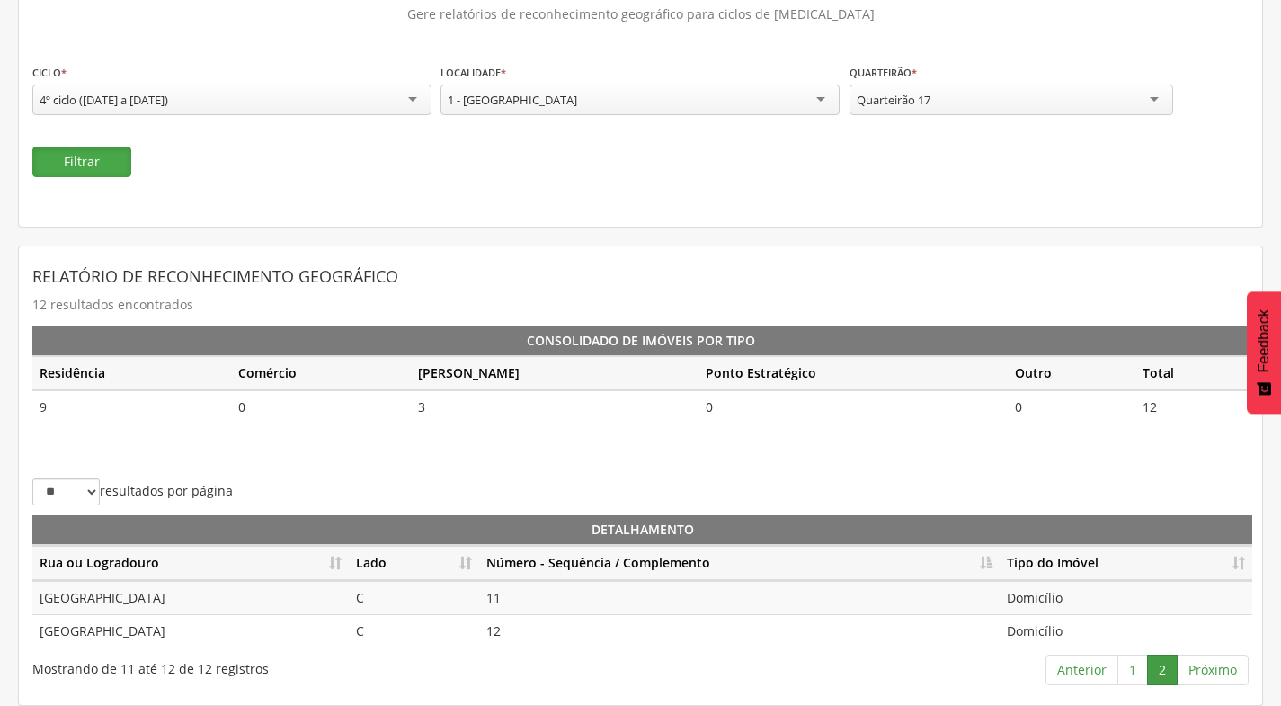
click at [68, 163] on button "Filtrar" at bounding box center [81, 162] width 99 height 31
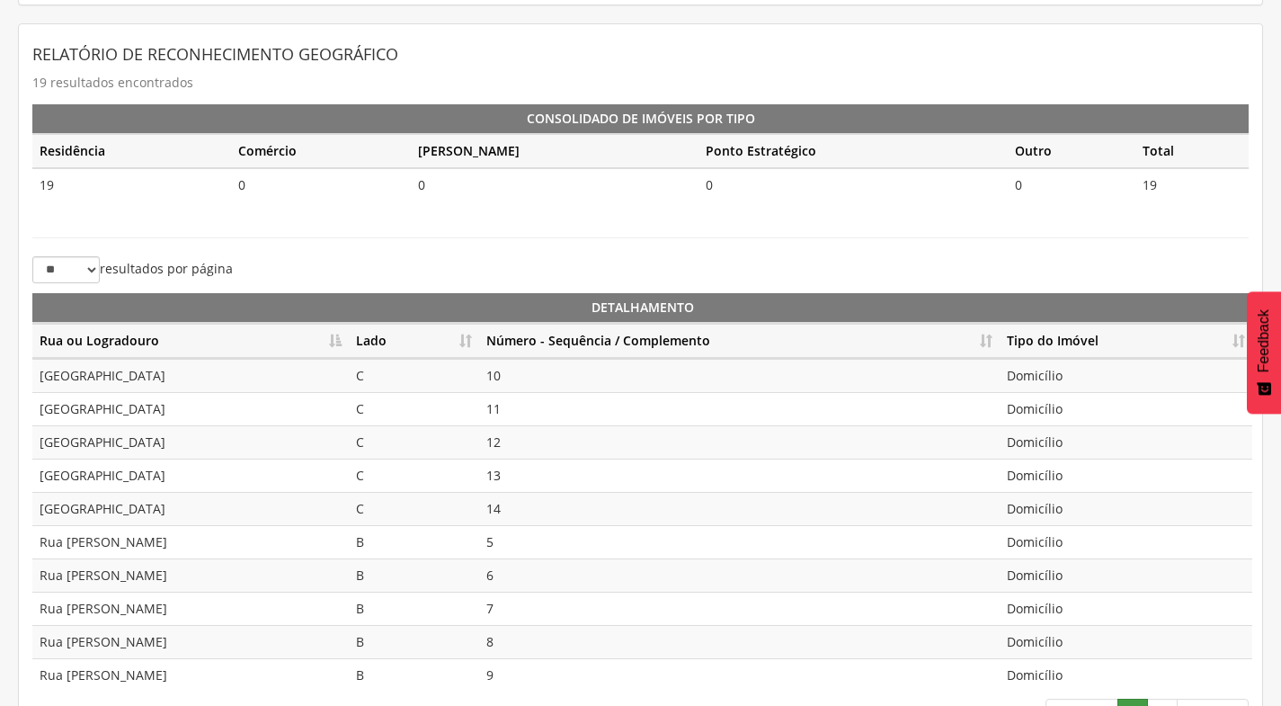
scroll to position [401, 0]
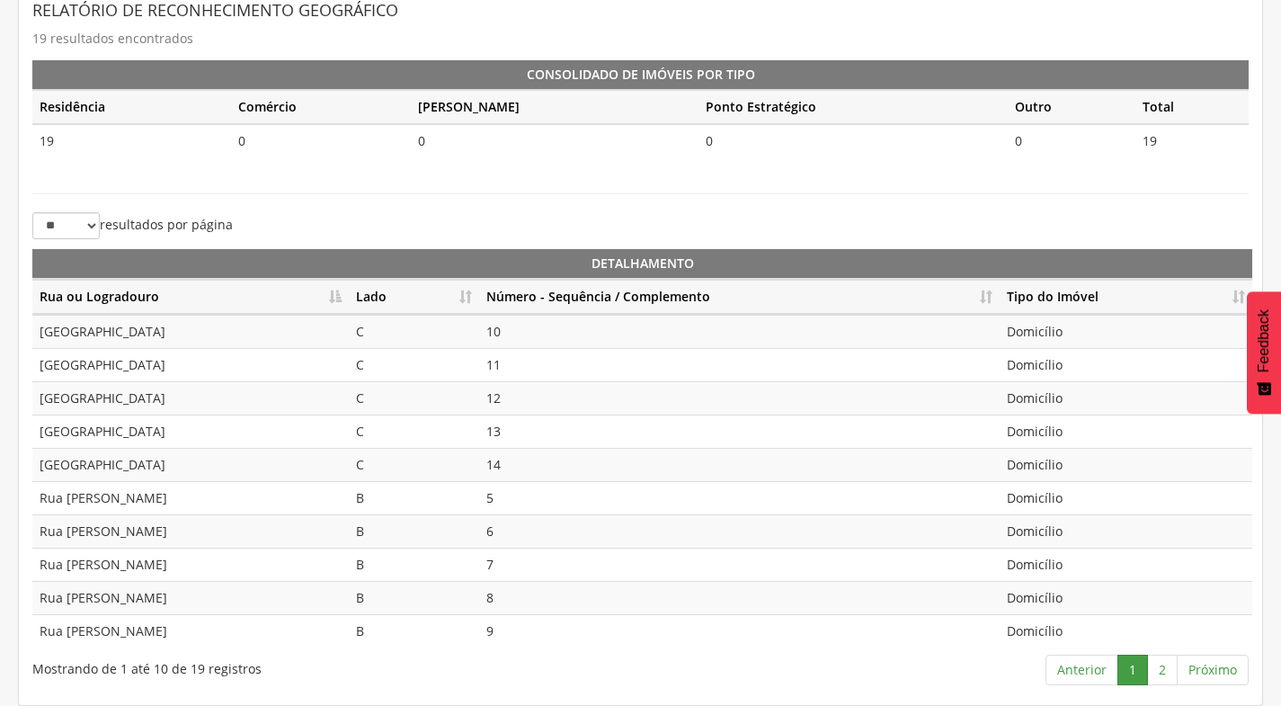
click at [992, 301] on th "Número - Sequência / Complemento" at bounding box center [739, 297] width 521 height 35
click at [1157, 675] on link "2" at bounding box center [1162, 669] width 31 height 31
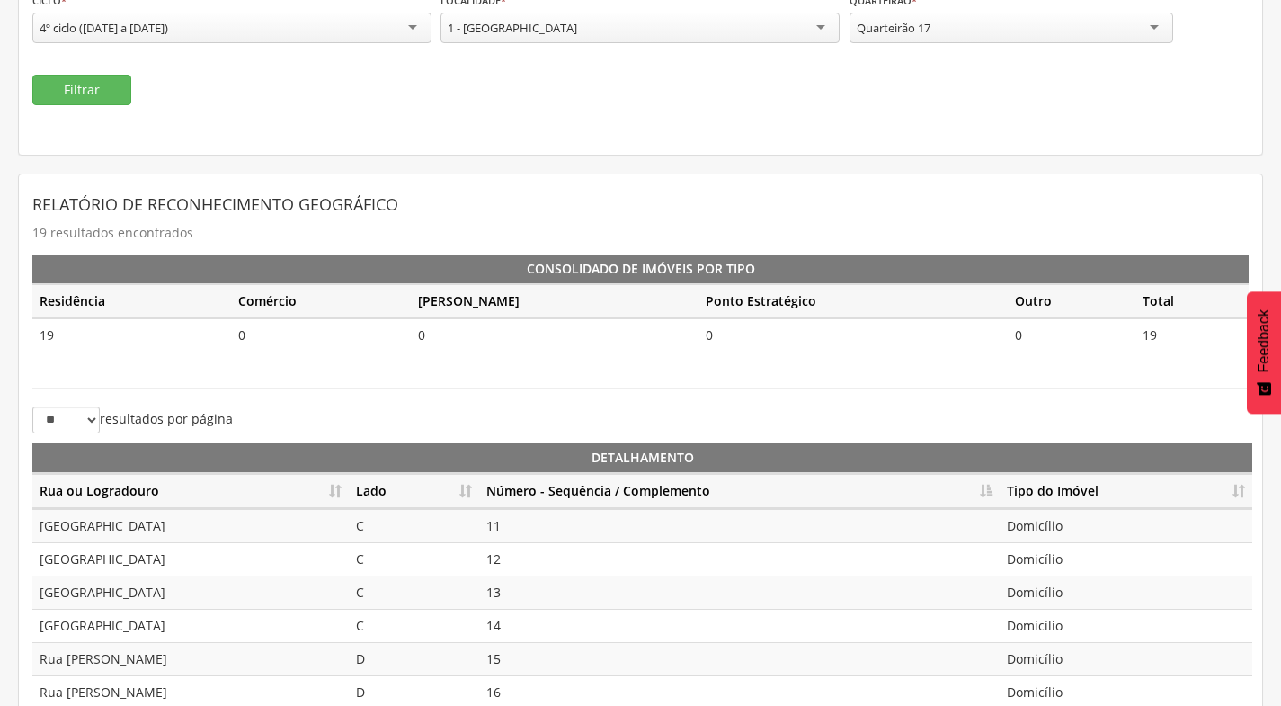
scroll to position [188, 0]
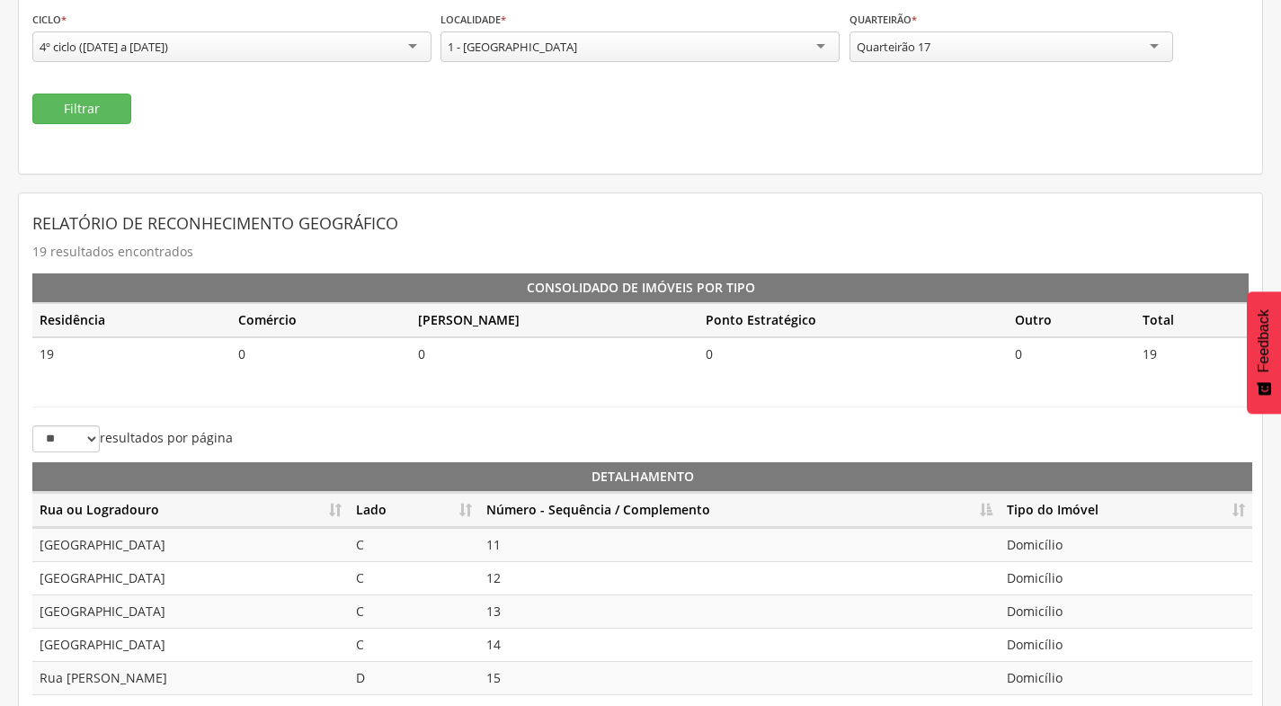
click at [957, 54] on div "Quarteirão 17" at bounding box center [1012, 46] width 324 height 31
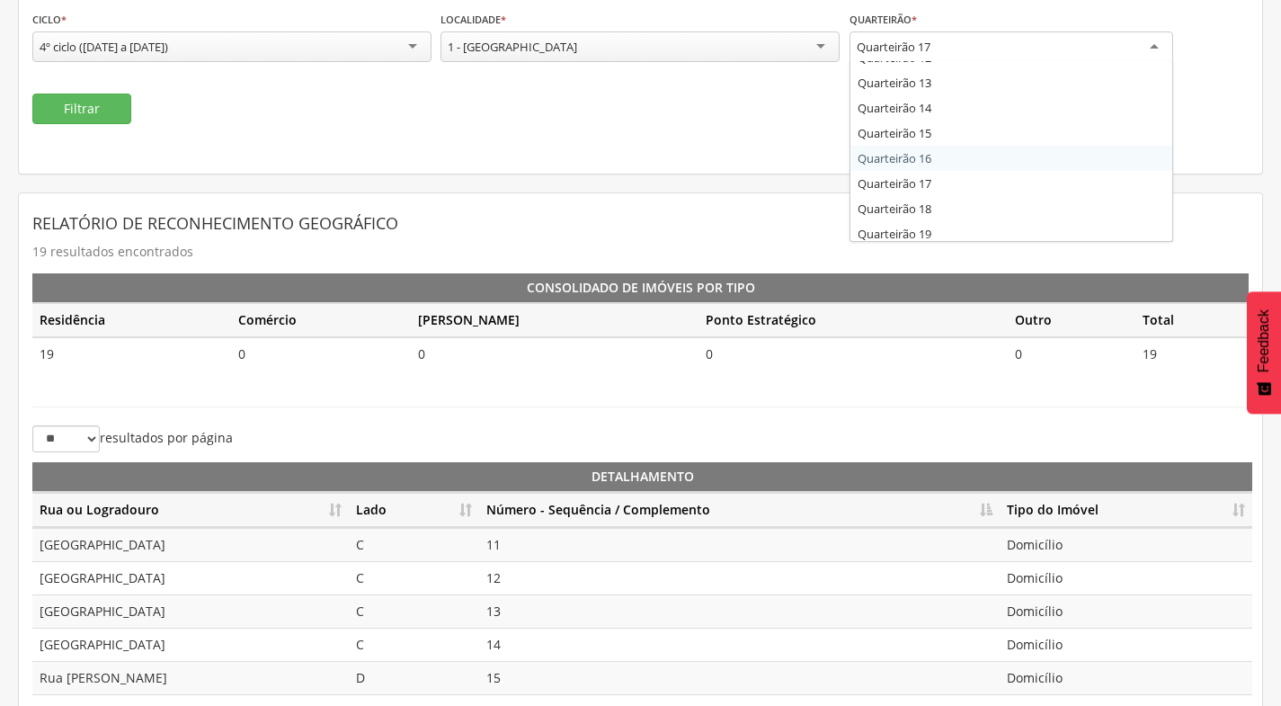
scroll to position [298, 0]
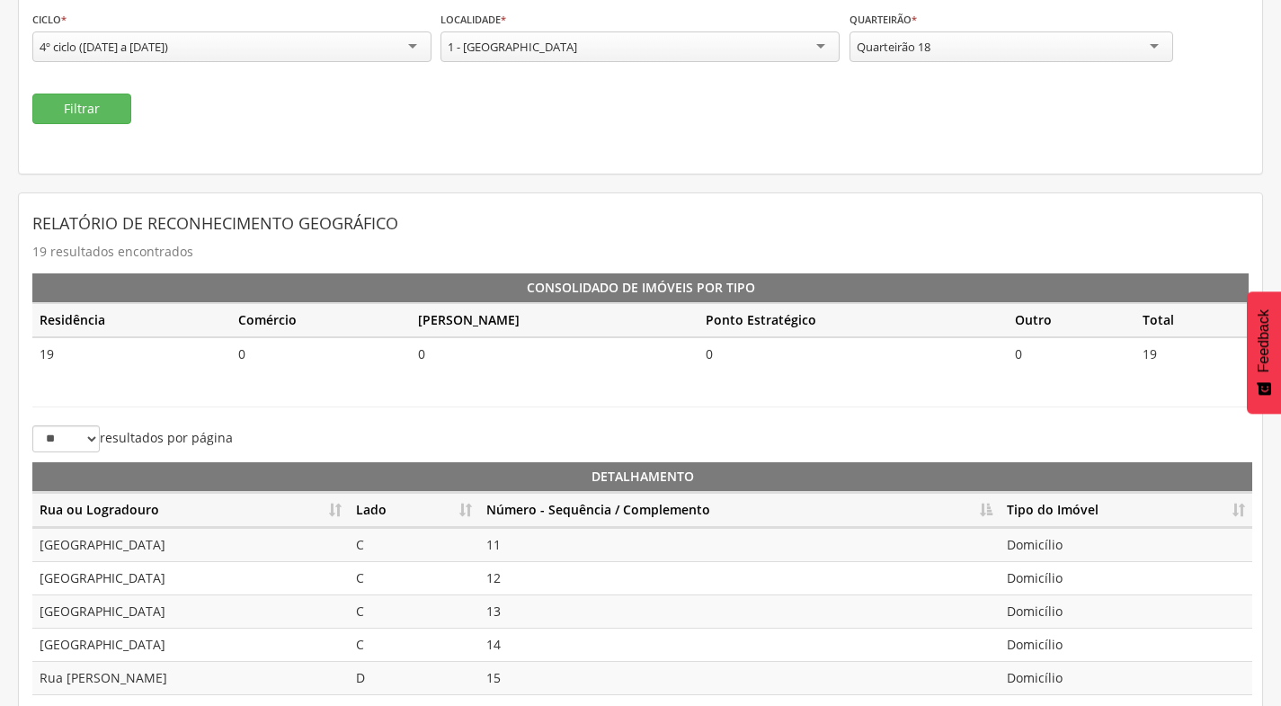
drag, startPoint x: 937, startPoint y: 205, endPoint x: 929, endPoint y: 200, distance: 9.3
click at [69, 117] on button "Filtrar" at bounding box center [81, 108] width 99 height 31
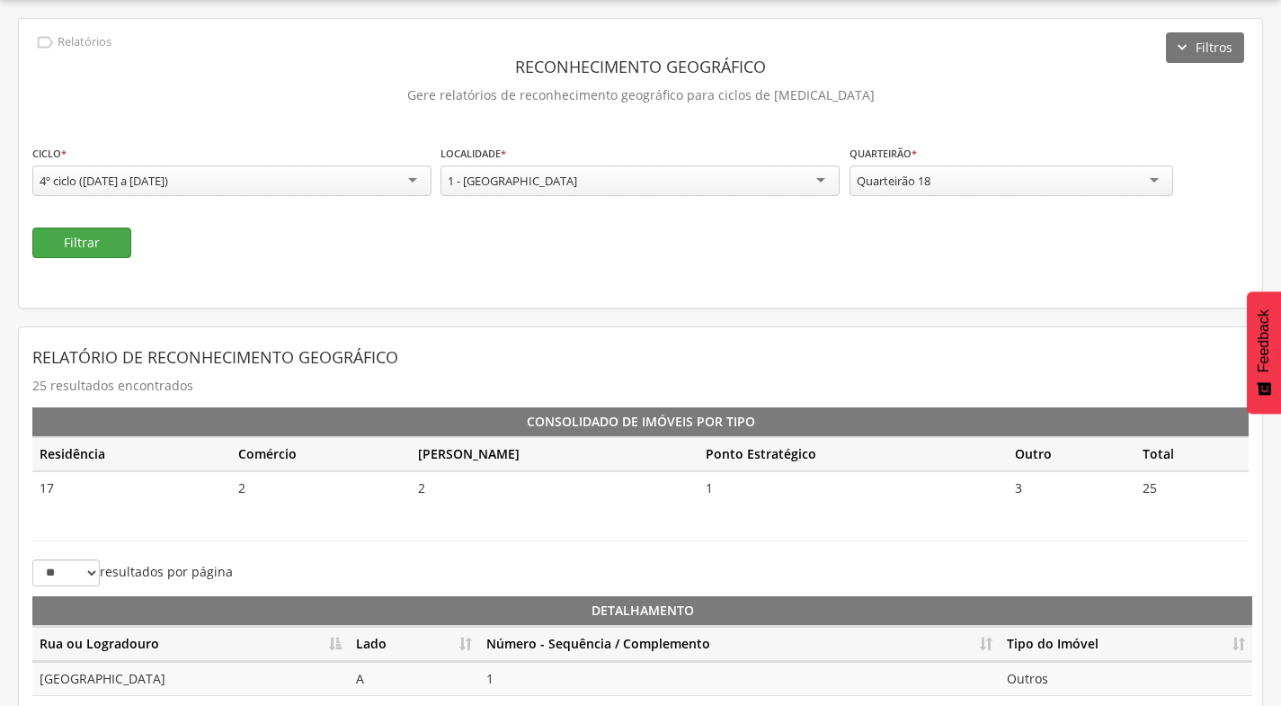
scroll to position [188, 0]
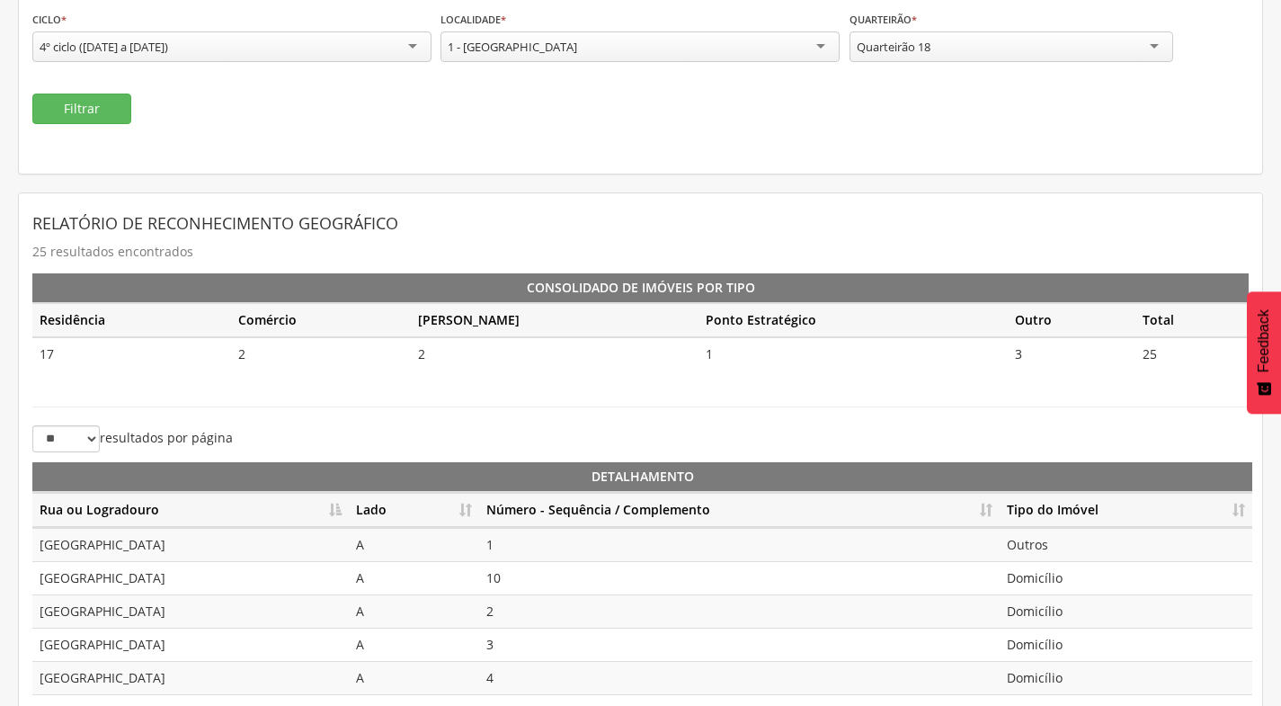
click at [975, 511] on th "Número - Sequência / Complemento" at bounding box center [739, 510] width 521 height 35
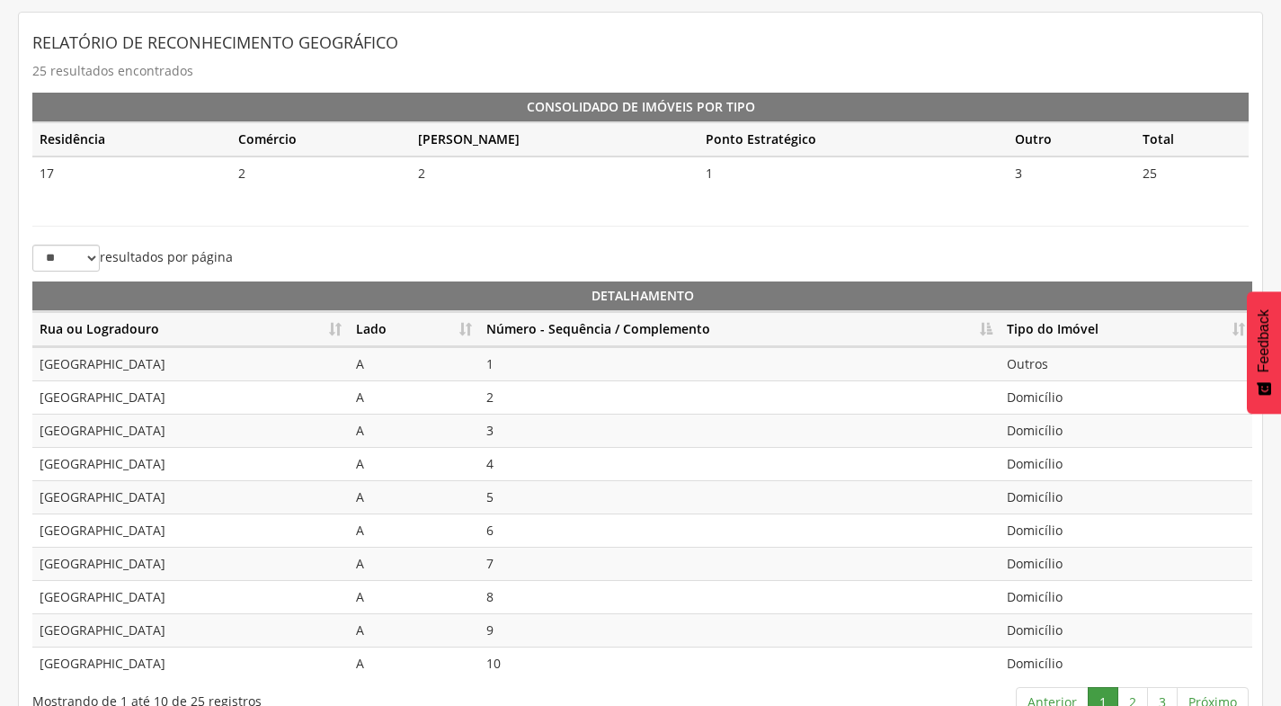
scroll to position [401, 0]
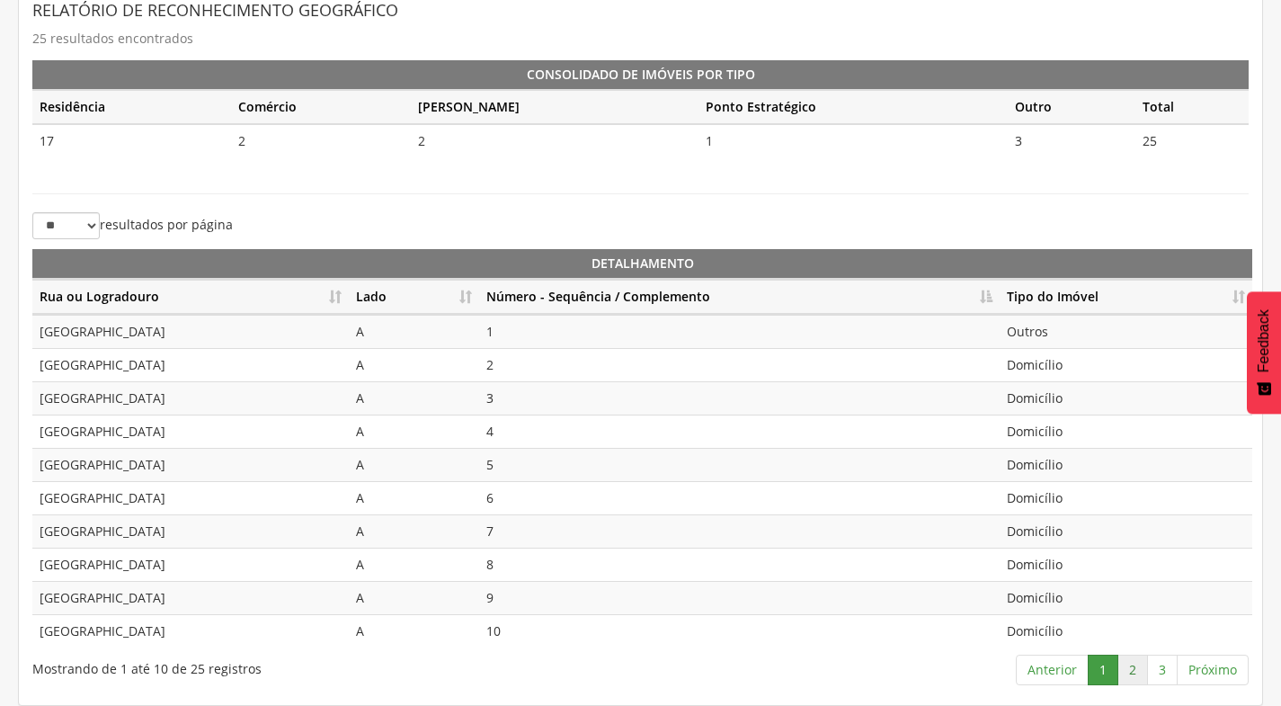
click at [1136, 681] on link "2" at bounding box center [1132, 669] width 31 height 31
click at [1105, 664] on link "1" at bounding box center [1103, 669] width 31 height 31
click at [1141, 663] on link "2" at bounding box center [1132, 669] width 31 height 31
click at [1164, 672] on link "3" at bounding box center [1162, 669] width 31 height 31
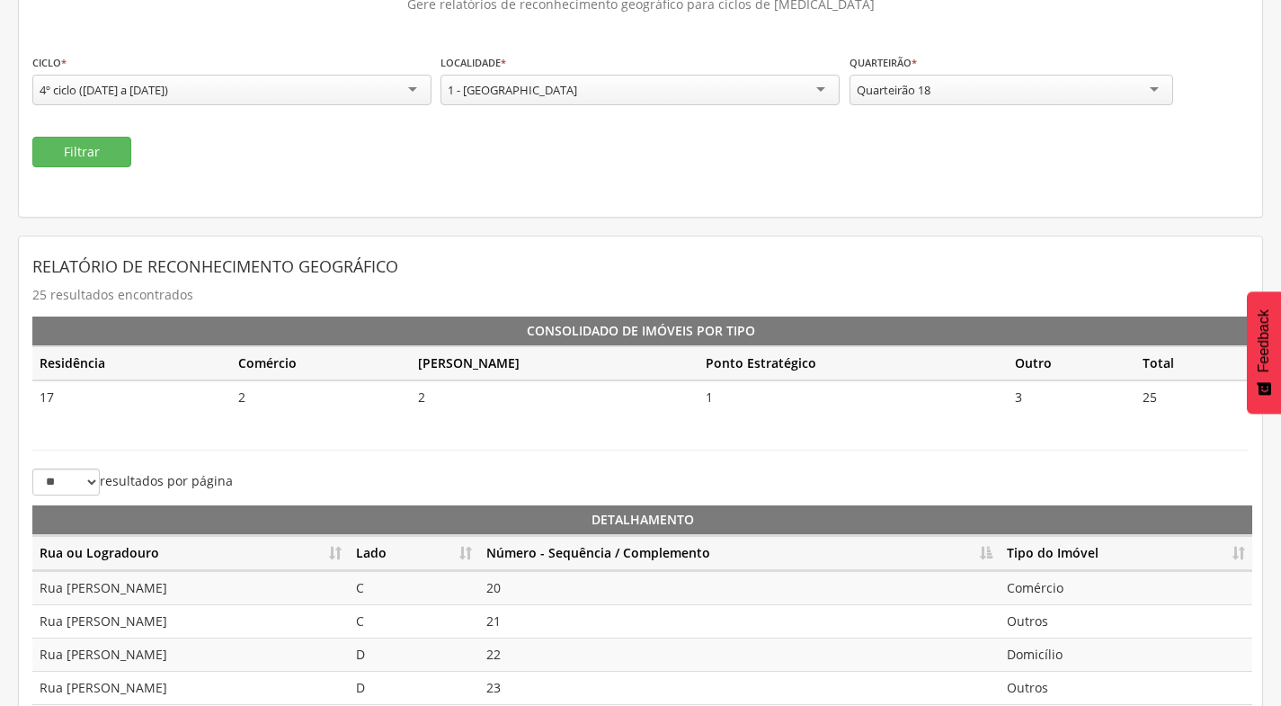
scroll to position [0, 0]
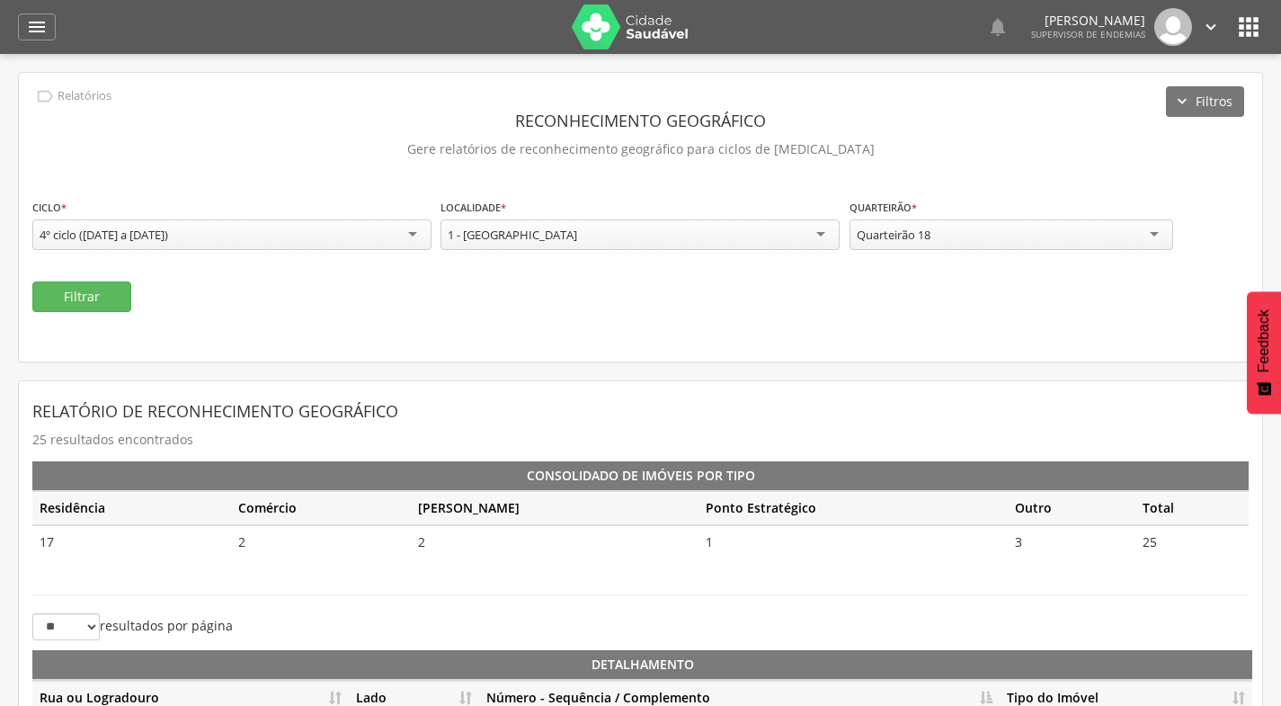
click at [1034, 223] on div "Quarteirão 18" at bounding box center [1012, 234] width 324 height 31
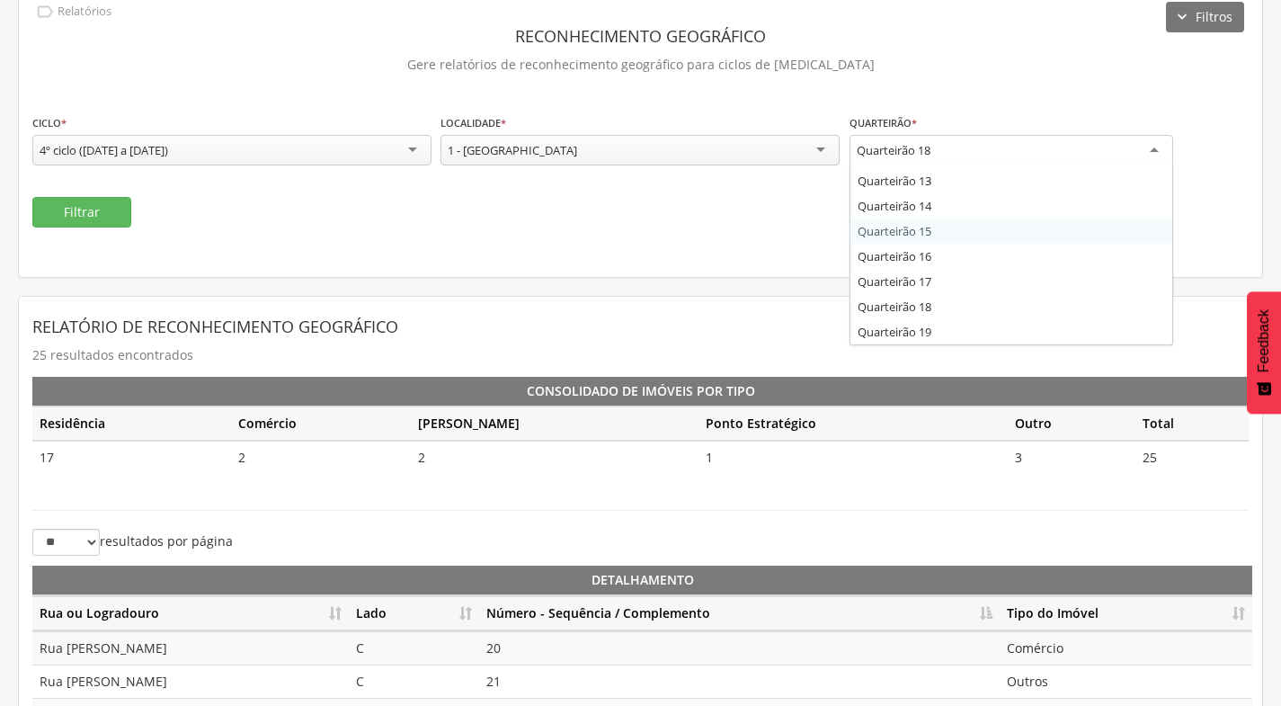
scroll to position [235, 0]
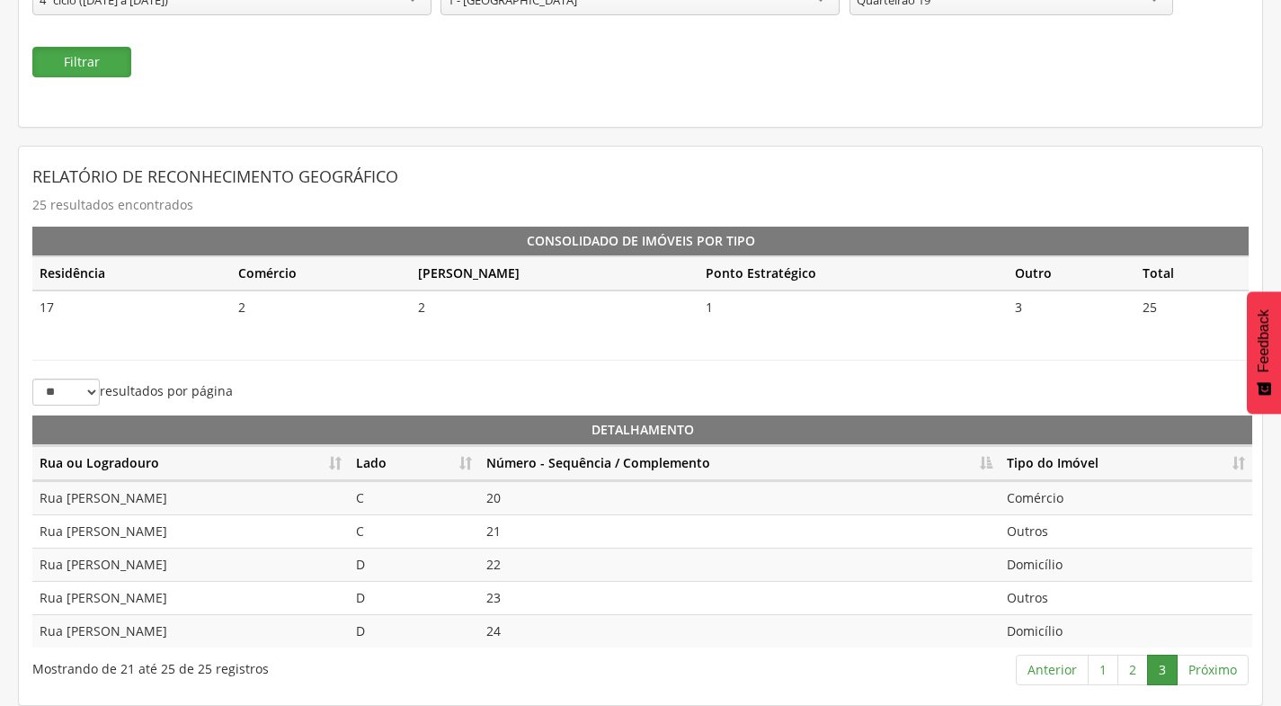
click at [114, 66] on button "Filtrar" at bounding box center [81, 62] width 99 height 31
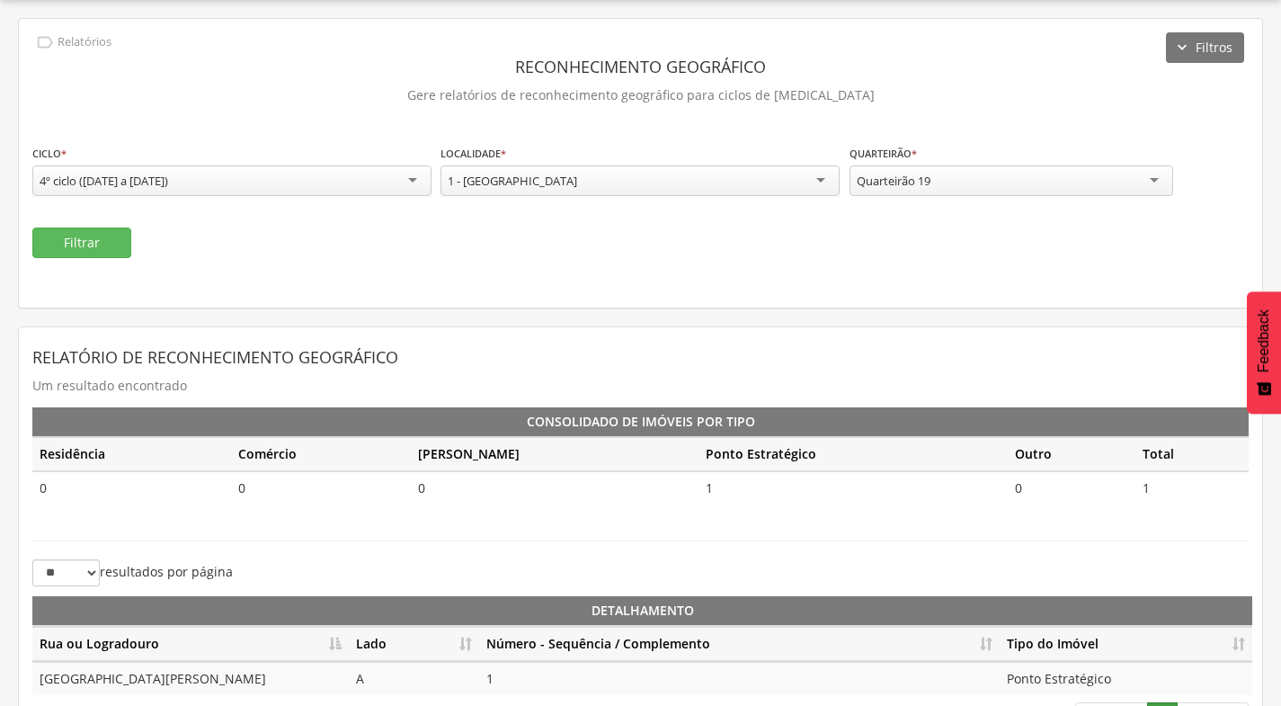
scroll to position [102, 0]
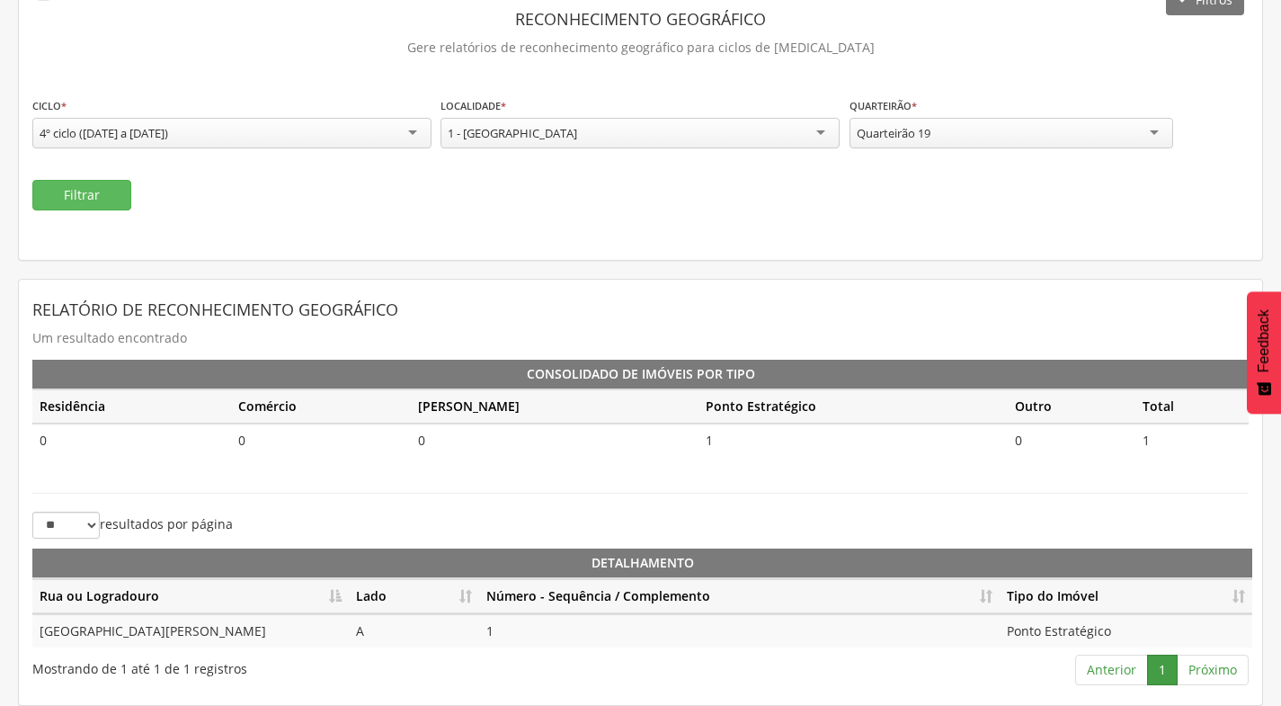
click at [962, 133] on div "Quarteirão 19" at bounding box center [1012, 133] width 324 height 31
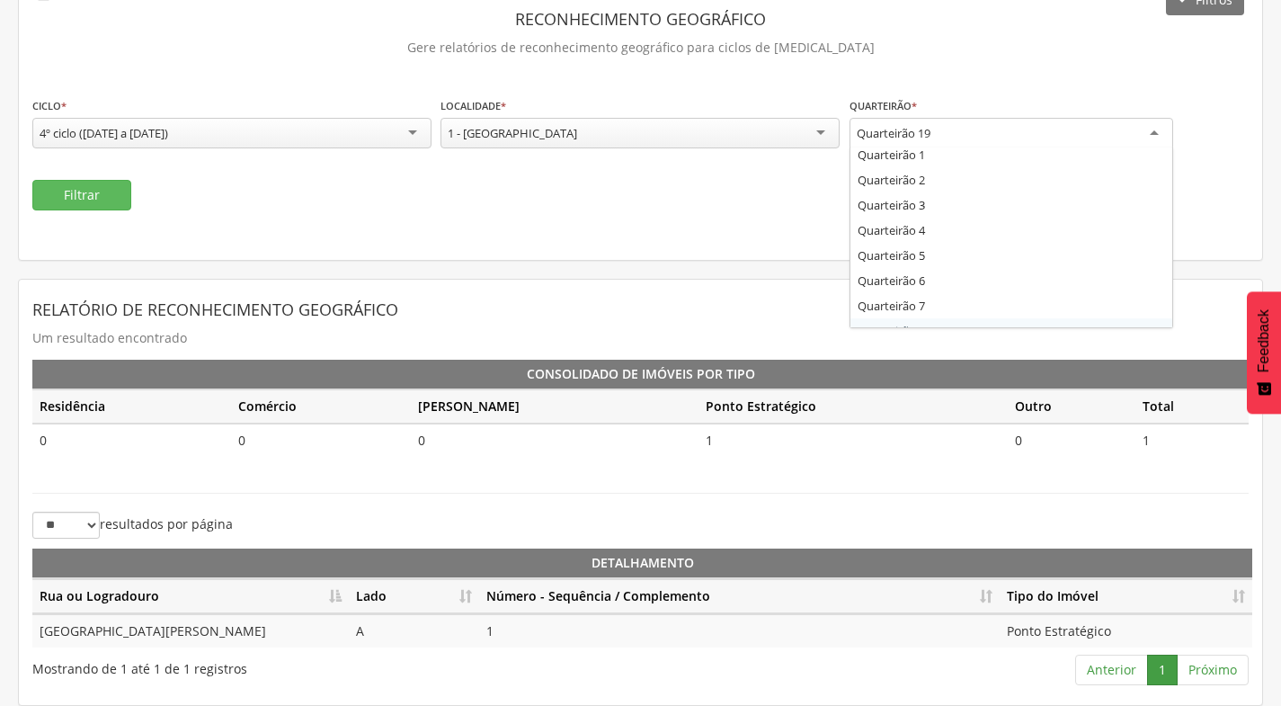
scroll to position [0, 0]
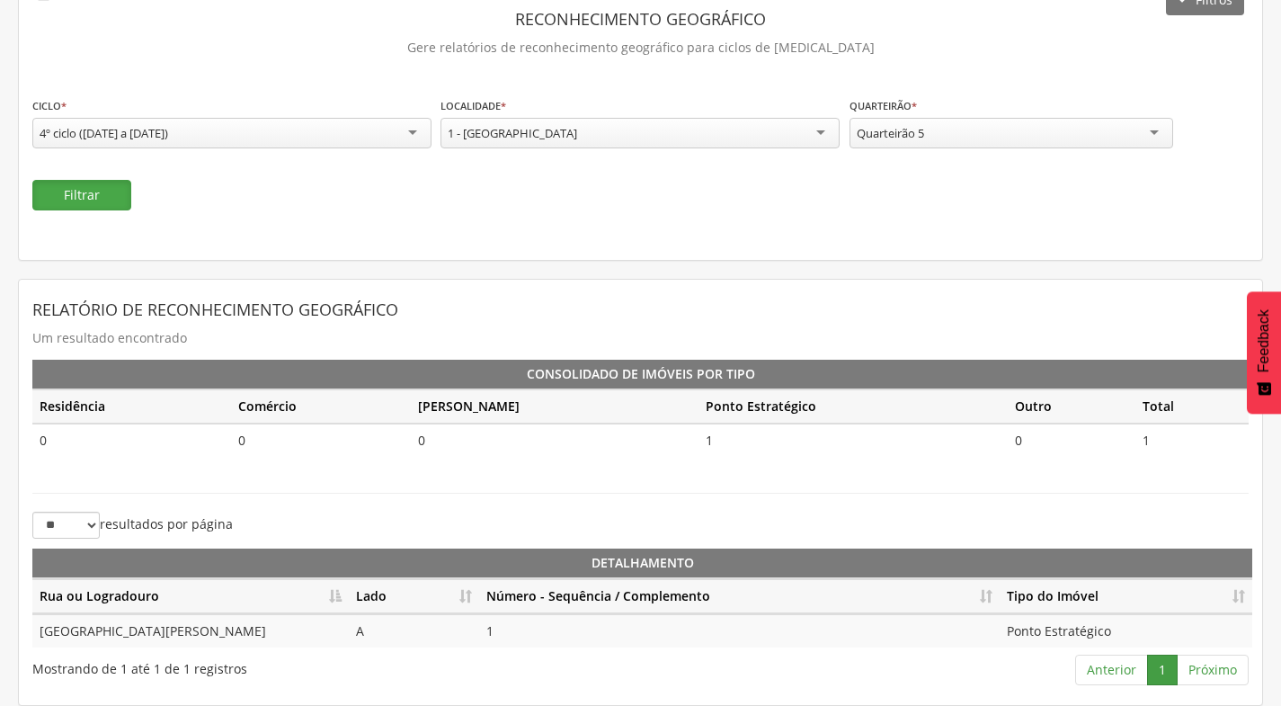
click at [91, 200] on button "Filtrar" at bounding box center [81, 195] width 99 height 31
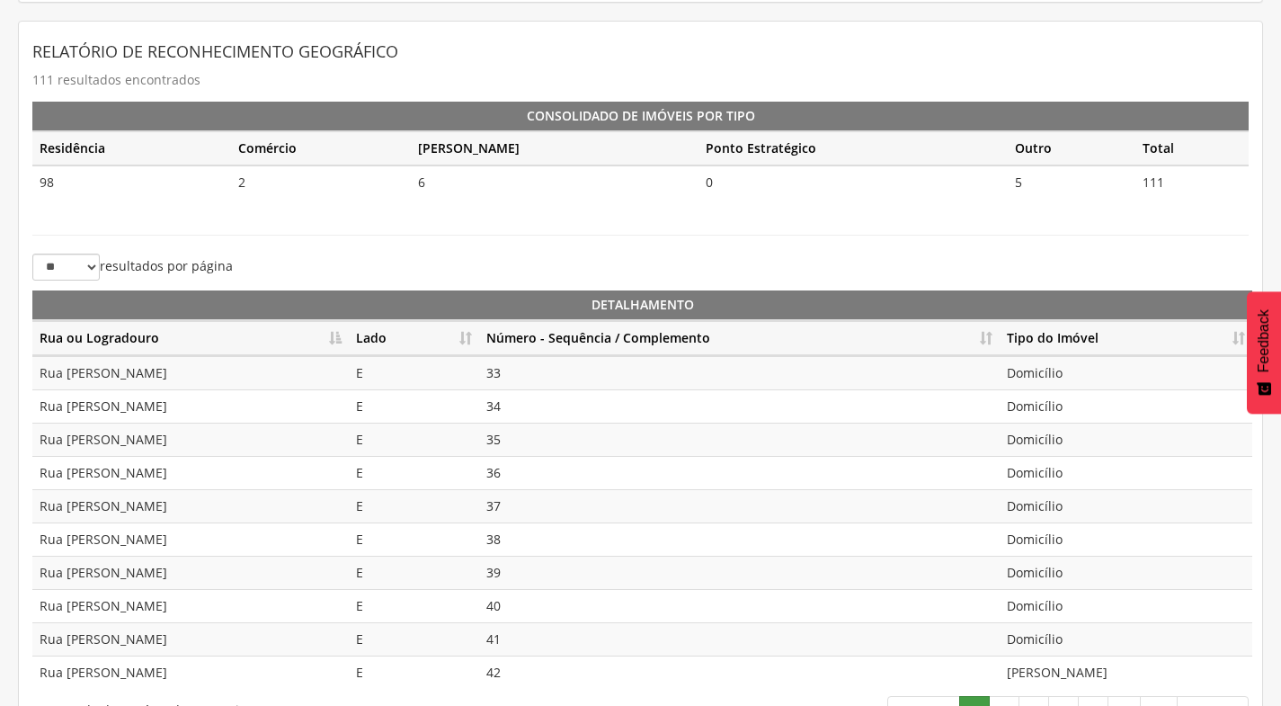
scroll to position [401, 0]
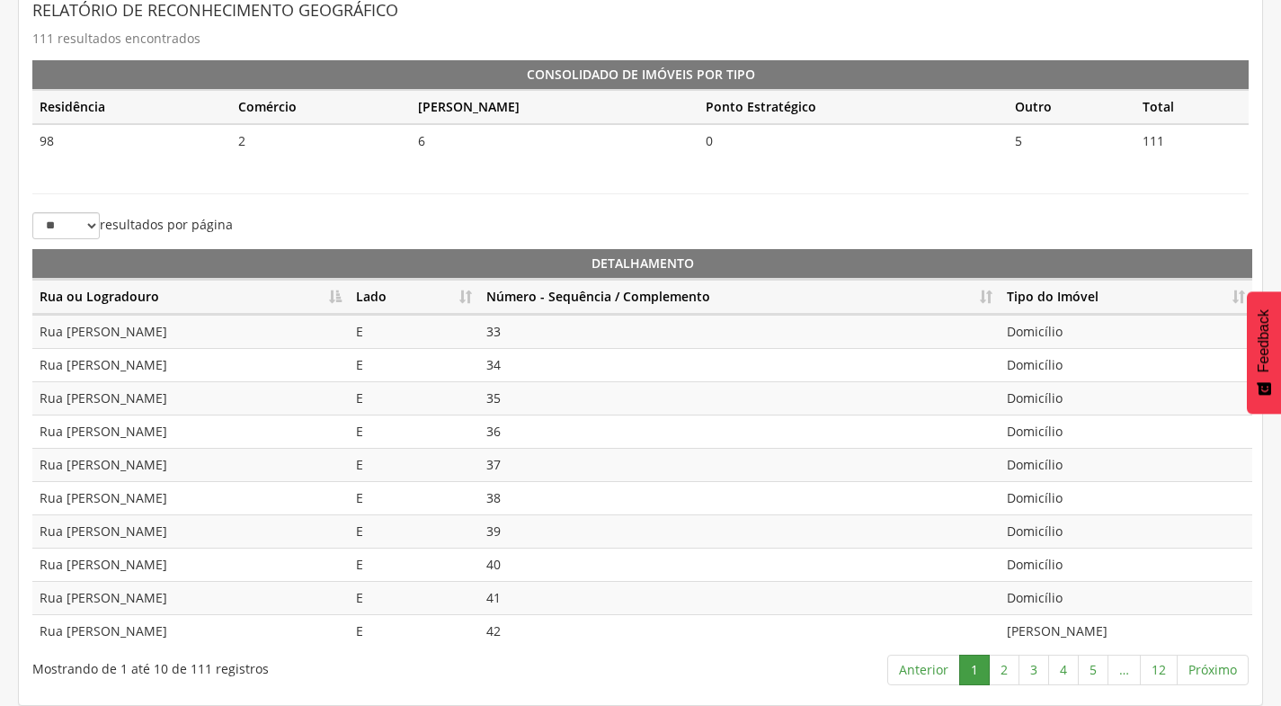
click at [985, 303] on th "Número - Sequência / Complemento" at bounding box center [739, 297] width 521 height 35
click at [1009, 675] on link "2" at bounding box center [1004, 669] width 31 height 31
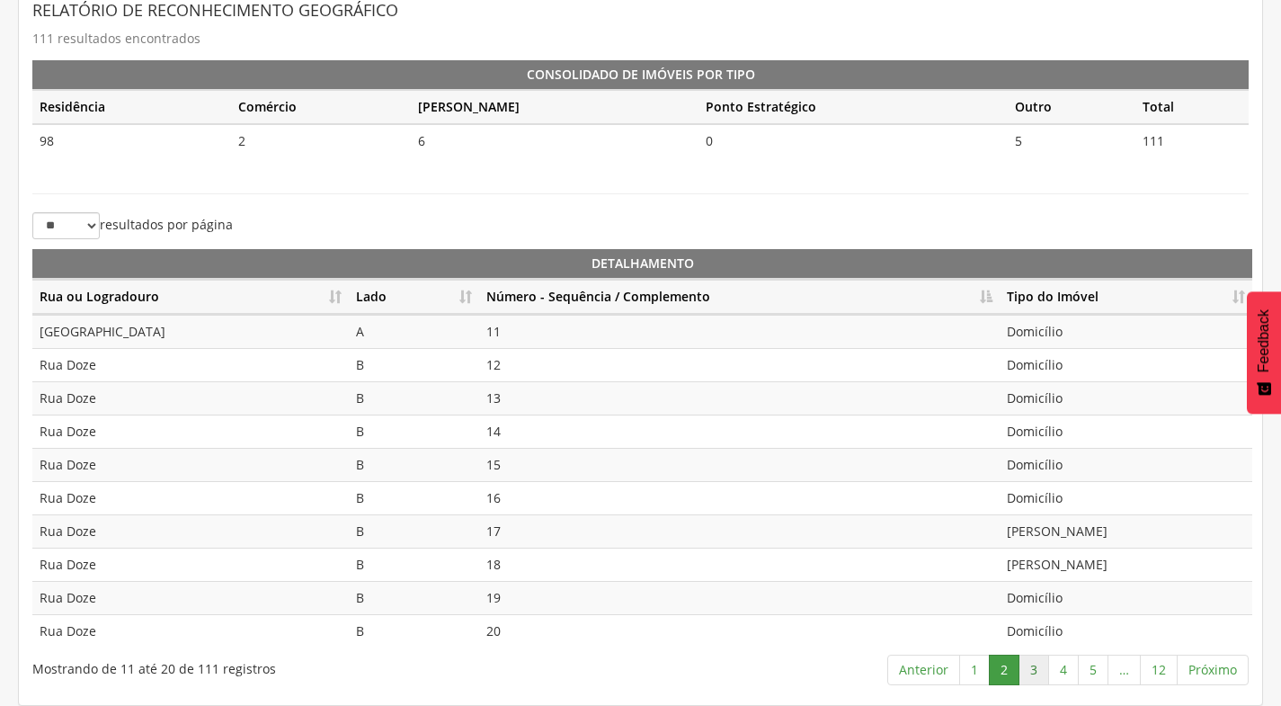
click at [1032, 672] on link "3" at bounding box center [1034, 669] width 31 height 31
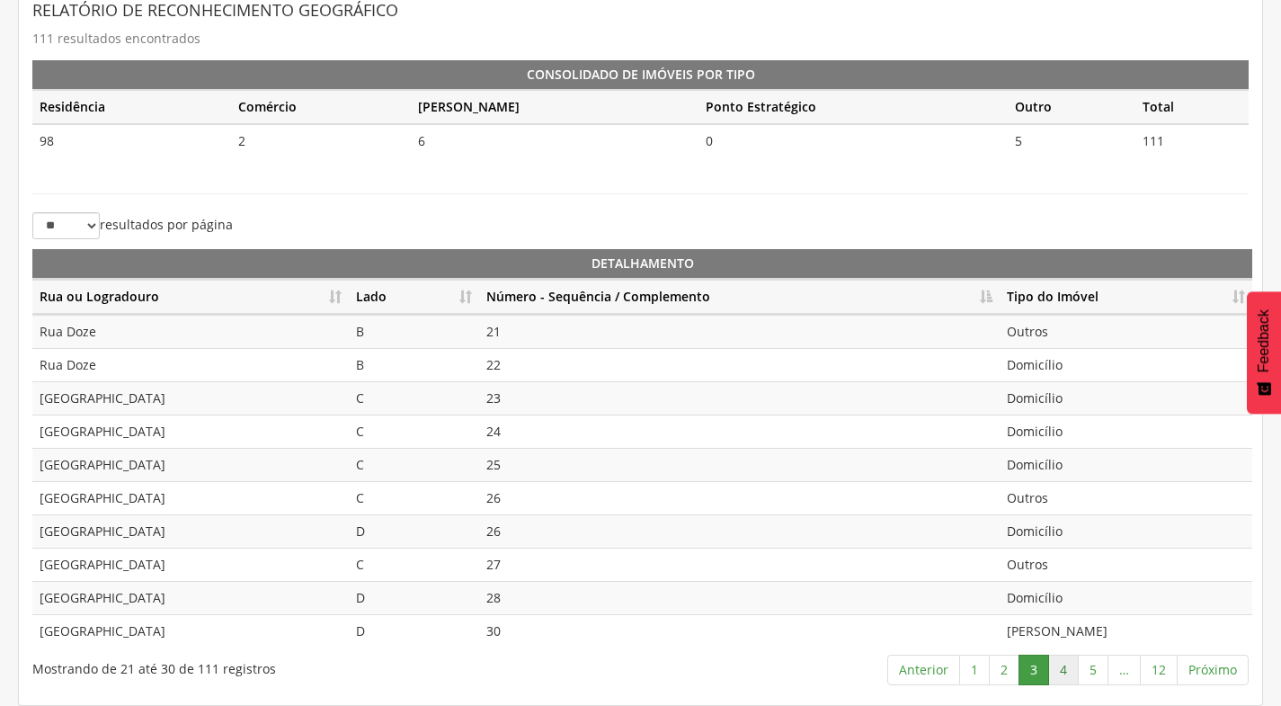
click at [1069, 668] on link "4" at bounding box center [1063, 669] width 31 height 31
click at [1094, 667] on link "5" at bounding box center [1093, 669] width 31 height 31
click at [1086, 662] on link "6" at bounding box center [1093, 669] width 31 height 31
click at [1100, 677] on link "7" at bounding box center [1093, 669] width 31 height 31
click at [1092, 670] on link "8" at bounding box center [1093, 669] width 31 height 31
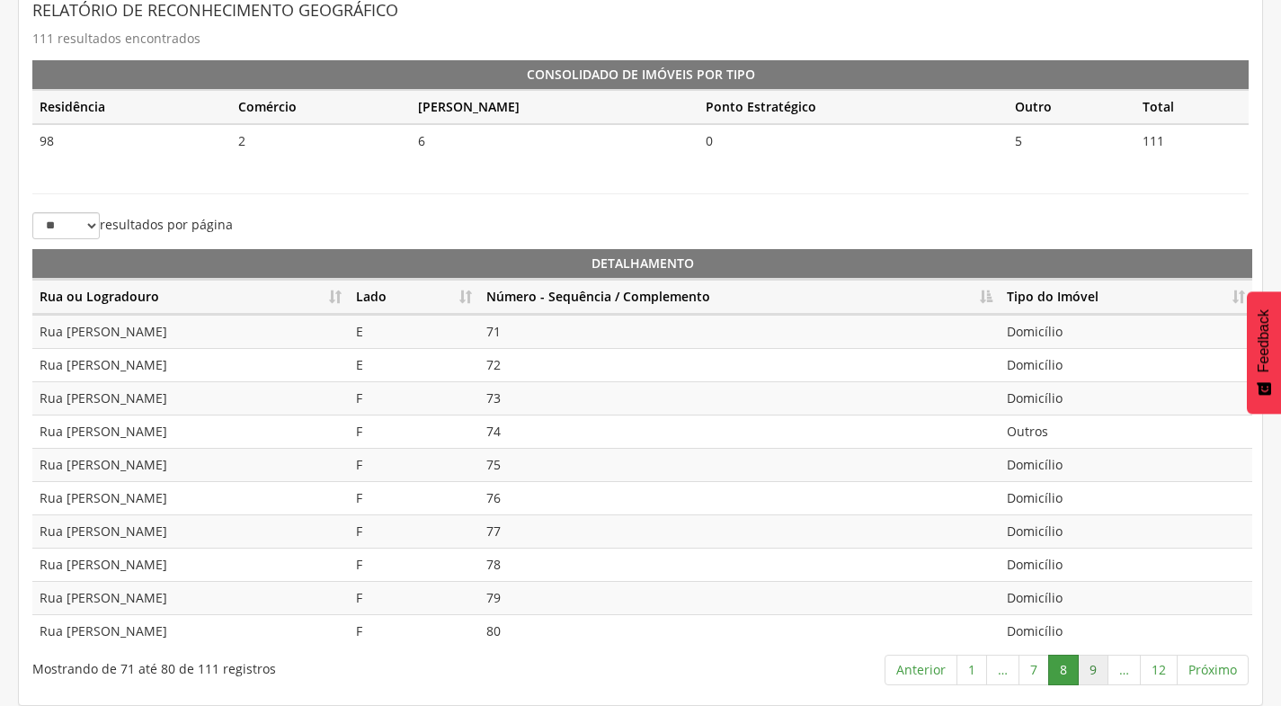
click at [1101, 683] on link "9" at bounding box center [1093, 669] width 31 height 31
click at [1089, 663] on link "10" at bounding box center [1085, 669] width 38 height 31
click at [1126, 663] on link "11" at bounding box center [1122, 669] width 38 height 31
click at [1167, 666] on link "12" at bounding box center [1159, 669] width 38 height 31
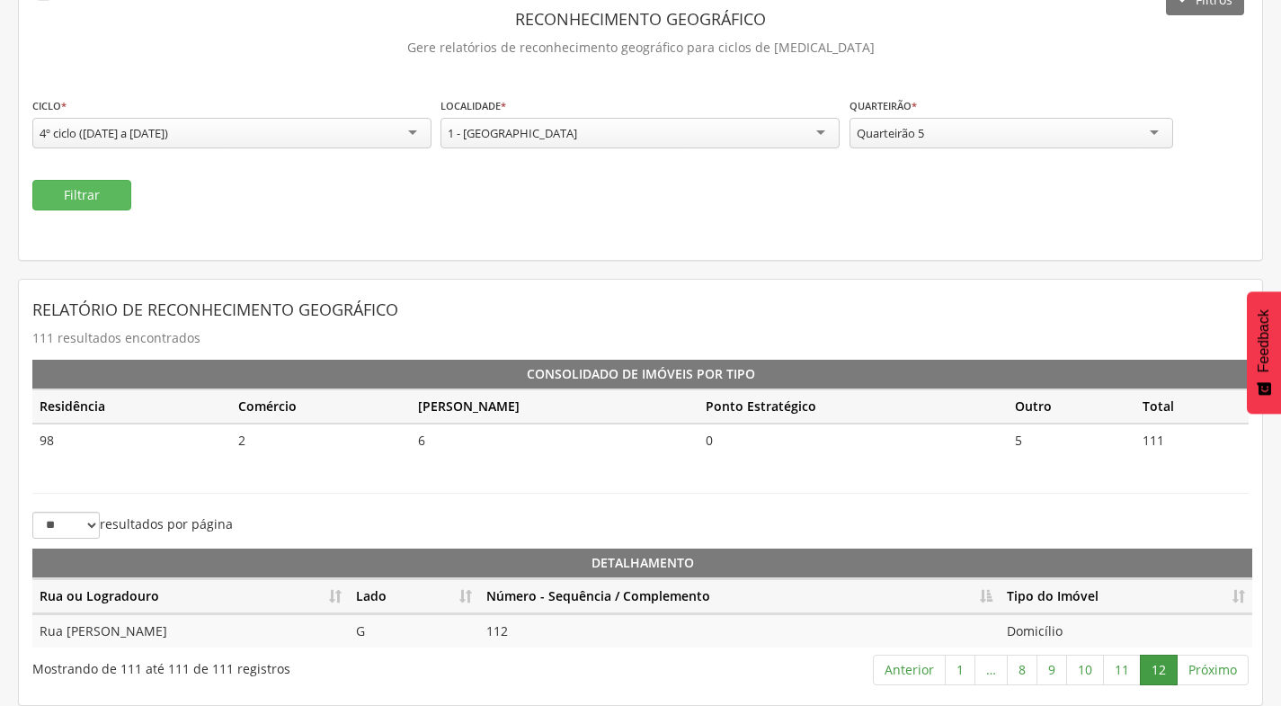
scroll to position [102, 0]
click at [1105, 669] on link "11" at bounding box center [1122, 669] width 38 height 31
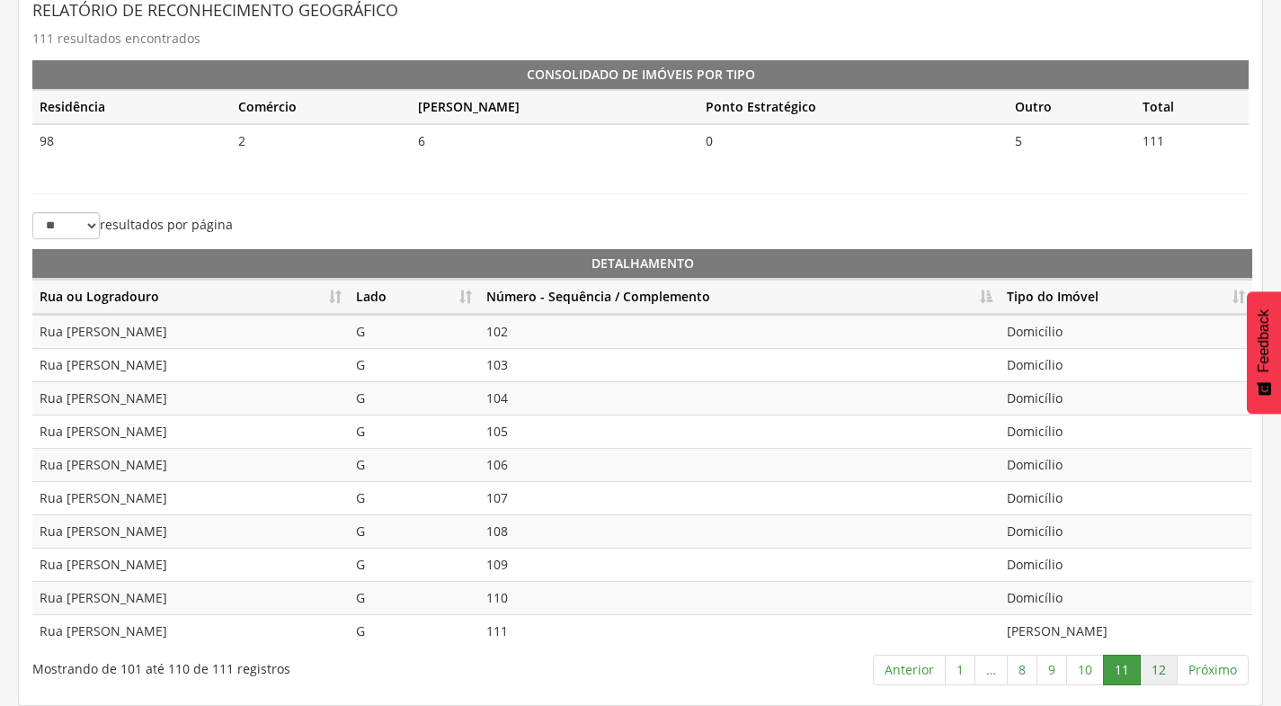
click at [1161, 671] on link "12" at bounding box center [1159, 669] width 38 height 31
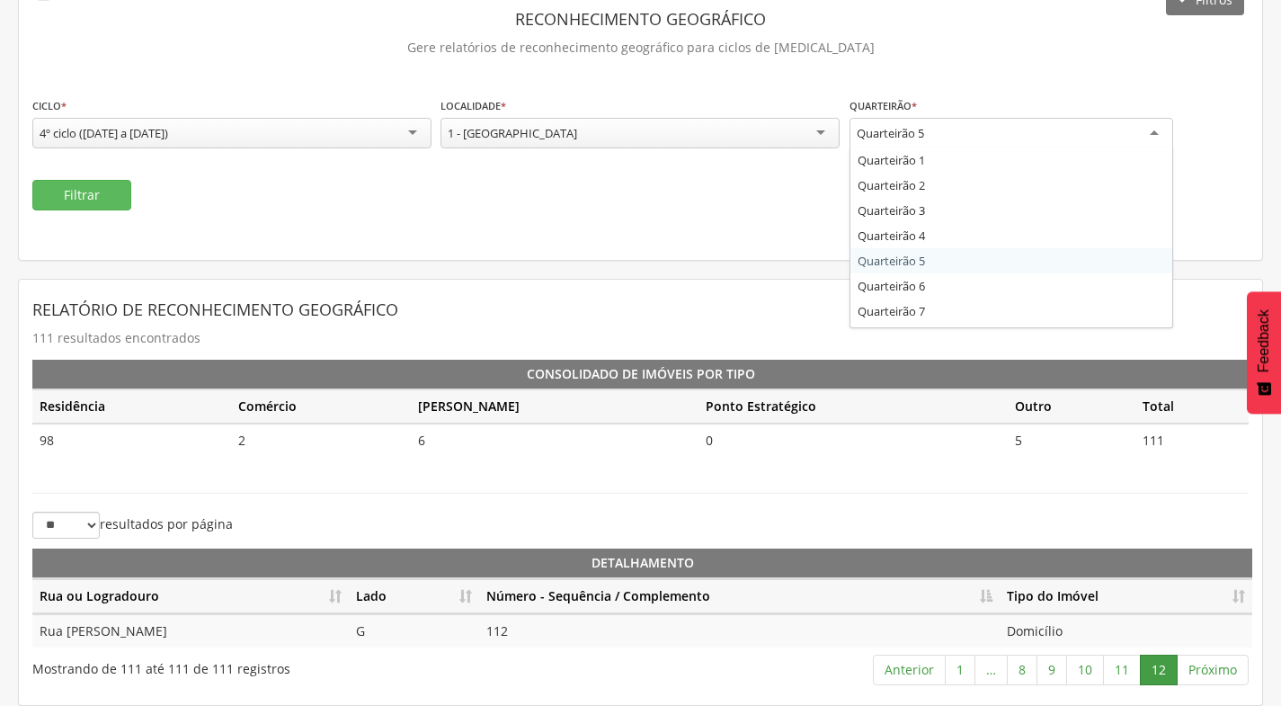
click at [1062, 135] on div "Quarteirão 5" at bounding box center [1012, 134] width 324 height 32
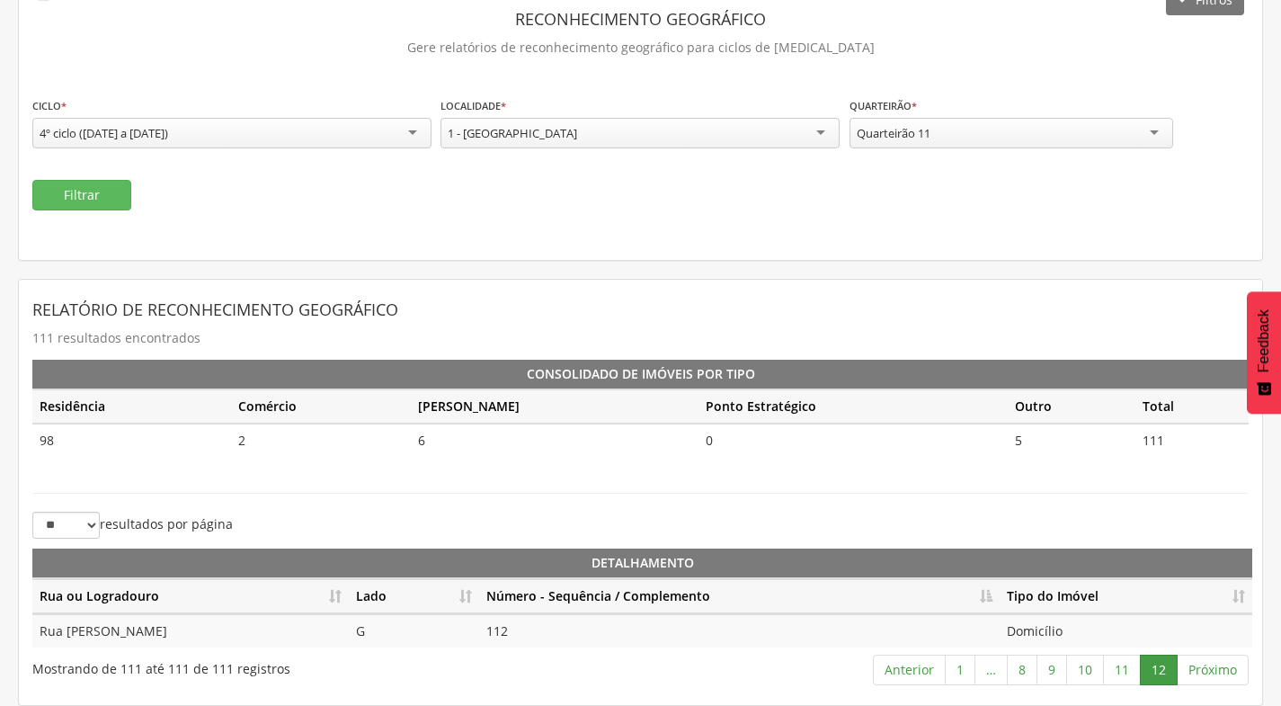
scroll to position [0, 0]
drag, startPoint x: 108, startPoint y: 203, endPoint x: 106, endPoint y: 182, distance: 21.7
click at [106, 182] on button "Filtrar" at bounding box center [81, 195] width 99 height 31
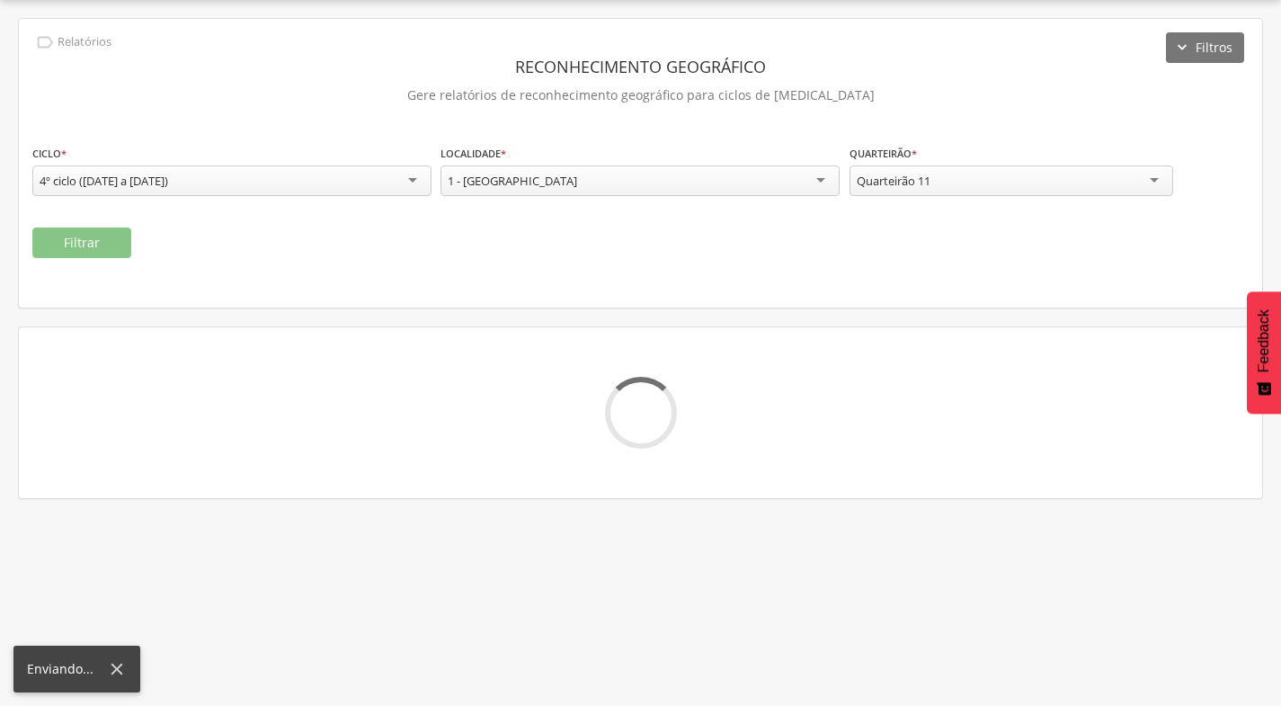
scroll to position [54, 0]
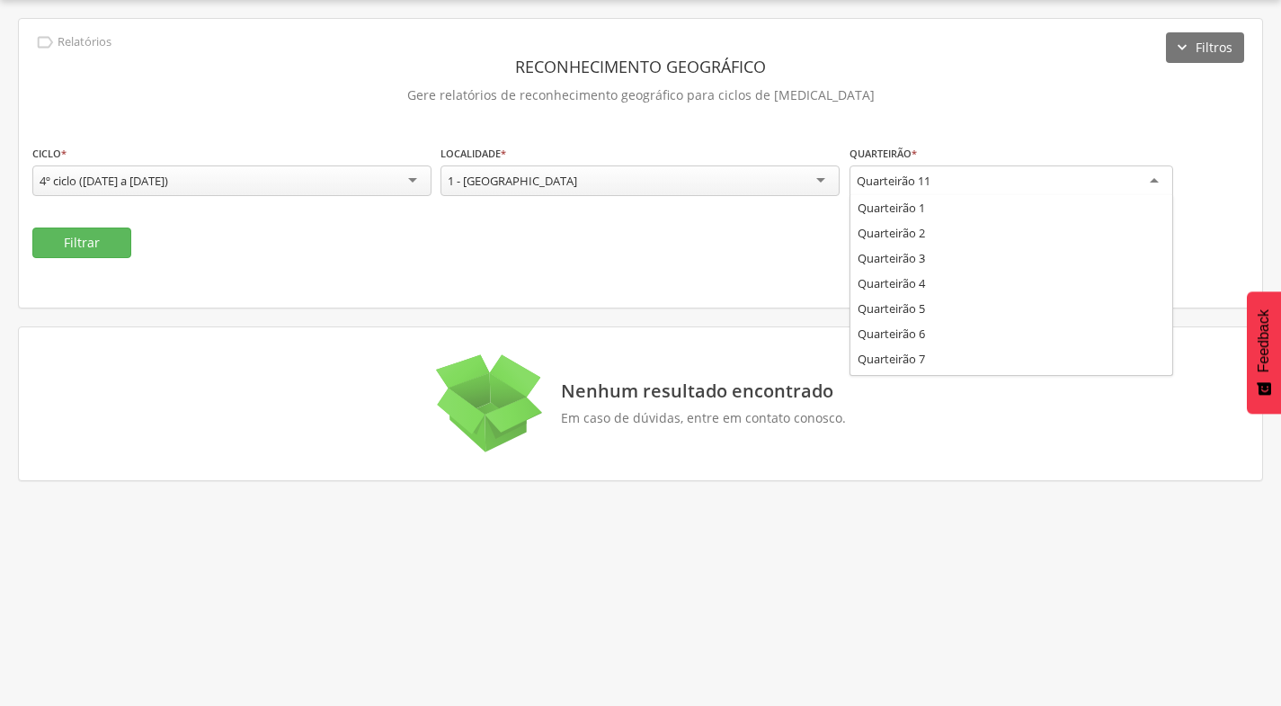
click at [895, 187] on div "Quarteirão 11" at bounding box center [894, 181] width 74 height 16
click at [758, 272] on div "**********" at bounding box center [640, 163] width 1243 height 289
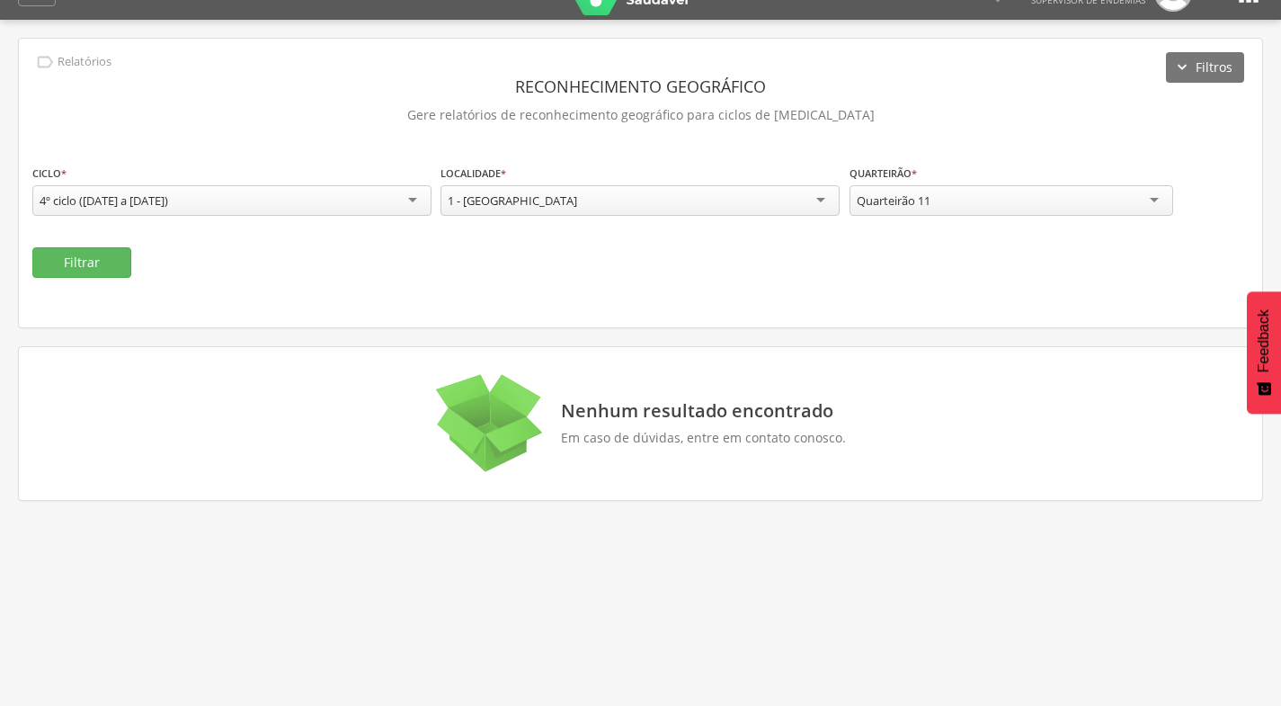
scroll to position [0, 0]
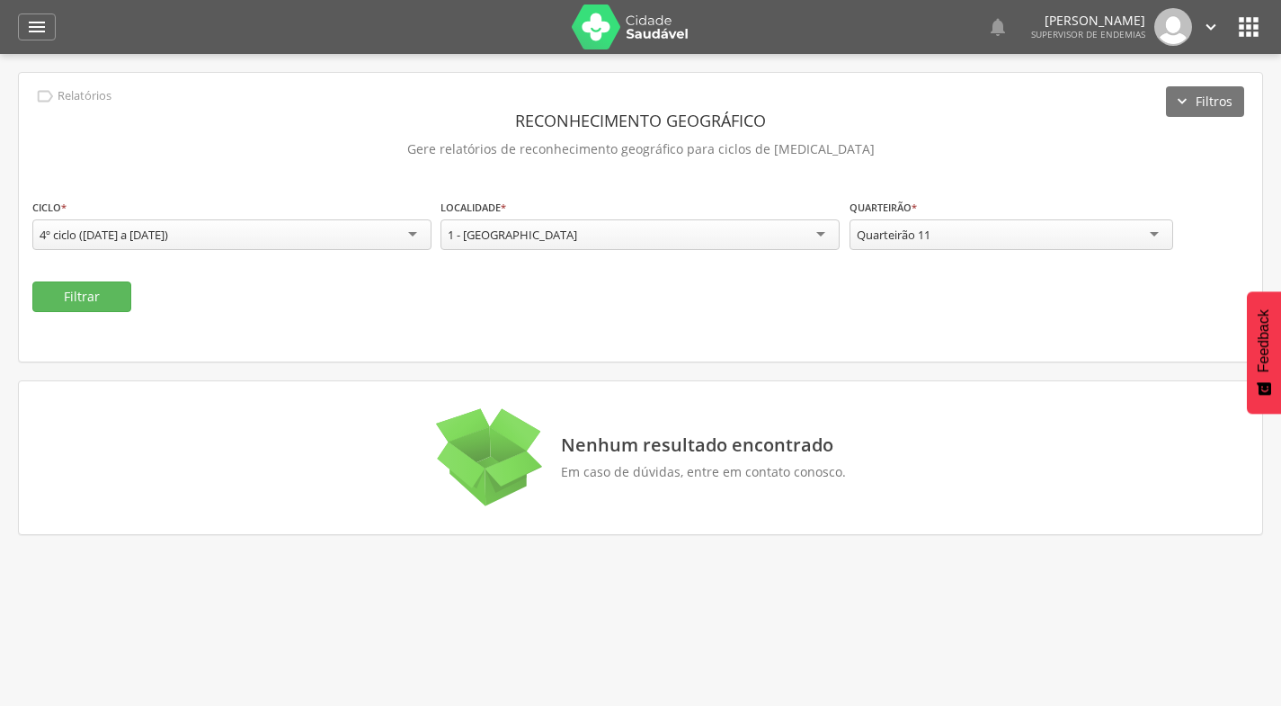
click at [1207, 22] on icon "" at bounding box center [1211, 27] width 20 height 20
click at [1120, 110] on link "Sair" at bounding box center [1149, 104] width 142 height 22
